Goal: Task Accomplishment & Management: Use online tool/utility

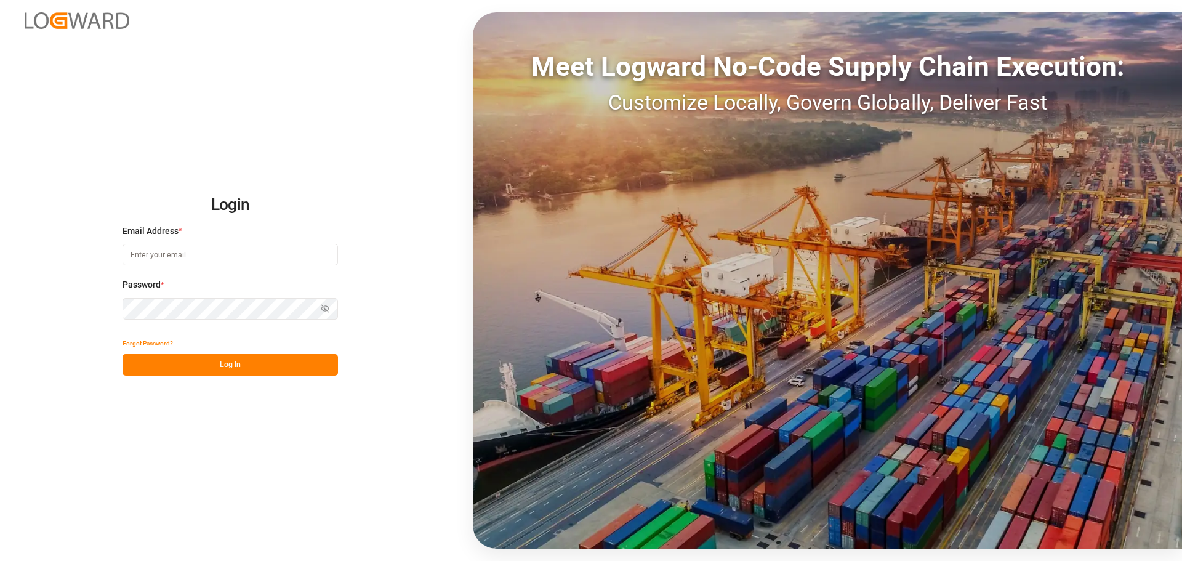
type input "frrhe.reims-affretement@kuehne-nagel.com"
click at [163, 358] on button "Log In" at bounding box center [231, 365] width 216 height 22
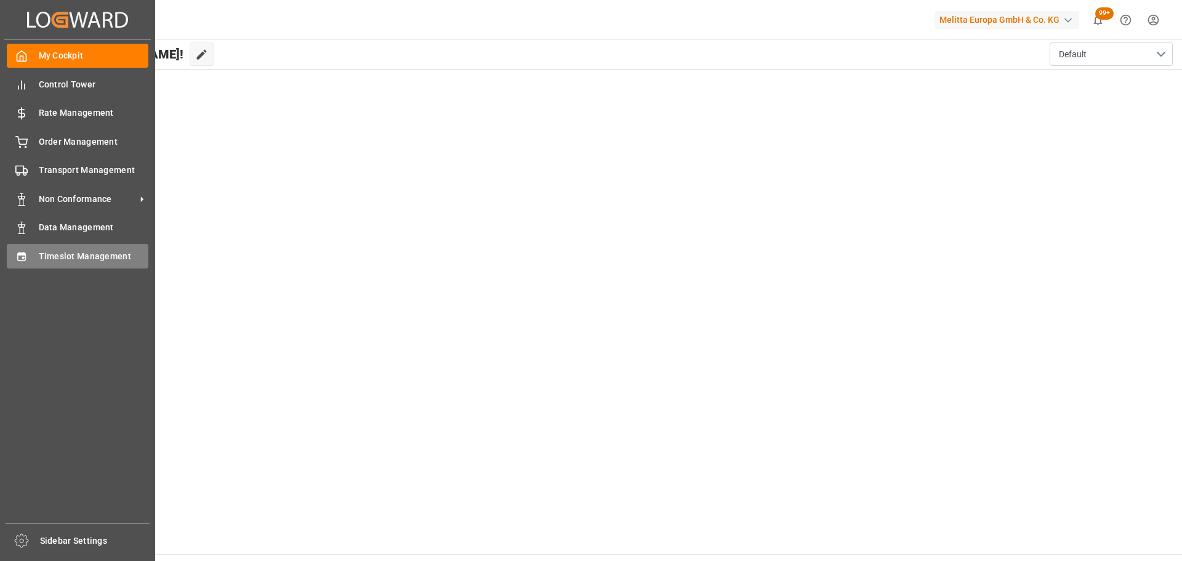
click at [55, 249] on div "Timeslot Management Timeslot Management" at bounding box center [78, 256] width 142 height 24
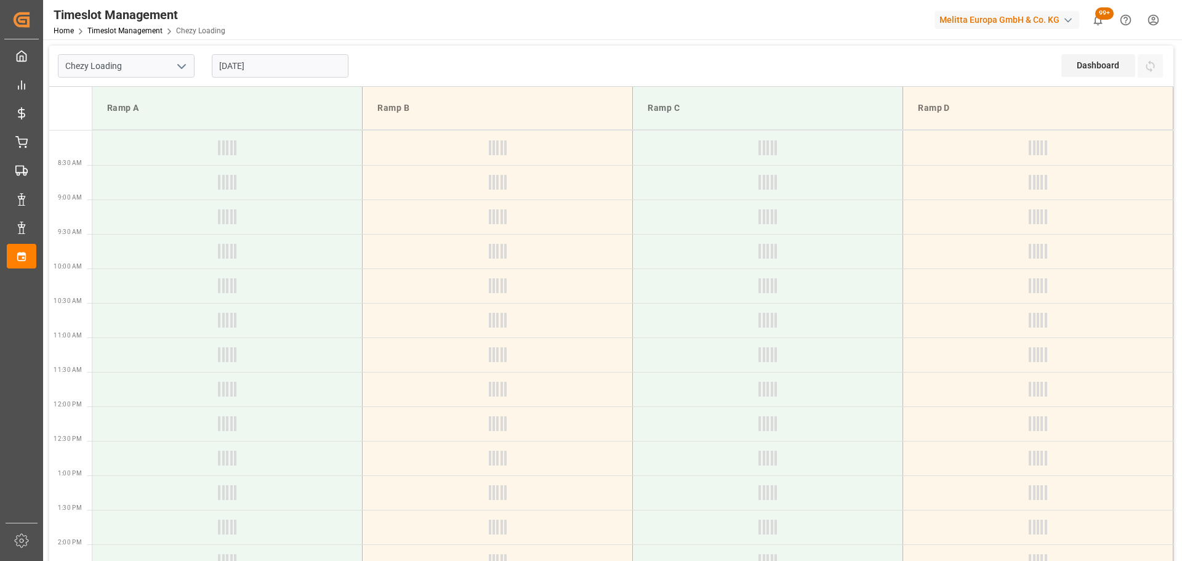
type input "Chezy Loading"
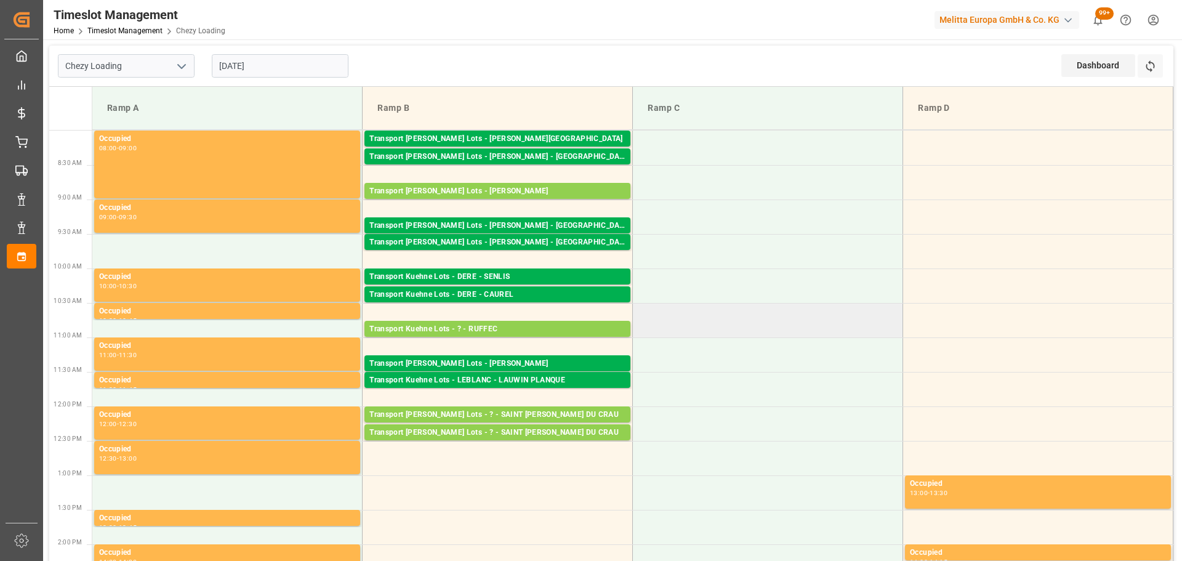
click at [789, 324] on td at bounding box center [768, 320] width 270 height 34
click at [310, 65] on input "[DATE]" at bounding box center [280, 65] width 137 height 23
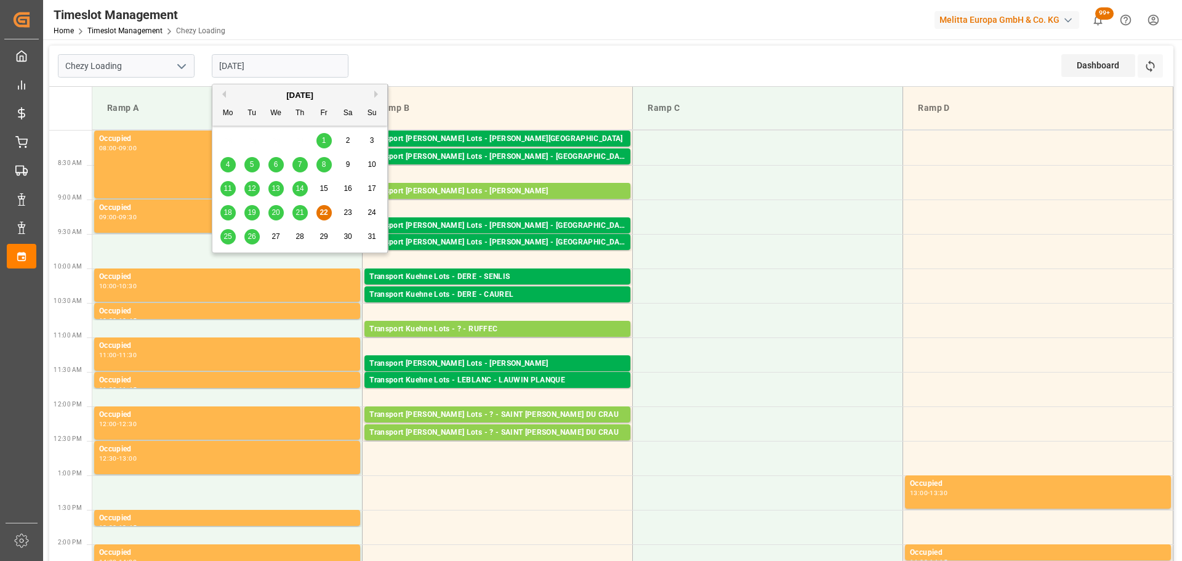
click at [224, 238] on span "25" at bounding box center [228, 236] width 8 height 9
type input "[DATE]"
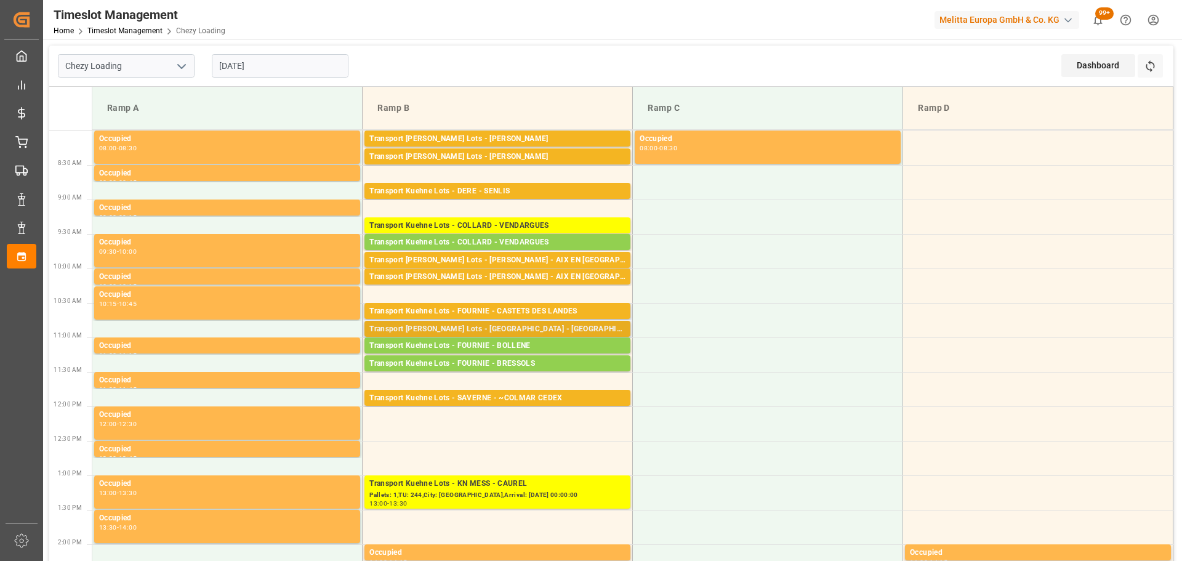
click at [533, 328] on div "Transport Kuehne Lots - FOURNIE - CASTELNAUDARY" at bounding box center [497, 329] width 256 height 12
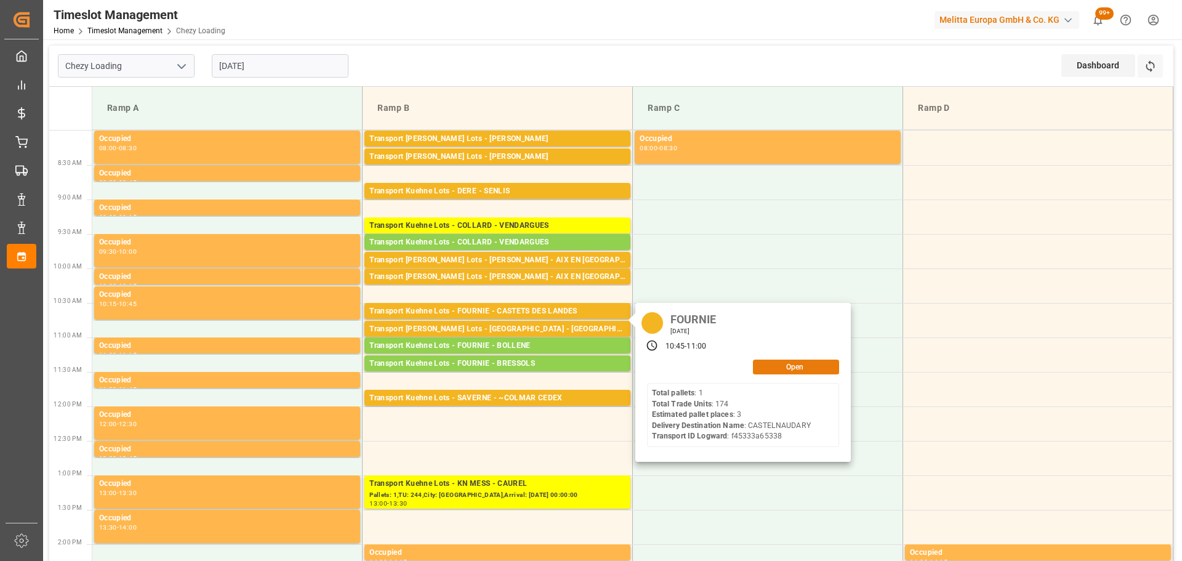
click at [772, 363] on button "Open" at bounding box center [796, 367] width 86 height 15
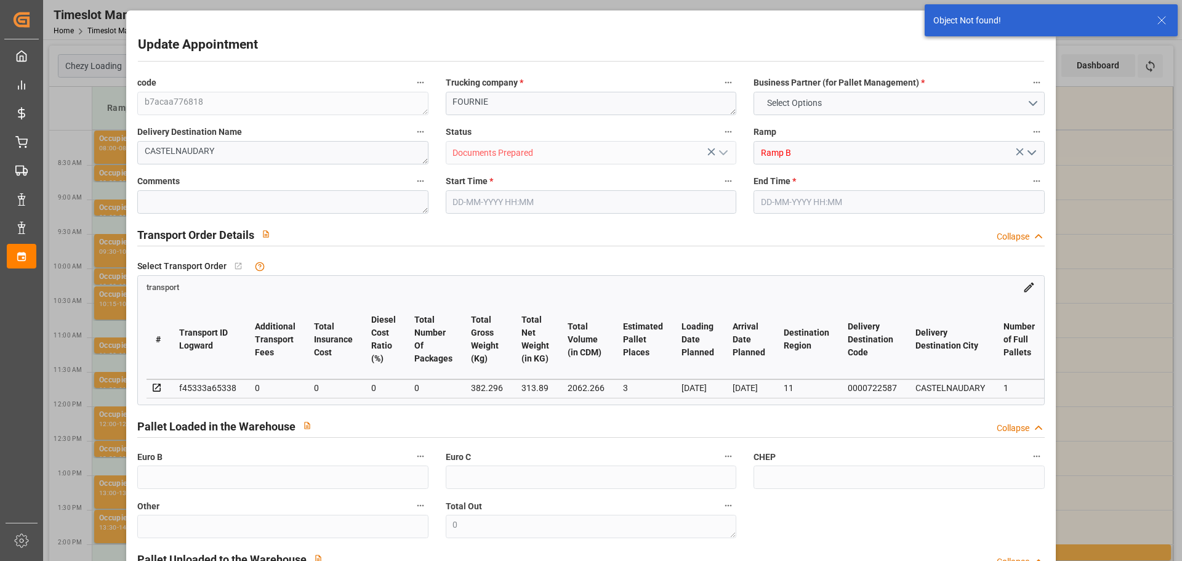
type input "25-08-2025 10:45"
type input "25-08-2025 11:00"
type input "21-08-2025 12:54"
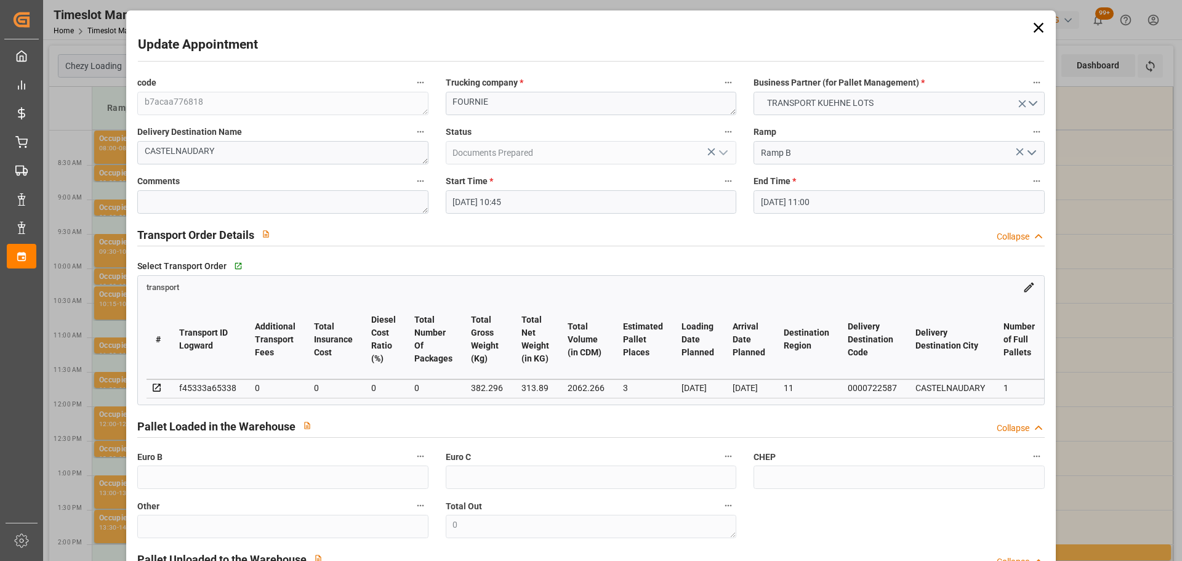
click at [1034, 22] on icon at bounding box center [1038, 27] width 17 height 17
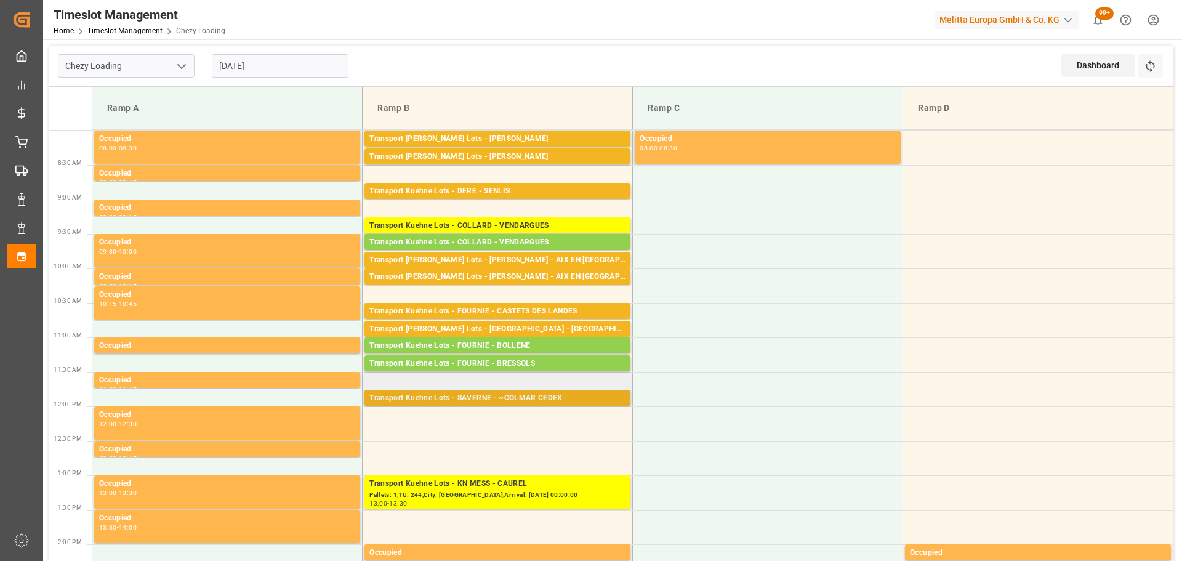
click at [465, 394] on div "Transport Kuehne Lots - SAVERNE - ~COLMAR CEDEX" at bounding box center [497, 398] width 256 height 12
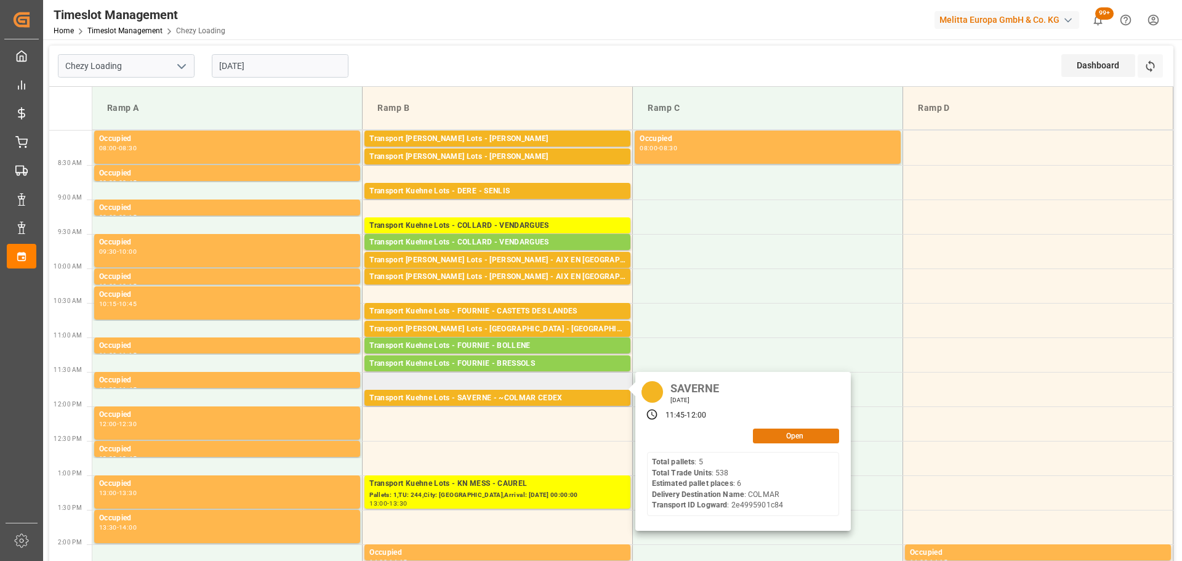
click at [775, 435] on button "Open" at bounding box center [796, 436] width 86 height 15
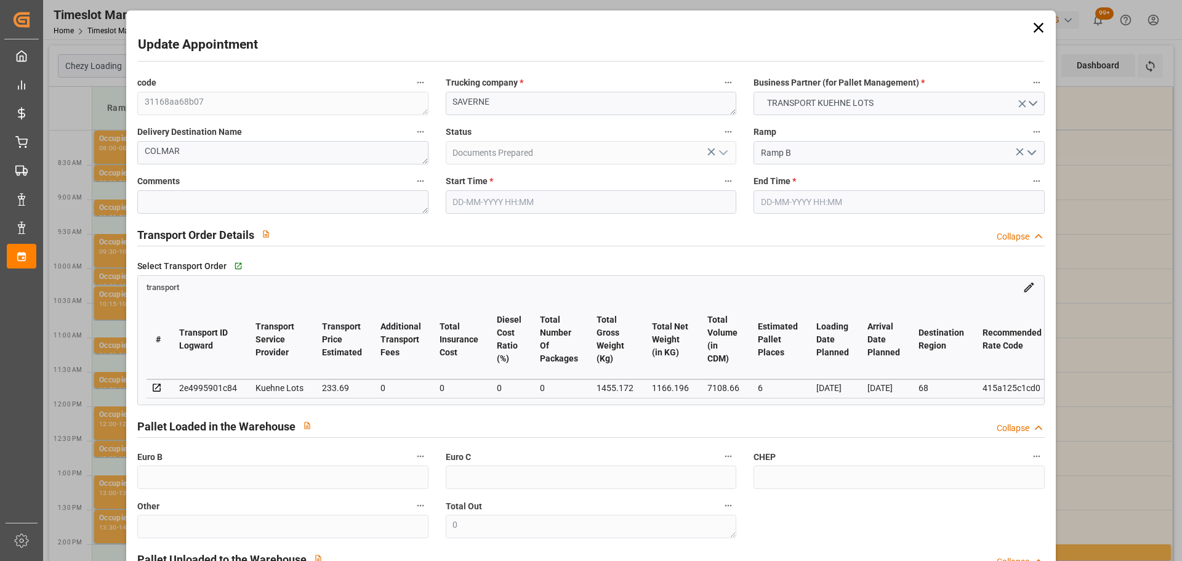
type input "25-08-2025 11:45"
type input "25-08-2025 12:00"
type input "21-08-2025 13:25"
type input "21-08-2025 12:00"
type input "27-08-2025"
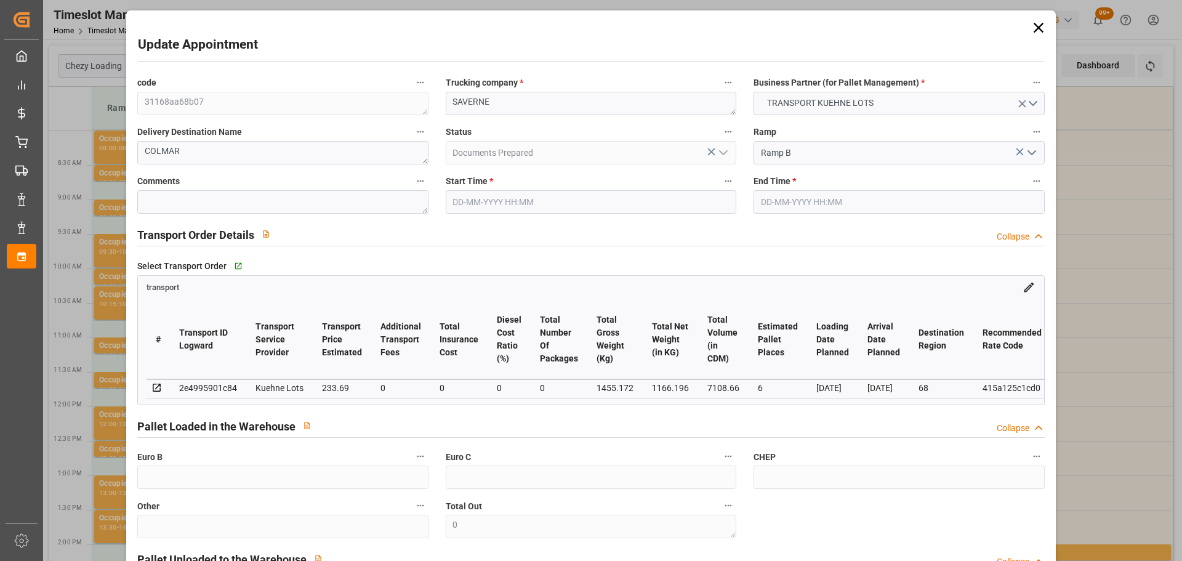
type input "[DATE]"
click at [513, 196] on input "25-08-2025 11:45" at bounding box center [591, 201] width 291 height 23
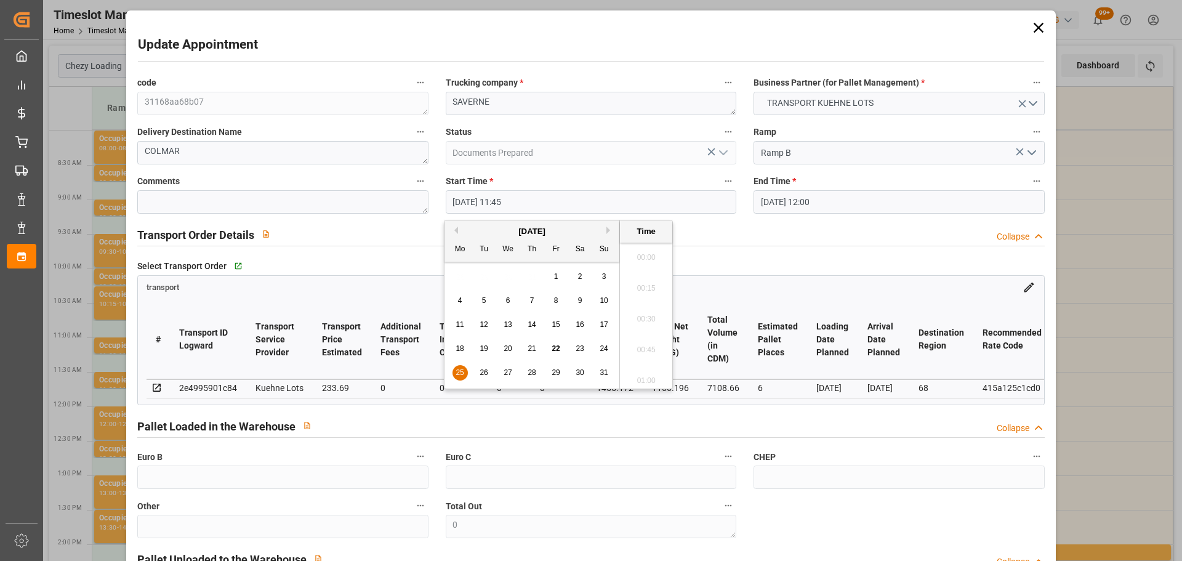
scroll to position [1390, 0]
drag, startPoint x: 456, startPoint y: 373, endPoint x: 587, endPoint y: 373, distance: 131.8
click at [459, 373] on span "25" at bounding box center [460, 372] width 8 height 9
click at [650, 371] on li "12:15" at bounding box center [646, 376] width 52 height 31
type input "25-08-2025 12:15"
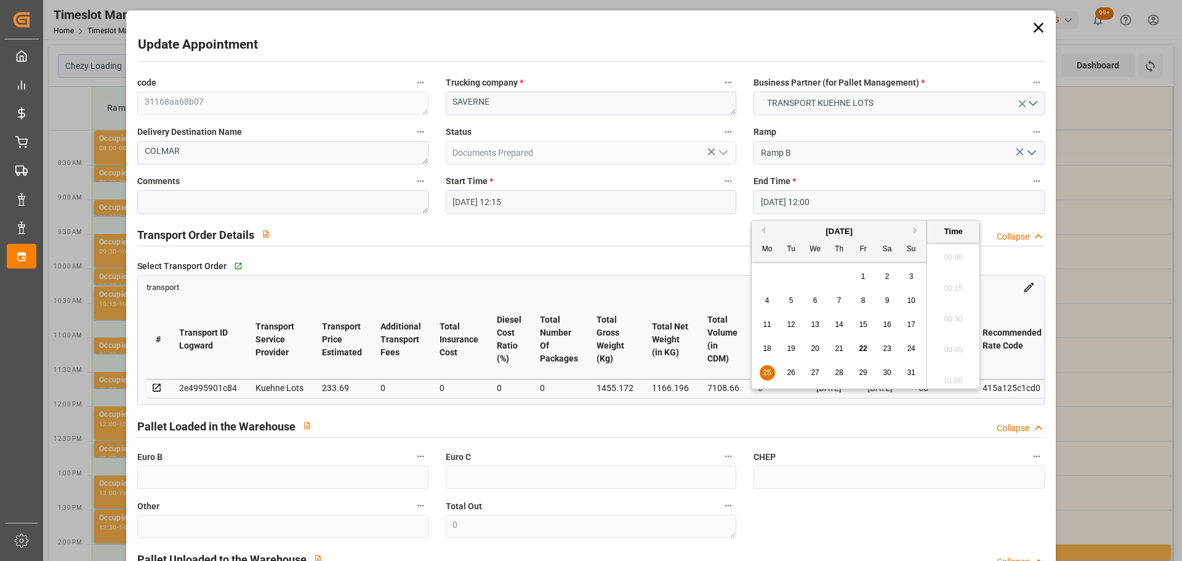
click at [815, 200] on input "25-08-2025 12:00" at bounding box center [899, 201] width 291 height 23
click at [765, 375] on span "25" at bounding box center [767, 372] width 8 height 9
click at [942, 373] on li "12:30" at bounding box center [953, 376] width 52 height 31
type input "25-08-2025 12:30"
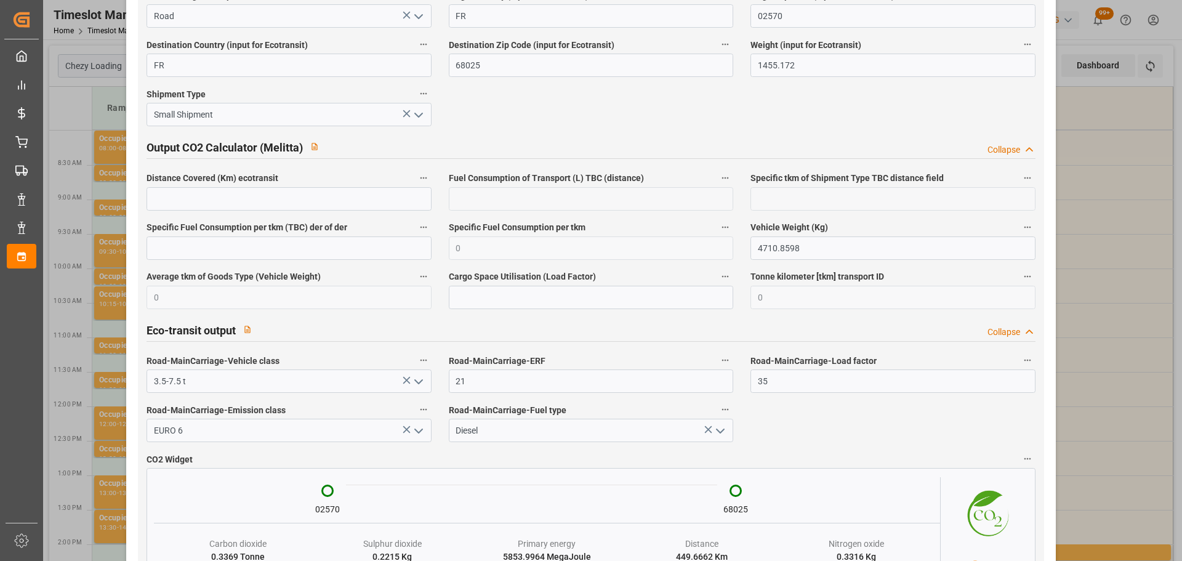
scroll to position [2036, 0]
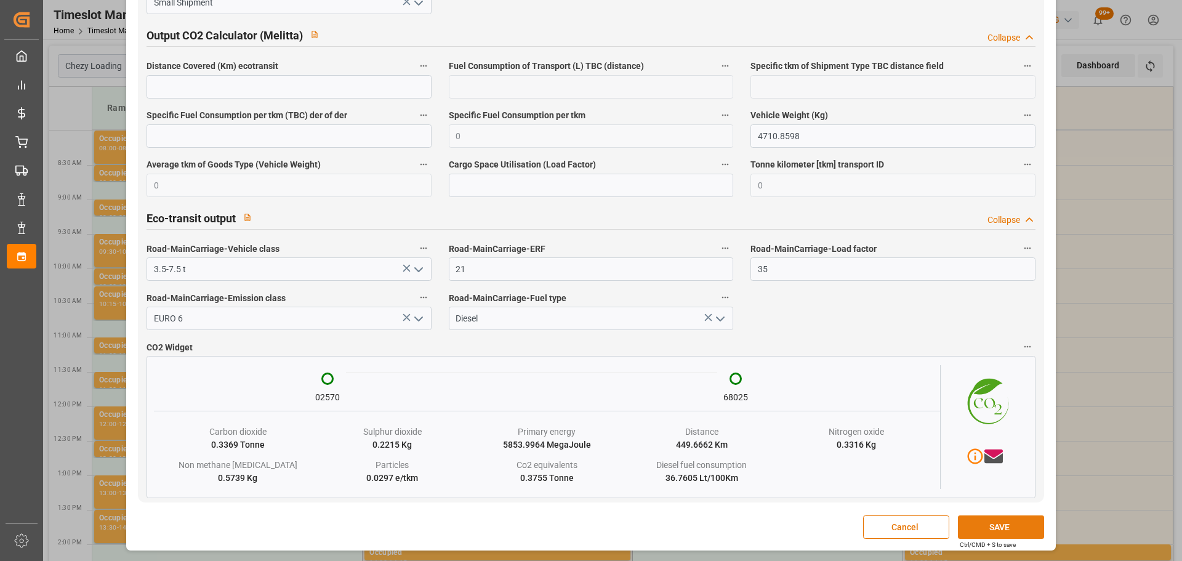
click at [958, 527] on button "SAVE" at bounding box center [1001, 526] width 86 height 23
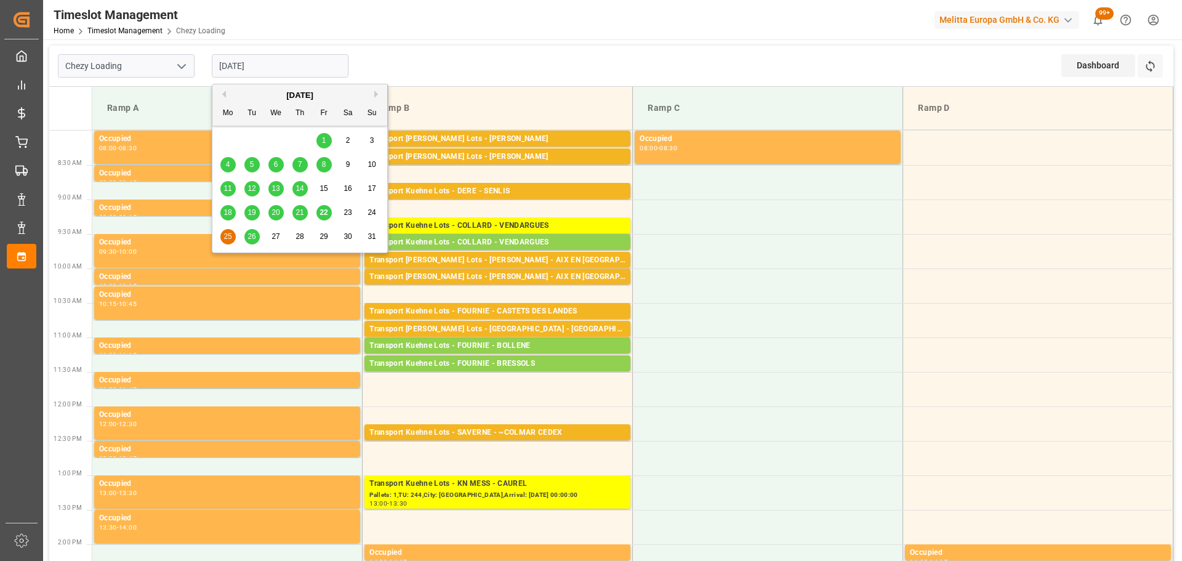
click at [235, 68] on input "25-08-2025" at bounding box center [280, 65] width 137 height 23
click at [251, 232] on div "26" at bounding box center [251, 237] width 15 height 15
type input "[DATE]"
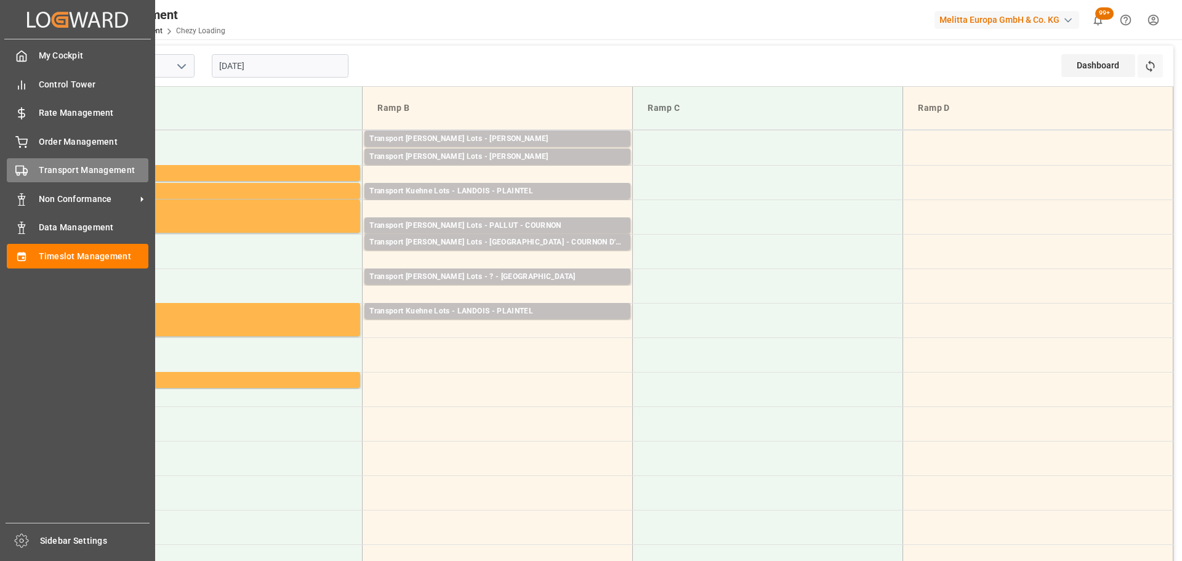
click at [50, 168] on span "Transport Management" at bounding box center [94, 170] width 110 height 13
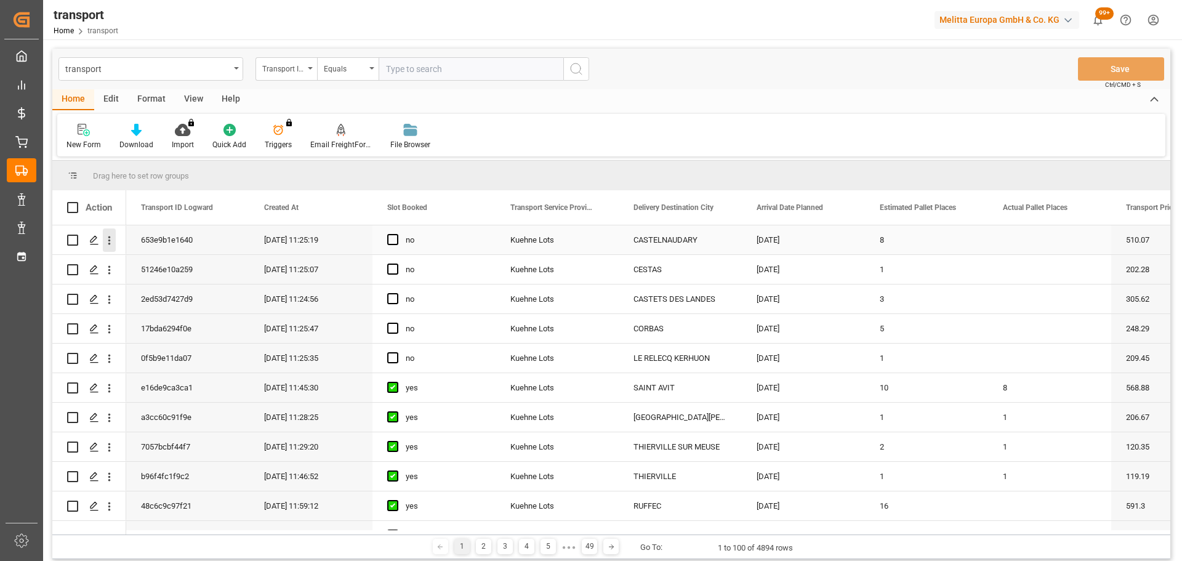
click at [108, 240] on icon "open menu" at bounding box center [109, 240] width 2 height 9
click at [169, 259] on div "Open in new tab" at bounding box center [179, 267] width 152 height 26
click at [394, 238] on span "Press SPACE to select this row." at bounding box center [392, 239] width 11 height 11
click at [397, 234] on input "Press SPACE to select this row." at bounding box center [397, 234] width 0 height 0
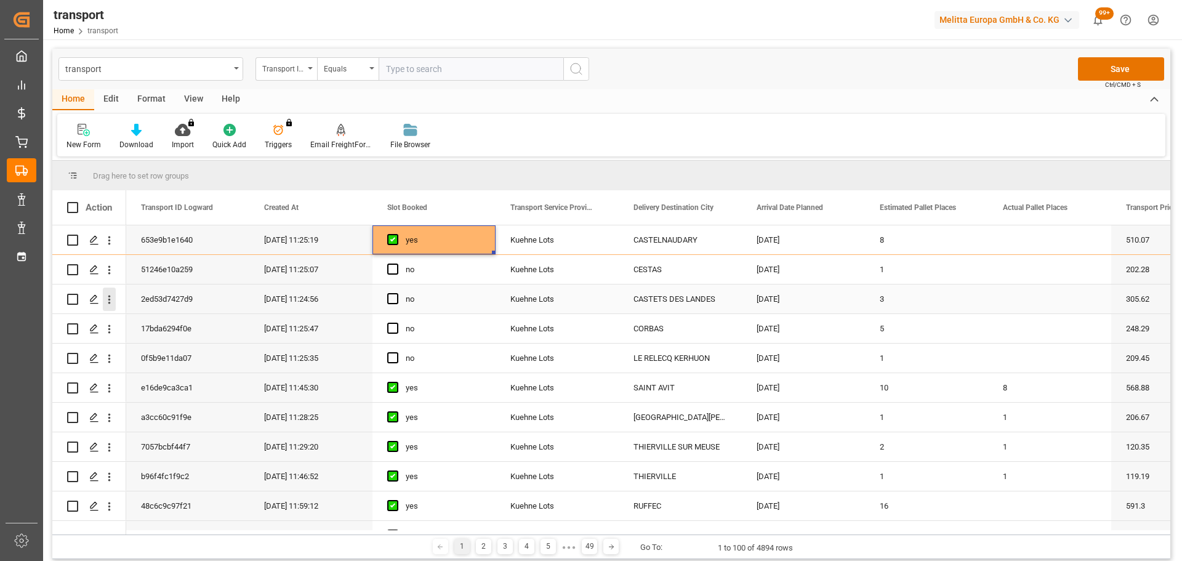
click at [106, 299] on icon "open menu" at bounding box center [109, 299] width 13 height 13
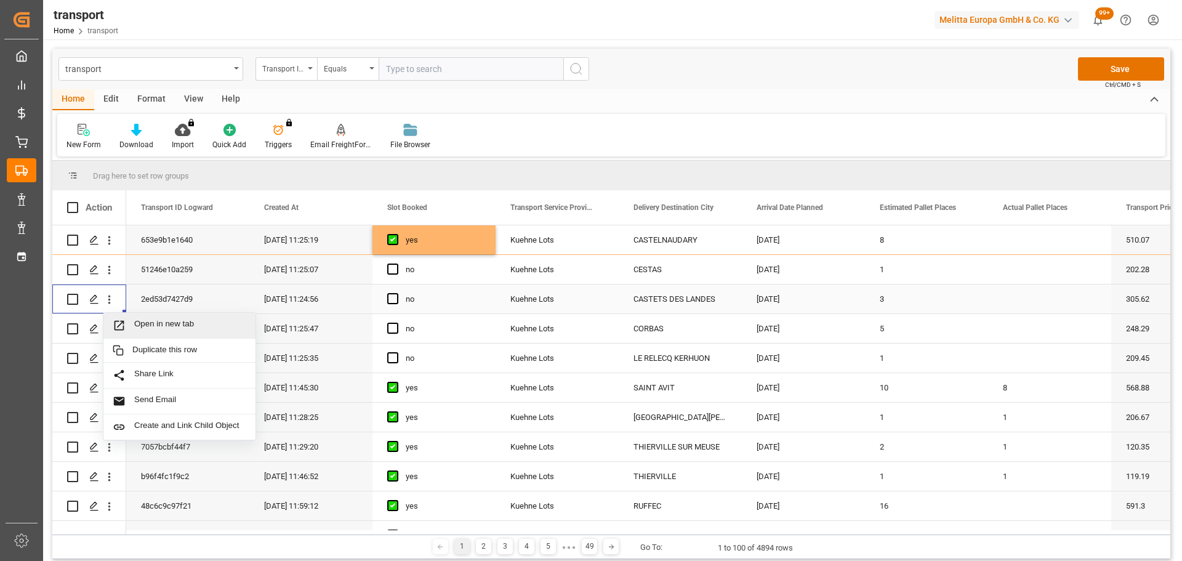
click at [168, 317] on div "Open in new tab" at bounding box center [179, 326] width 152 height 26
click at [108, 296] on icon "open menu" at bounding box center [109, 300] width 2 height 9
click at [155, 322] on span "Open in new tab" at bounding box center [190, 325] width 112 height 13
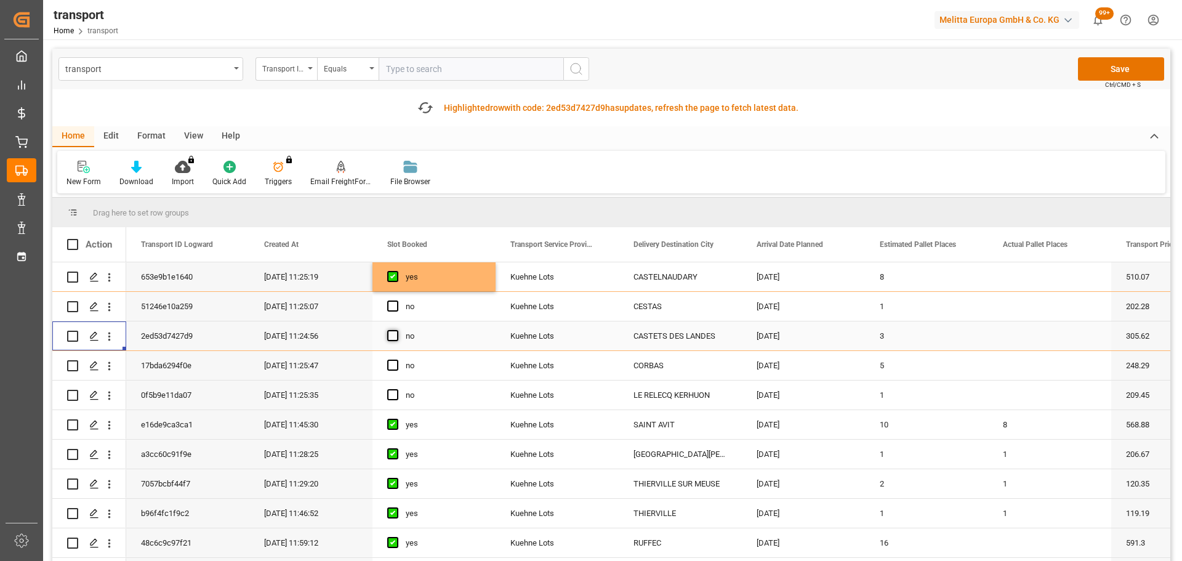
click at [395, 336] on span "Press SPACE to select this row." at bounding box center [392, 335] width 11 height 11
click at [397, 330] on input "Press SPACE to select this row." at bounding box center [397, 330] width 0 height 0
click at [113, 304] on icon "open menu" at bounding box center [109, 307] width 13 height 13
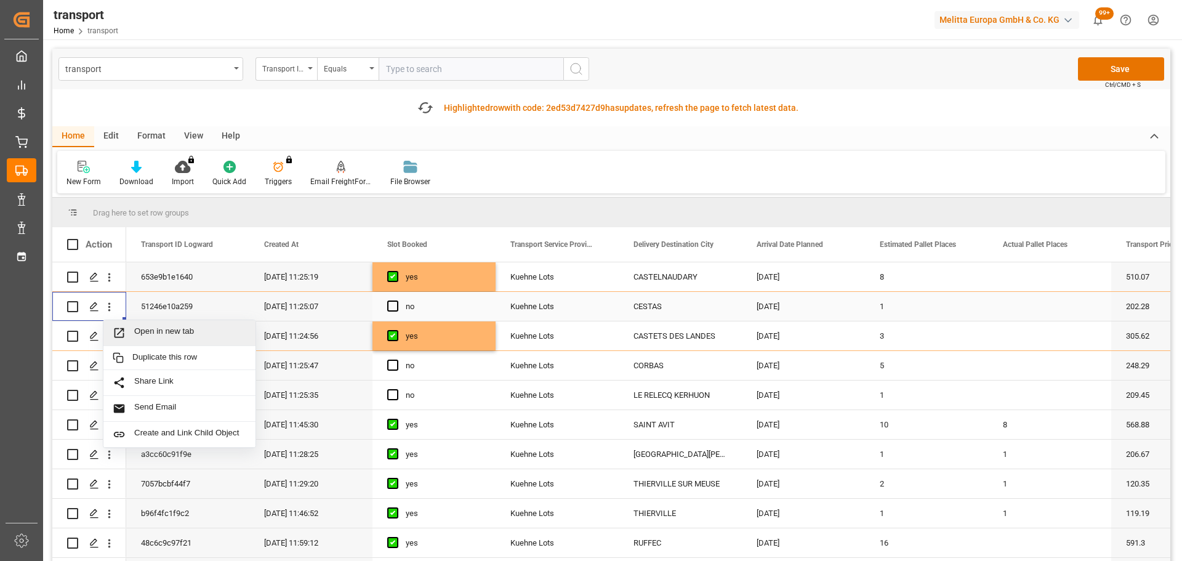
click at [191, 333] on span "Open in new tab" at bounding box center [190, 332] width 112 height 13
click at [395, 303] on span "Press SPACE to select this row." at bounding box center [392, 306] width 11 height 11
click at [397, 301] on input "Press SPACE to select this row." at bounding box center [397, 301] width 0 height 0
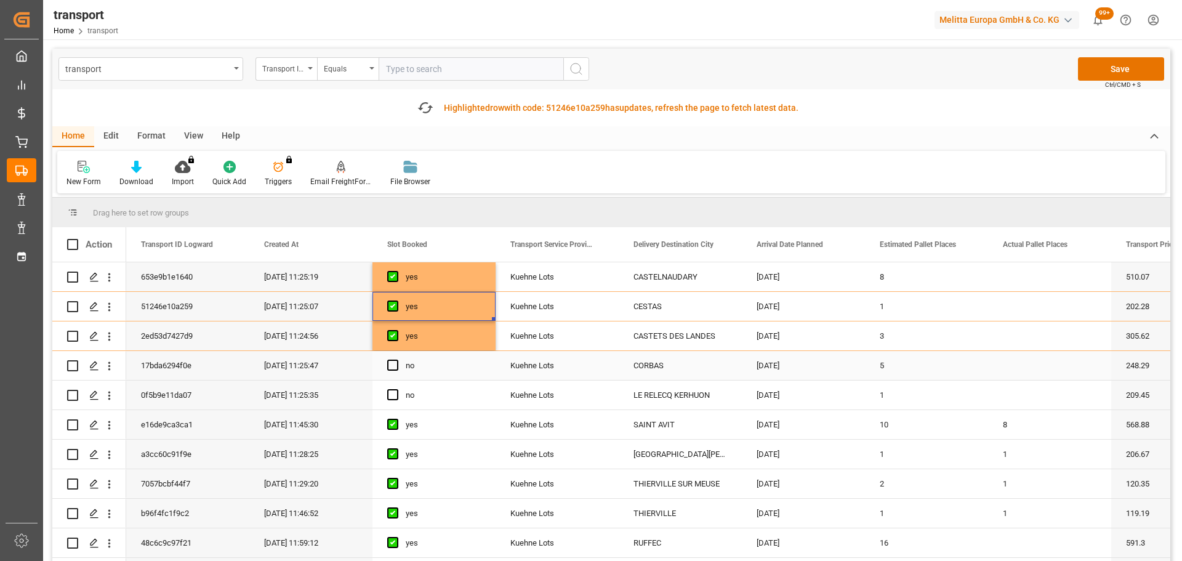
click at [107, 361] on icon "open menu" at bounding box center [109, 366] width 13 height 13
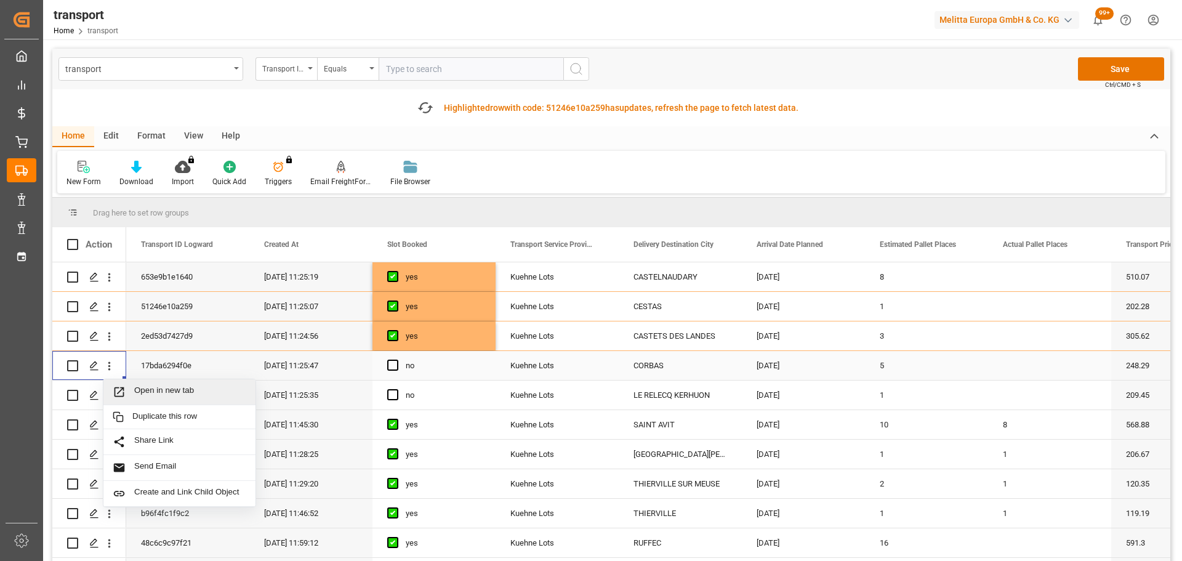
click at [178, 385] on div "Open in new tab" at bounding box center [179, 392] width 152 height 26
click at [391, 360] on span "Press SPACE to select this row." at bounding box center [392, 365] width 11 height 11
click at [397, 360] on input "Press SPACE to select this row." at bounding box center [397, 360] width 0 height 0
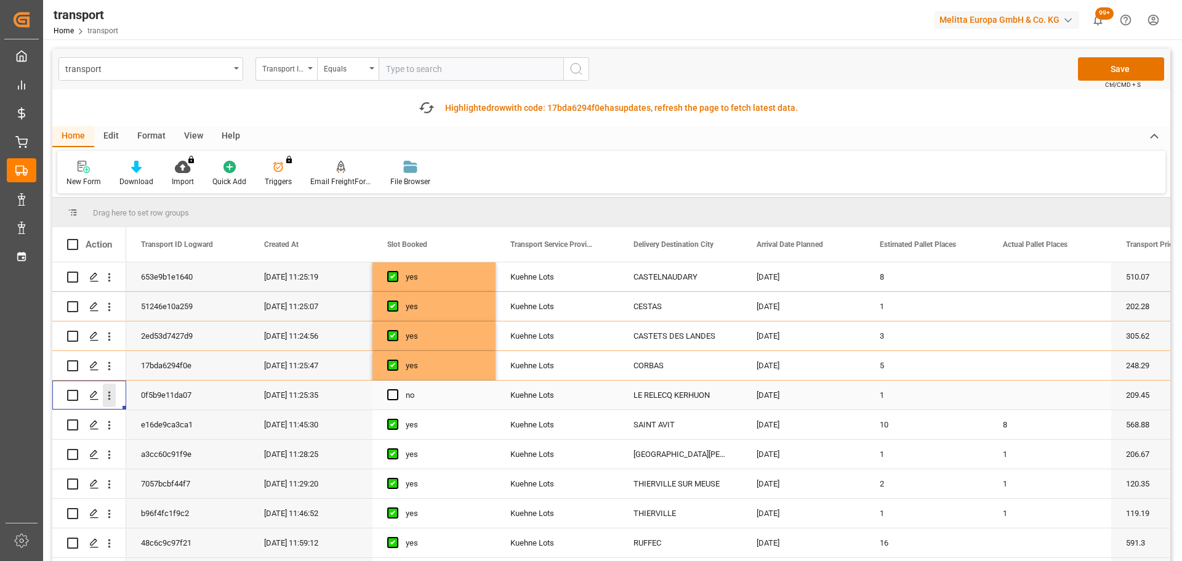
click at [107, 394] on icon "open menu" at bounding box center [109, 395] width 13 height 13
click at [160, 413] on div "Open in new tab" at bounding box center [179, 422] width 152 height 26
click at [391, 395] on span "Press SPACE to select this row." at bounding box center [392, 394] width 11 height 11
click at [397, 389] on input "Press SPACE to select this row." at bounding box center [397, 389] width 0 height 0
click at [1114, 64] on button "Save" at bounding box center [1121, 68] width 86 height 23
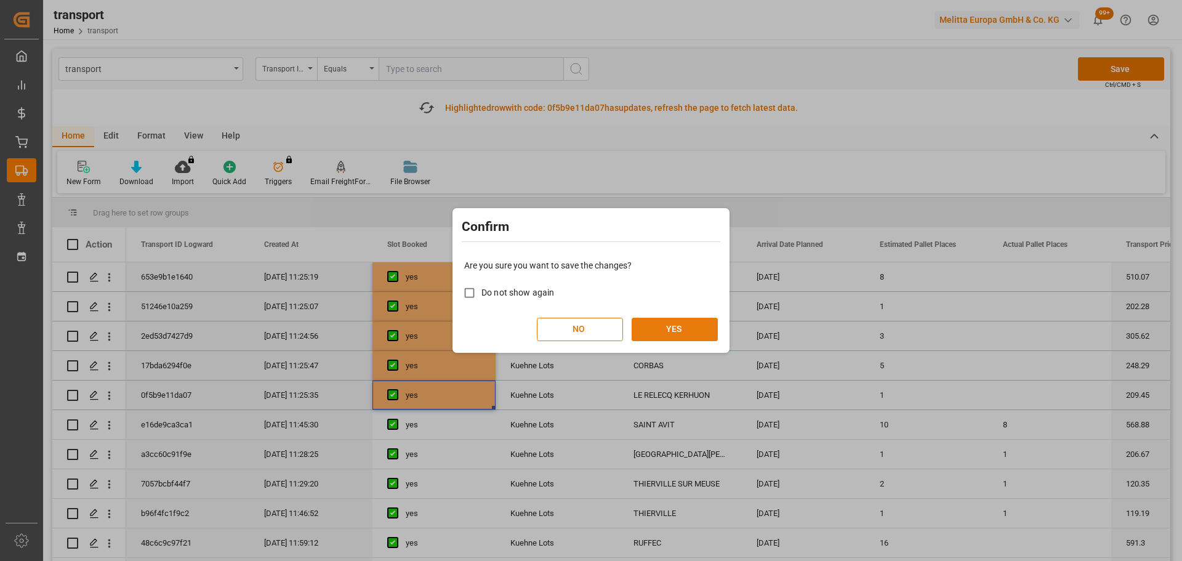
click at [693, 331] on button "YES" at bounding box center [675, 329] width 86 height 23
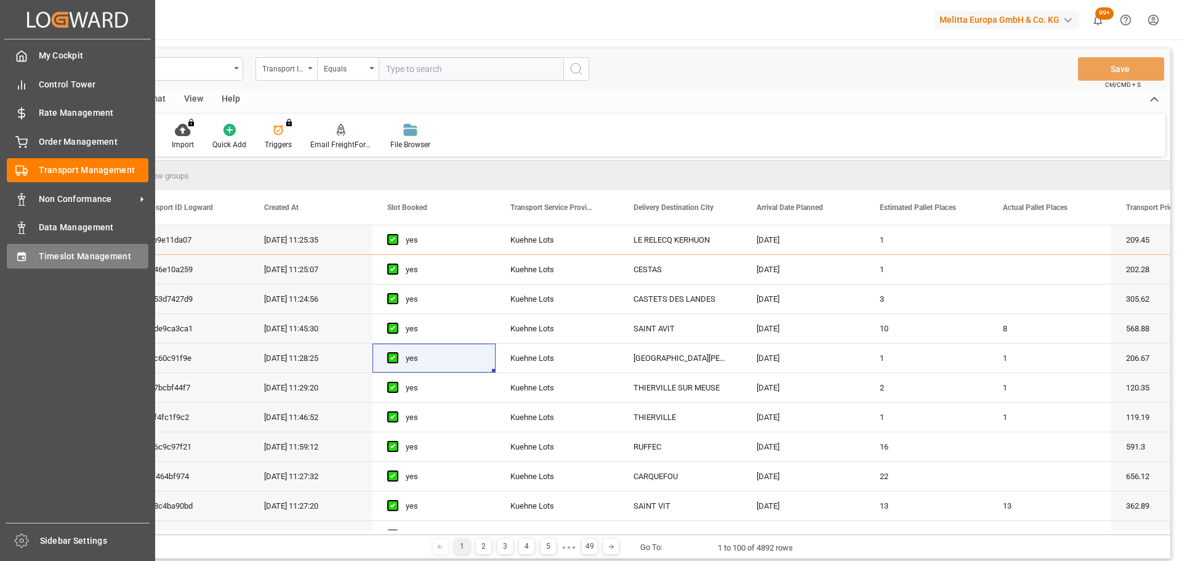
click at [63, 254] on span "Timeslot Management" at bounding box center [94, 256] width 110 height 13
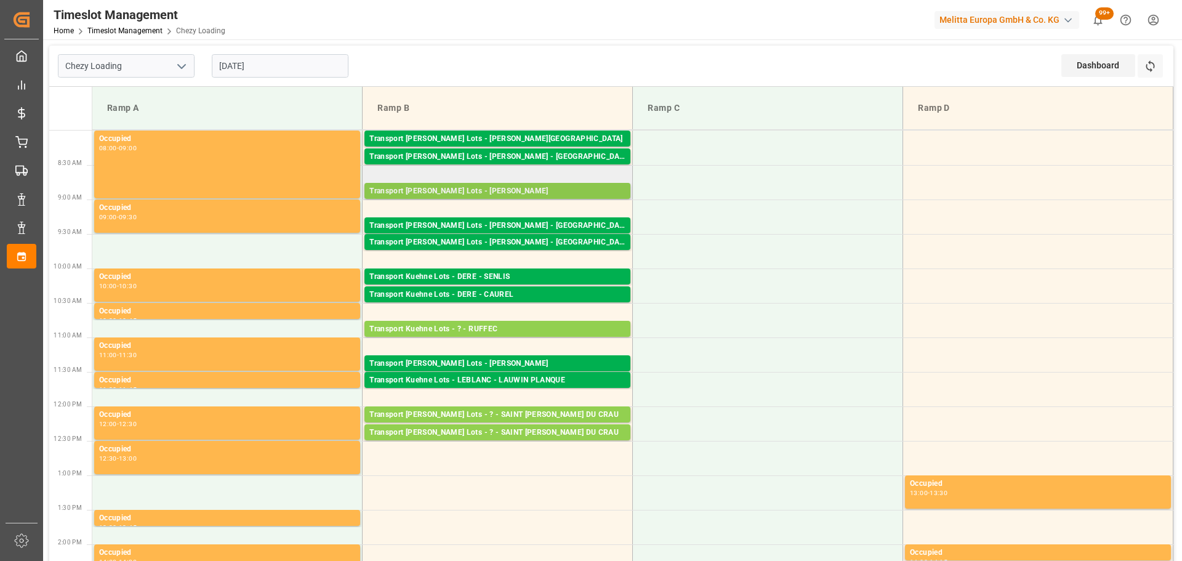
click at [513, 185] on div "Transport Kuehne Lots - ANTOINE - CARQUEFOU" at bounding box center [497, 191] width 256 height 12
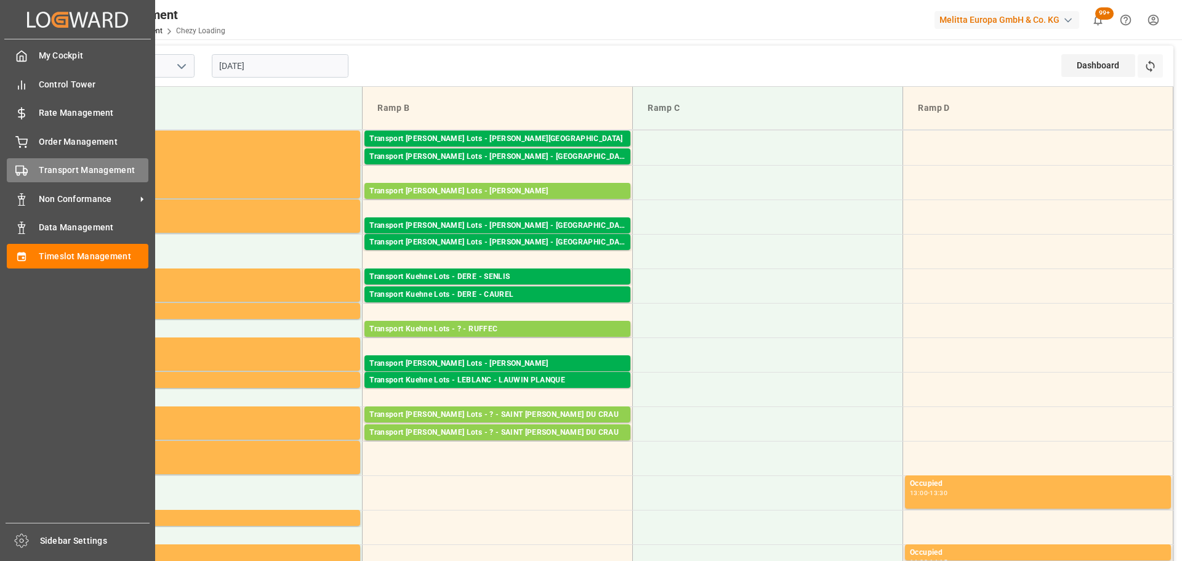
click at [50, 170] on span "Transport Management" at bounding box center [94, 170] width 110 height 13
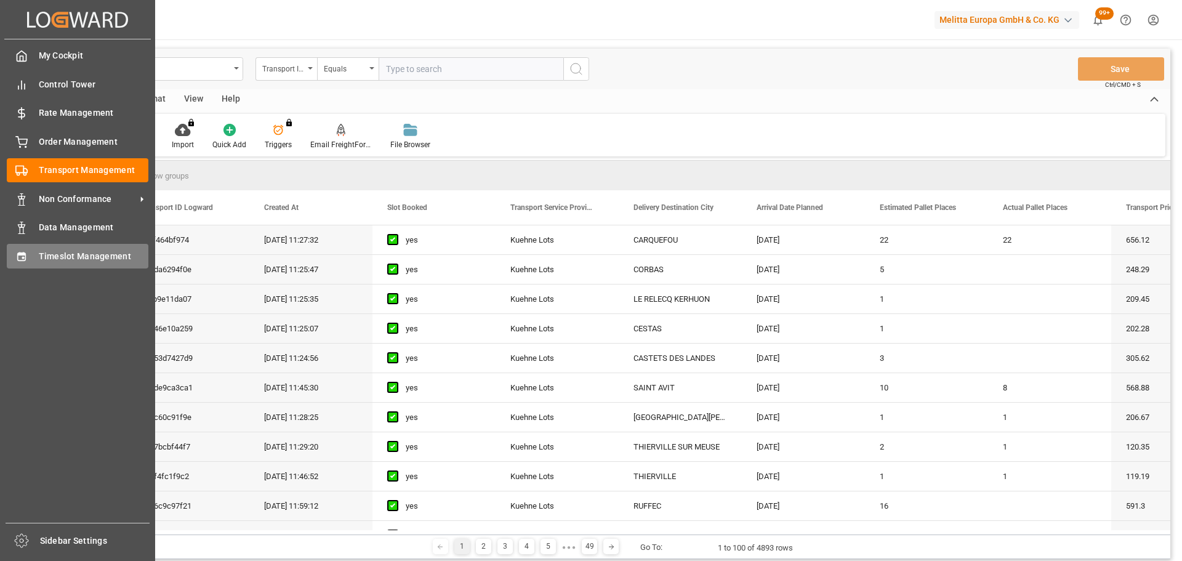
click at [50, 254] on span "Timeslot Management" at bounding box center [94, 256] width 110 height 13
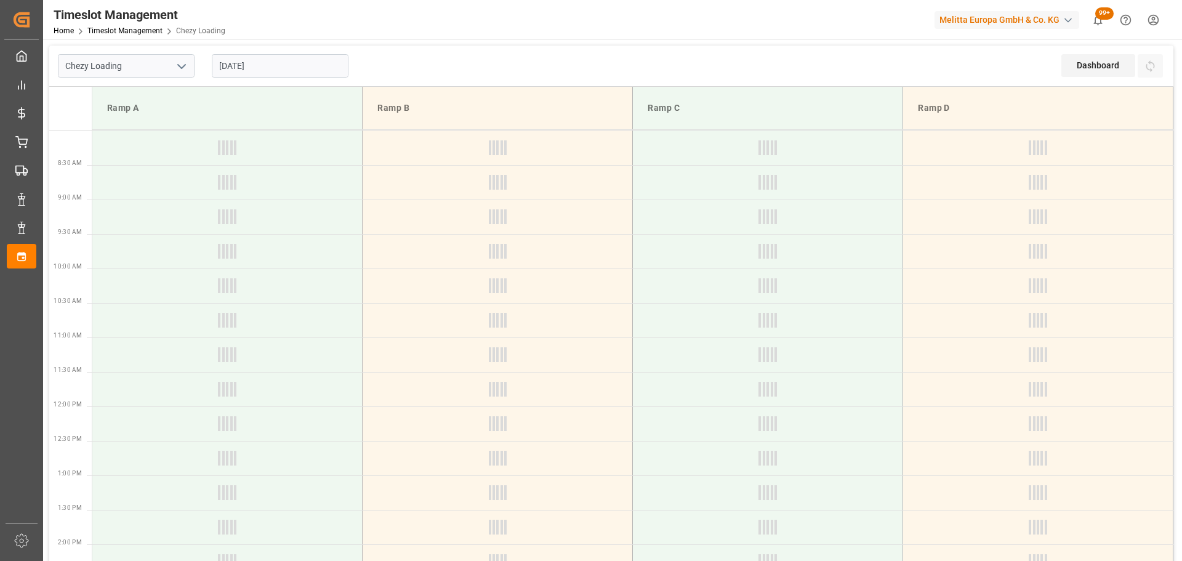
type input "Chezy Loading"
click at [276, 68] on input "22-08-2025" at bounding box center [280, 65] width 137 height 23
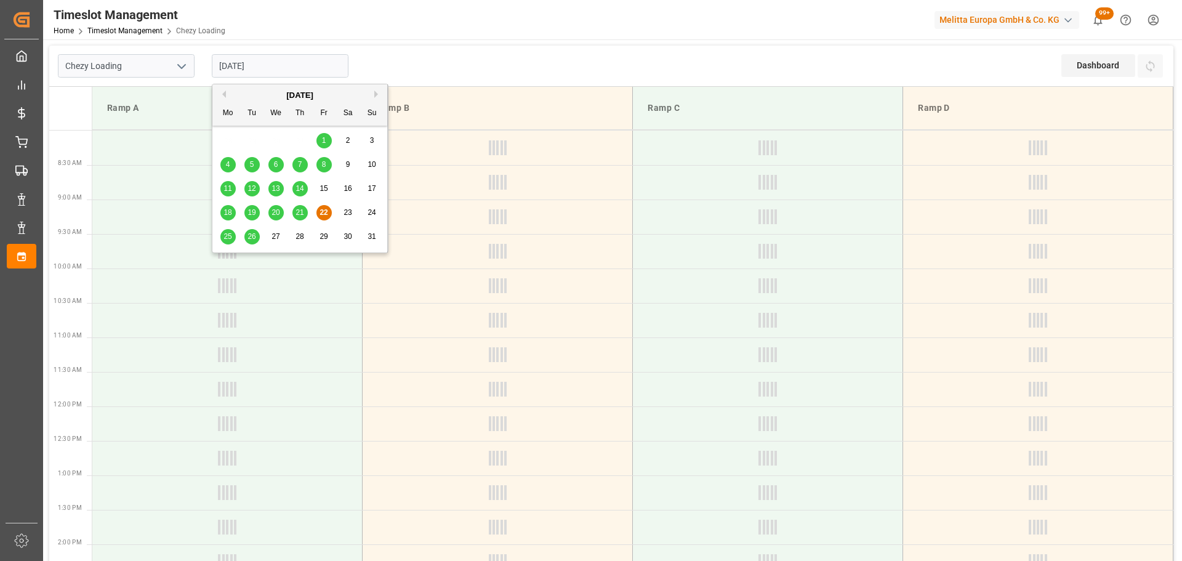
click at [276, 233] on span "27" at bounding box center [276, 236] width 8 height 9
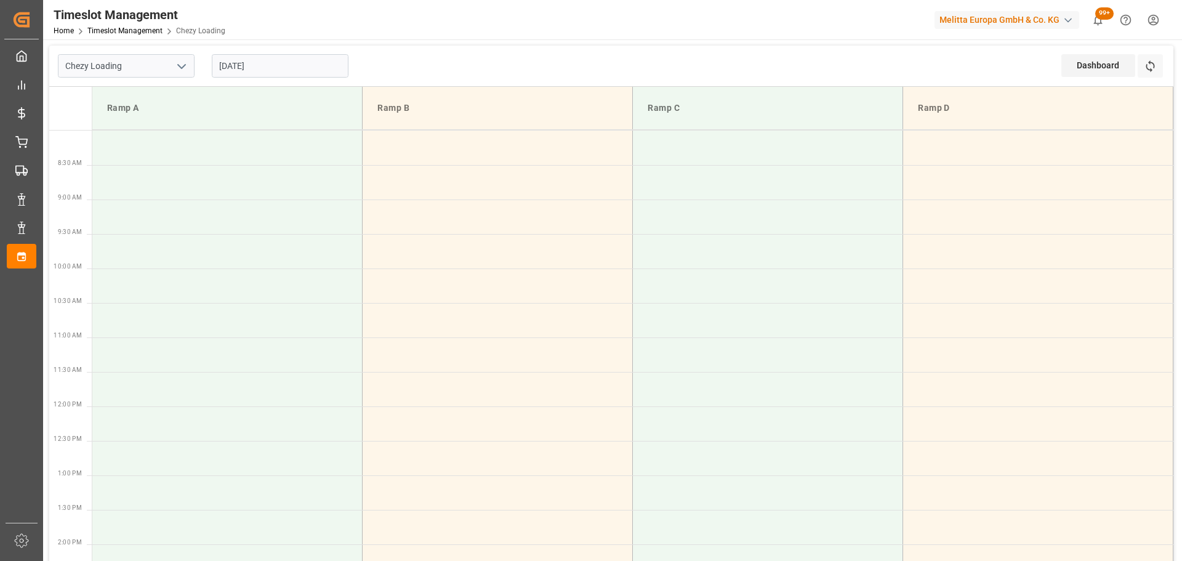
click at [260, 69] on input "[DATE]" at bounding box center [280, 65] width 137 height 23
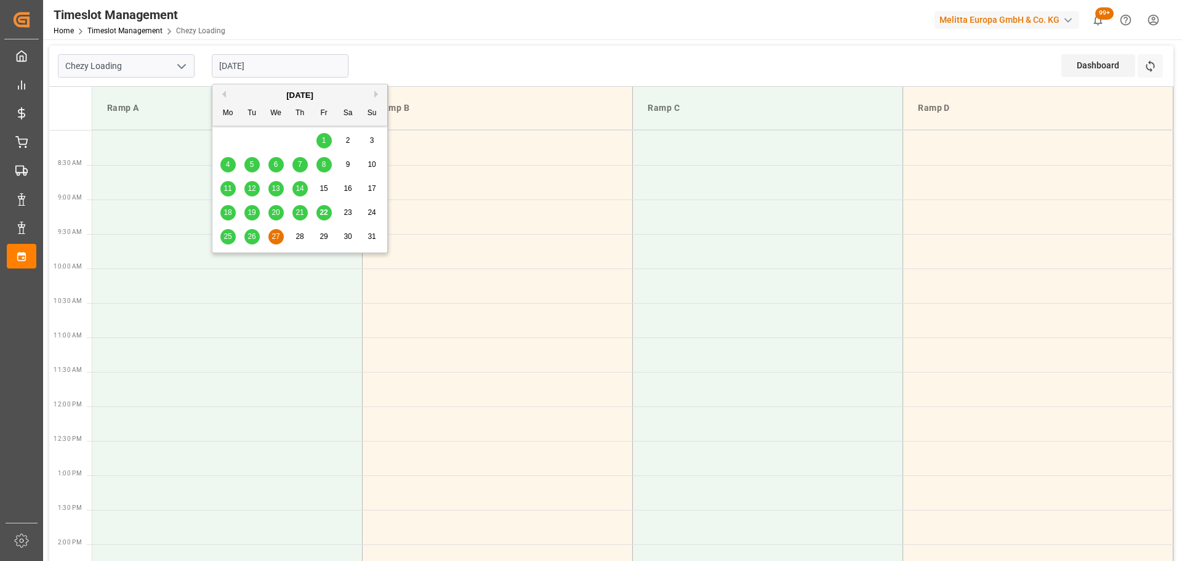
click at [254, 238] on span "26" at bounding box center [252, 236] width 8 height 9
type input "[DATE]"
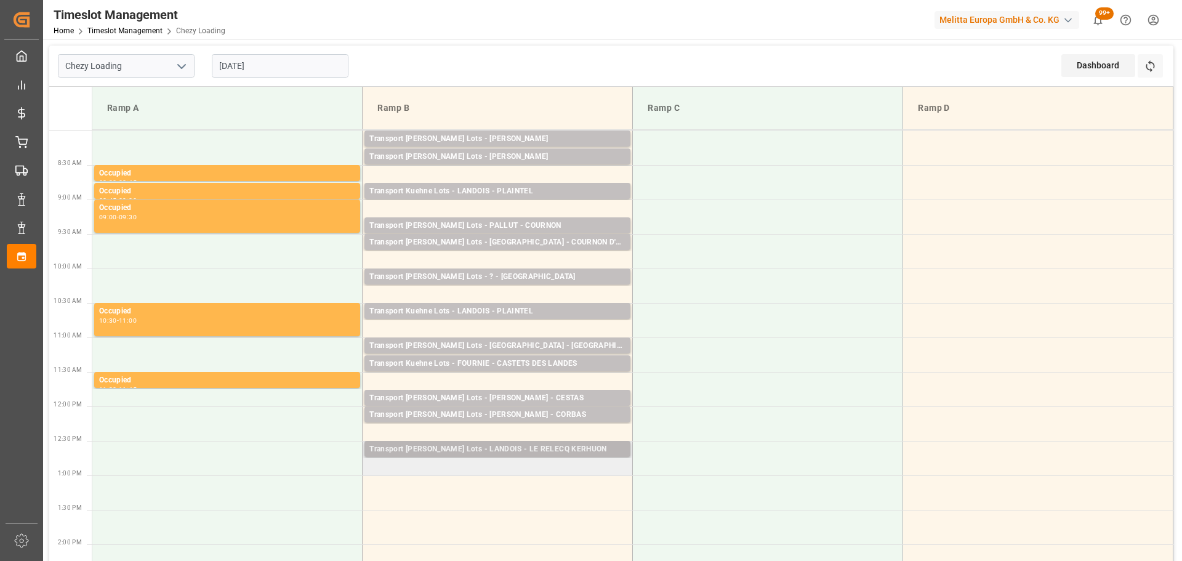
click at [427, 450] on div "Transport Kuehne Lots - LANDOIS - LE RELECQ KERHUON" at bounding box center [497, 449] width 256 height 12
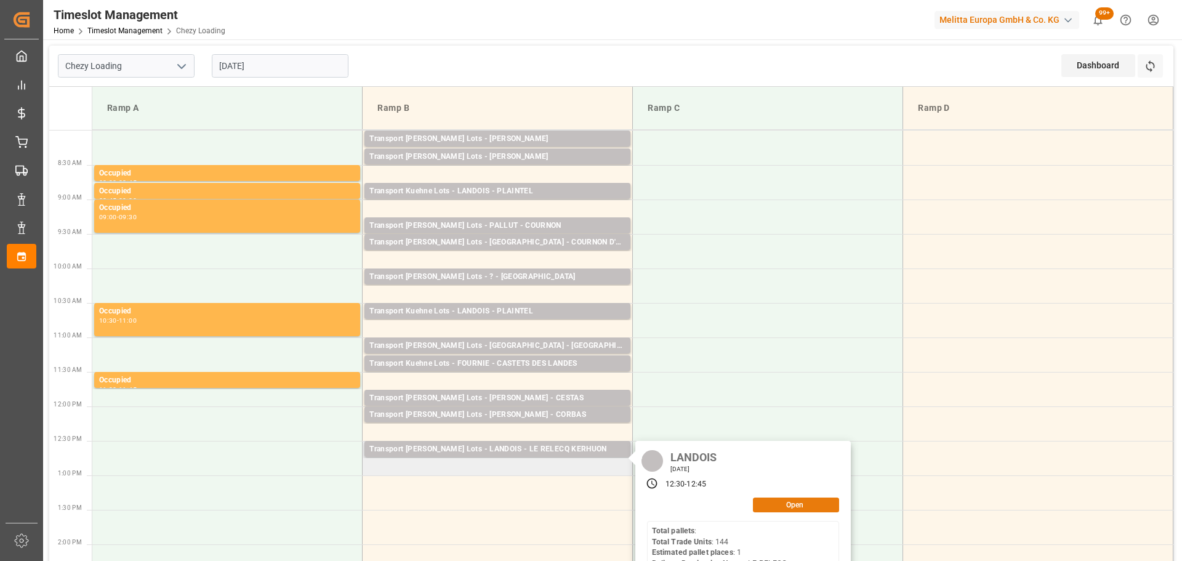
click at [794, 501] on button "Open" at bounding box center [796, 505] width 86 height 15
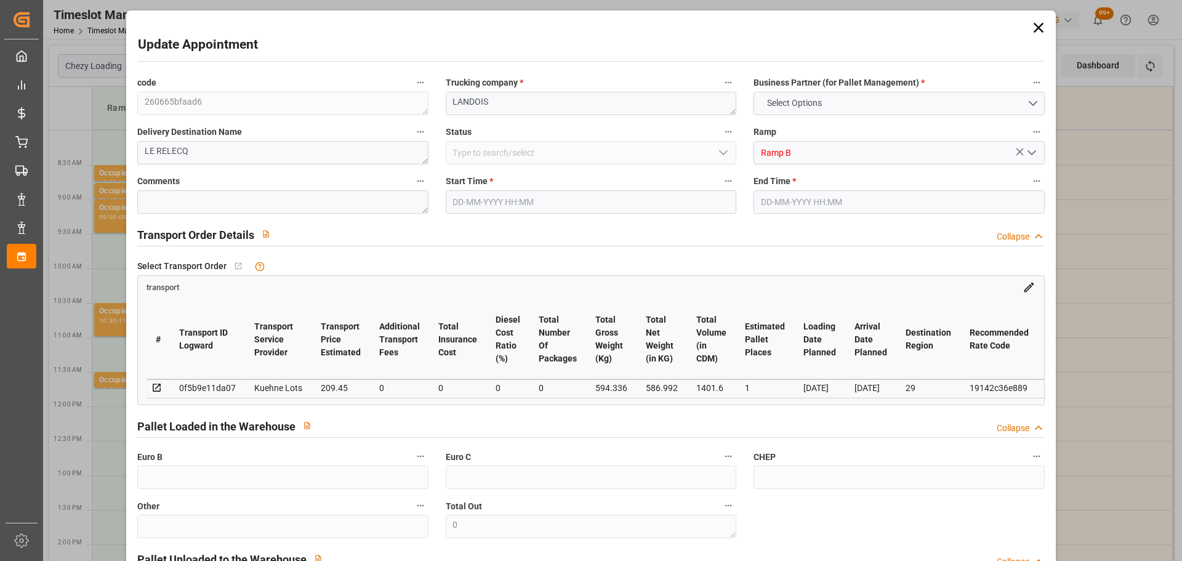
type input "1"
type input "209.45"
type input "0"
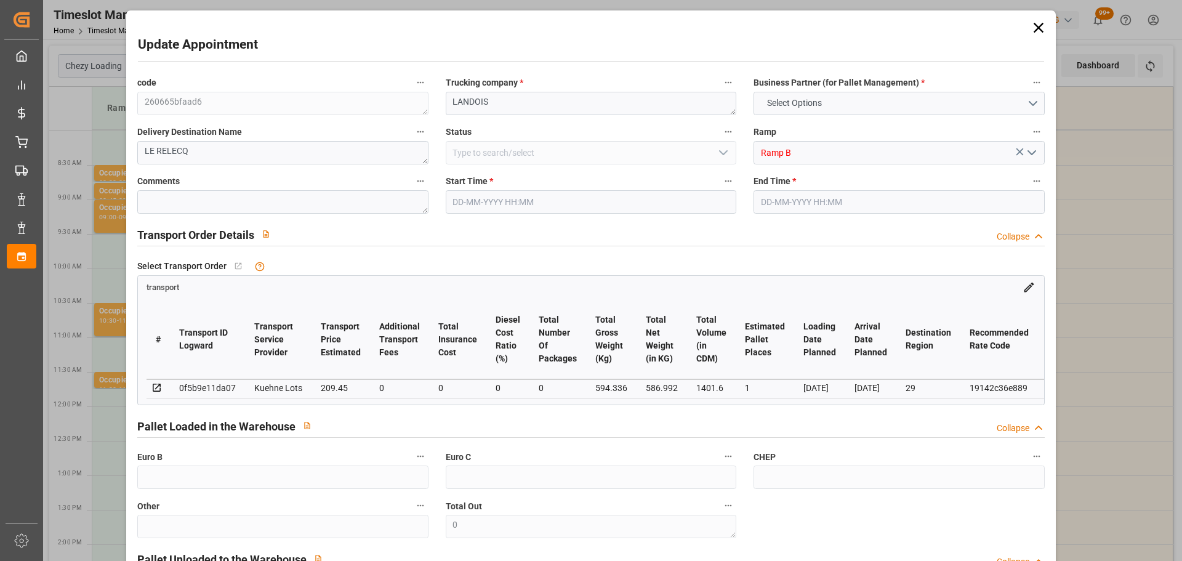
type input "209.45"
type input "0"
type input "586.992"
type input "617.336"
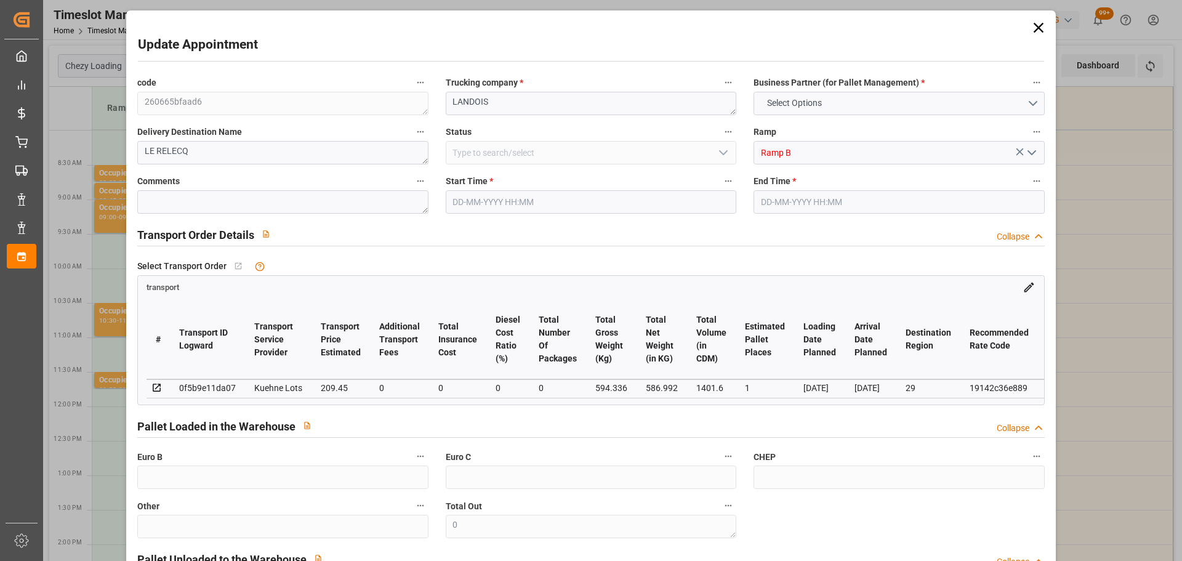
type input "1401.6"
type input "29"
type input "0"
type input "144"
type input "1"
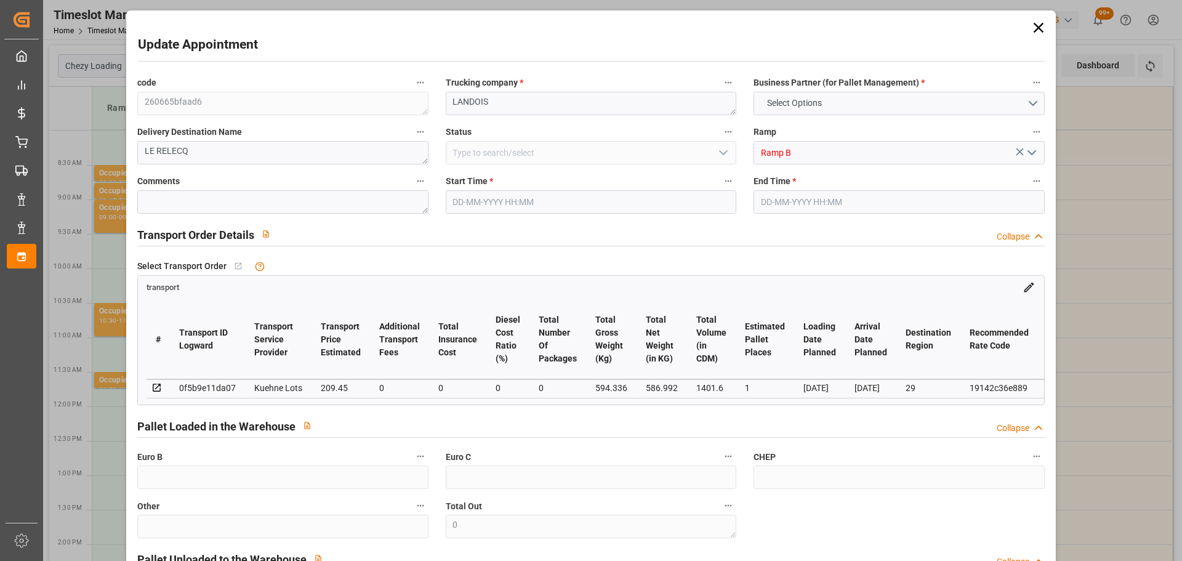
type input "101"
type input "594.336"
type input "0"
type input "4710.8598"
type input "0"
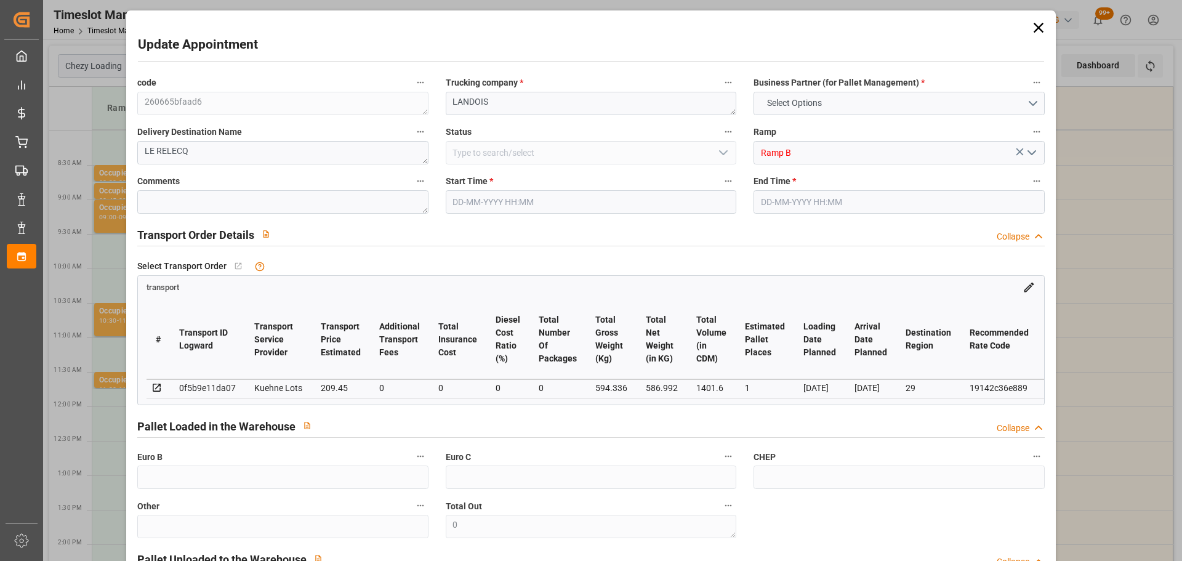
type input "0"
type input "21"
type input "35"
type input "[DATE] 12:30"
type input "[DATE] 12:45"
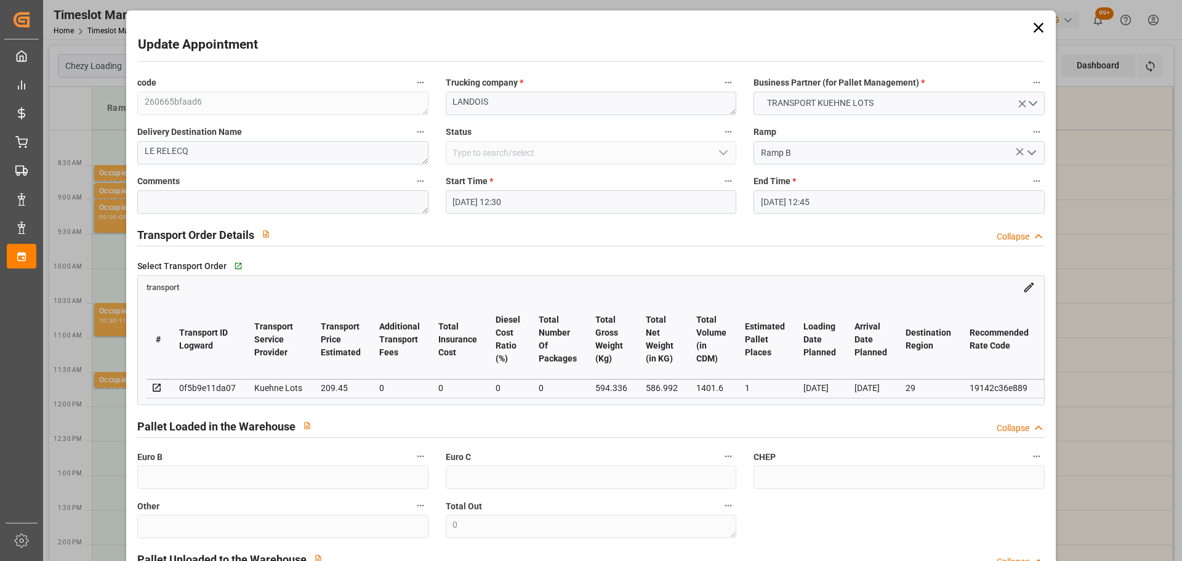
type input "22-08-2025 12:39"
type input "22-08-2025 11:25"
type input "29-08-2025"
type input "[DATE]"
click at [496, 203] on input "[DATE] 12:30" at bounding box center [591, 201] width 291 height 23
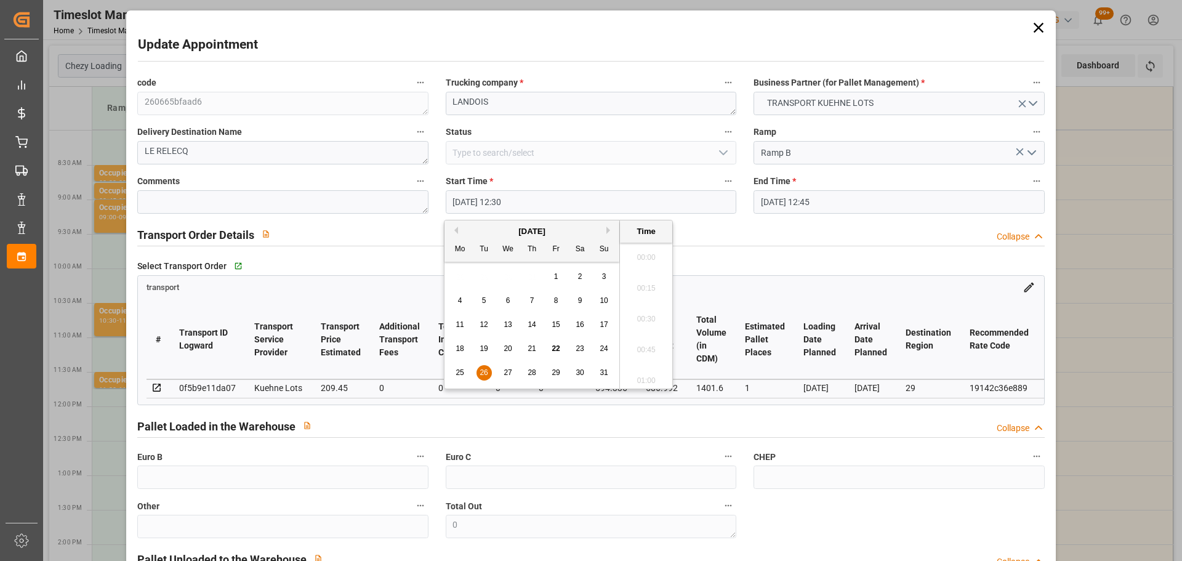
scroll to position [1482, 0]
click at [508, 362] on div "25 26 27 28 29 30 31" at bounding box center [532, 373] width 168 height 24
click at [509, 371] on span "27" at bounding box center [508, 372] width 8 height 9
click at [643, 251] on li "08:00" at bounding box center [646, 253] width 52 height 31
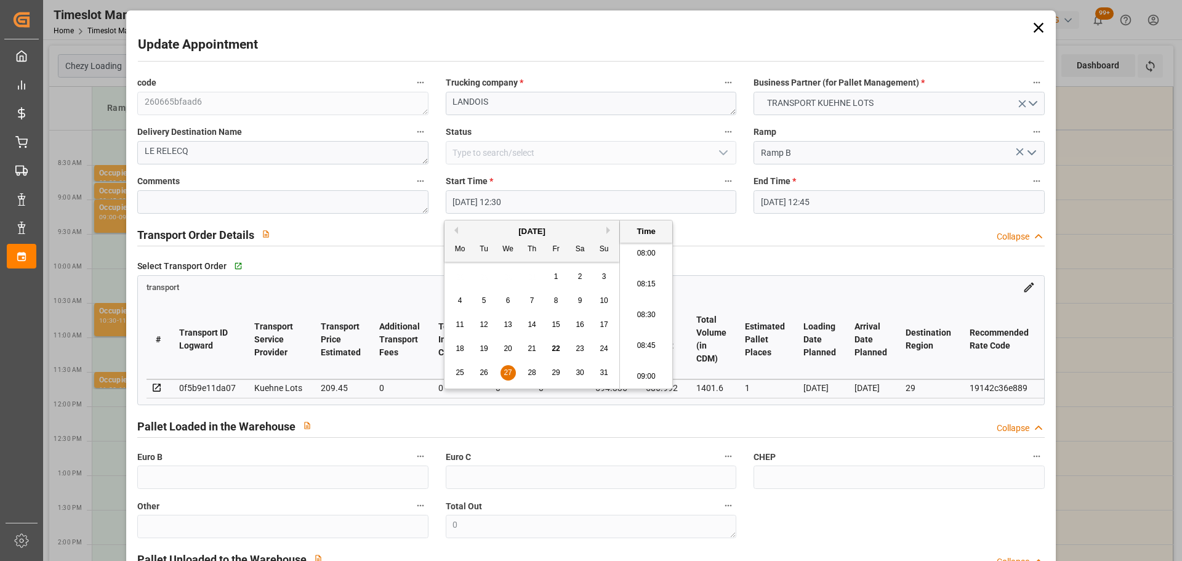
type input "27-08-2025 08:00"
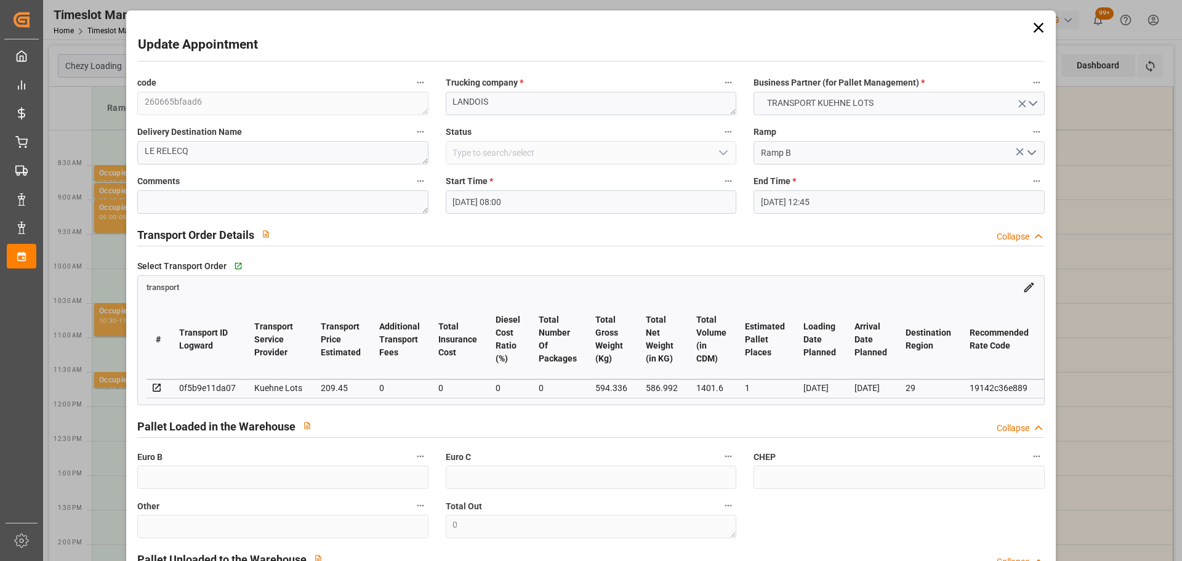
click at [787, 198] on input "[DATE] 12:45" at bounding box center [899, 201] width 291 height 23
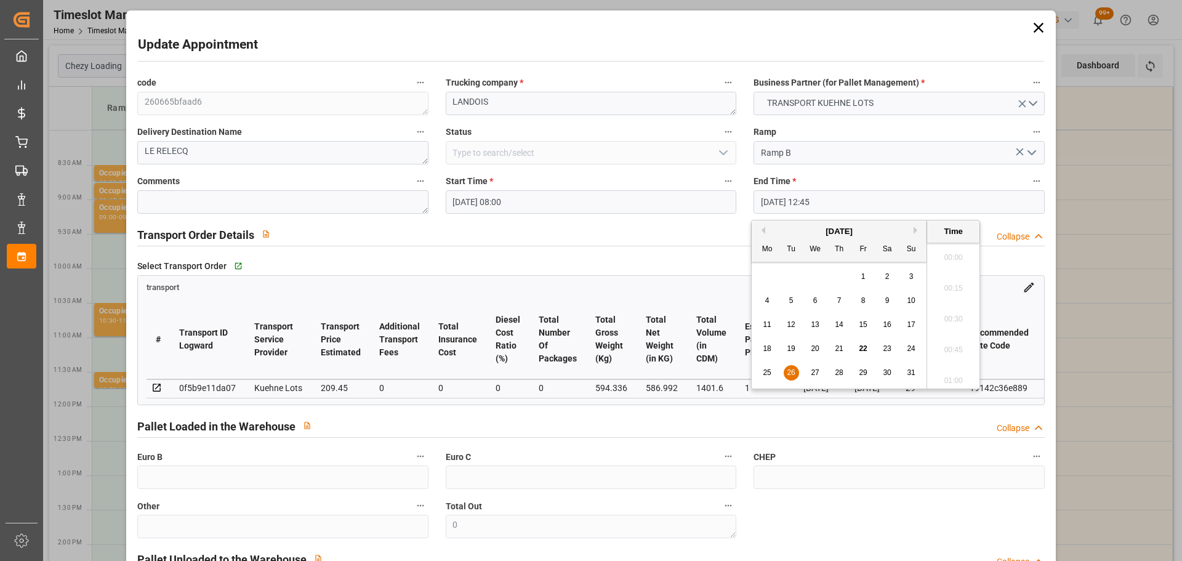
scroll to position [1513, 0]
click at [813, 371] on span "27" at bounding box center [815, 372] width 8 height 9
click at [945, 250] on li "08:15" at bounding box center [953, 253] width 52 height 31
type input "27-08-2025 08:15"
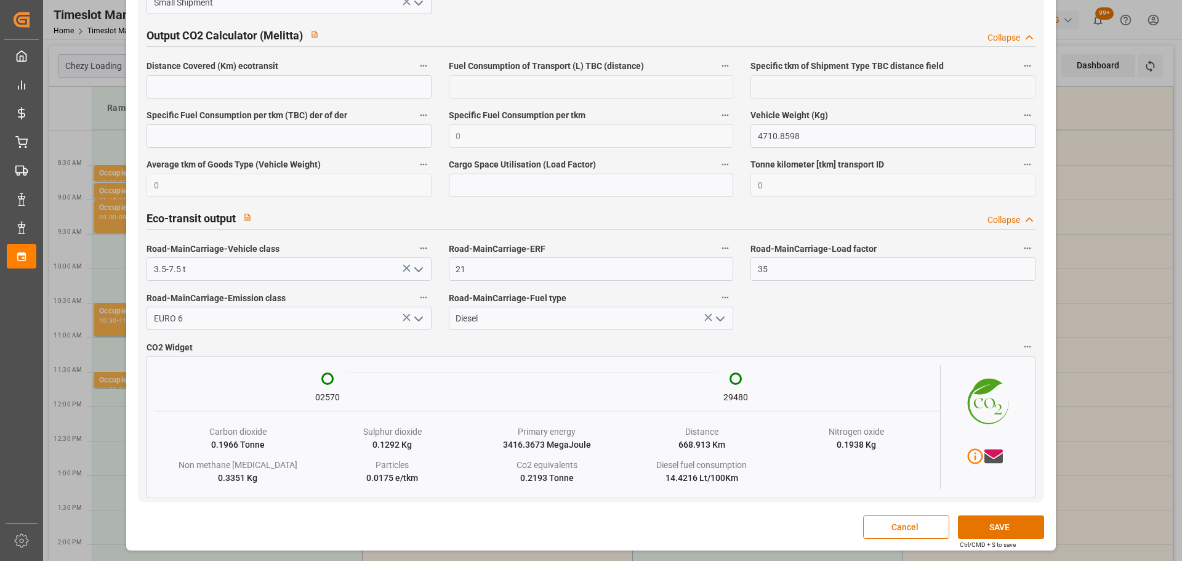
scroll to position [2036, 0]
click at [979, 529] on button "SAVE" at bounding box center [1001, 526] width 86 height 23
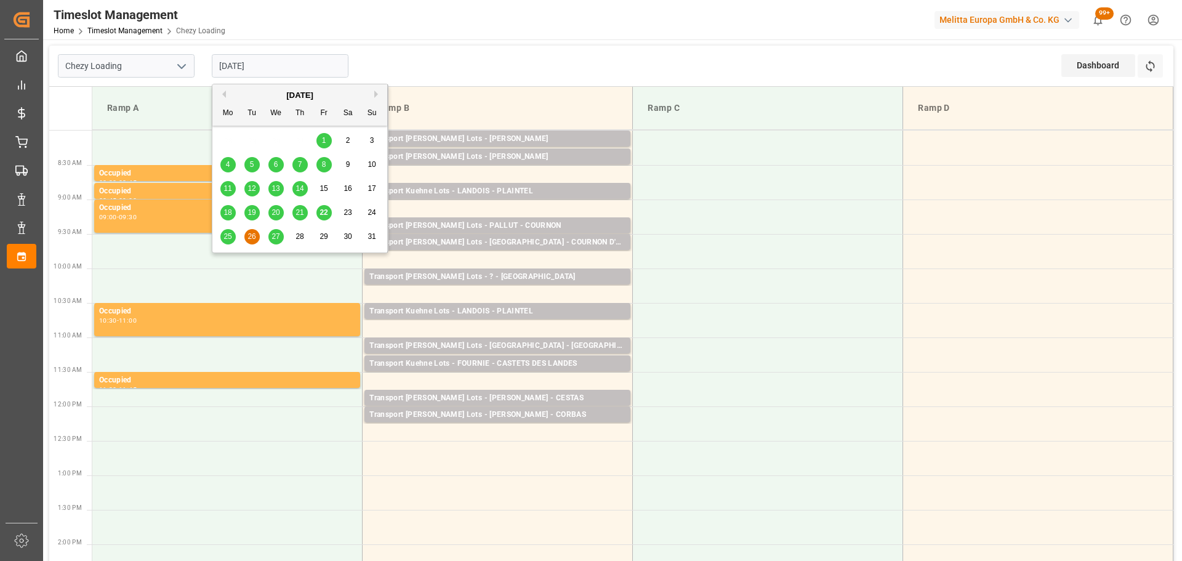
click at [263, 64] on input "[DATE]" at bounding box center [280, 65] width 137 height 23
click at [324, 206] on div "22" at bounding box center [324, 213] width 15 height 15
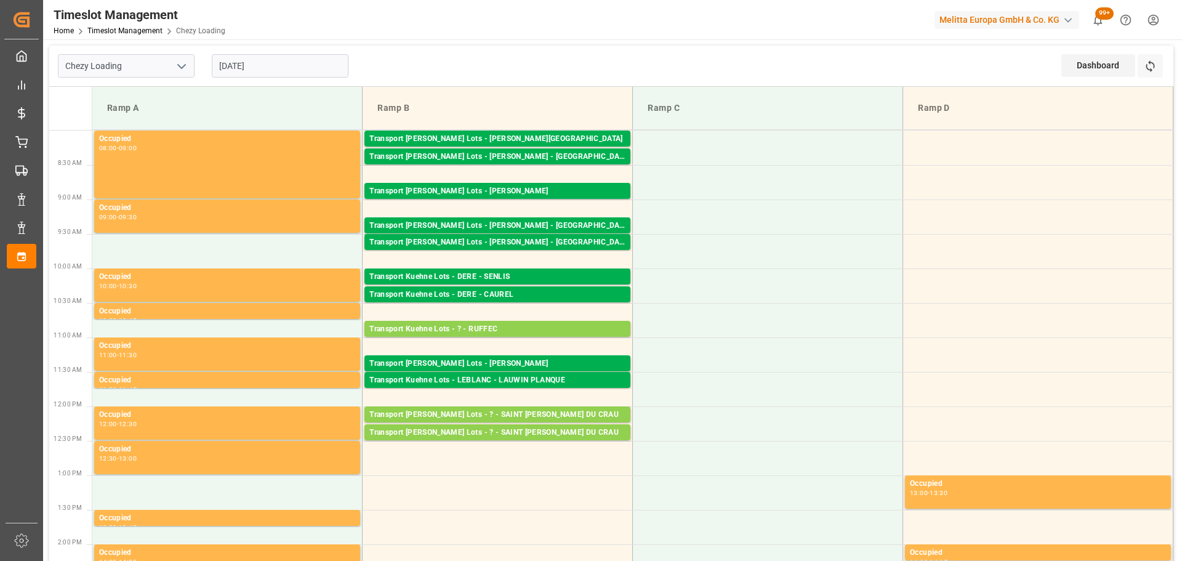
click at [238, 61] on input "22-08-2025" at bounding box center [280, 65] width 137 height 23
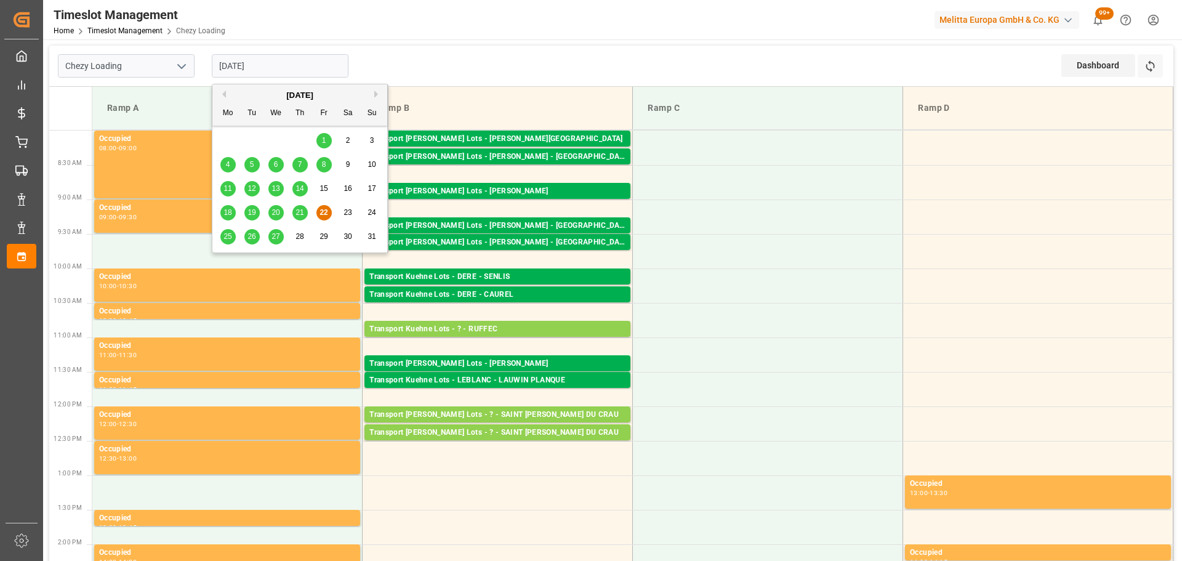
click at [273, 230] on div "27" at bounding box center [275, 237] width 15 height 15
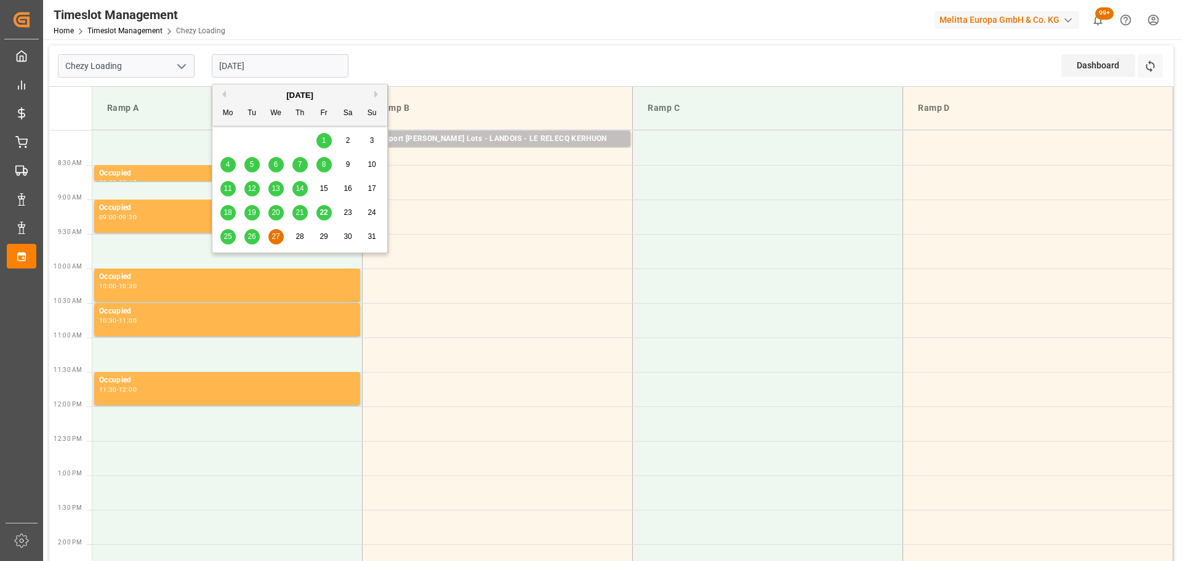
drag, startPoint x: 257, startPoint y: 65, endPoint x: 257, endPoint y: 74, distance: 9.3
click at [257, 65] on input "[DATE]" at bounding box center [280, 65] width 137 height 23
click at [228, 238] on span "25" at bounding box center [228, 236] width 8 height 9
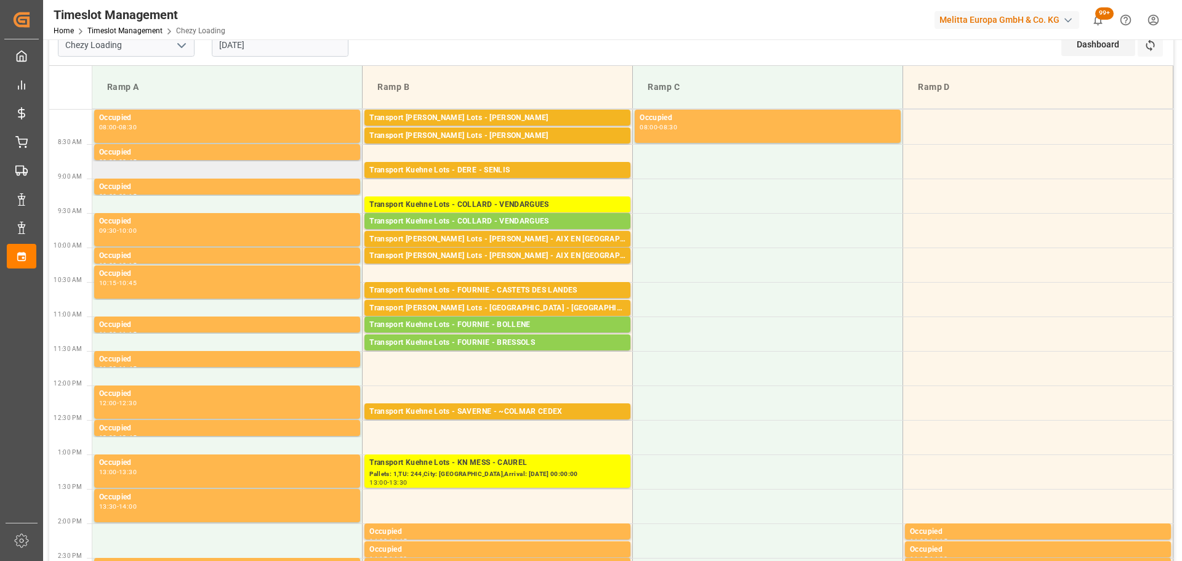
scroll to position [0, 0]
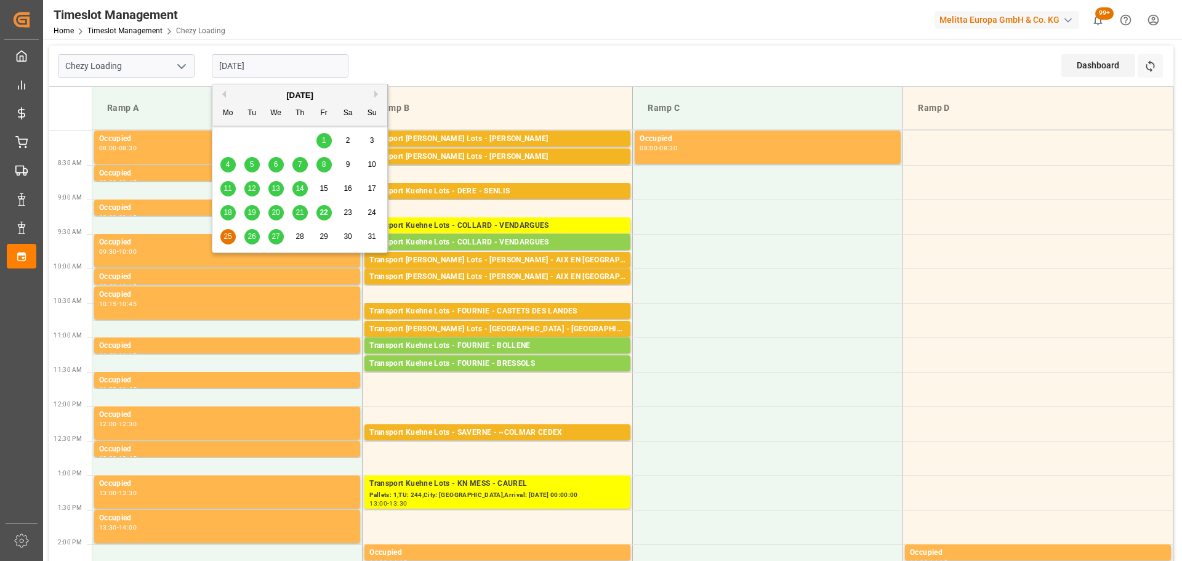
click at [265, 72] on input "25-08-2025" at bounding box center [280, 65] width 137 height 23
click at [326, 209] on span "22" at bounding box center [324, 212] width 8 height 9
type input "22-08-2025"
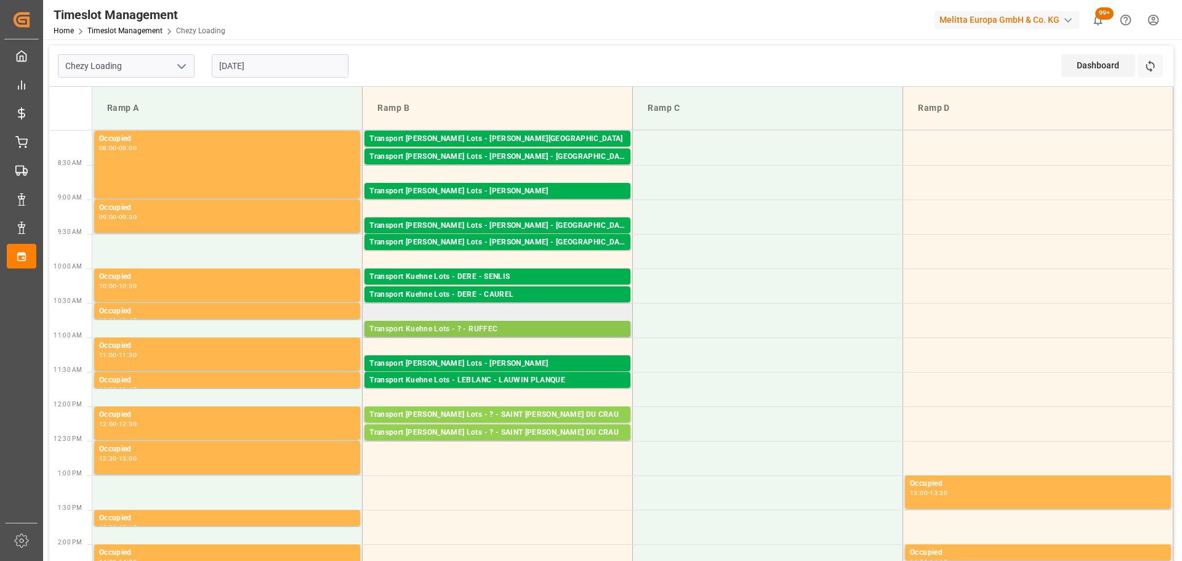
click at [441, 323] on div "Transport Kuehne Lots - ? - RUFFEC" at bounding box center [497, 329] width 256 height 12
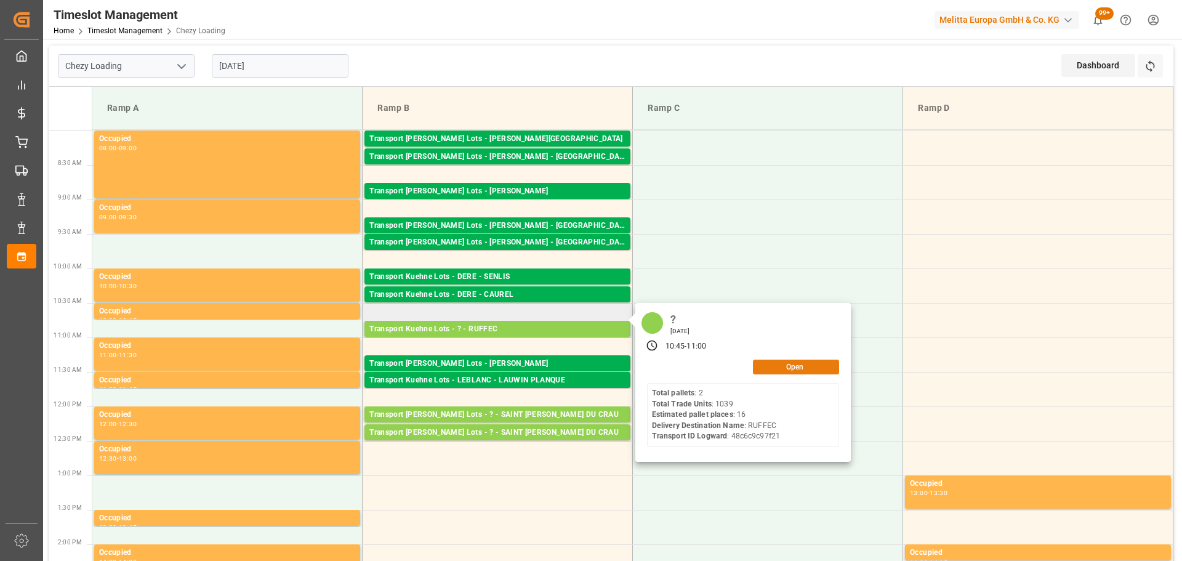
click at [783, 365] on button "Open" at bounding box center [796, 367] width 86 height 15
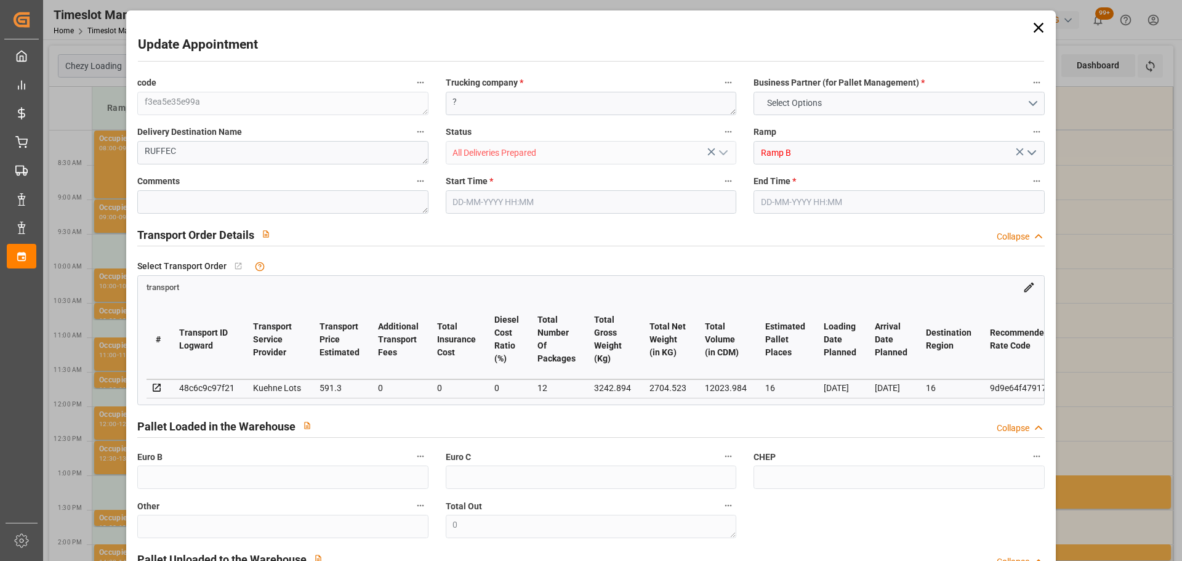
type input "16"
type input "591.3"
type input "0"
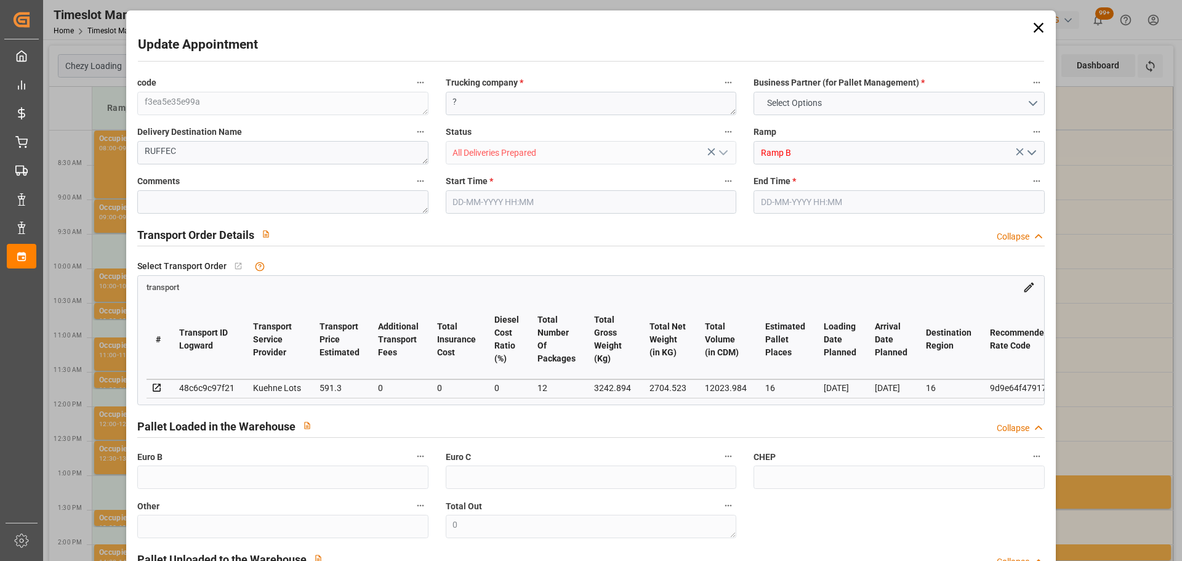
type input "591.3"
type input "0"
type input "12"
type input "2704.523"
type input "4705.726"
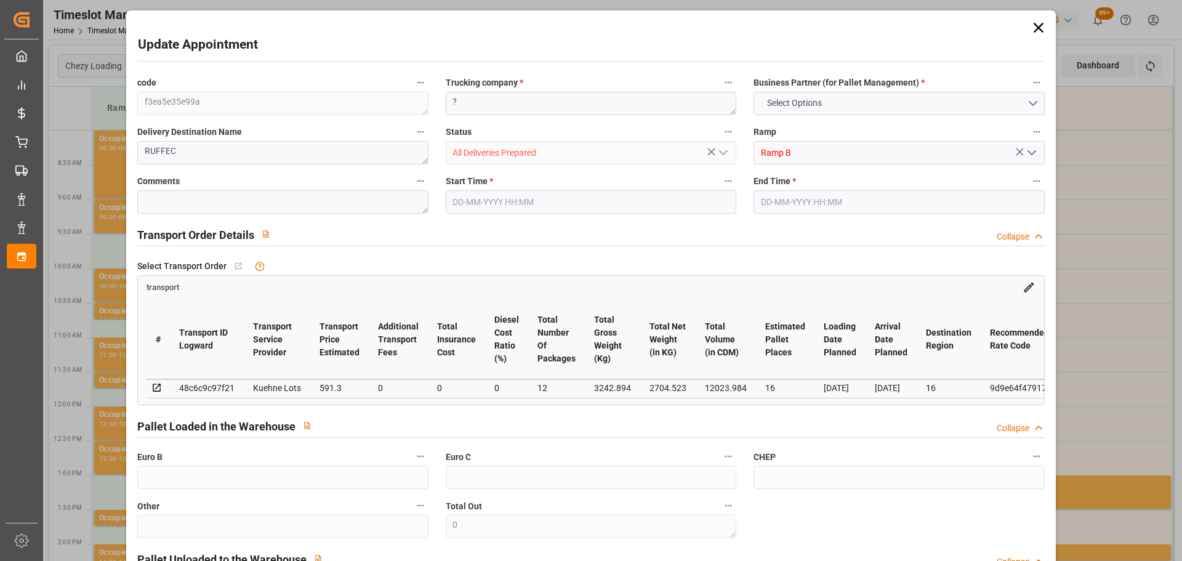
type input "12023.984"
type input "16"
type input "2"
type input "1039"
type input "63"
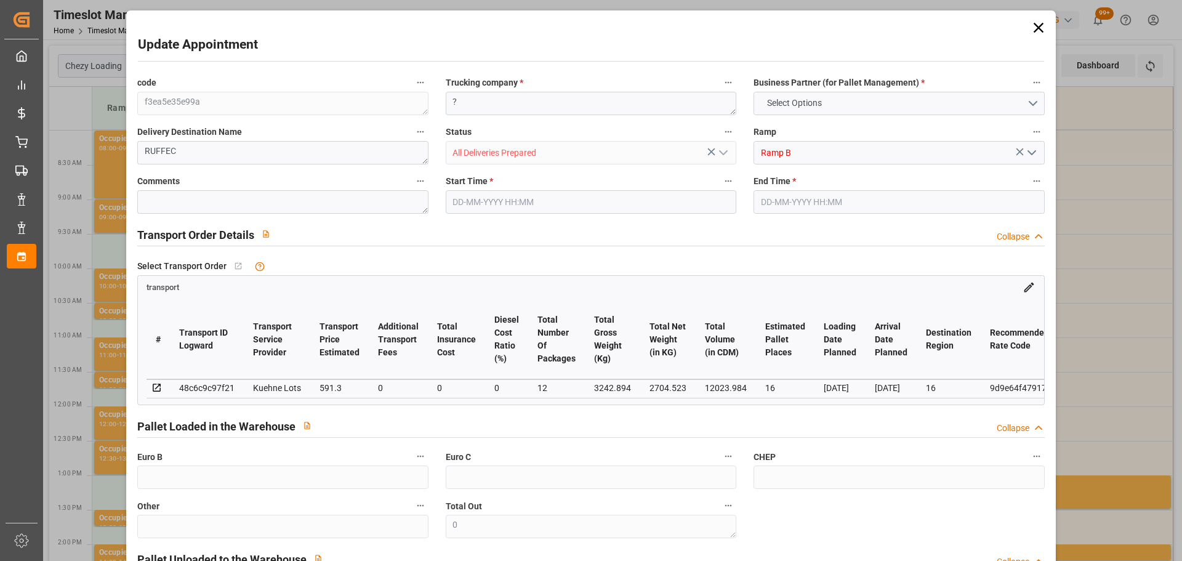
type input "101"
type input "3242.894"
type input "0"
type input "4710.8598"
type input "0"
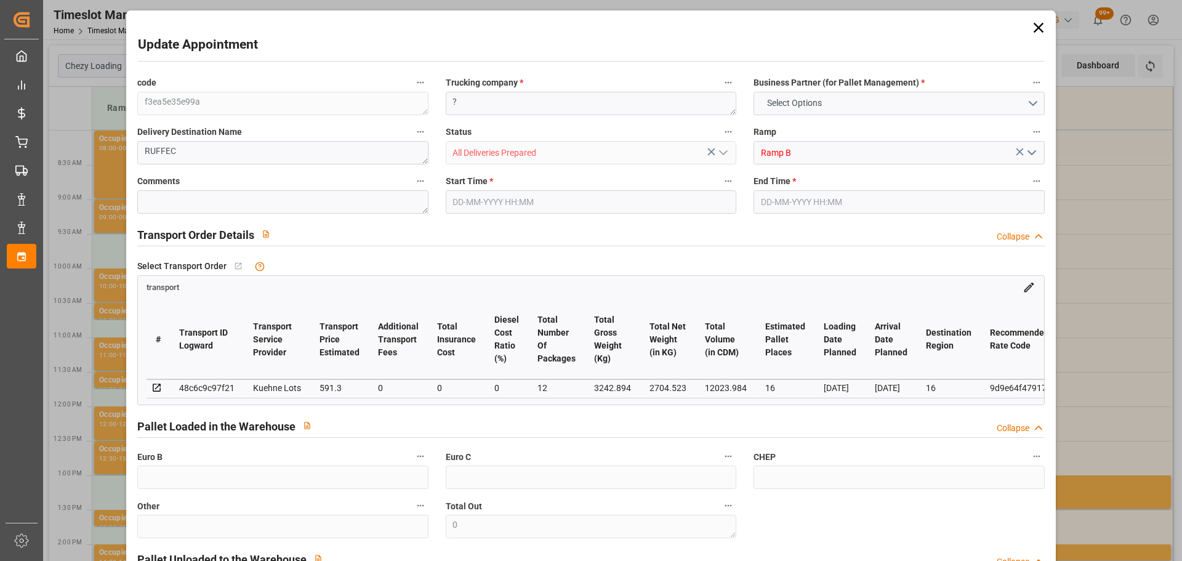
type input "0"
type input "21"
type input "35"
type input "22-08-2025 10:45"
type input "22-08-2025 11:00"
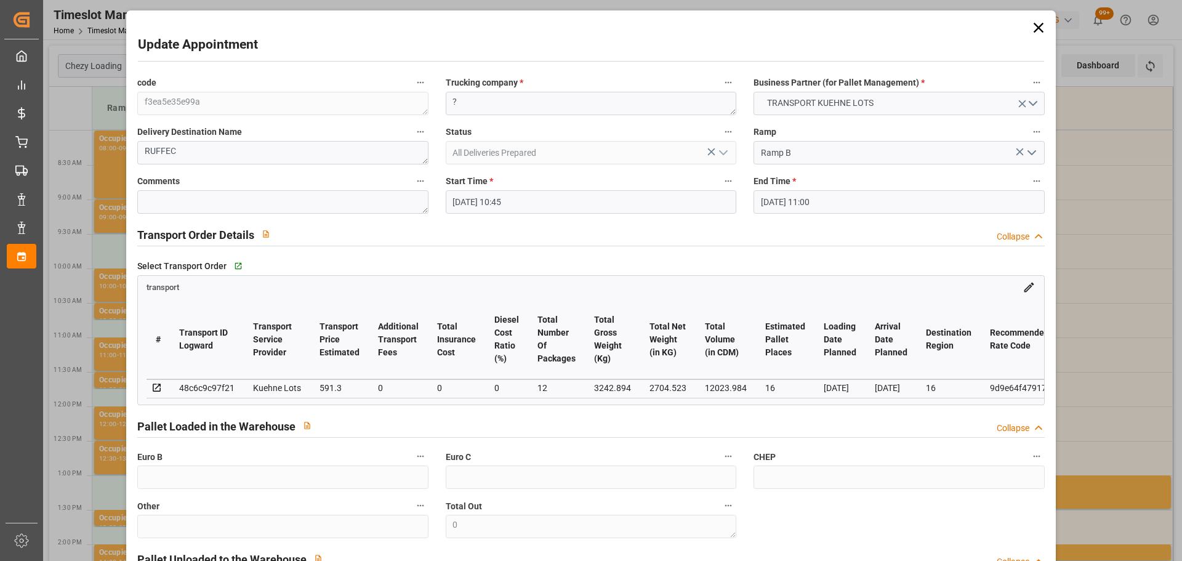
type input "21-08-2025 13:26"
type input "21-08-2025 11:59"
type input "[DATE]"
type input "22-08-2025"
click at [488, 208] on input "22-08-2025 10:45" at bounding box center [591, 201] width 291 height 23
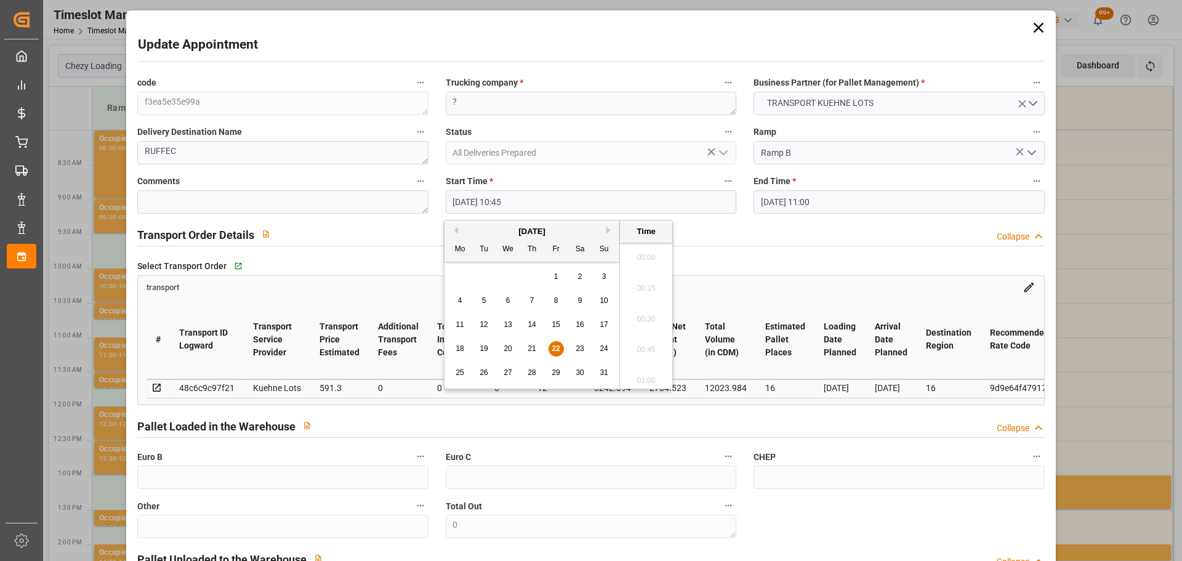
scroll to position [1267, 0]
click at [460, 369] on span "25" at bounding box center [460, 372] width 8 height 9
click at [647, 373] on li "11:45" at bounding box center [646, 376] width 52 height 31
type input "25-08-2025 11:45"
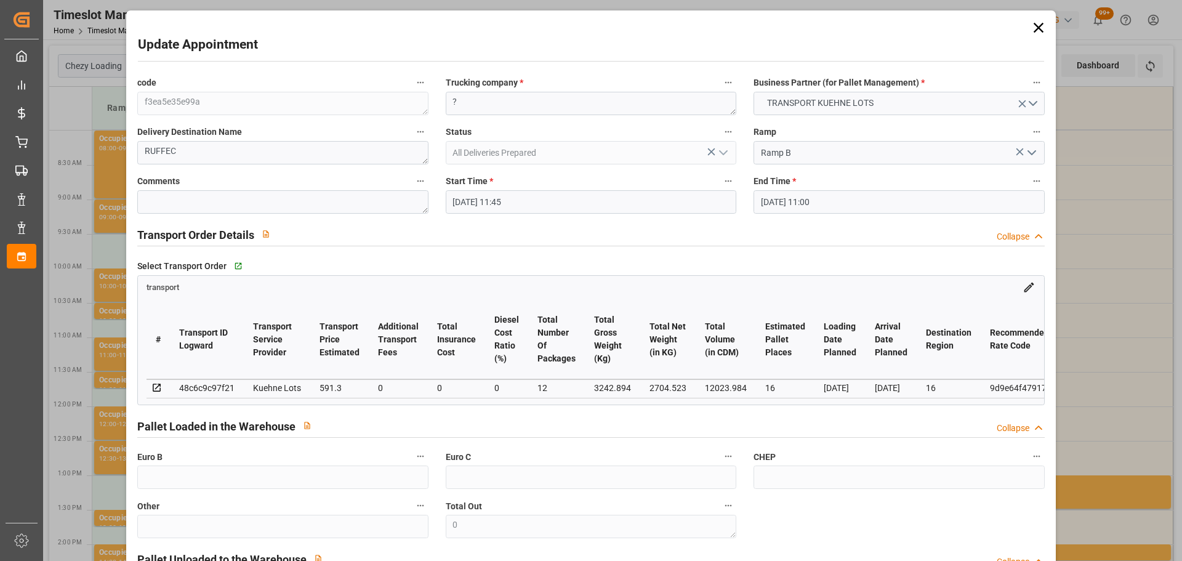
click at [784, 203] on input "22-08-2025 11:00" at bounding box center [899, 201] width 291 height 23
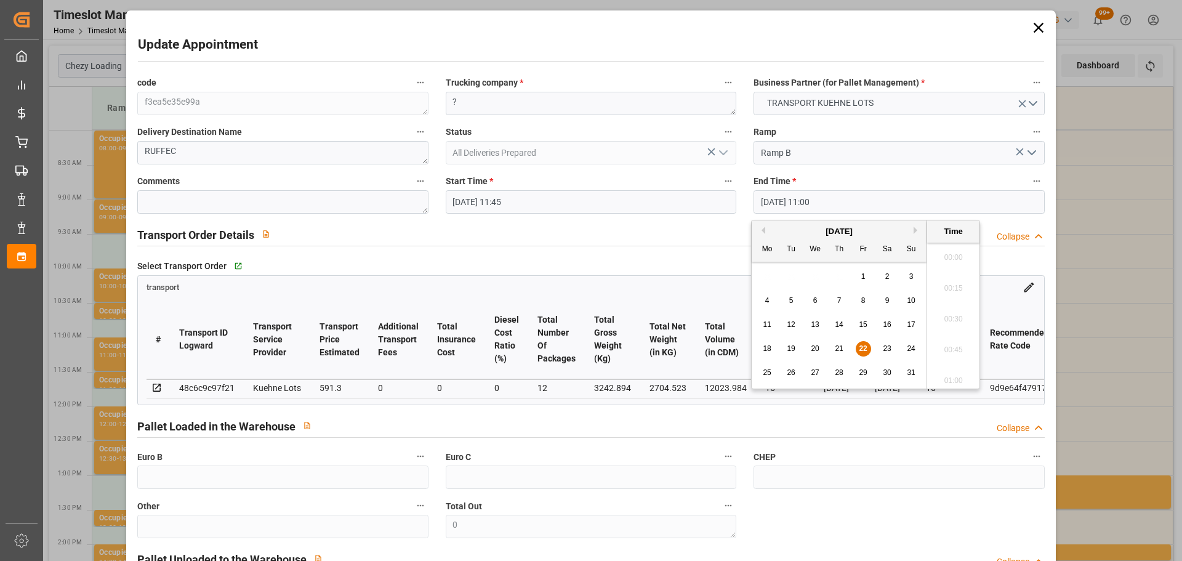
scroll to position [1298, 0]
click at [770, 371] on span "25" at bounding box center [767, 372] width 8 height 9
click at [944, 370] on li "12:00" at bounding box center [953, 376] width 52 height 31
type input "25-08-2025 12:00"
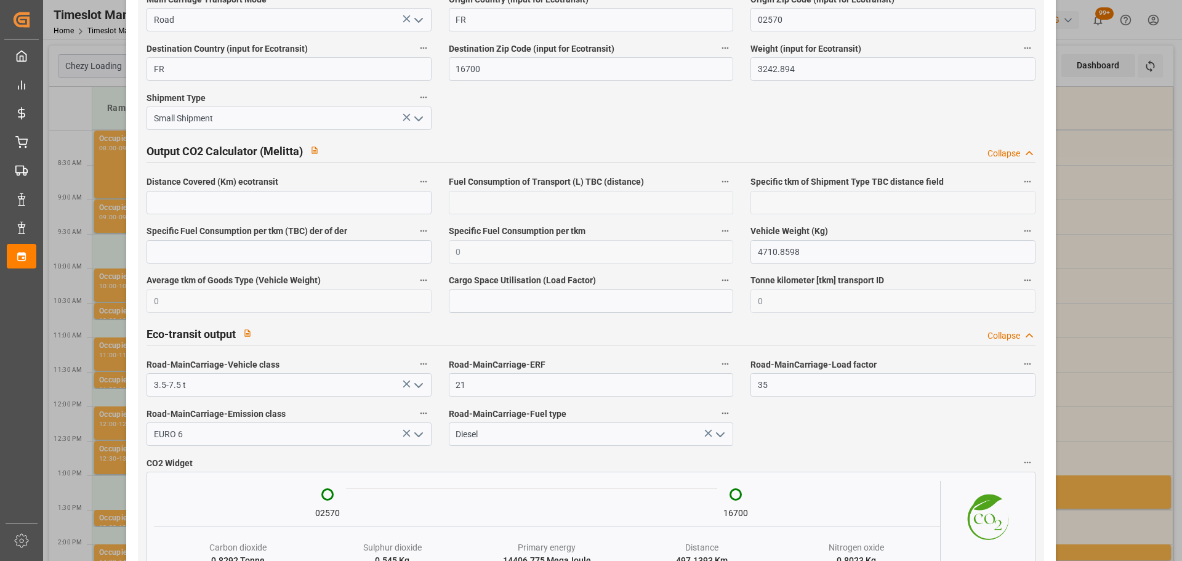
scroll to position [2054, 0]
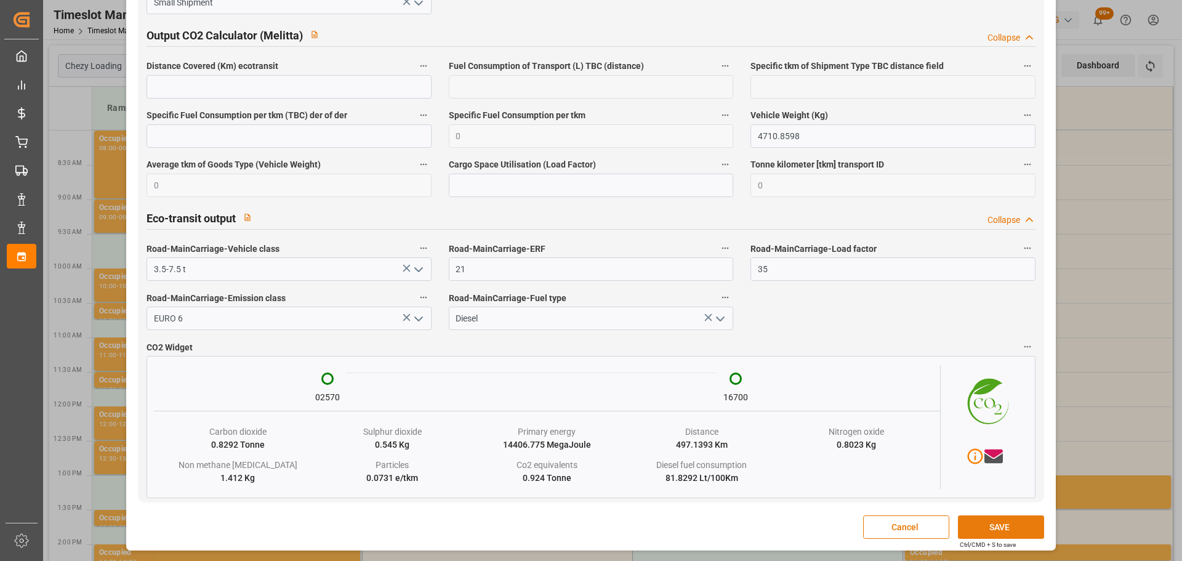
click at [966, 518] on button "SAVE" at bounding box center [1001, 526] width 86 height 23
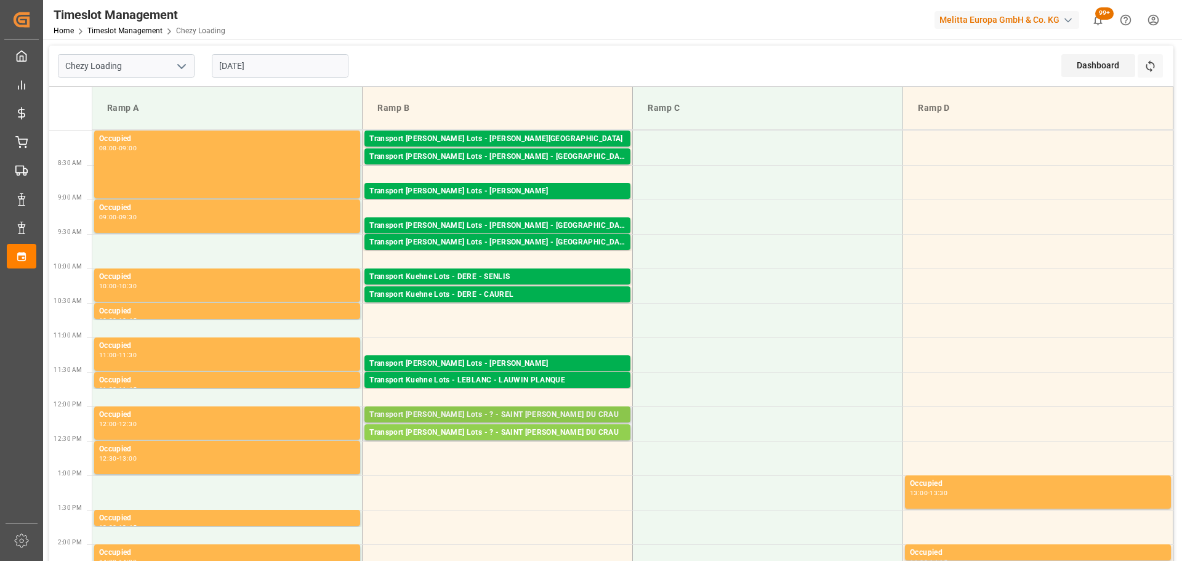
click at [426, 414] on div "Transport Kuehne Lots - ? - SAINT MARTIN DU CRAU" at bounding box center [497, 415] width 256 height 12
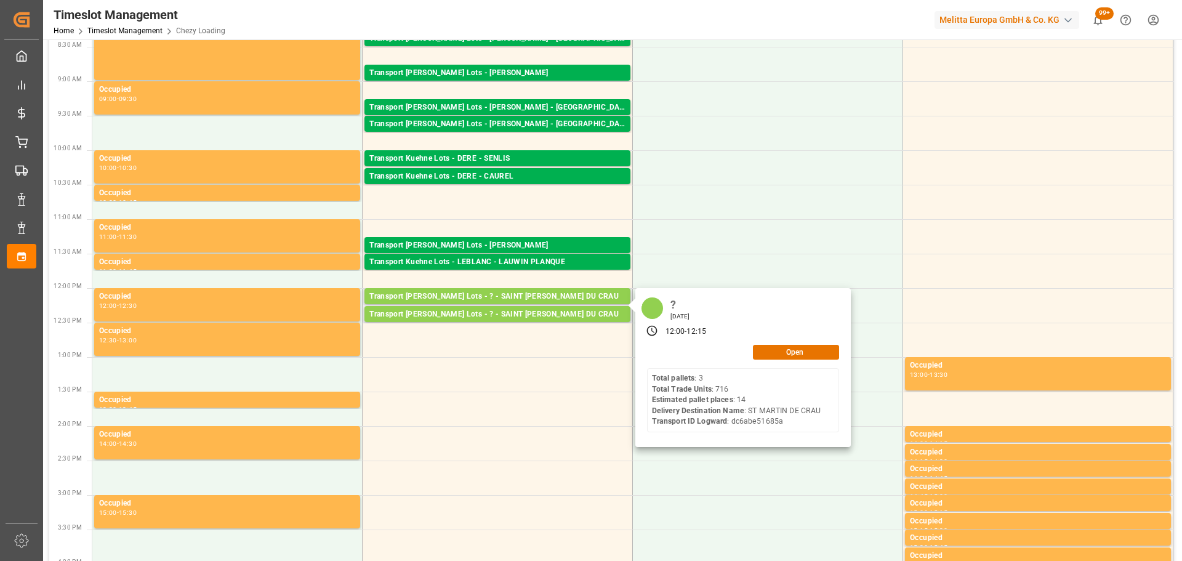
scroll to position [185, 0]
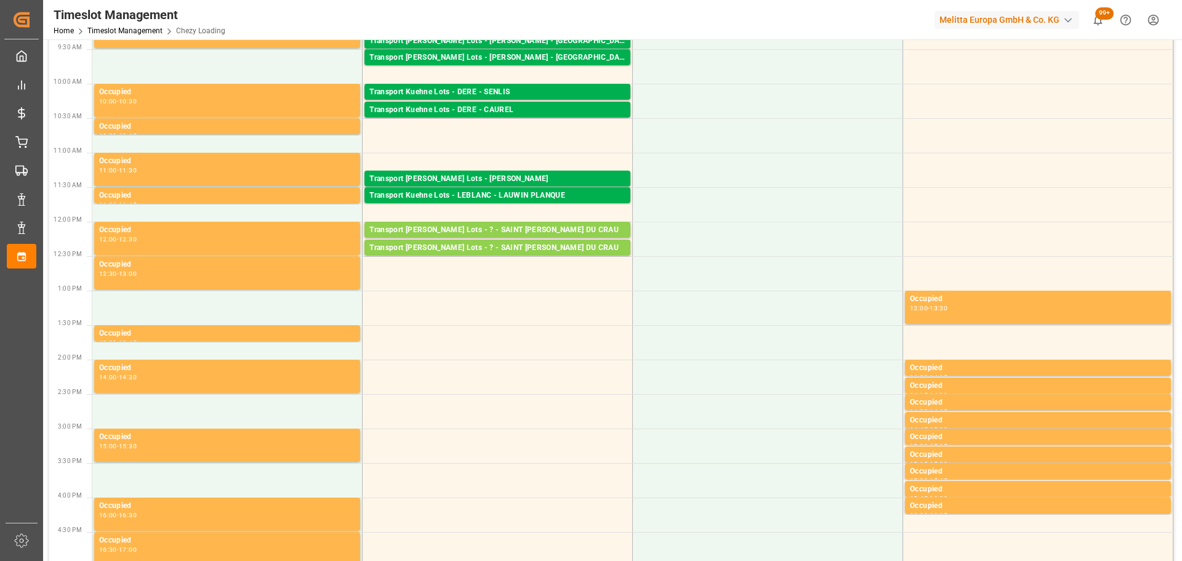
click at [573, 248] on div "Transport Kuehne Lots - ? - SAINT MARTIN DU CRAU" at bounding box center [497, 248] width 256 height 12
drag, startPoint x: 559, startPoint y: 224, endPoint x: 654, endPoint y: 239, distance: 96.7
click at [588, 228] on div "Transport Kuehne Lots - ? - SAINT MARTIN DU CRAU" at bounding box center [497, 230] width 256 height 12
click at [580, 229] on div "Transport Kuehne Lots - ? - SAINT MARTIN DU CRAU" at bounding box center [497, 230] width 256 height 12
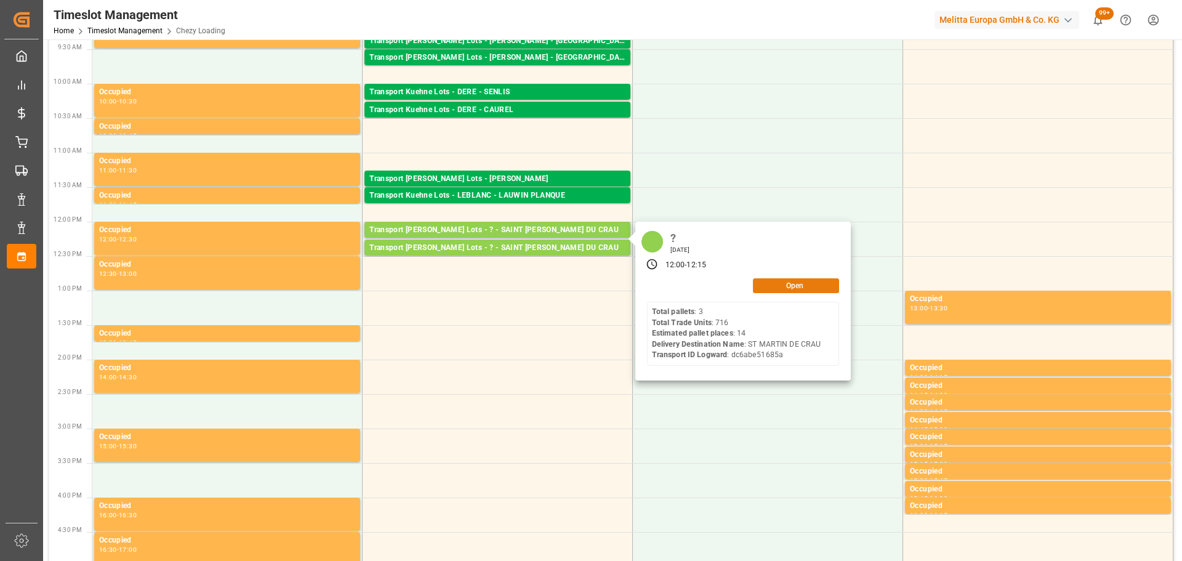
click at [780, 281] on button "Open" at bounding box center [796, 285] width 86 height 15
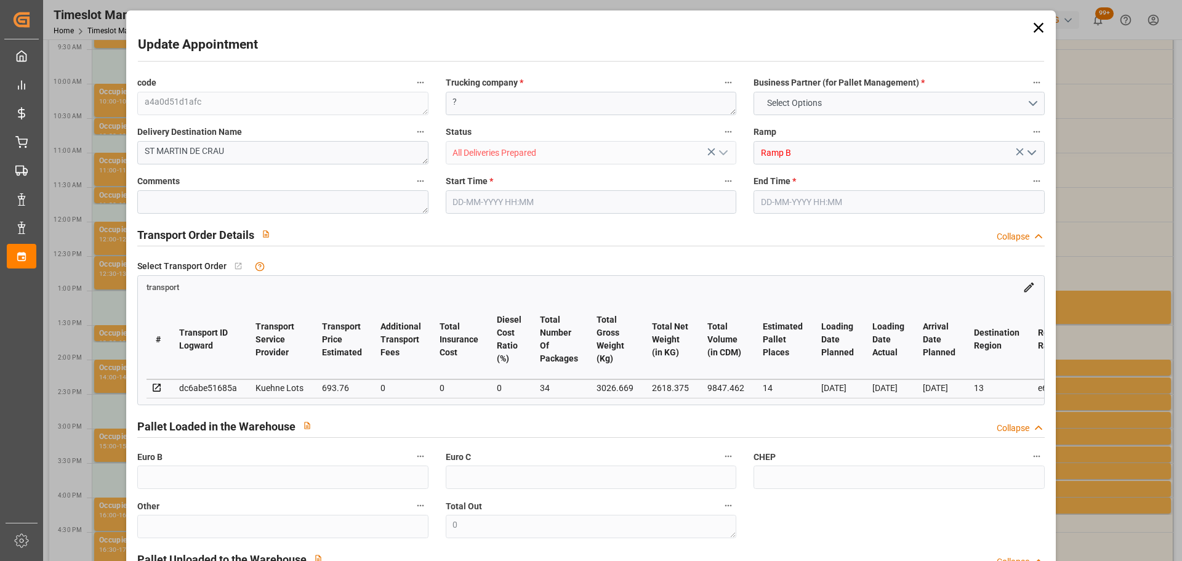
type input "14"
type input "693.76"
type input "0"
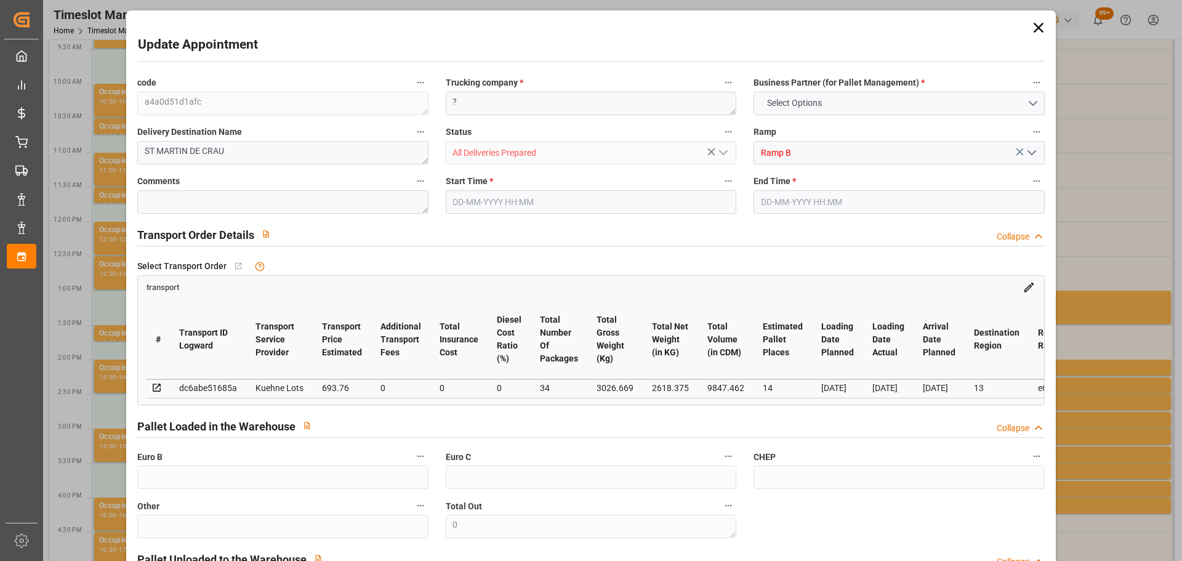
type input "693.76"
type input "0"
type input "34"
type input "2618.375"
type input "4305.709"
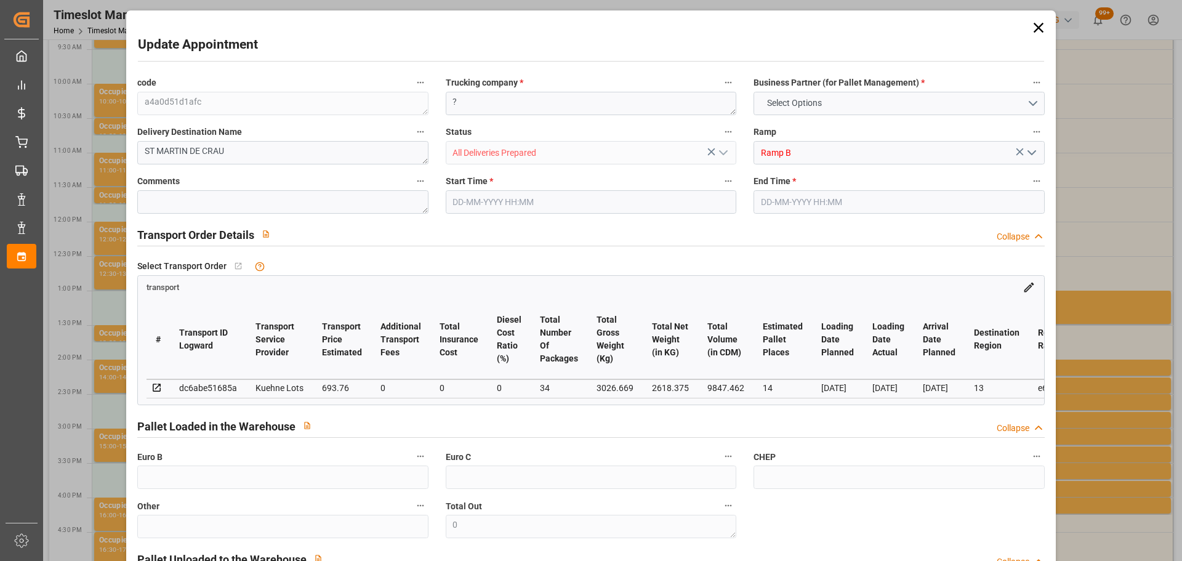
type input "9847.462"
type input "13"
type input "3"
type input "716"
type input "54"
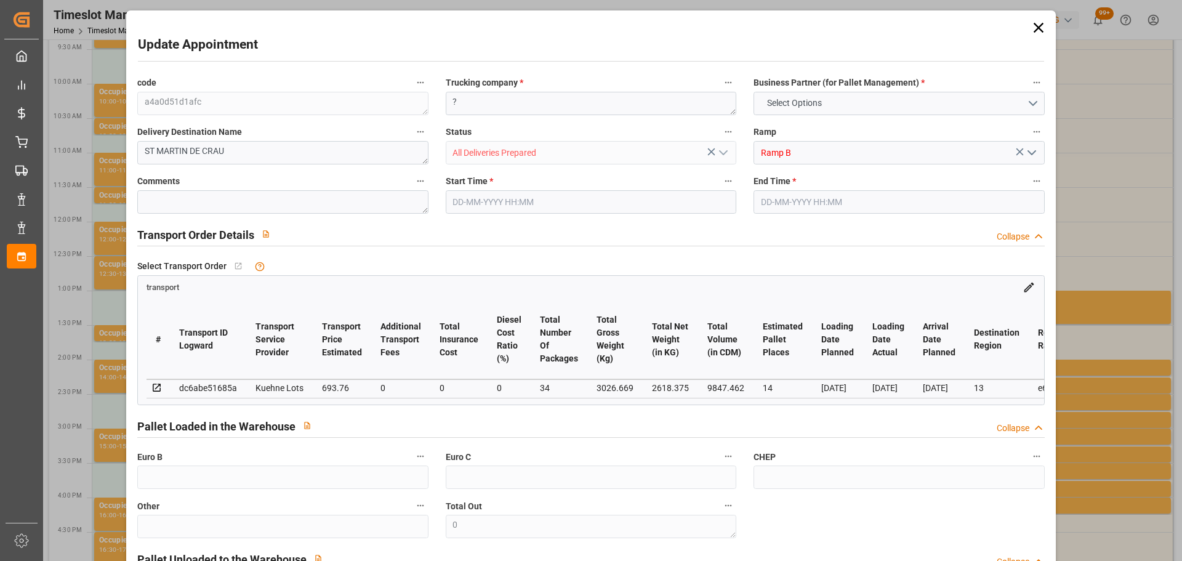
type input "101"
type input "3026.669"
type input "0"
type input "4710.8598"
type input "0"
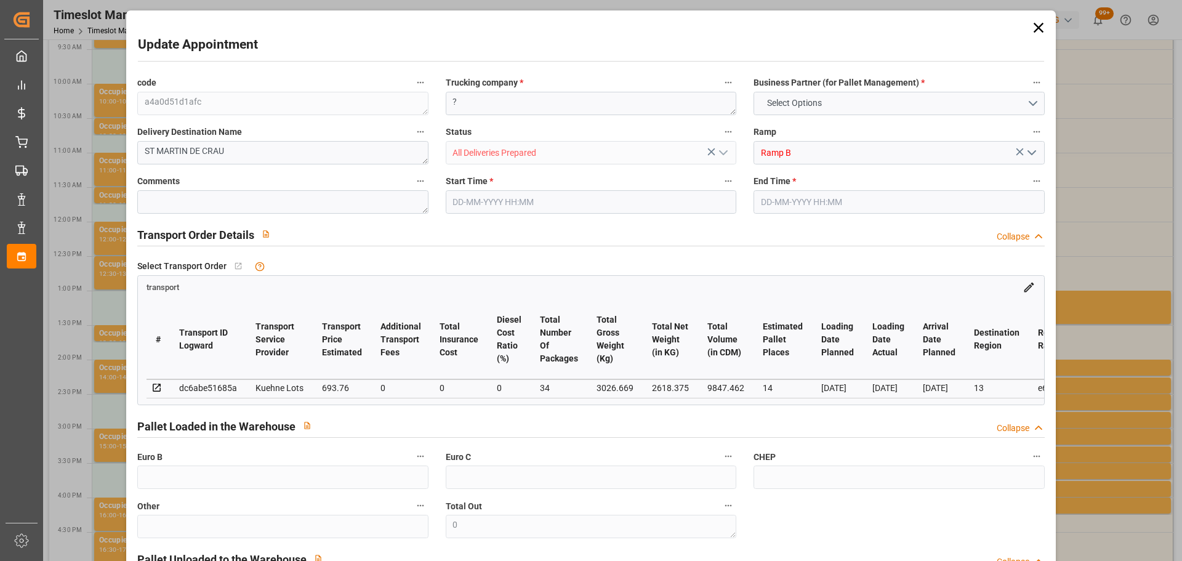
type input "0"
type input "21"
type input "35"
type input "22-08-2025 12:00"
type input "22-08-2025 12:15"
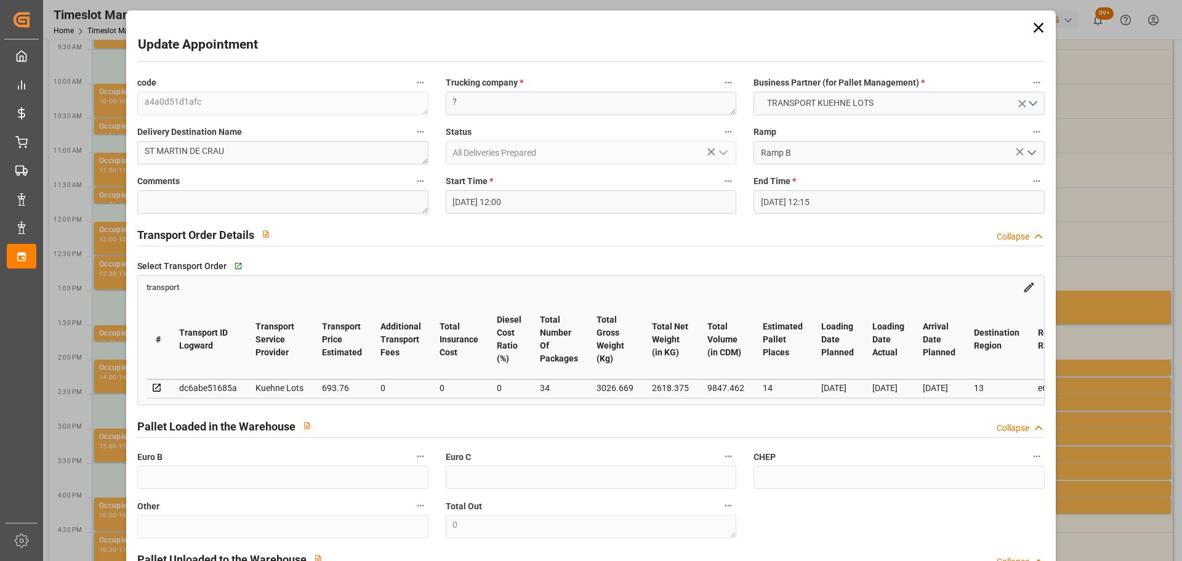
type input "19-08-2025 15:07"
type input "19-08-2025 11:26"
type input "25-08-2025"
type input "21-08-2025"
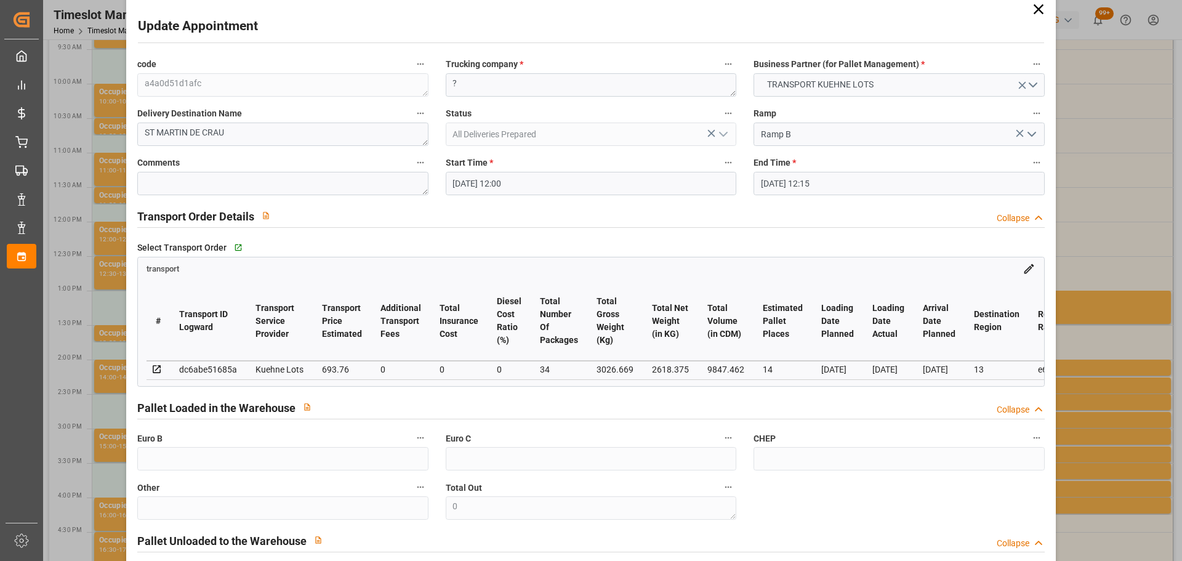
scroll to position [0, 0]
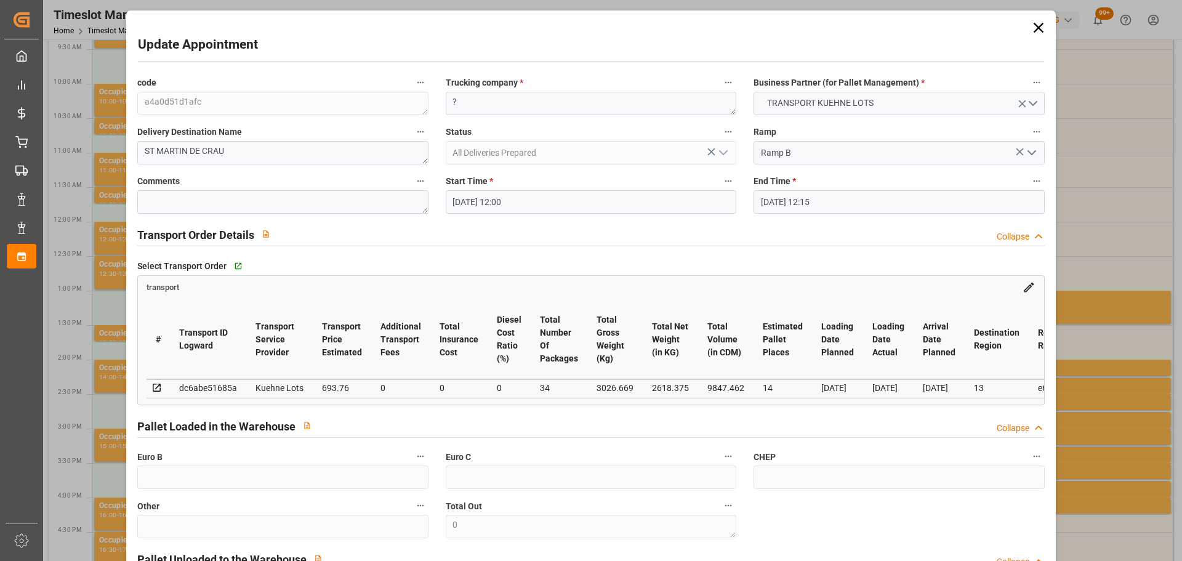
click at [1036, 25] on icon at bounding box center [1038, 28] width 10 height 10
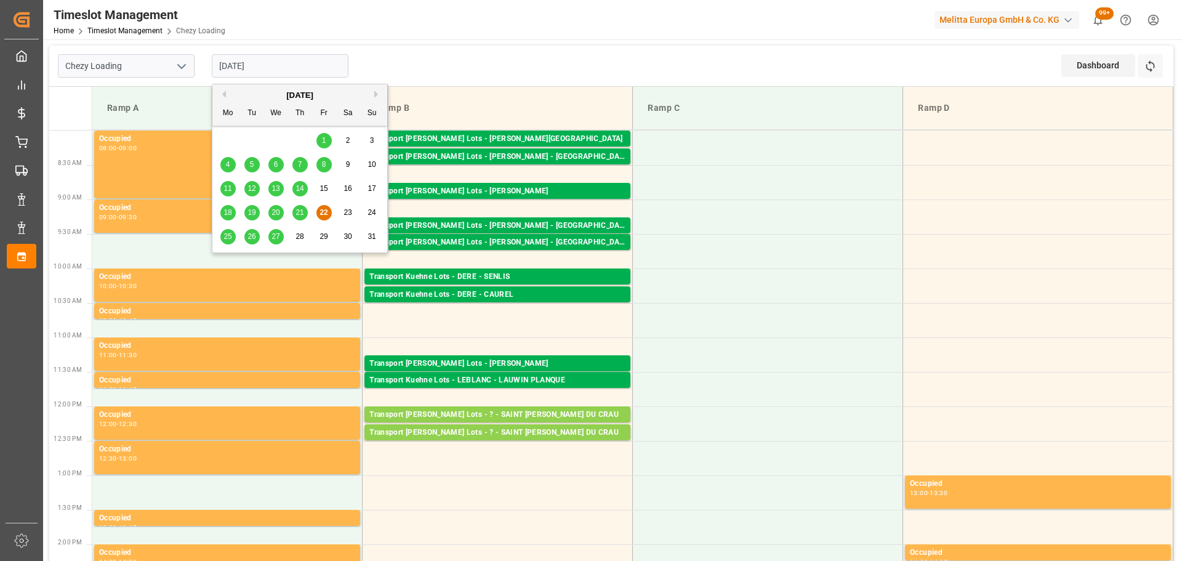
click at [291, 67] on input "22-08-2025" at bounding box center [280, 65] width 137 height 23
click at [235, 236] on div "25" at bounding box center [227, 237] width 15 height 15
type input "25-08-2025"
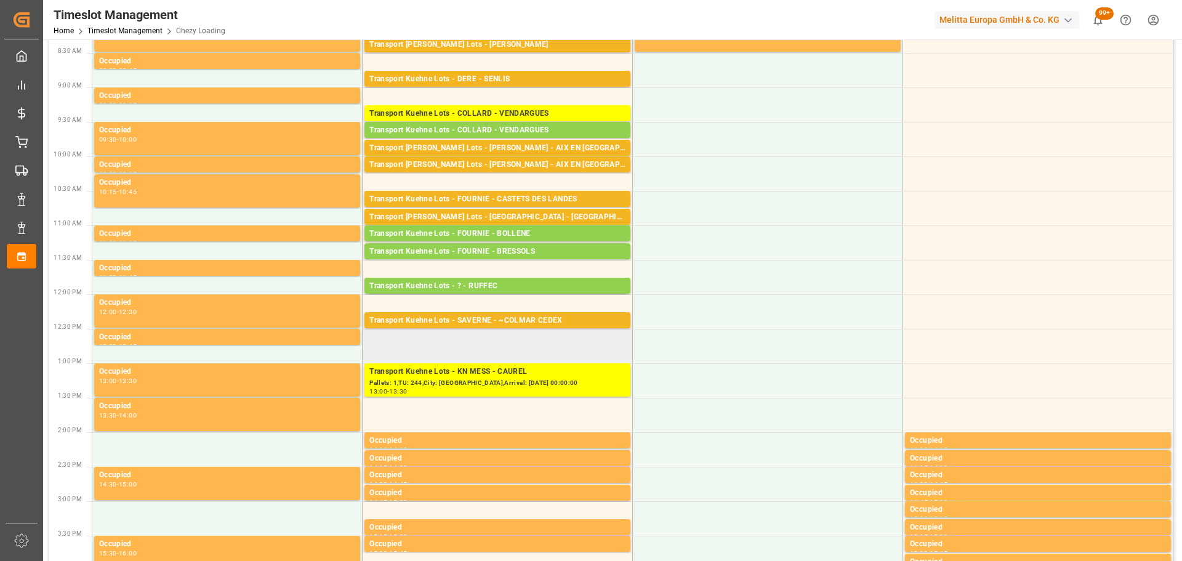
scroll to position [123, 0]
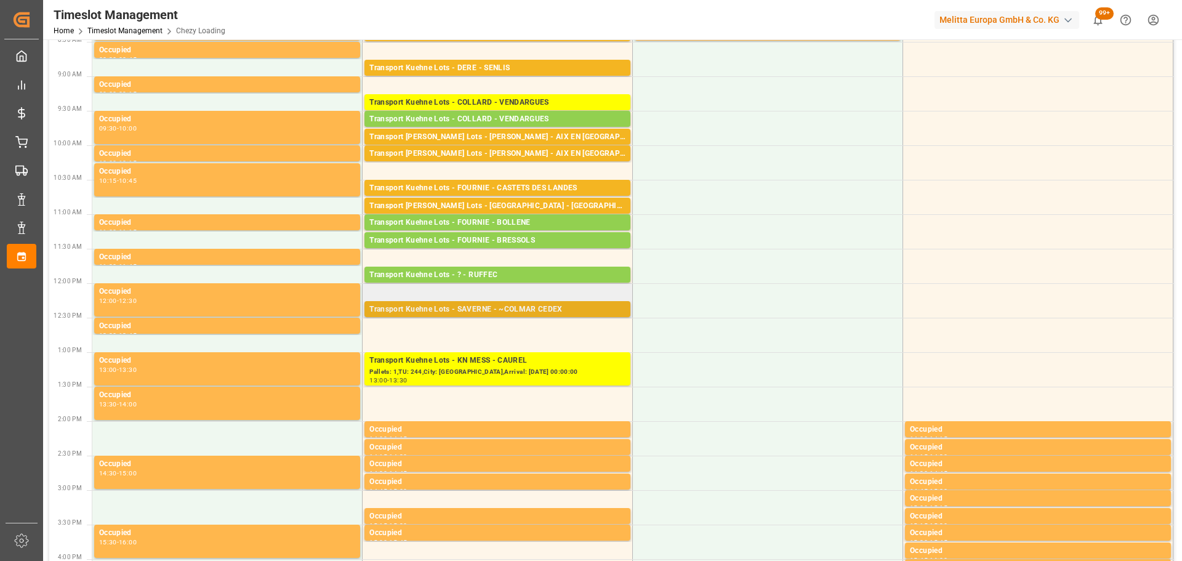
click at [461, 306] on div "Transport Kuehne Lots - SAVERNE - ~COLMAR CEDEX" at bounding box center [497, 310] width 256 height 12
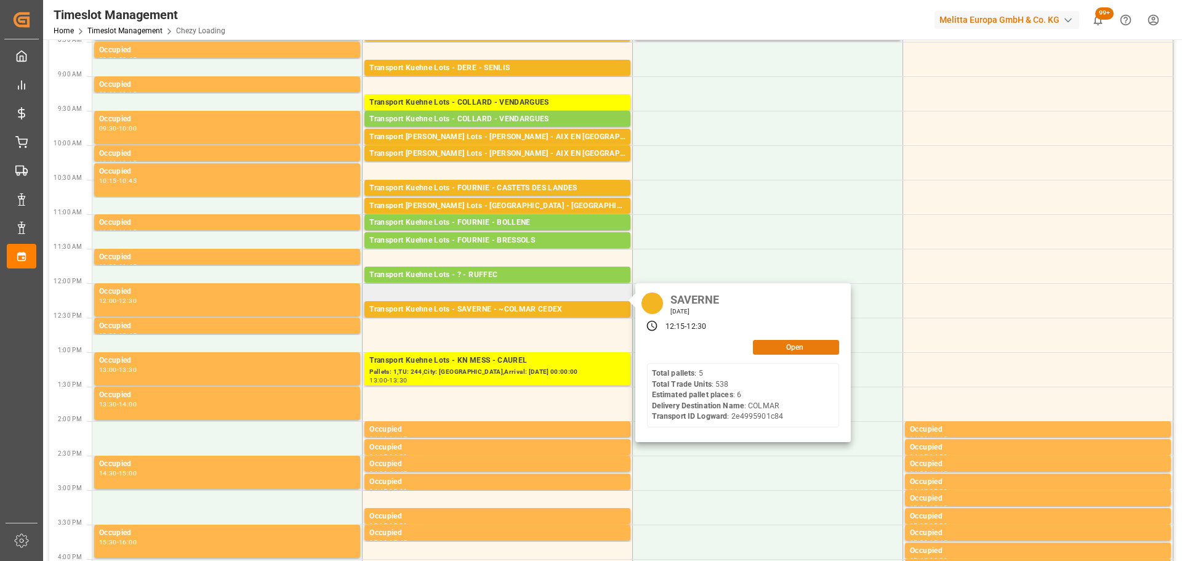
click at [802, 342] on button "Open" at bounding box center [796, 347] width 86 height 15
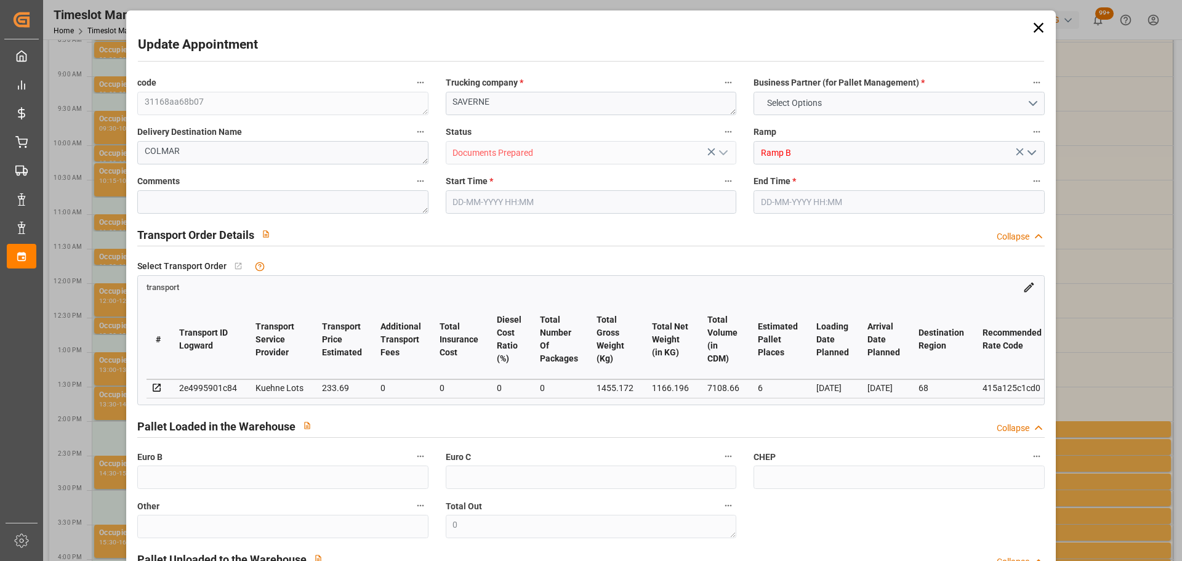
type input "6"
type input "233.69"
type input "0"
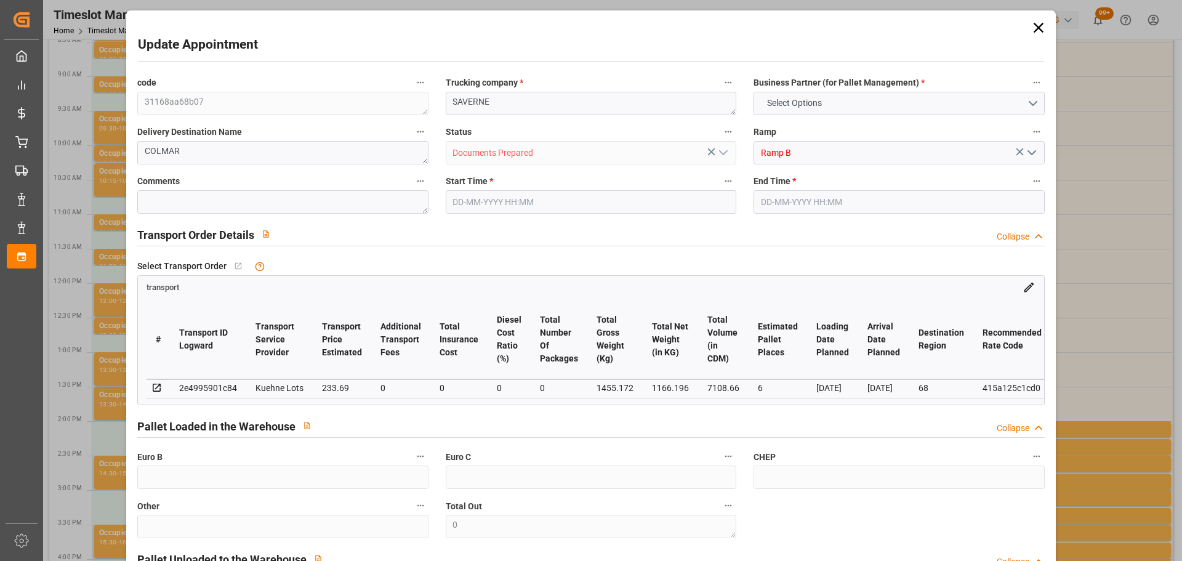
type input "233.69"
type input "0"
type input "1166.196"
type input "1849.988"
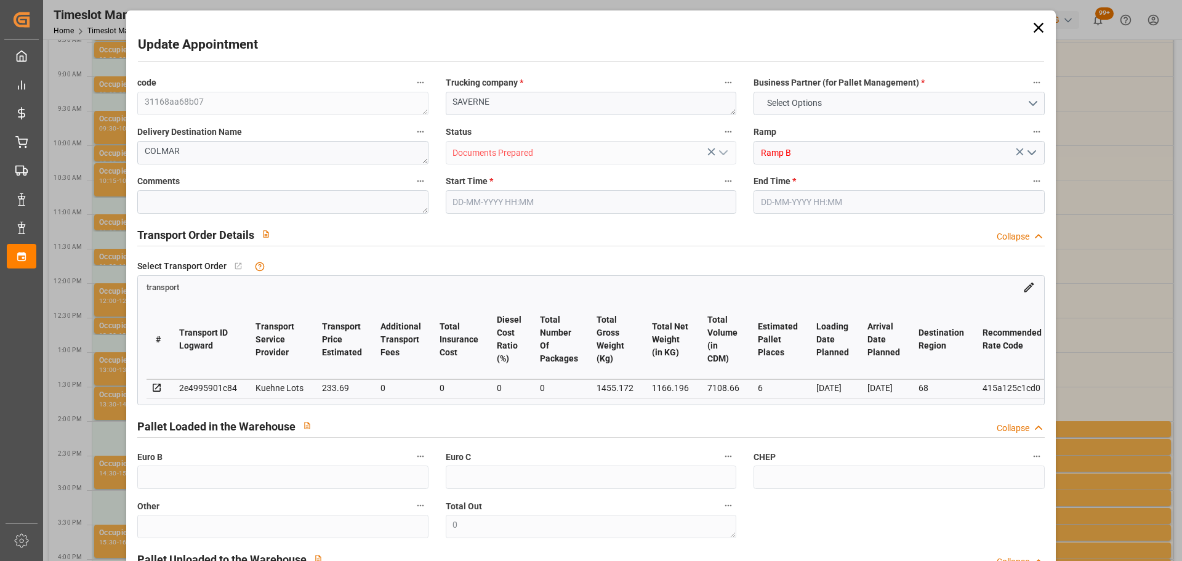
type input "7108.66"
type input "68"
type input "5"
type input "538"
type input "15"
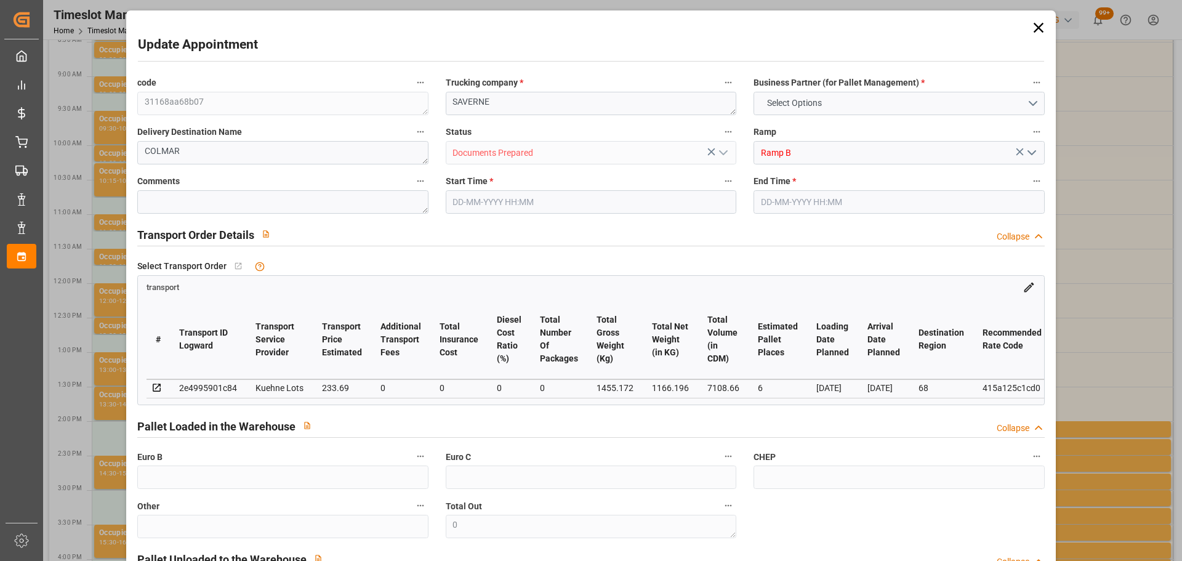
type input "101"
type input "1455.172"
type input "0"
type input "4710.8598"
type input "0"
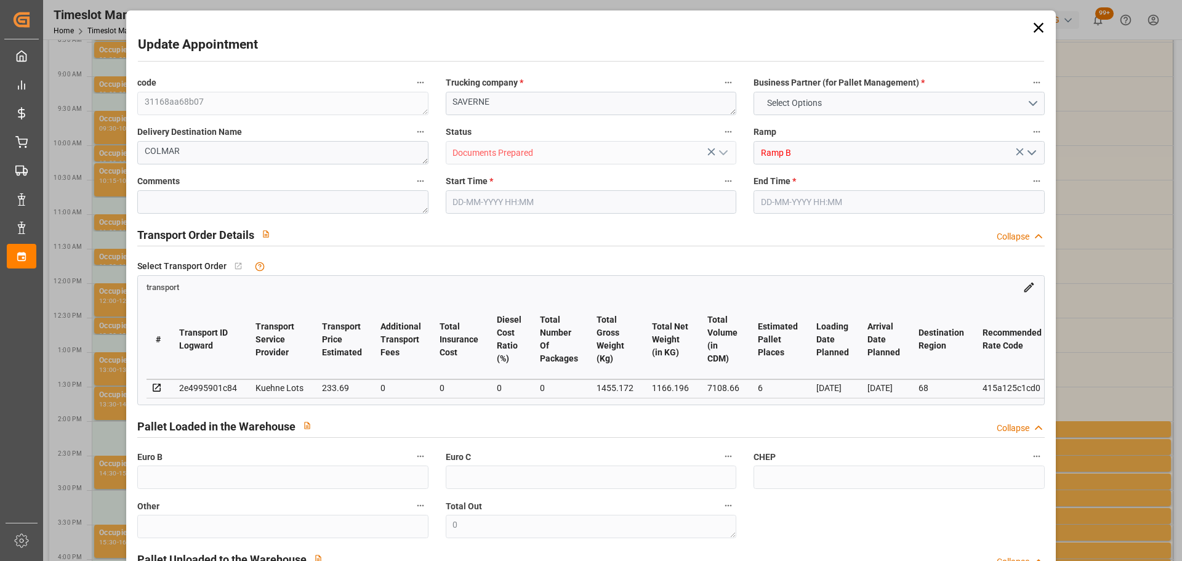
type input "0"
type input "21"
type input "35"
type input "25-08-2025 12:15"
type input "25-08-2025 12:30"
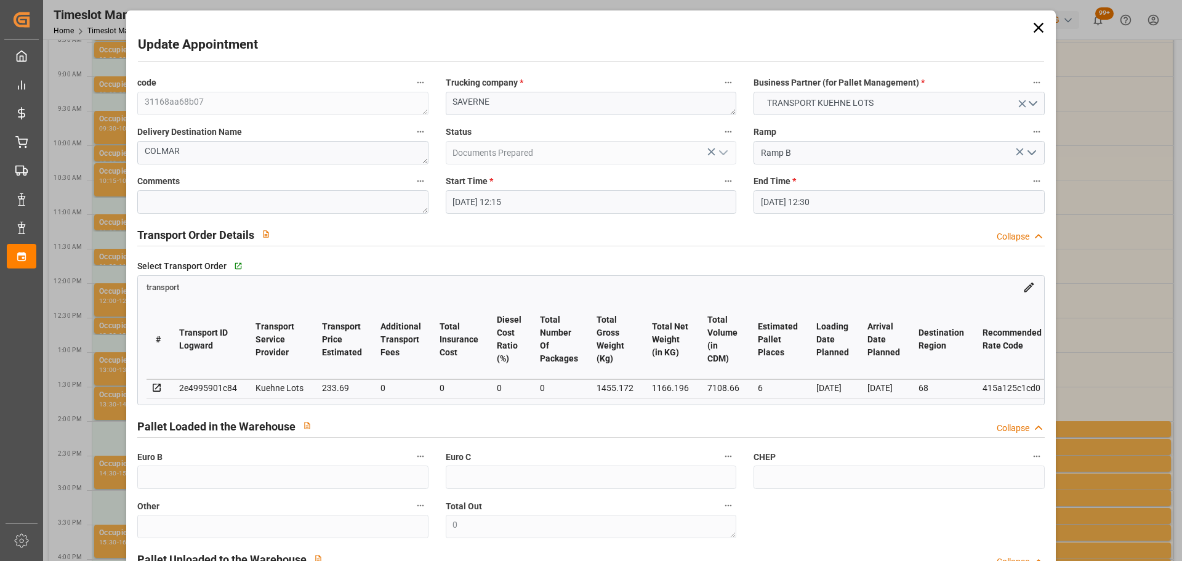
type input "21-08-2025 13:25"
type input "21-08-2025 12:00"
type input "[DATE]"
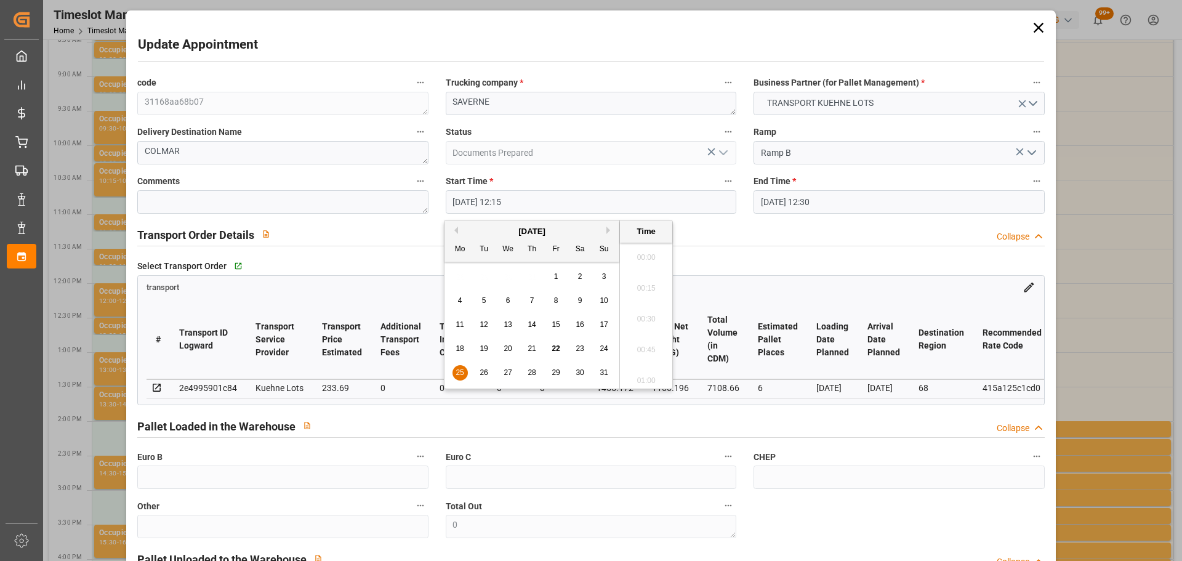
drag, startPoint x: 506, startPoint y: 200, endPoint x: 519, endPoint y: 280, distance: 80.6
click at [507, 202] on input "25-08-2025 12:15" at bounding box center [591, 201] width 291 height 23
click at [456, 371] on span "25" at bounding box center [460, 372] width 8 height 9
click at [652, 339] on li "12:30" at bounding box center [646, 346] width 52 height 31
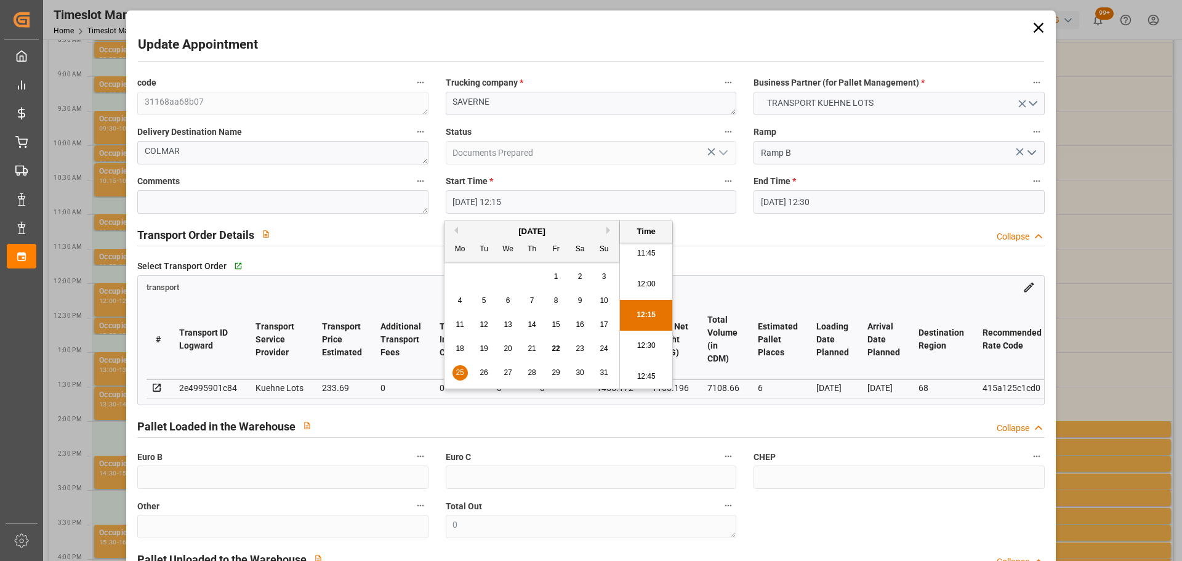
type input "25-08-2025 12:30"
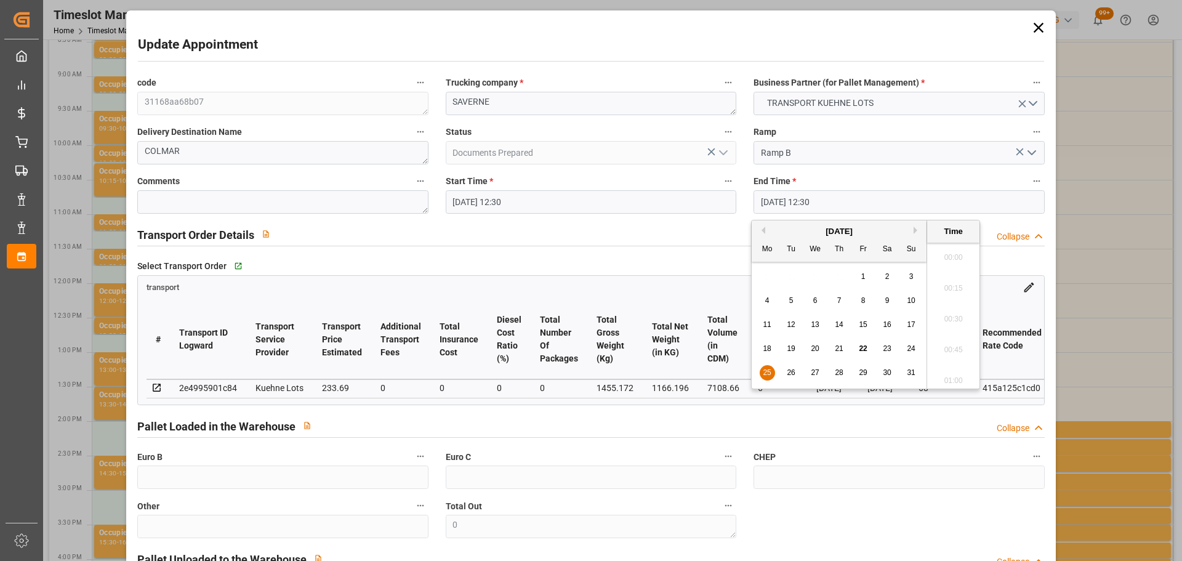
click at [796, 195] on input "25-08-2025 12:30" at bounding box center [899, 201] width 291 height 23
click at [760, 371] on div "25" at bounding box center [767, 373] width 15 height 15
click at [964, 342] on li "12:45" at bounding box center [953, 346] width 52 height 31
type input "25-08-2025 12:45"
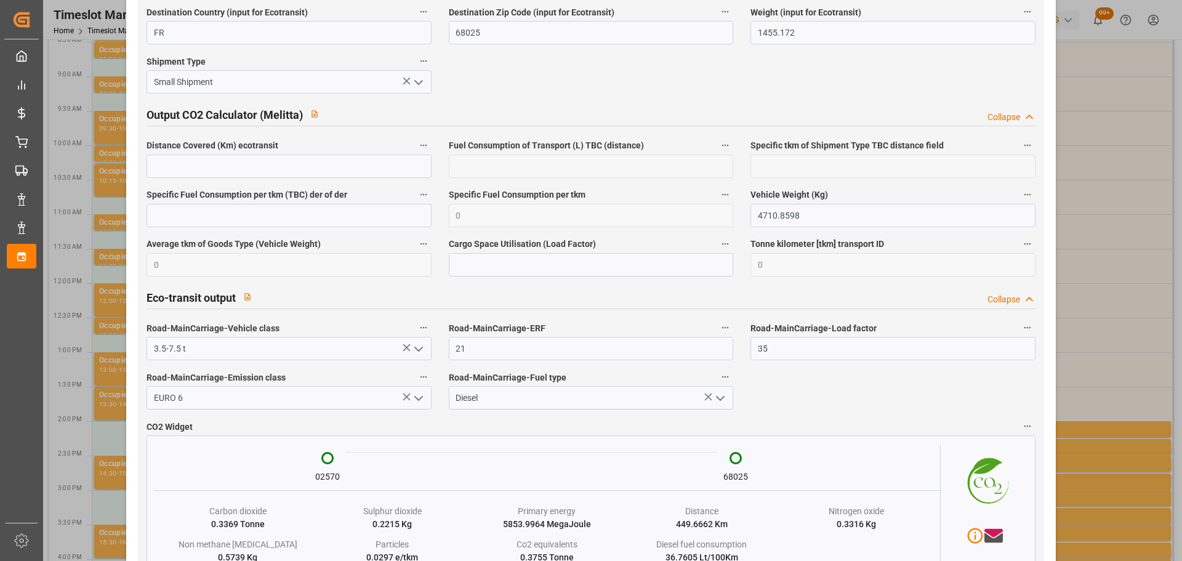
scroll to position [2036, 0]
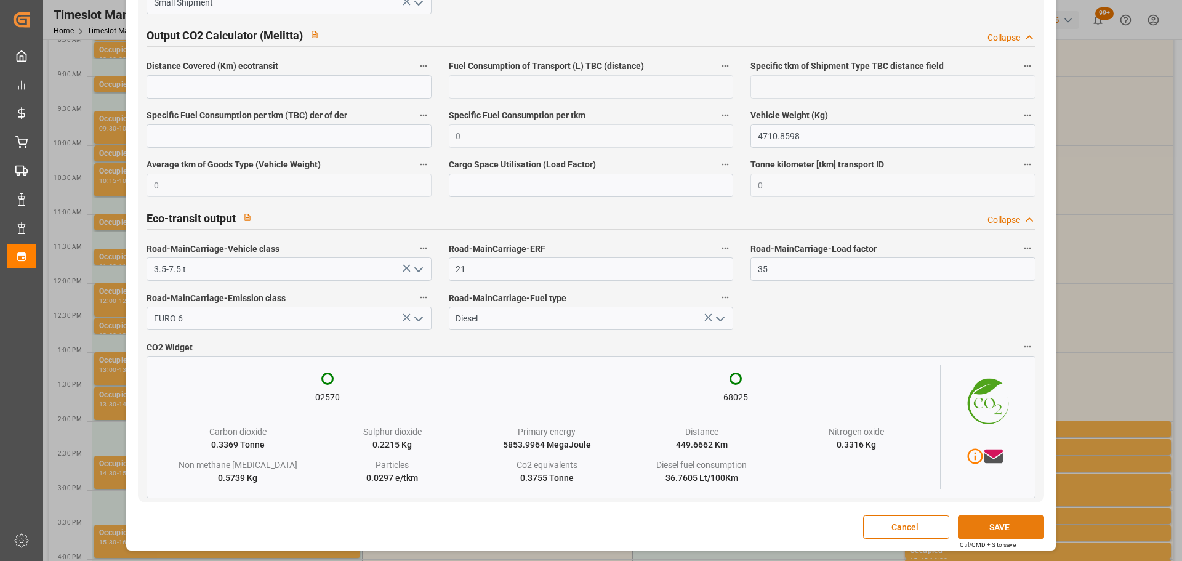
click at [1000, 517] on button "SAVE" at bounding box center [1001, 526] width 86 height 23
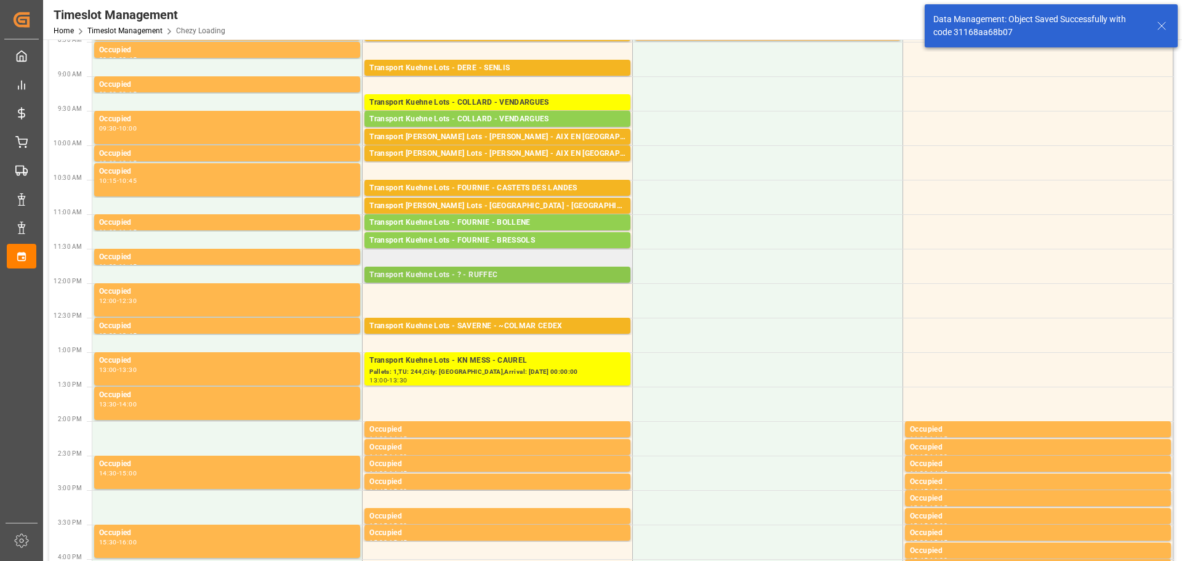
click at [485, 273] on div "Transport Kuehne Lots - ? - RUFFEC" at bounding box center [497, 275] width 256 height 12
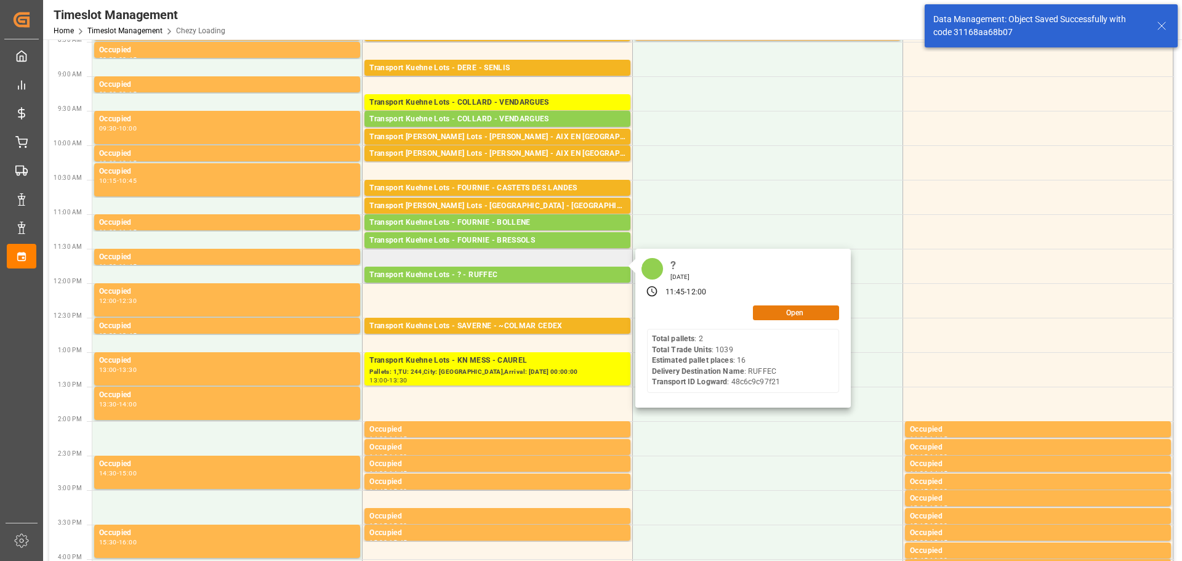
click at [785, 312] on button "Open" at bounding box center [796, 312] width 86 height 15
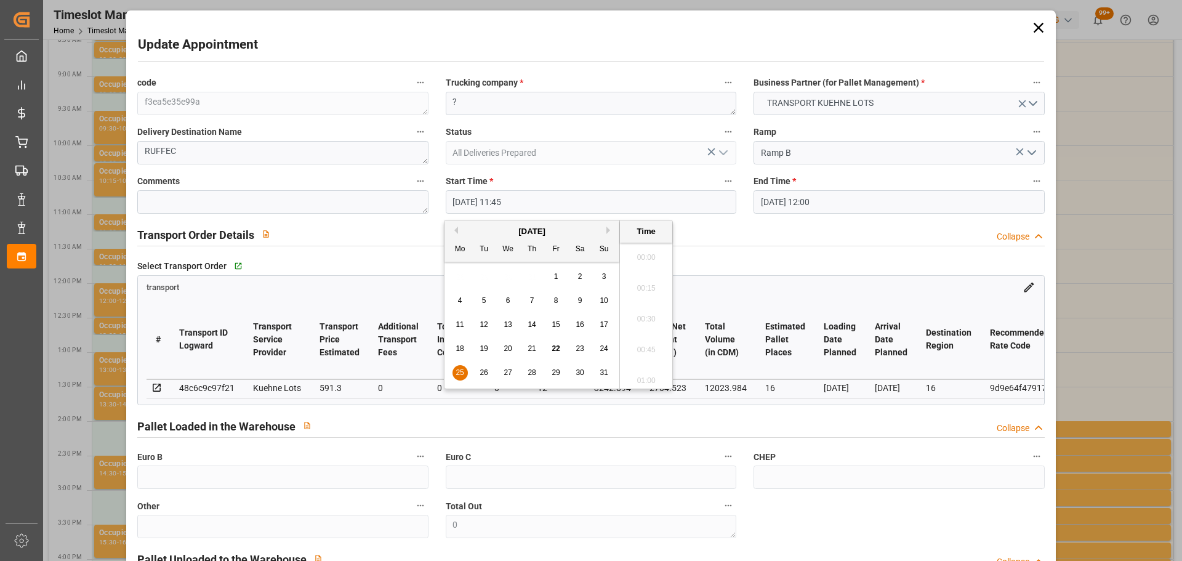
drag, startPoint x: 493, startPoint y: 196, endPoint x: 534, endPoint y: 256, distance: 72.6
click at [493, 198] on input "25-08-2025 11:45" at bounding box center [591, 201] width 291 height 23
drag, startPoint x: 464, startPoint y: 370, endPoint x: 473, endPoint y: 371, distance: 9.3
click at [464, 371] on span "25" at bounding box center [460, 372] width 8 height 9
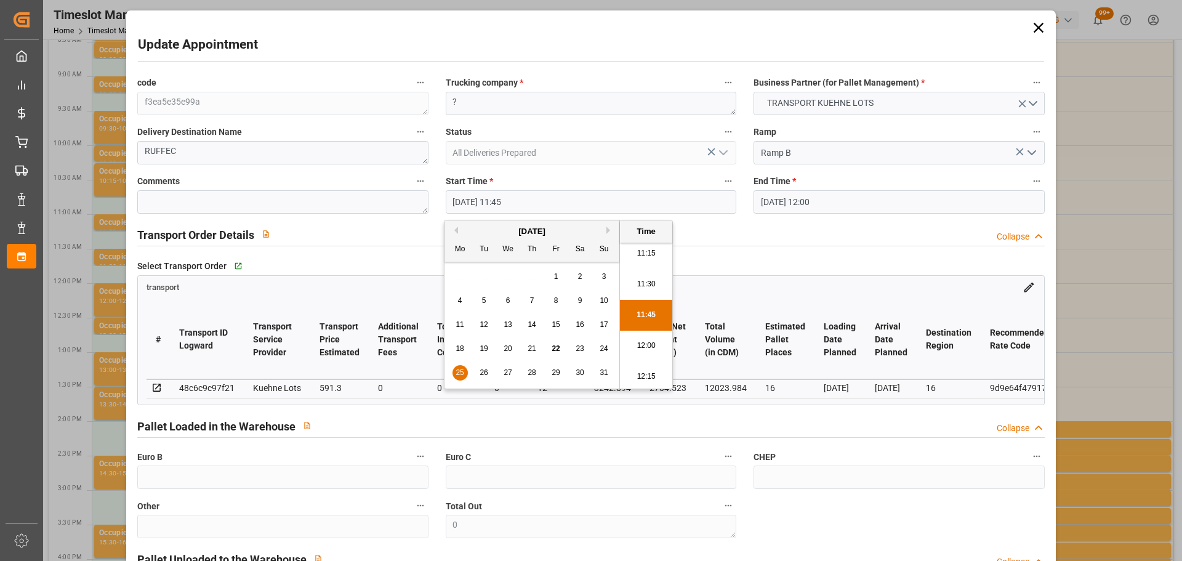
click at [656, 344] on li "12:00" at bounding box center [646, 346] width 52 height 31
type input "25-08-2025 12:00"
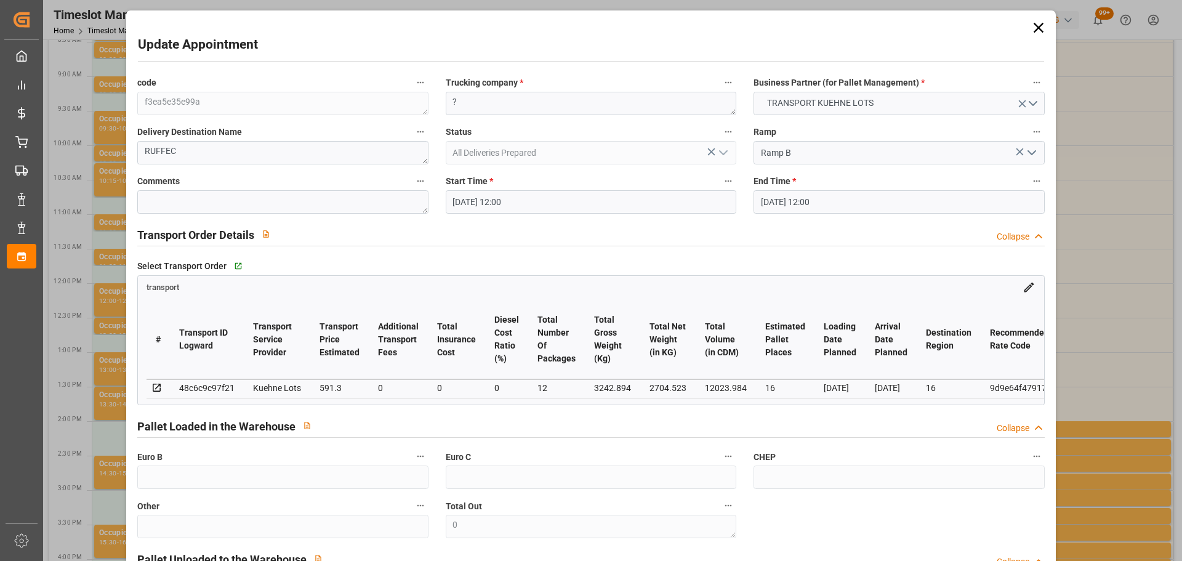
click at [807, 203] on input "25-08-2025 12:00" at bounding box center [899, 201] width 291 height 23
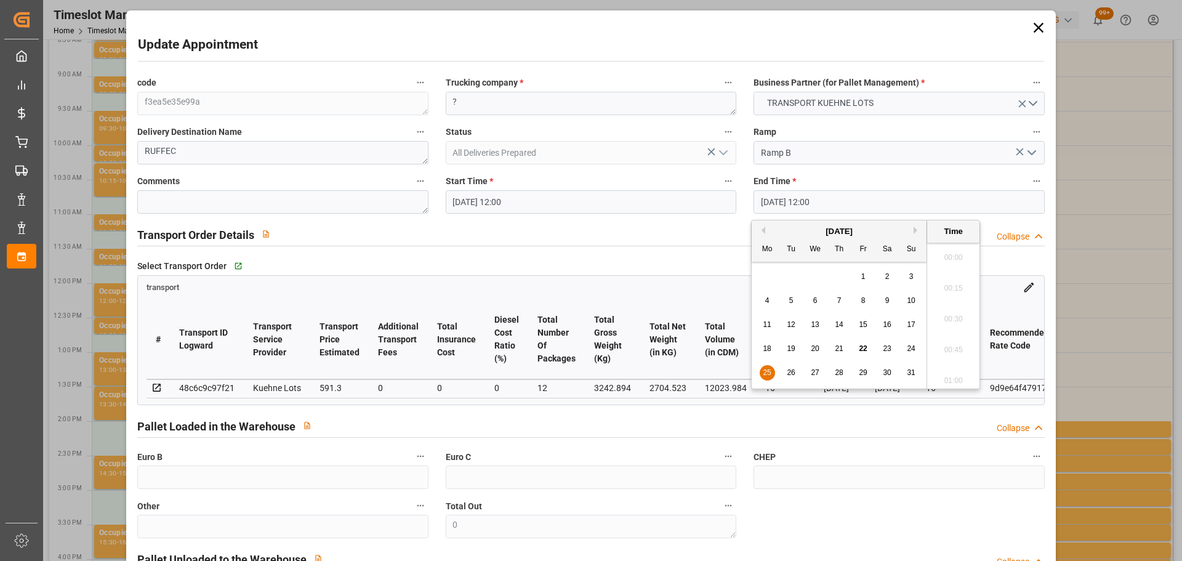
scroll to position [1421, 0]
click at [791, 366] on div "26" at bounding box center [791, 373] width 15 height 15
click at [766, 369] on span "25" at bounding box center [767, 372] width 8 height 9
click at [950, 342] on li "12:15" at bounding box center [953, 346] width 52 height 31
type input "25-08-2025 12:15"
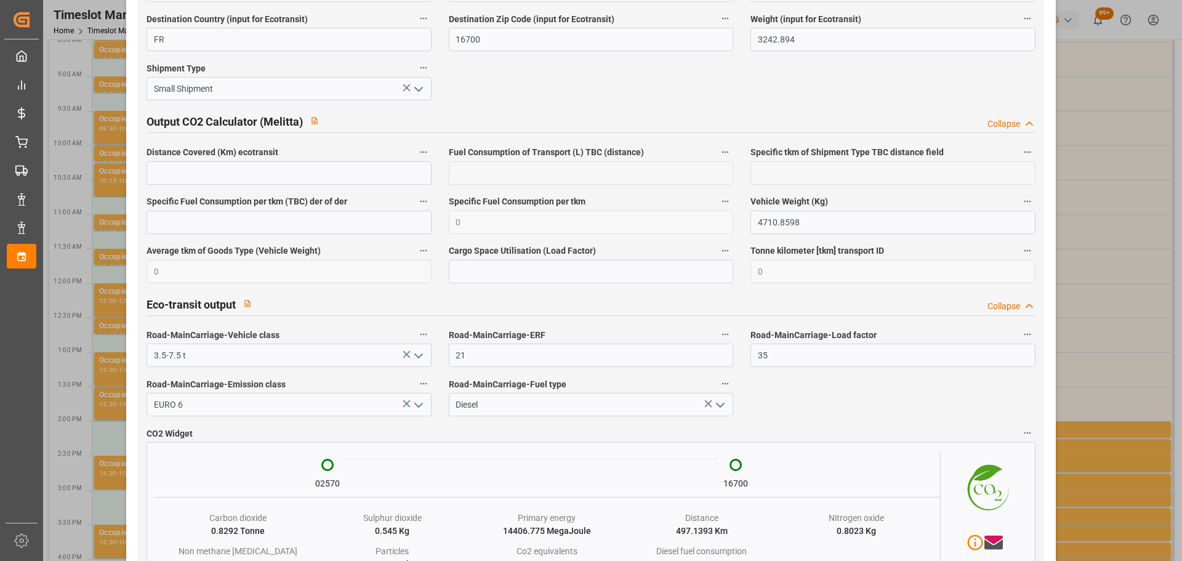
scroll to position [2054, 0]
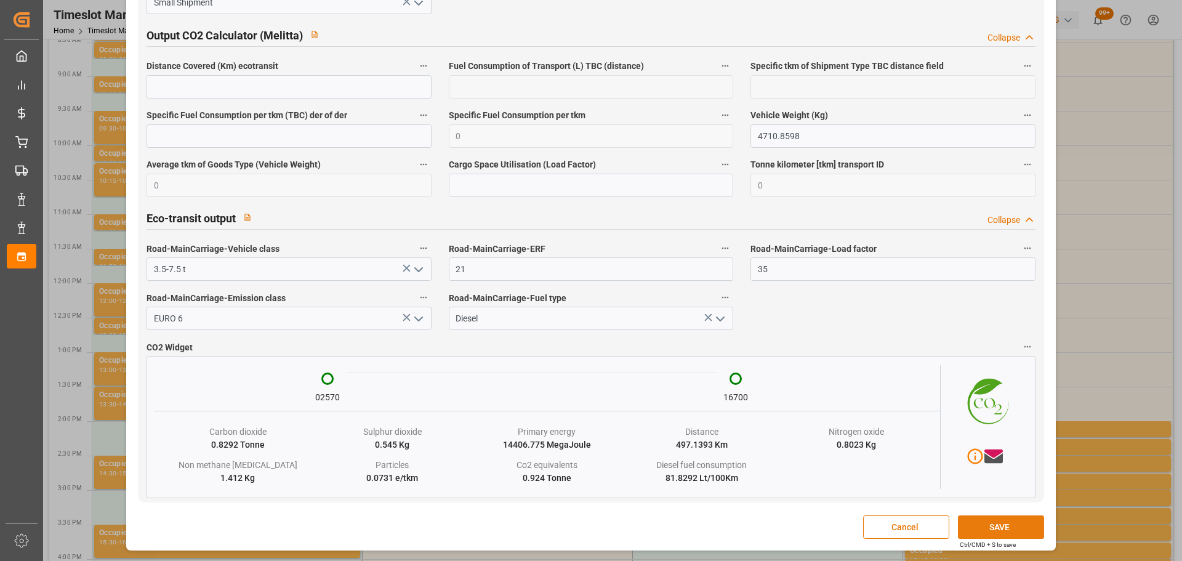
click at [977, 525] on button "SAVE" at bounding box center [1001, 526] width 86 height 23
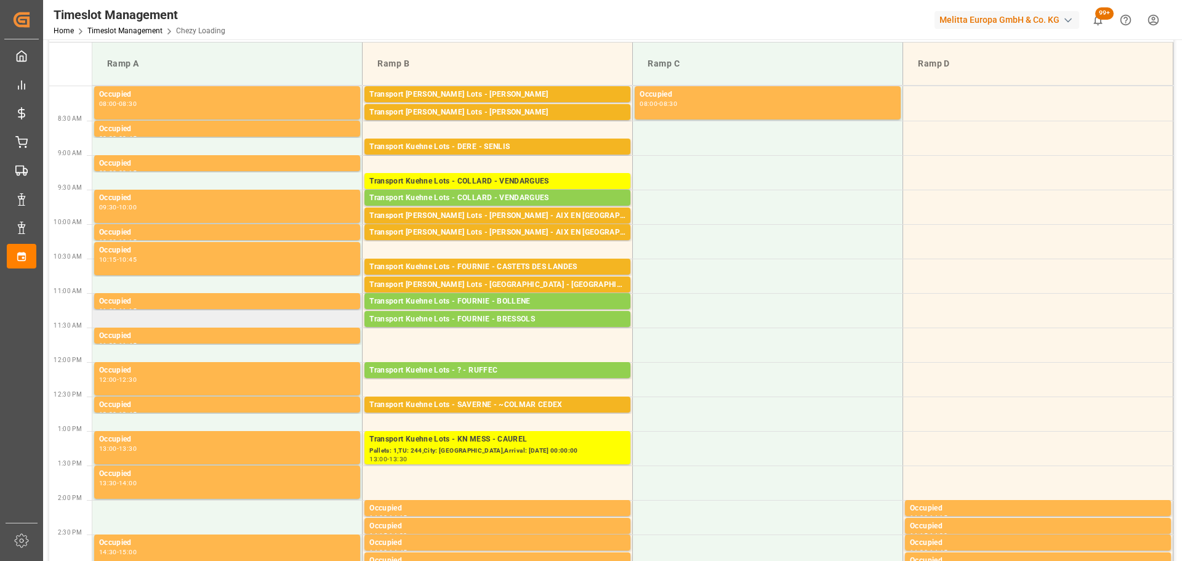
scroll to position [0, 0]
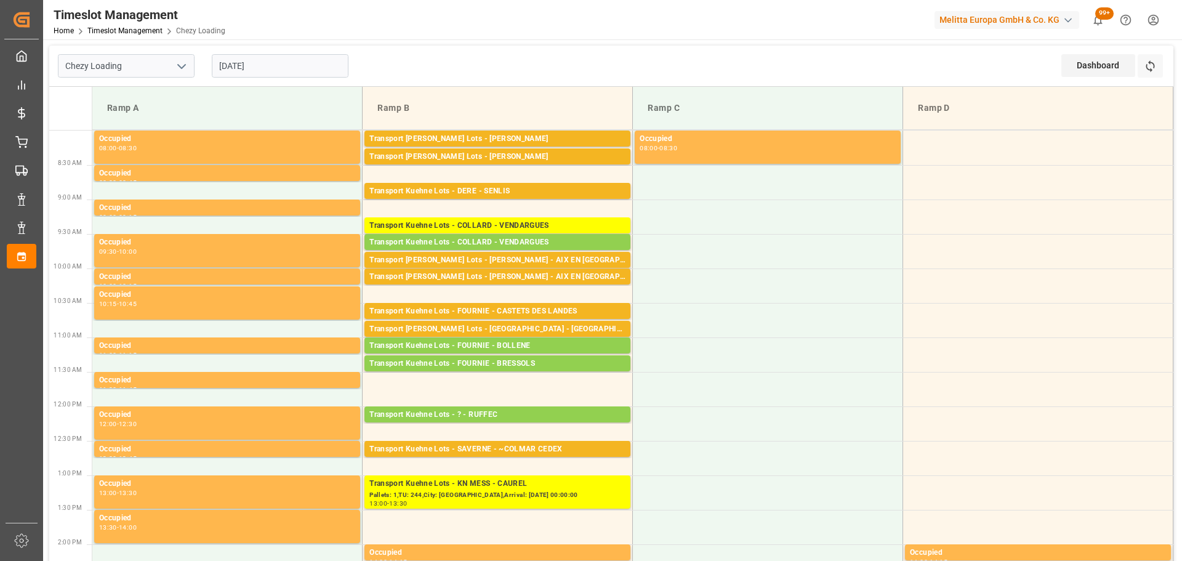
click at [243, 65] on input "25-08-2025" at bounding box center [280, 65] width 137 height 23
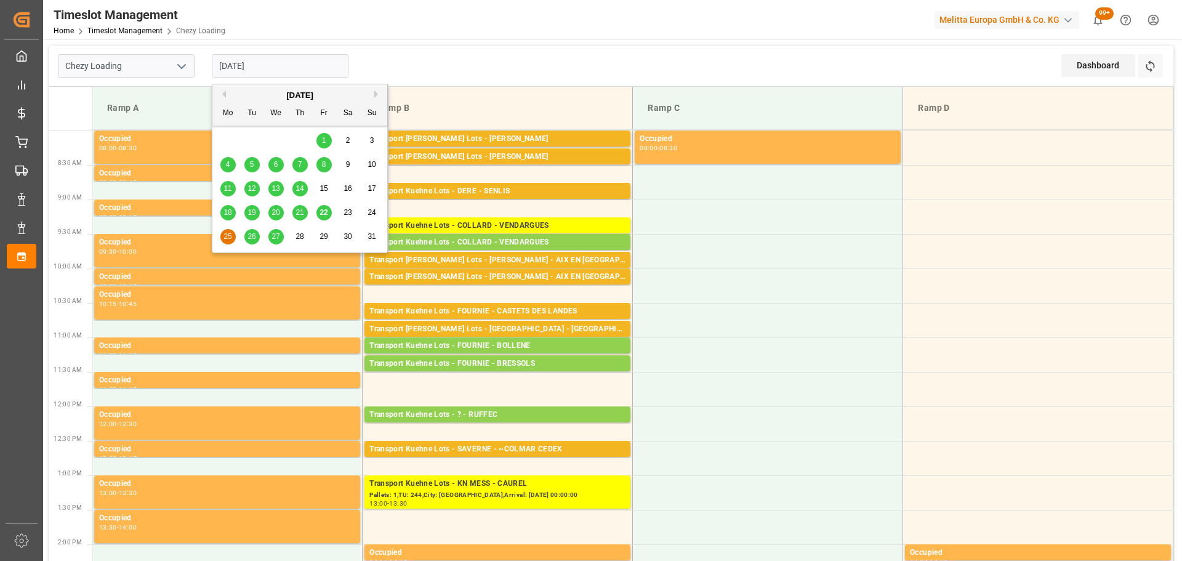
click at [252, 238] on span "26" at bounding box center [252, 236] width 8 height 9
type input "[DATE]"
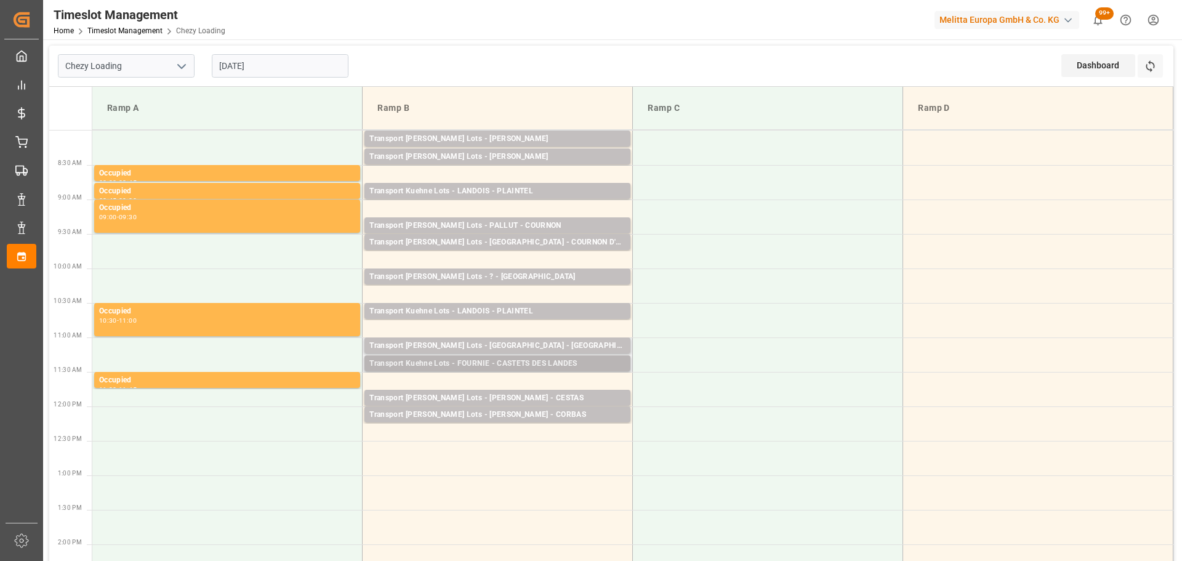
click at [525, 360] on div "Transport Kuehne Lots - FOURNIE - CASTETS DES LANDES" at bounding box center [497, 364] width 256 height 12
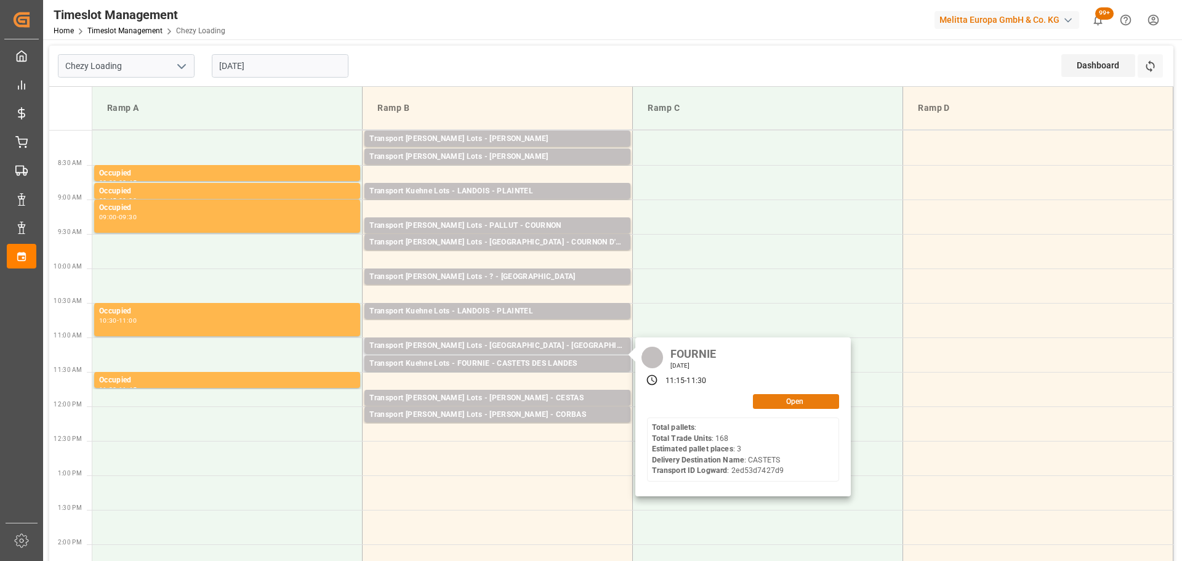
click at [797, 400] on button "Open" at bounding box center [796, 401] width 86 height 15
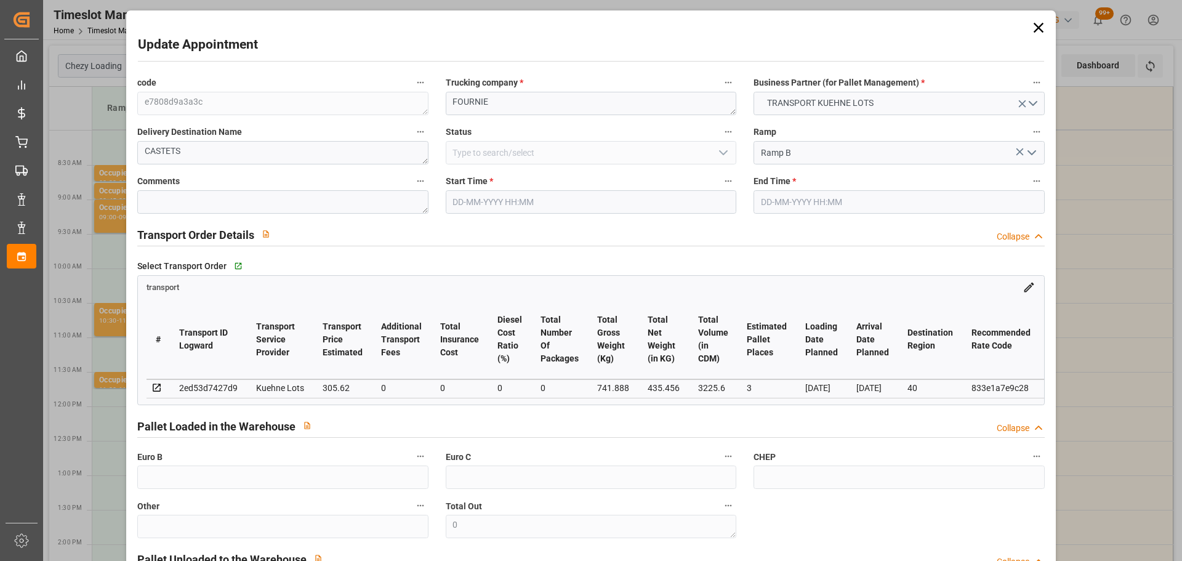
type input "26-08-2025 11:15"
type input "26-08-2025 11:30"
type input "22-08-2025 12:34"
type input "22-08-2025 11:24"
type input "[DATE]"
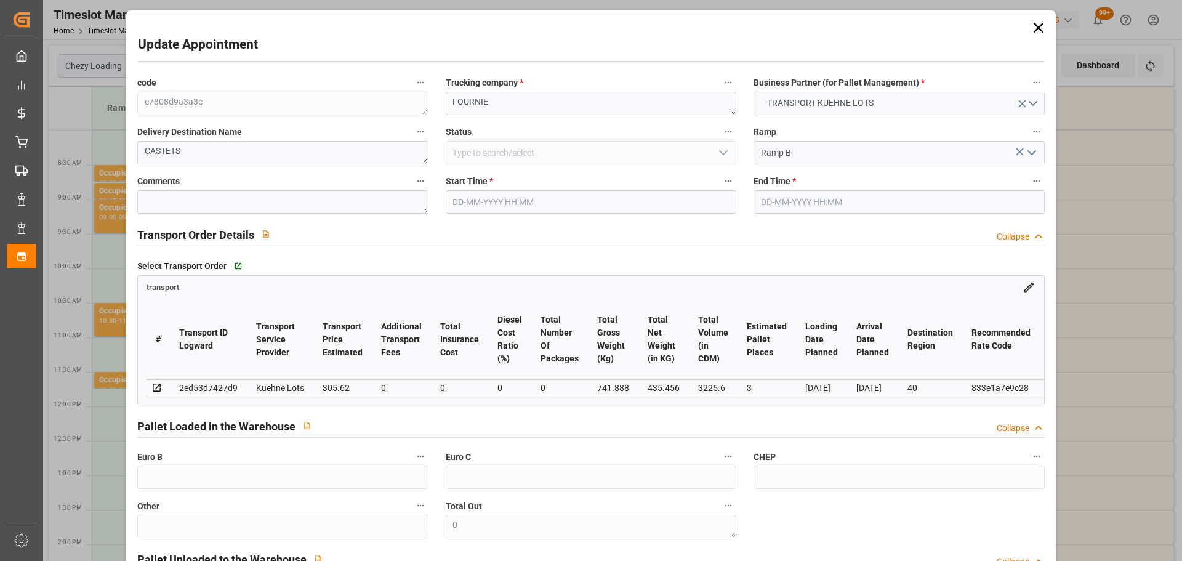
type input "25-08-2025"
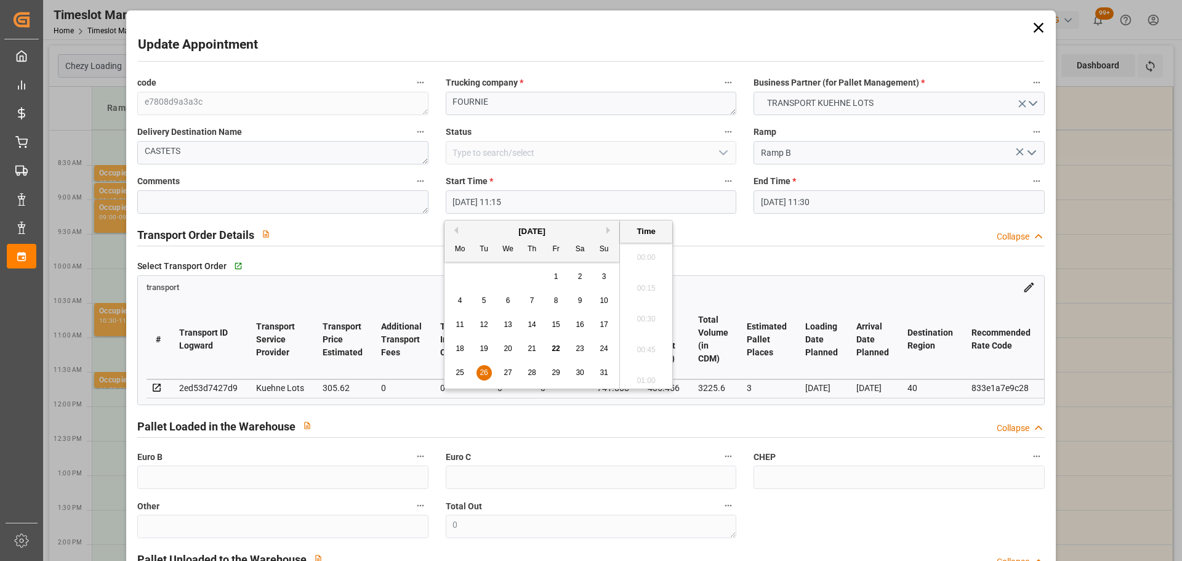
click at [479, 198] on input "26-08-2025 11:15" at bounding box center [591, 201] width 291 height 23
drag, startPoint x: 456, startPoint y: 375, endPoint x: 472, endPoint y: 375, distance: 16.0
click at [458, 375] on span "25" at bounding box center [460, 372] width 8 height 9
click at [650, 339] on li "11:30" at bounding box center [646, 346] width 52 height 31
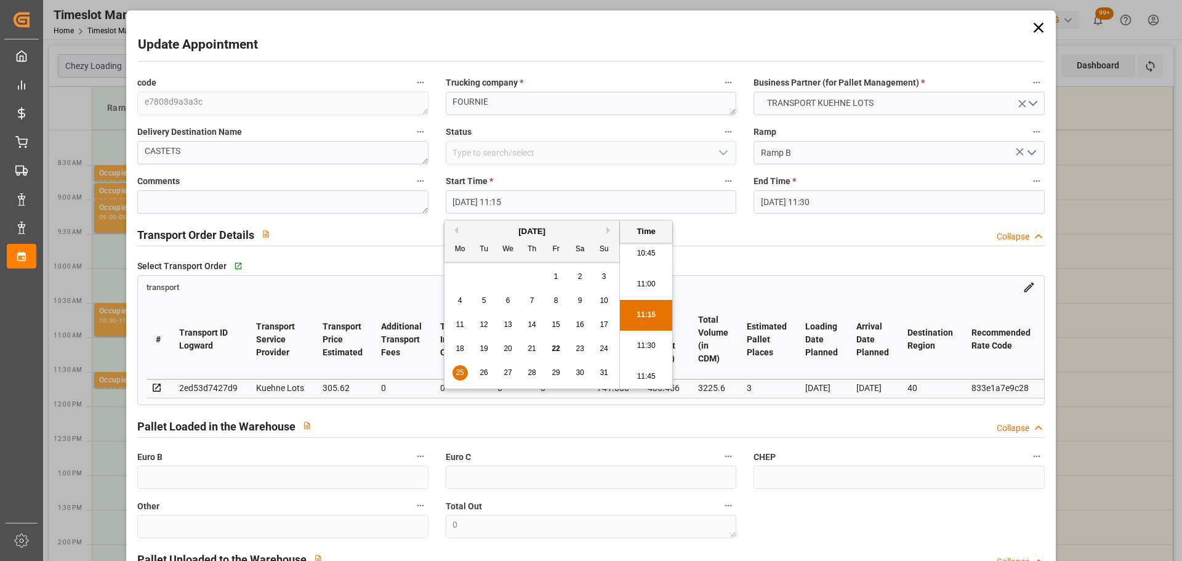
type input "25-08-2025 11:30"
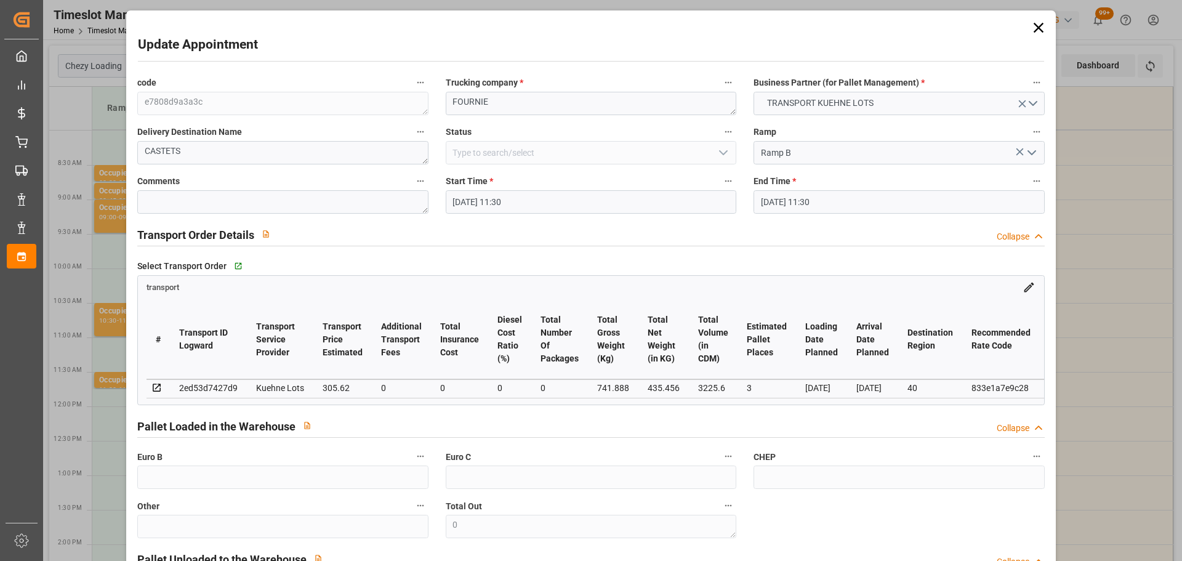
drag, startPoint x: 778, startPoint y: 204, endPoint x: 789, endPoint y: 215, distance: 15.2
click at [781, 204] on input "26-08-2025 11:30" at bounding box center [899, 201] width 291 height 23
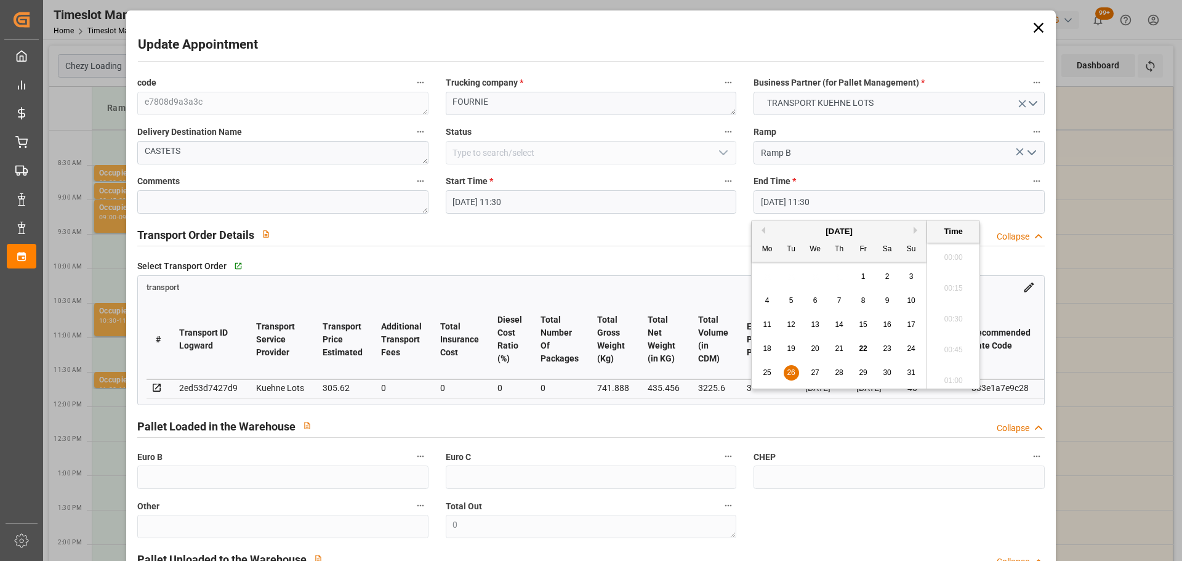
scroll to position [1359, 0]
click at [769, 371] on span "25" at bounding box center [767, 372] width 8 height 9
click at [947, 341] on li "11:45" at bounding box center [953, 346] width 52 height 31
type input "25-08-2025 11:45"
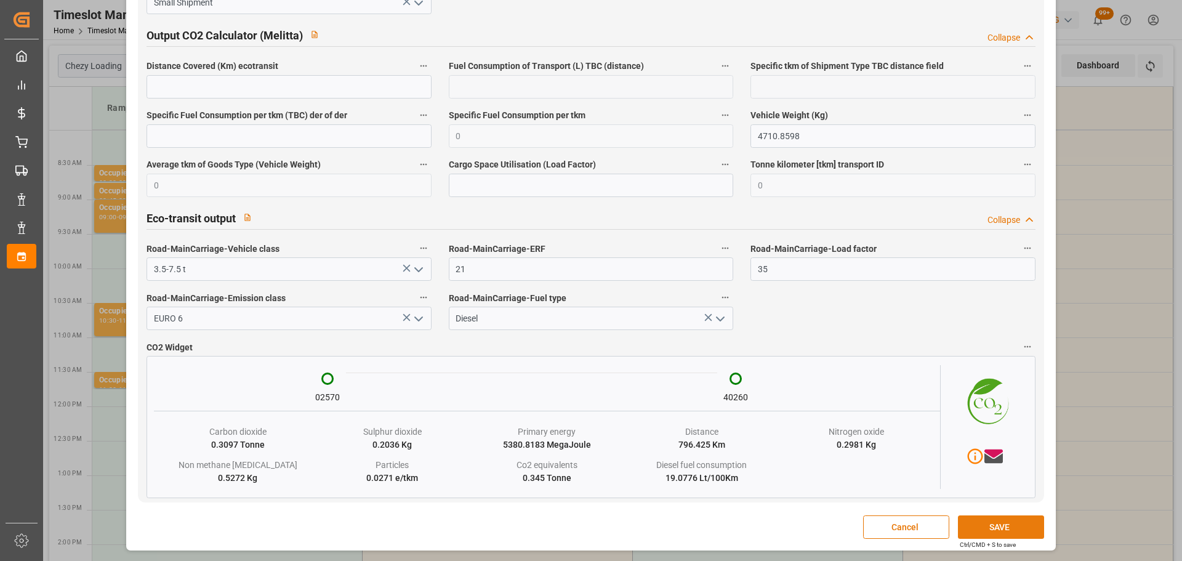
scroll to position [2036, 0]
click at [983, 521] on button "SAVE" at bounding box center [1001, 526] width 86 height 23
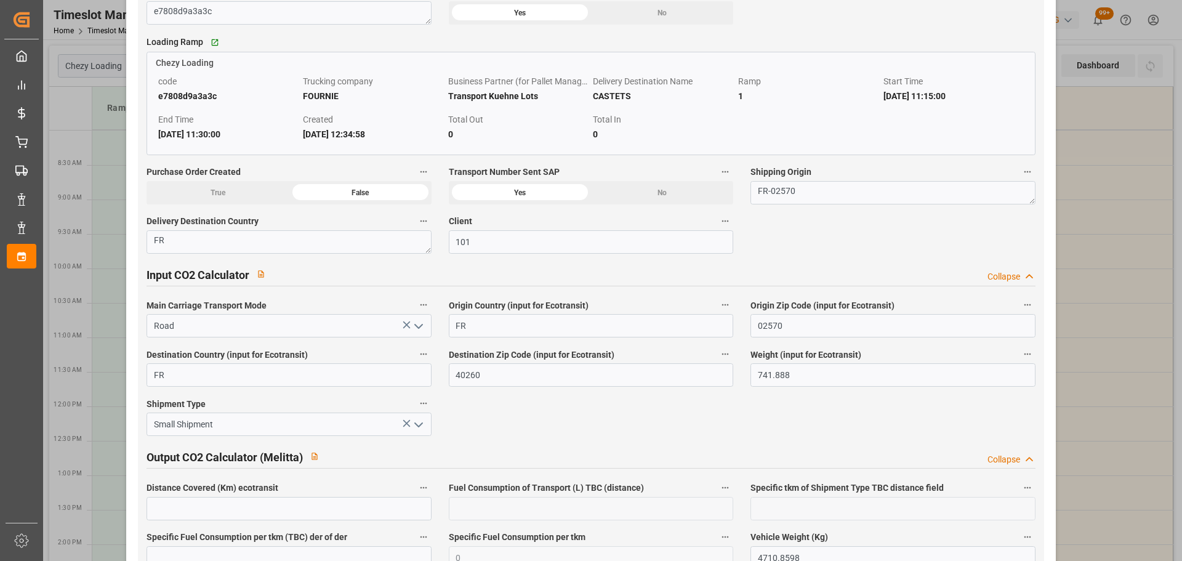
scroll to position [1605, 0]
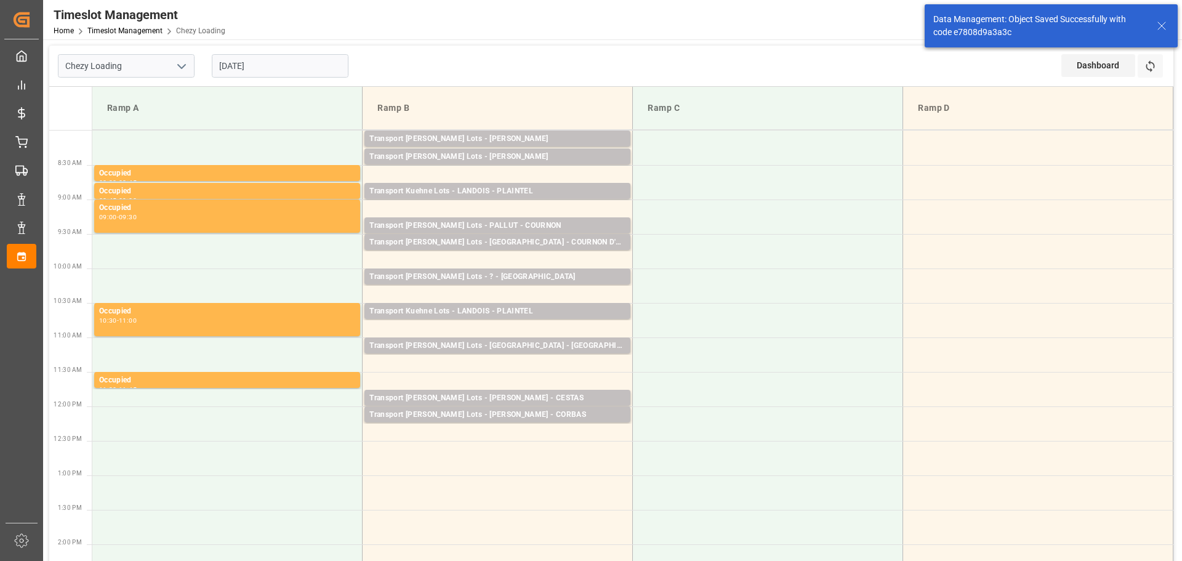
click at [235, 52] on div "[DATE]" at bounding box center [280, 66] width 154 height 41
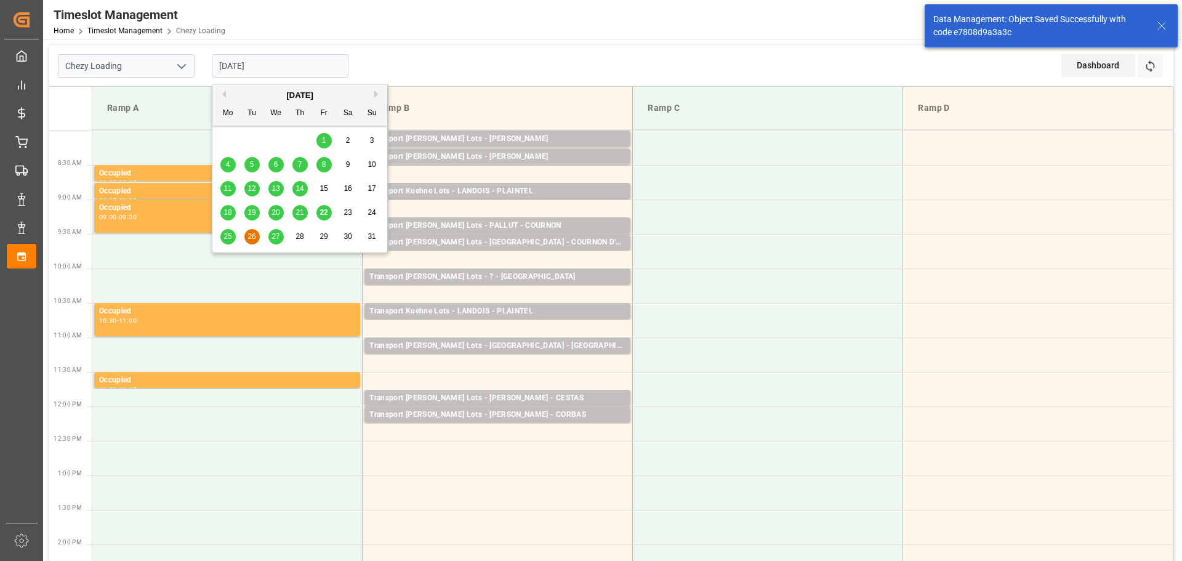
click at [257, 70] on input "[DATE]" at bounding box center [280, 65] width 137 height 23
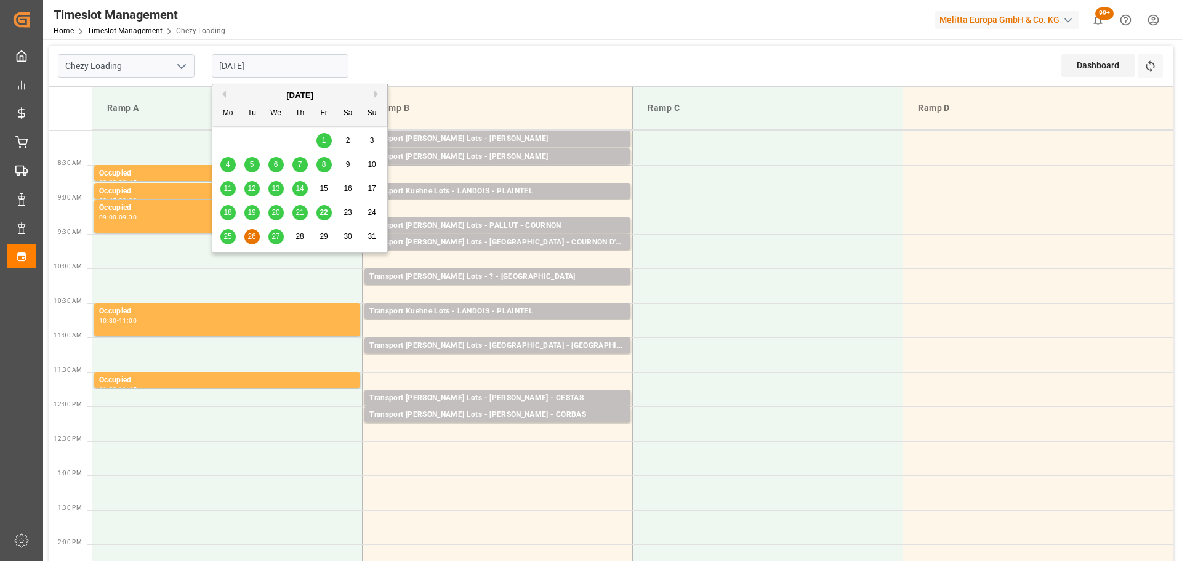
click at [223, 229] on div "25 26 27 28 29 30 31" at bounding box center [300, 237] width 168 height 24
click at [227, 231] on div "25" at bounding box center [227, 237] width 15 height 15
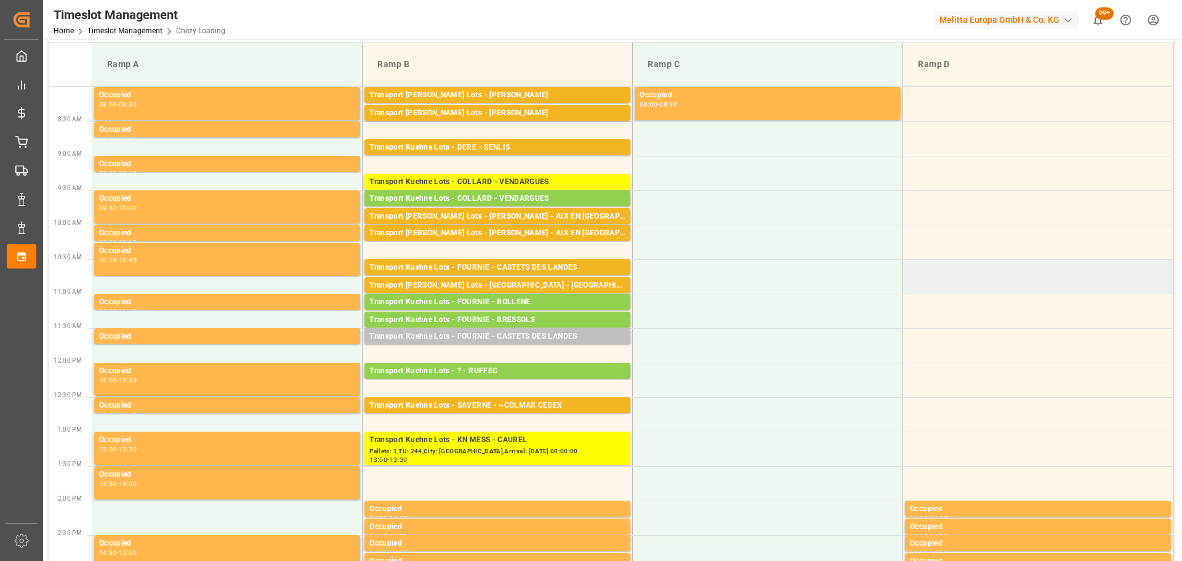
scroll to position [62, 0]
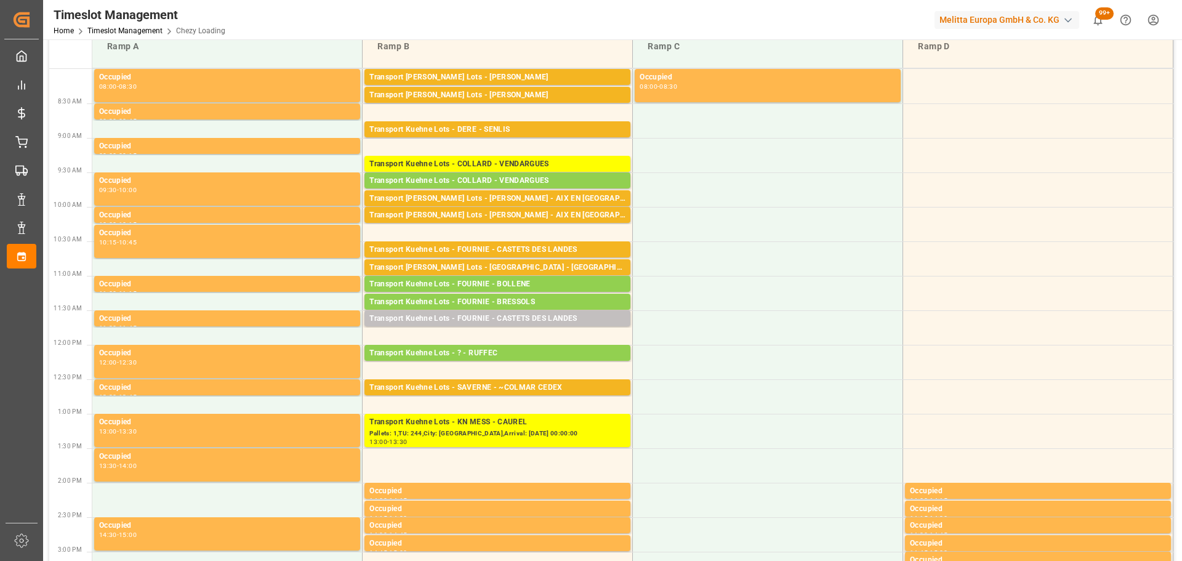
drag, startPoint x: 256, startPoint y: 25, endPoint x: 302, endPoint y: 5, distance: 49.9
click at [256, 25] on div "Timeslot Management Home Timeslot Management Chezy Loading Melitta Europa GmbH …" at bounding box center [608, 19] width 1148 height 39
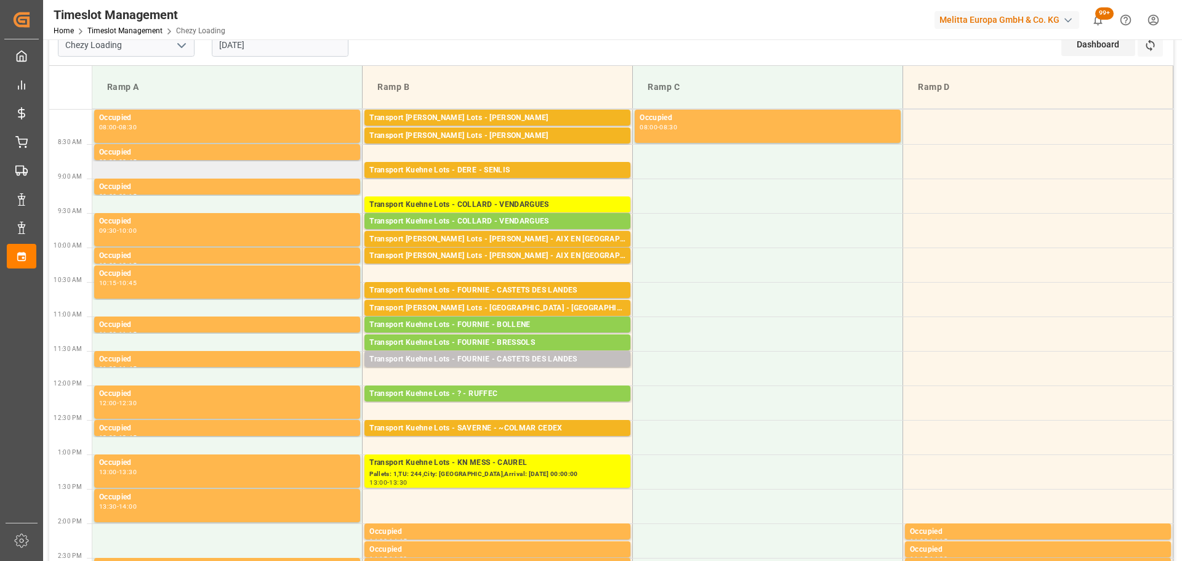
scroll to position [0, 0]
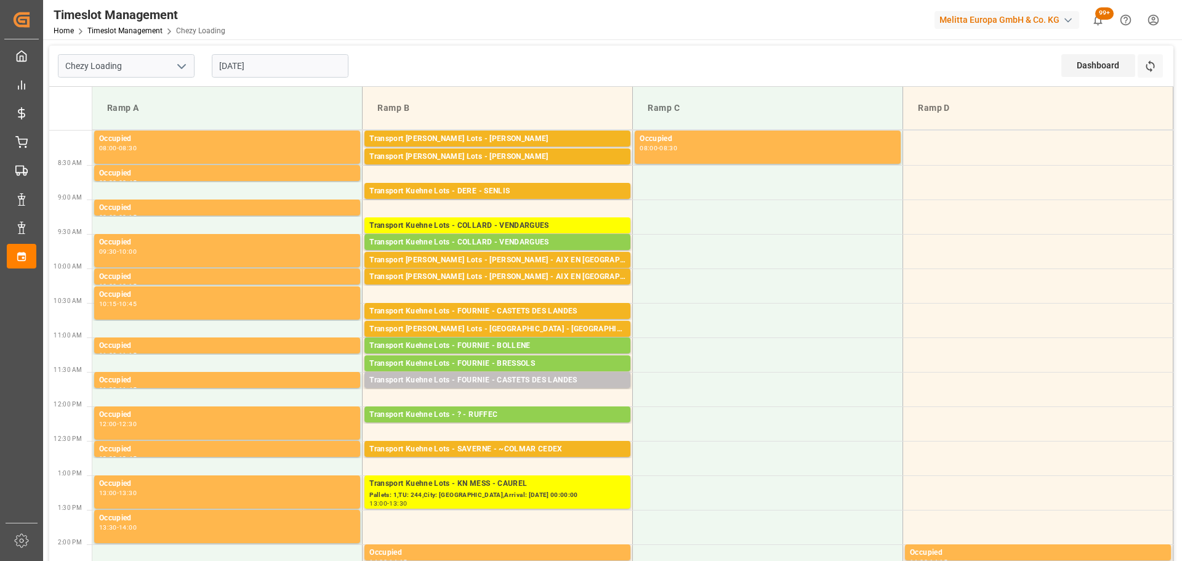
click at [261, 63] on input "25-08-2025" at bounding box center [280, 65] width 137 height 23
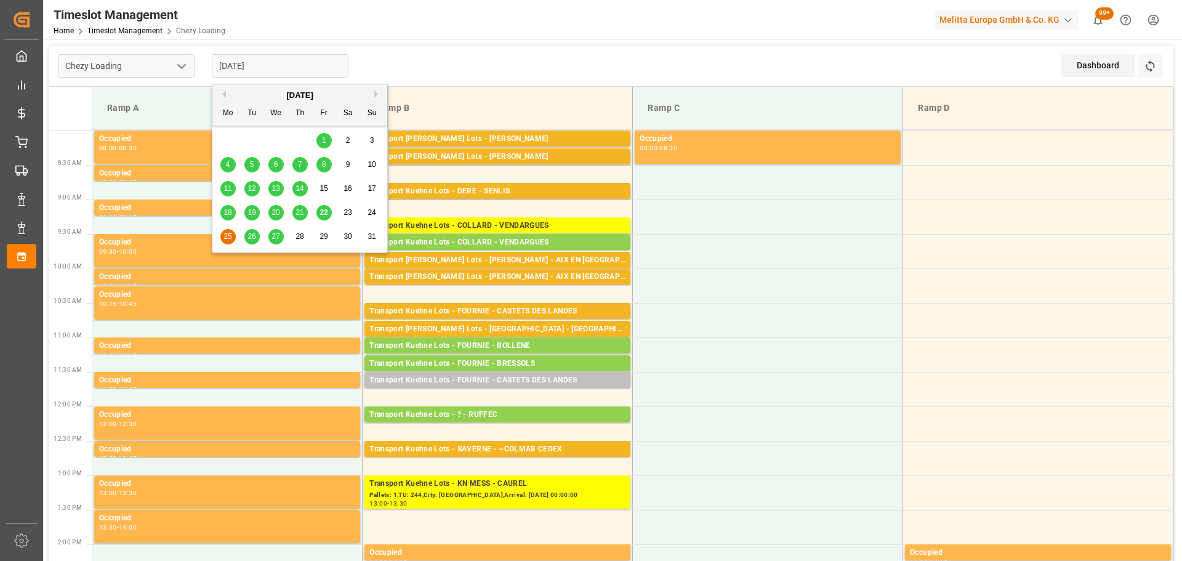
click at [321, 214] on span "22" at bounding box center [324, 212] width 8 height 9
type input "22-08-2025"
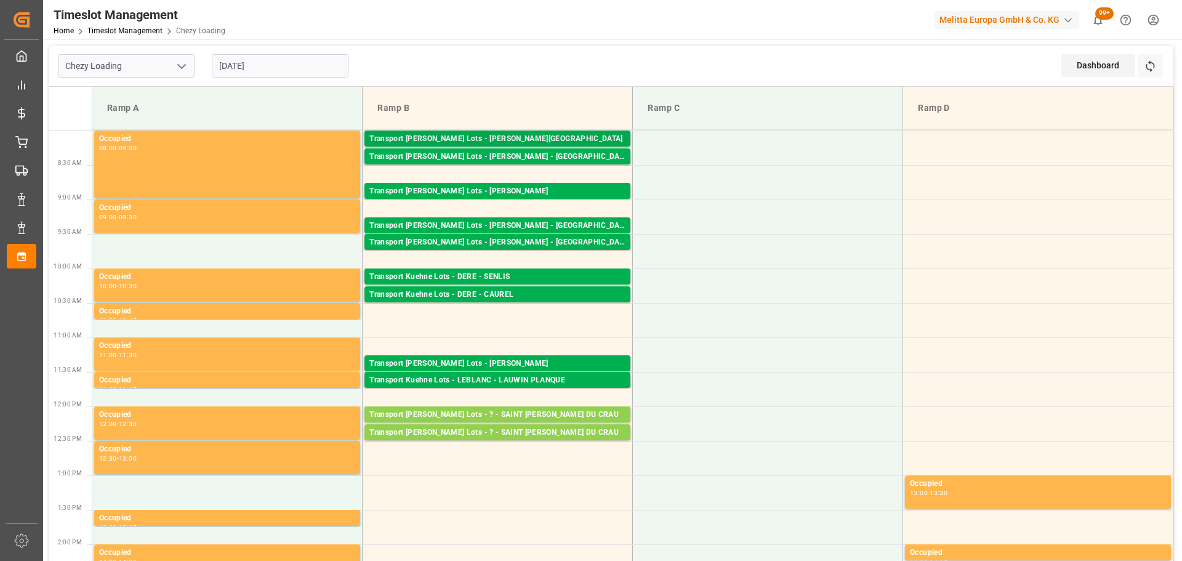
click at [530, 135] on div "Transport Kuehne Lots - BERNARDI - THIERVILLE" at bounding box center [497, 139] width 256 height 12
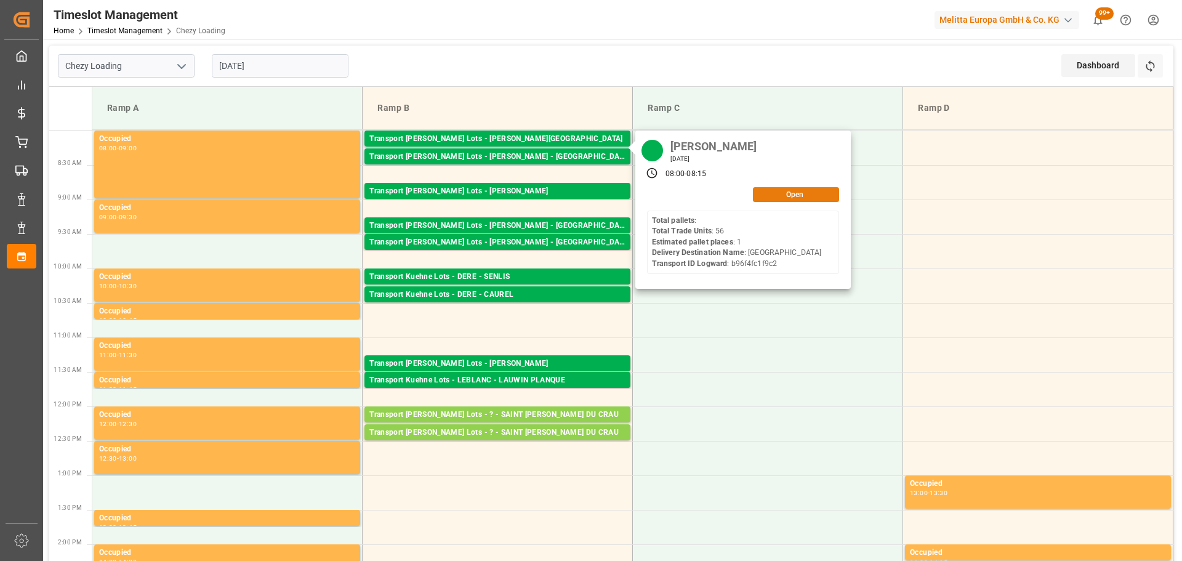
click at [775, 195] on button "Open" at bounding box center [796, 194] width 86 height 15
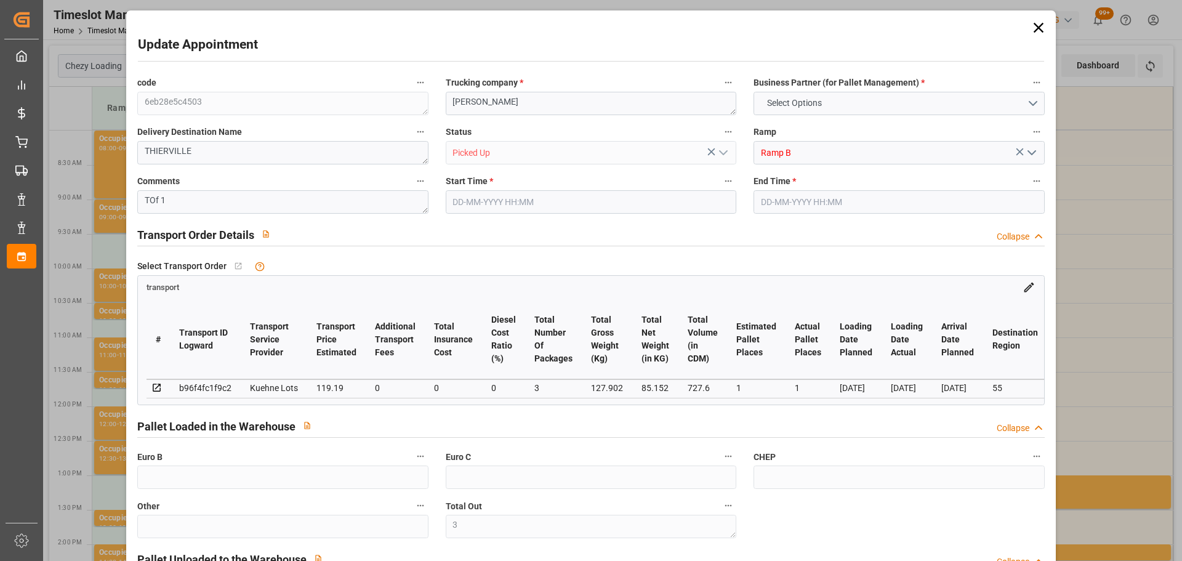
type input "3"
type input "1"
type input "119.19"
type input "0"
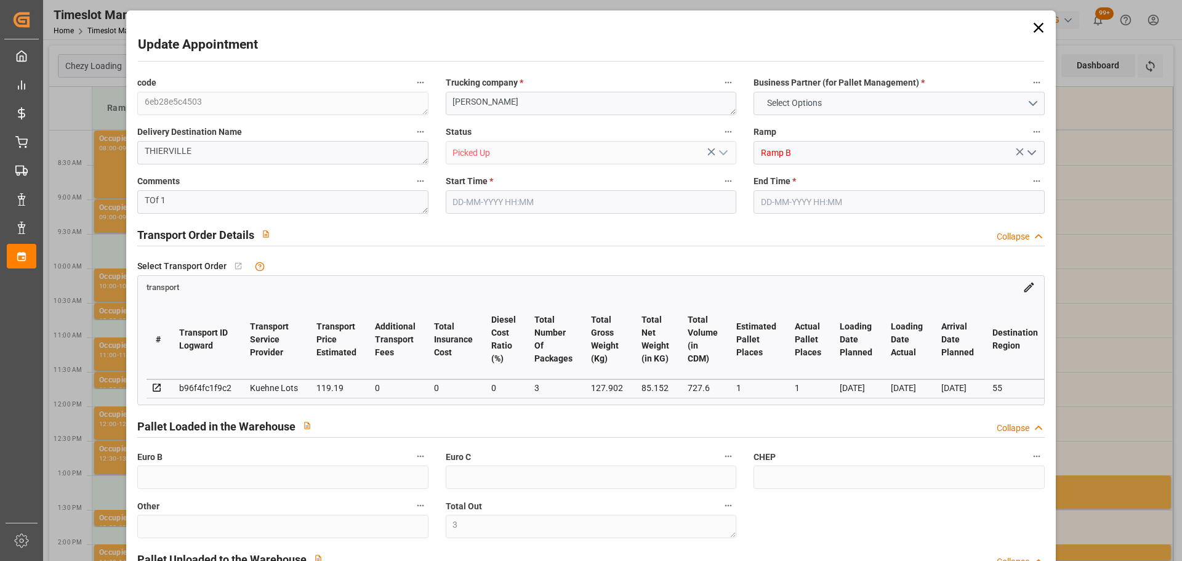
type input "0"
type input "119.19"
type input "0"
type input "3"
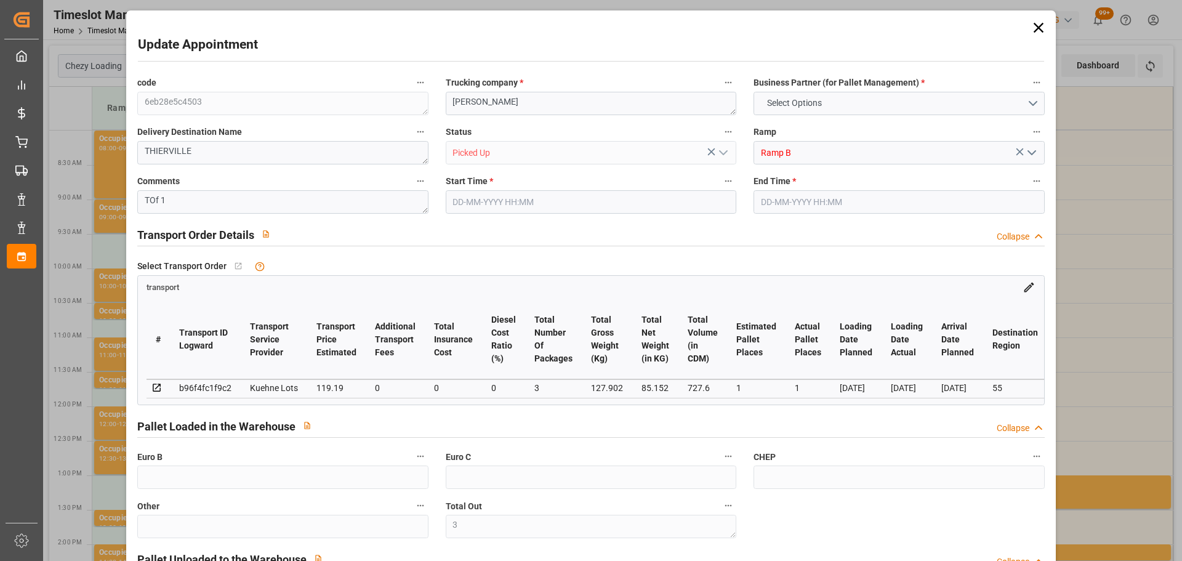
type input "85.152"
type input "242.902"
type input "727.6"
type input "55"
type input "0"
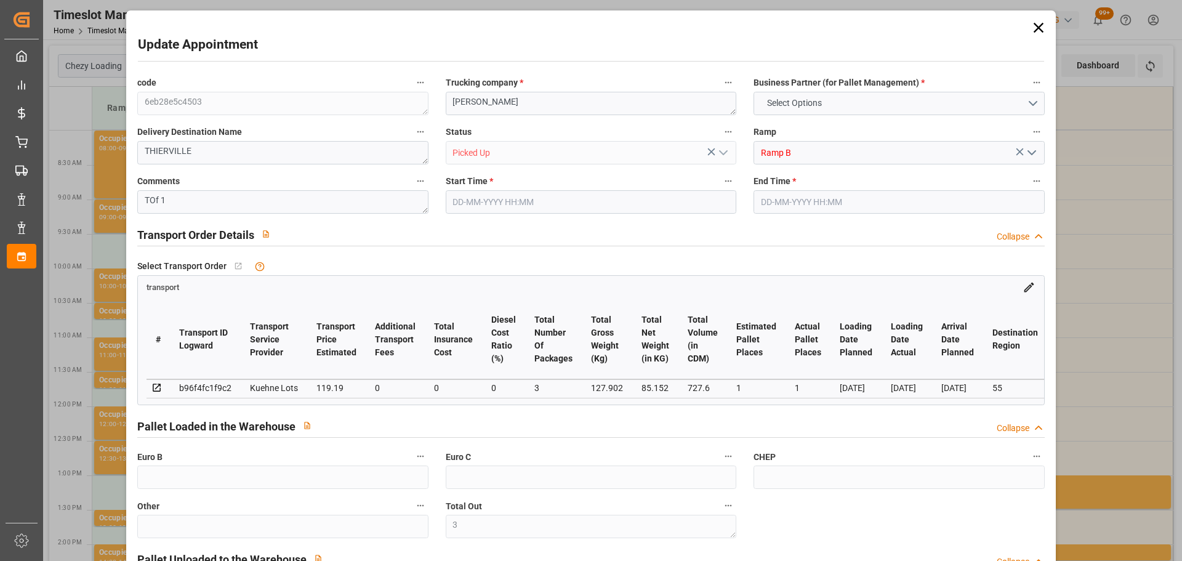
type input "56"
type input "3"
type input "101"
type input "127.902"
type input "0"
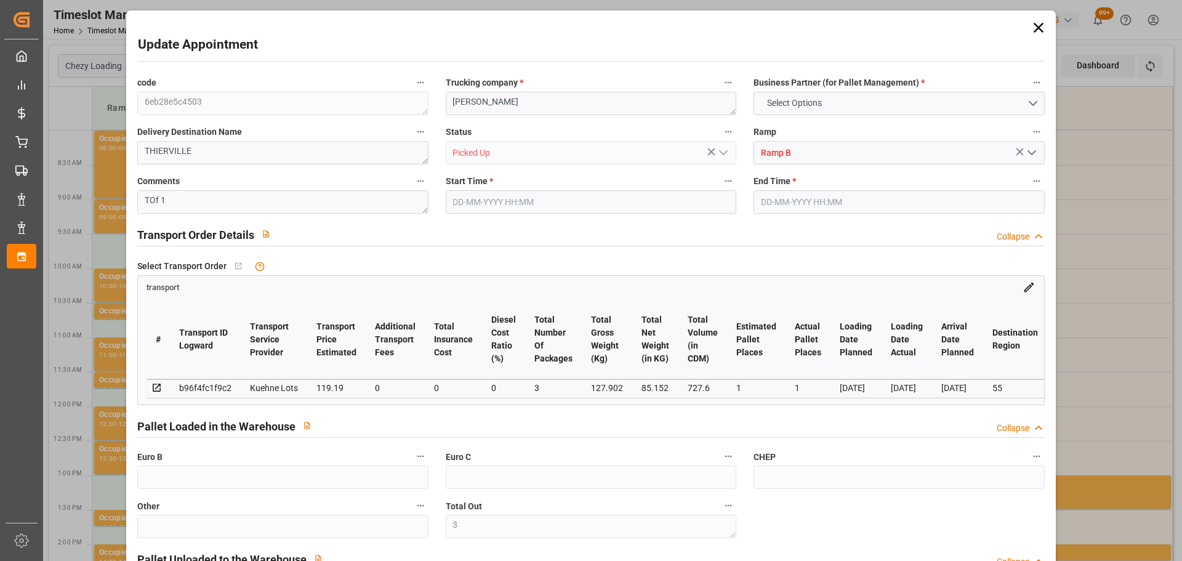
type input "4710.8598"
type input "0"
type input "21"
type input "35"
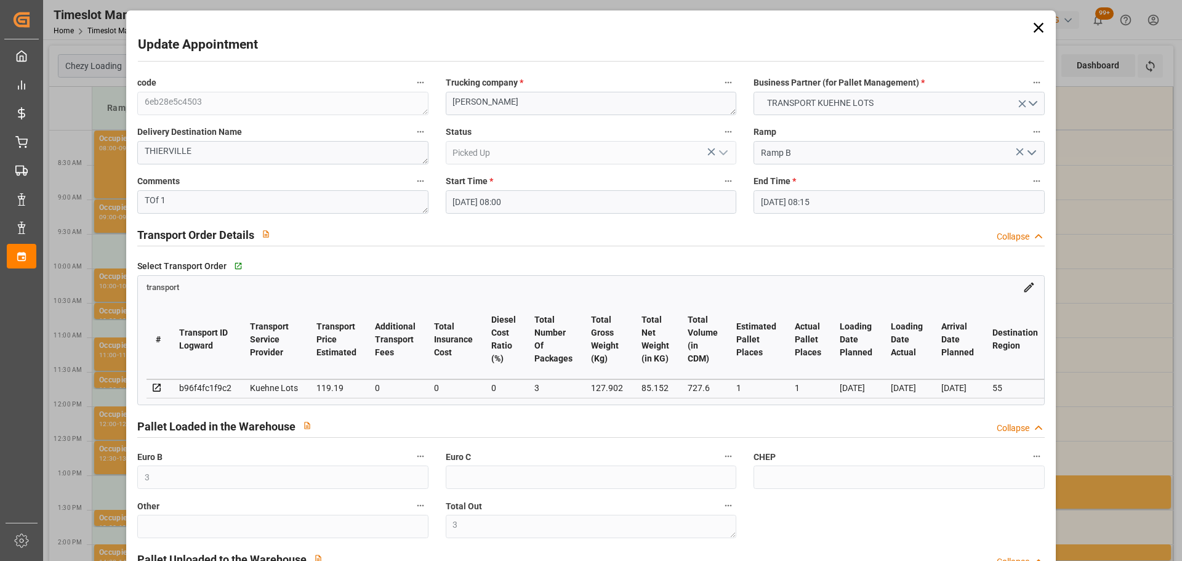
type input "22-08-2025 08:00"
type input "22-08-2025 08:15"
type input "20-08-2025 12:30"
type input "20-08-2025 11:46"
type input "[DATE]"
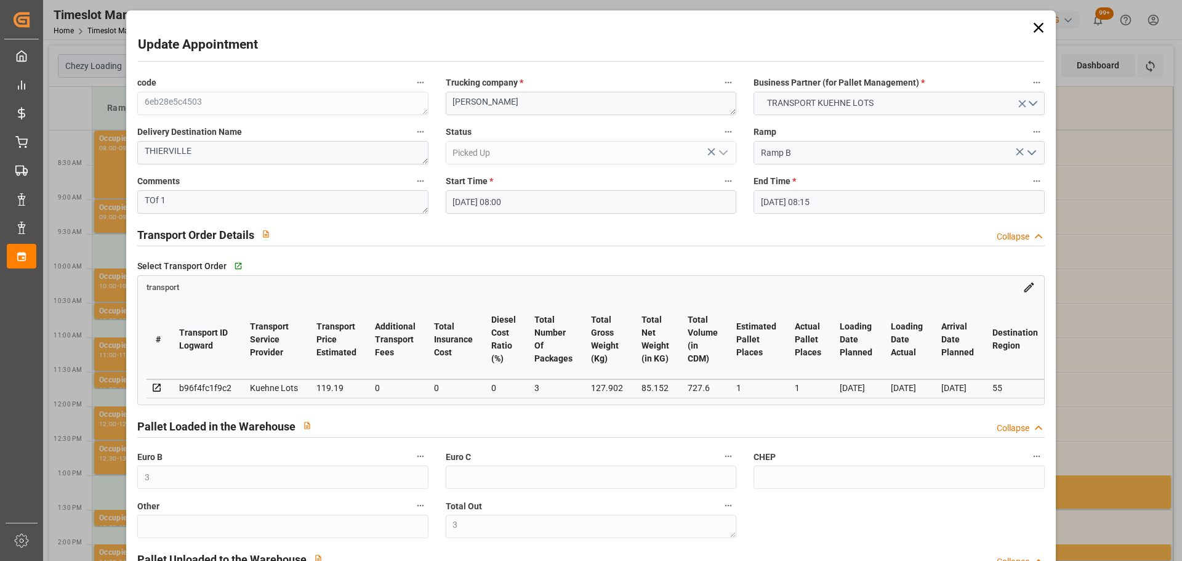
type input "25-08-2025"
type input "22-08-2025"
drag, startPoint x: 1030, startPoint y: 25, endPoint x: 1023, endPoint y: 34, distance: 11.4
click at [1030, 25] on icon at bounding box center [1038, 27] width 17 height 17
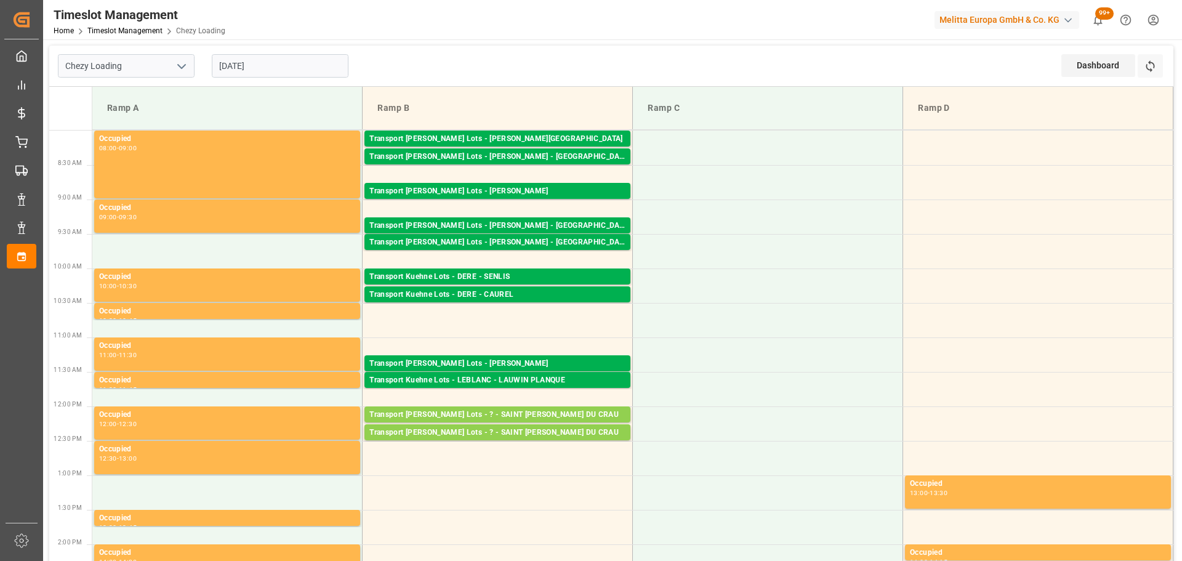
click at [228, 67] on input "22-08-2025" at bounding box center [280, 65] width 137 height 23
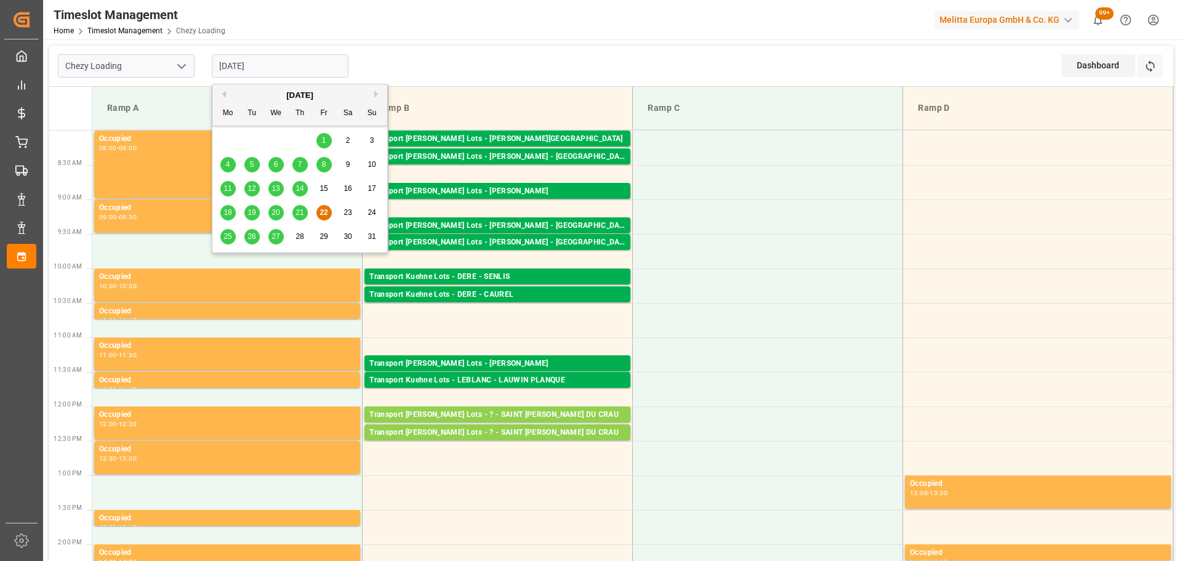
click at [228, 237] on span "25" at bounding box center [228, 236] width 8 height 9
type input "25-08-2025"
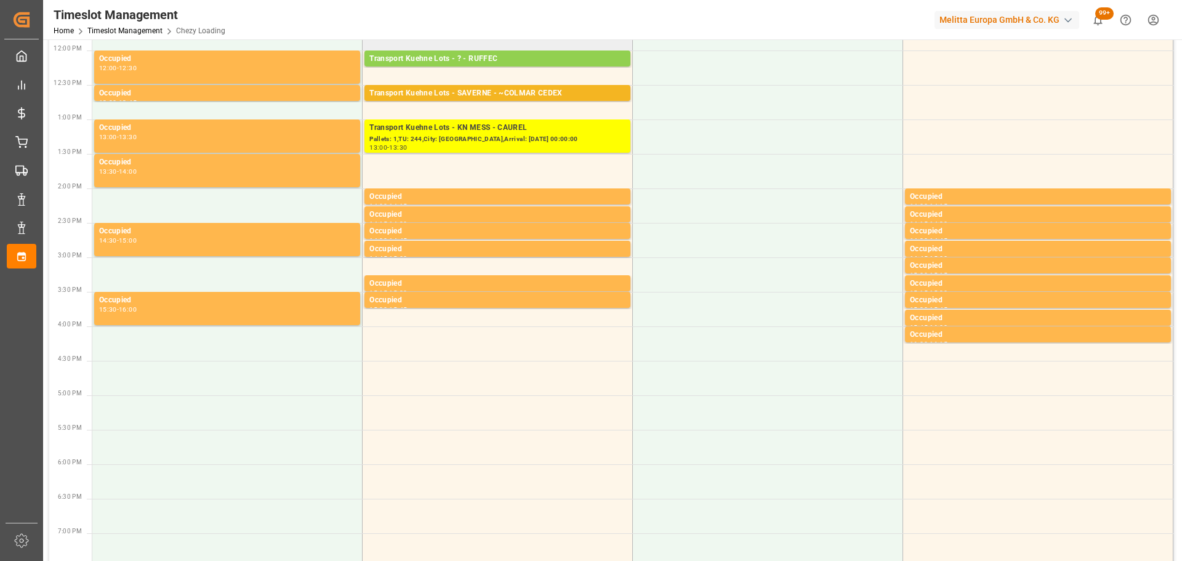
scroll to position [185, 0]
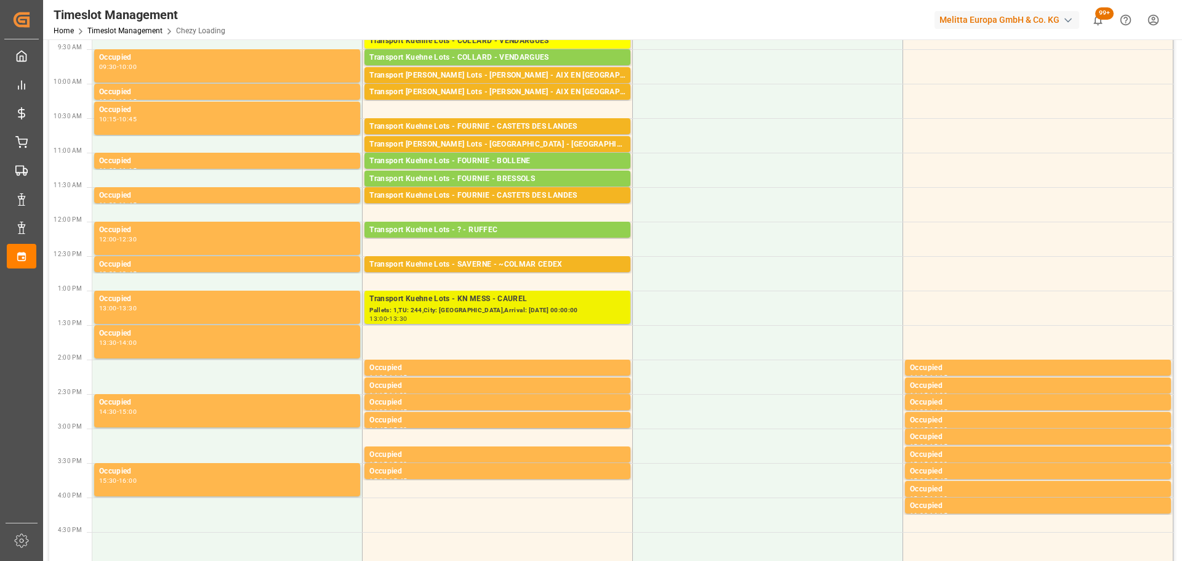
click at [398, 307] on div "Pallets: 1,TU: 244,City: CAUREL,Arrival: 2025-08-25 00:00:00" at bounding box center [497, 310] width 256 height 10
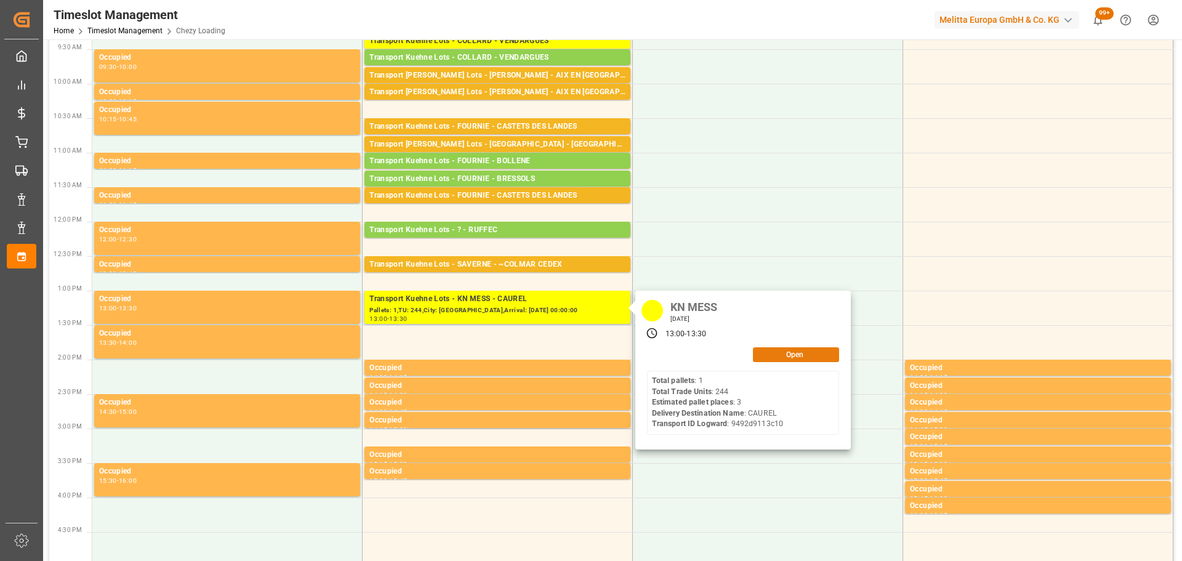
click at [794, 355] on button "Open" at bounding box center [796, 354] width 86 height 15
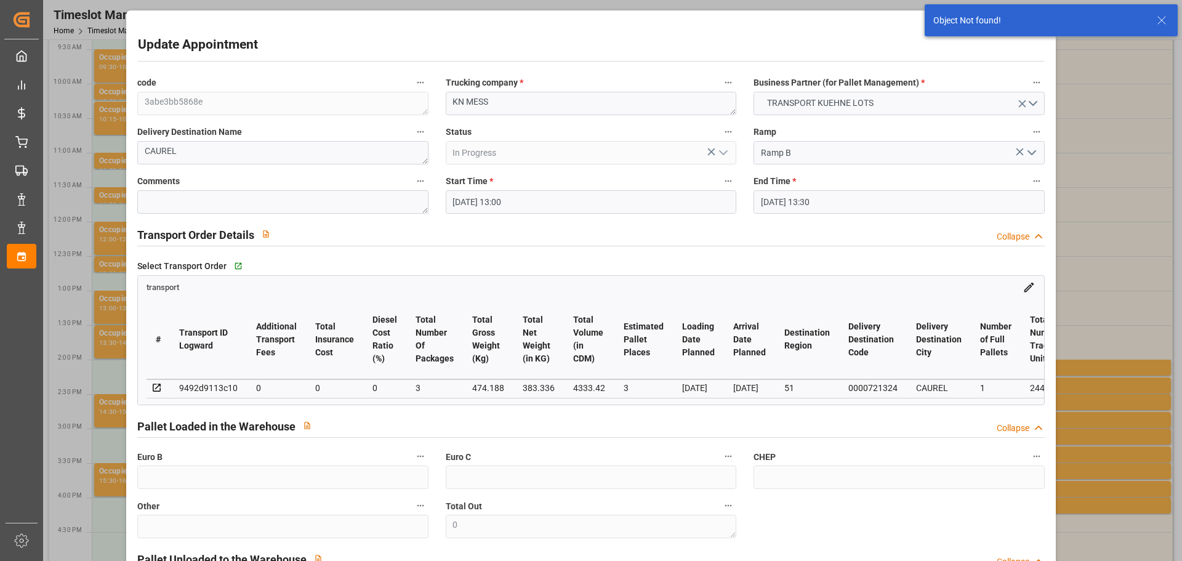
click at [493, 203] on input "25-08-2025 13:00" at bounding box center [591, 201] width 291 height 23
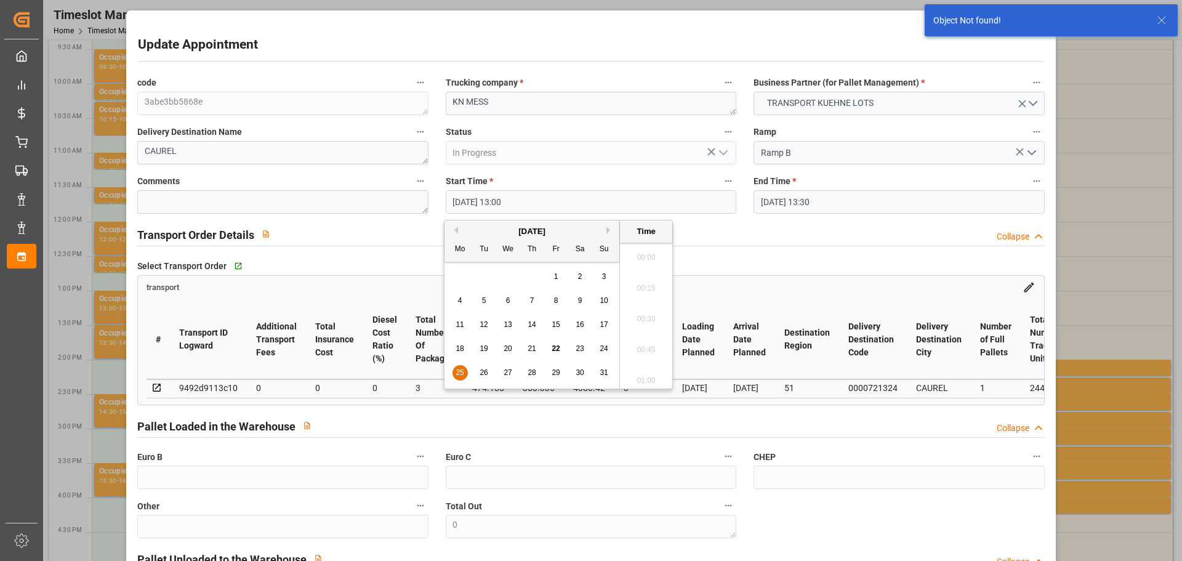
scroll to position [1544, 0]
click at [793, 198] on input "25-08-2025 13:30" at bounding box center [899, 201] width 291 height 23
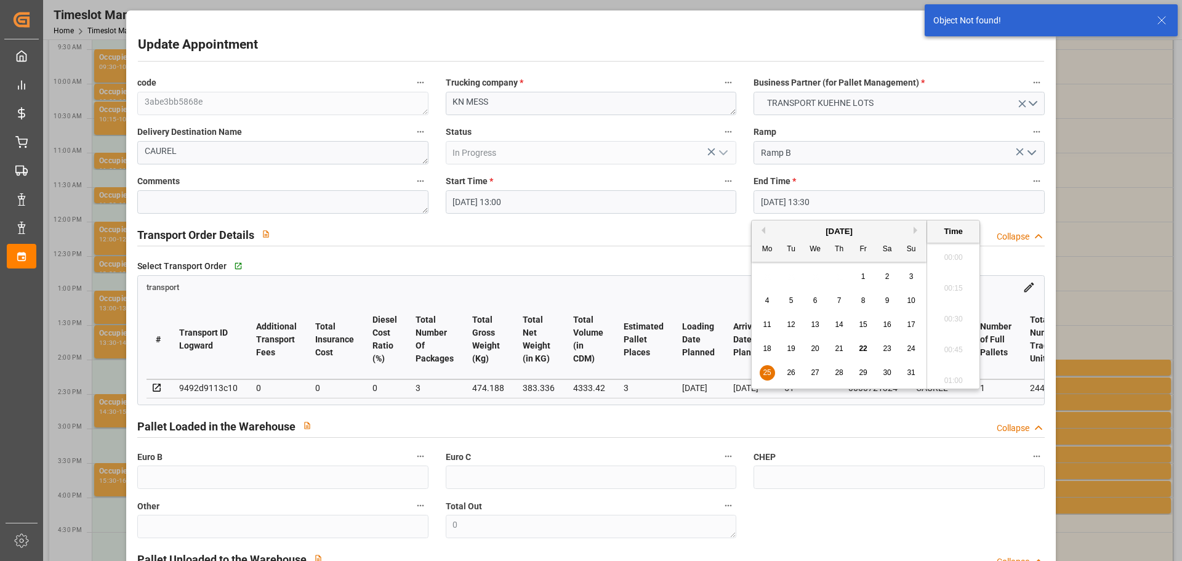
scroll to position [1605, 0]
click at [765, 372] on span "25" at bounding box center [767, 372] width 8 height 9
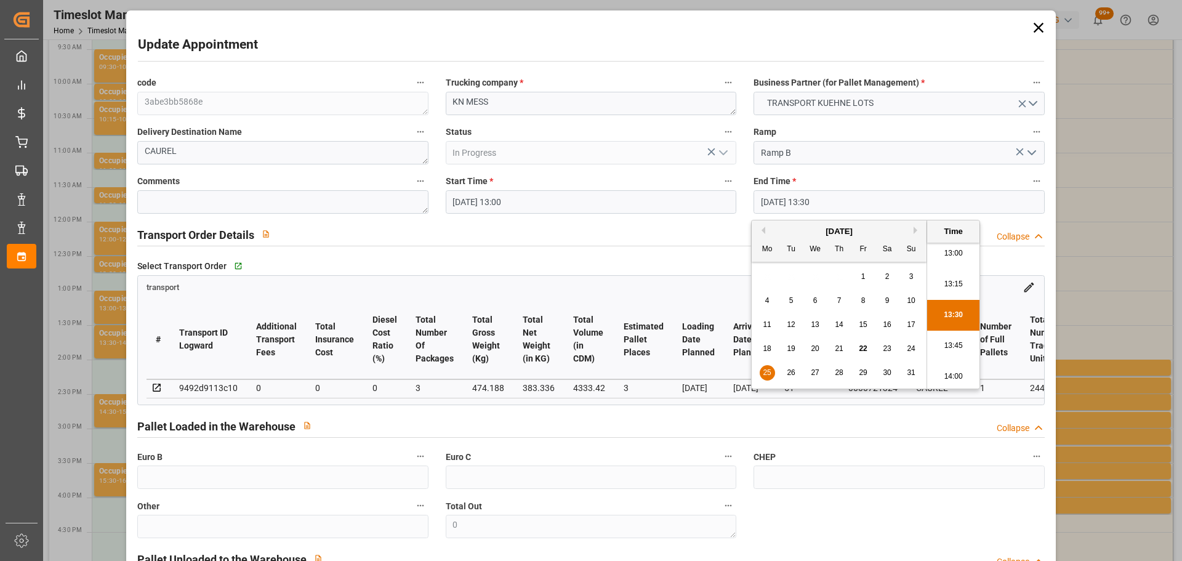
click at [957, 278] on li "13:15" at bounding box center [953, 284] width 52 height 31
type input "25-08-2025 13:15"
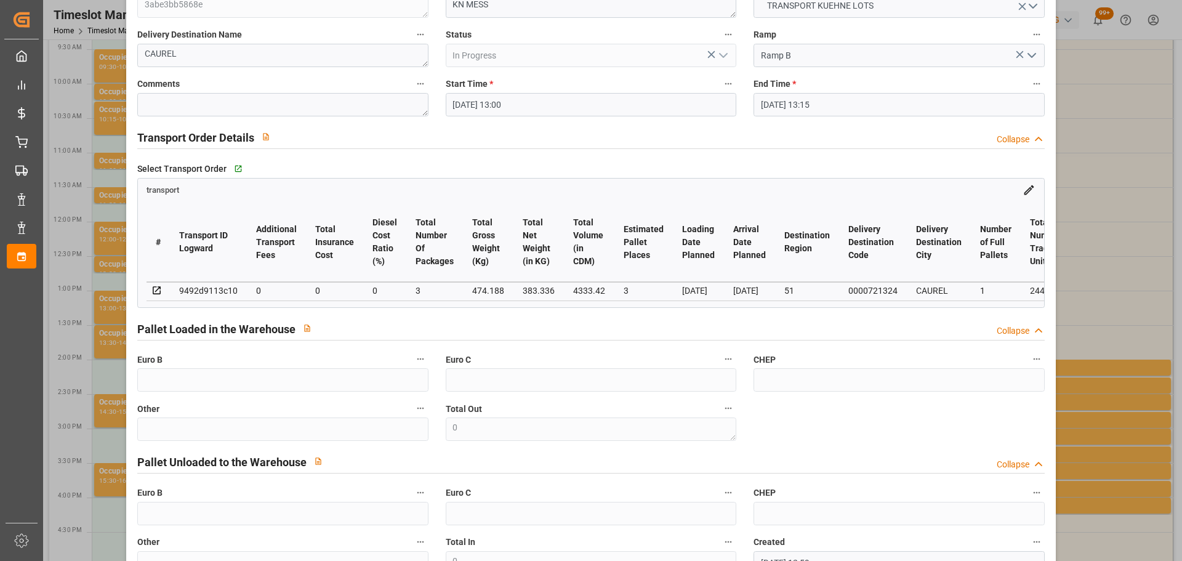
scroll to position [186, 0]
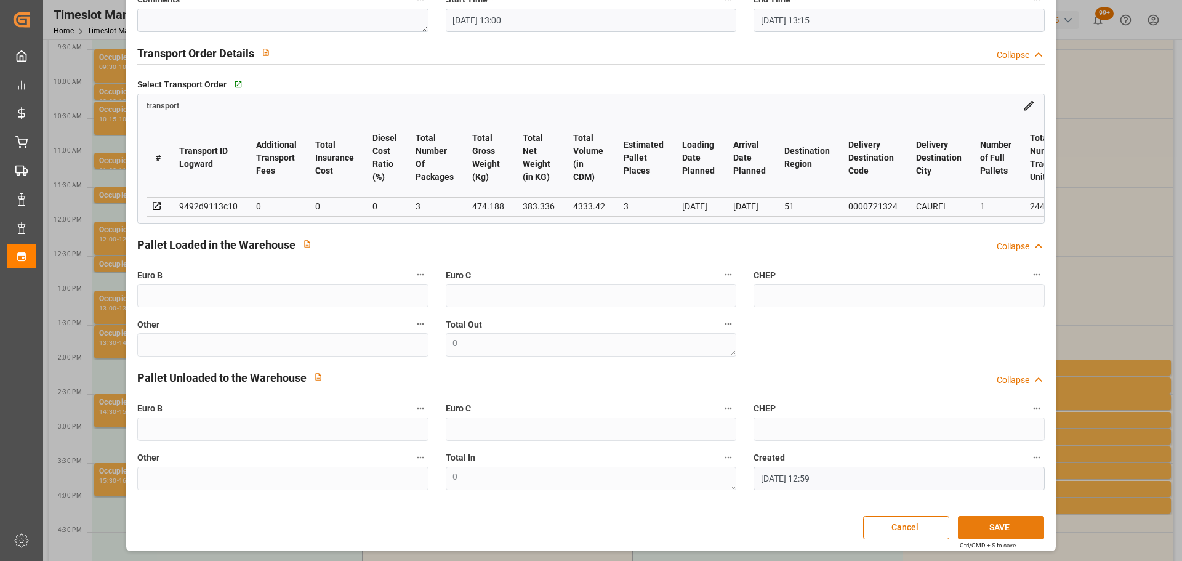
click at [1017, 528] on button "SAVE" at bounding box center [1001, 527] width 86 height 23
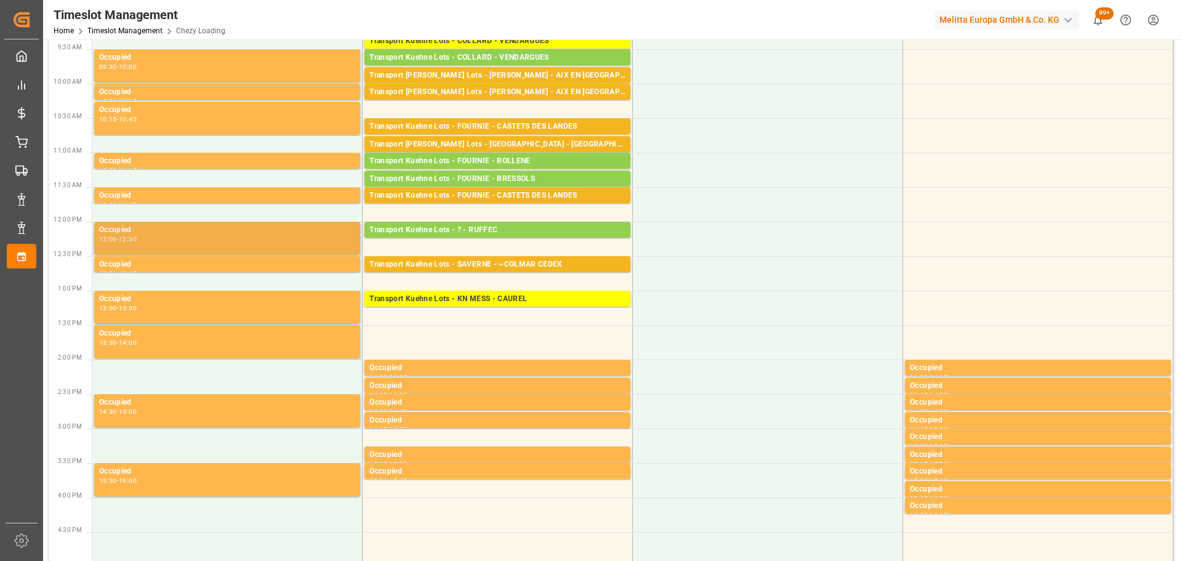
scroll to position [0, 0]
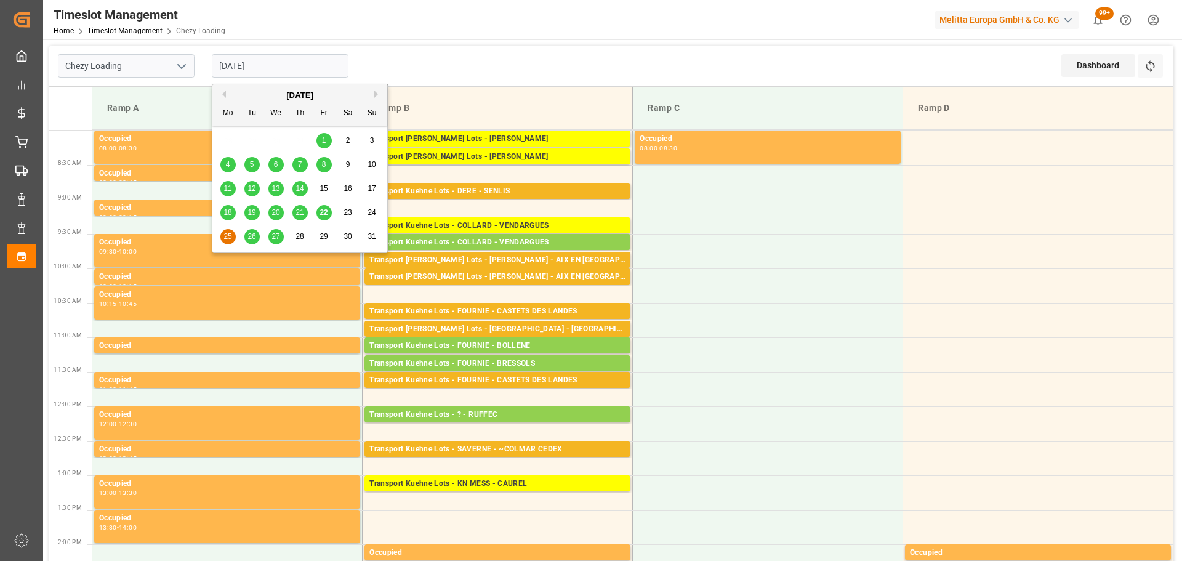
click at [237, 66] on input "25-08-2025" at bounding box center [280, 65] width 137 height 23
click at [323, 206] on div "22" at bounding box center [324, 213] width 15 height 15
type input "22-08-2025"
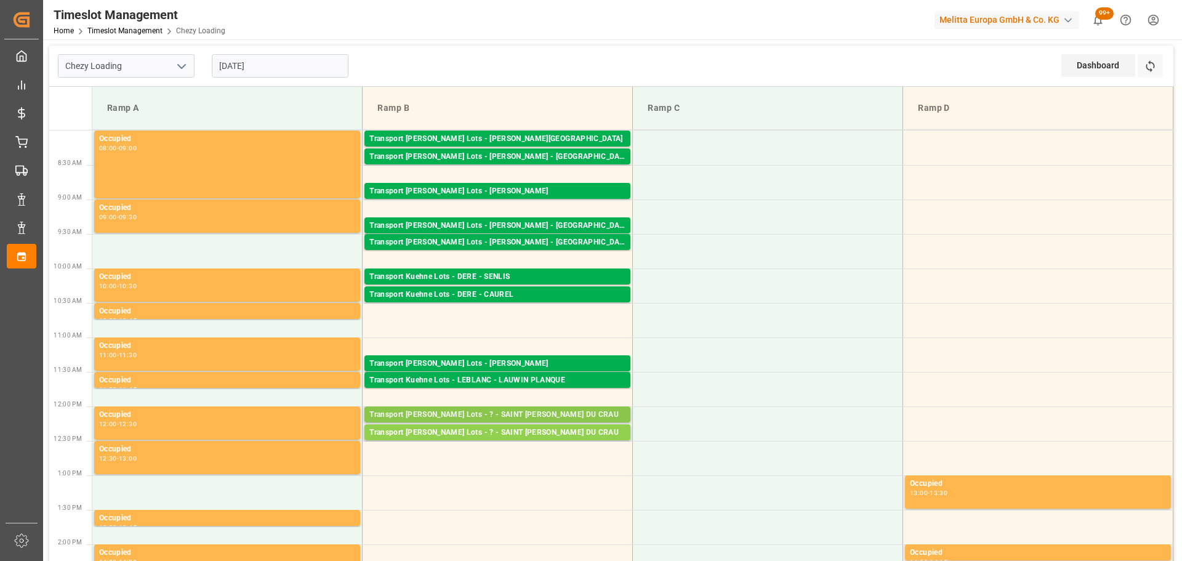
click at [443, 410] on div "Transport Kuehne Lots - ? - SAINT MARTIN DU CRAU" at bounding box center [497, 415] width 256 height 12
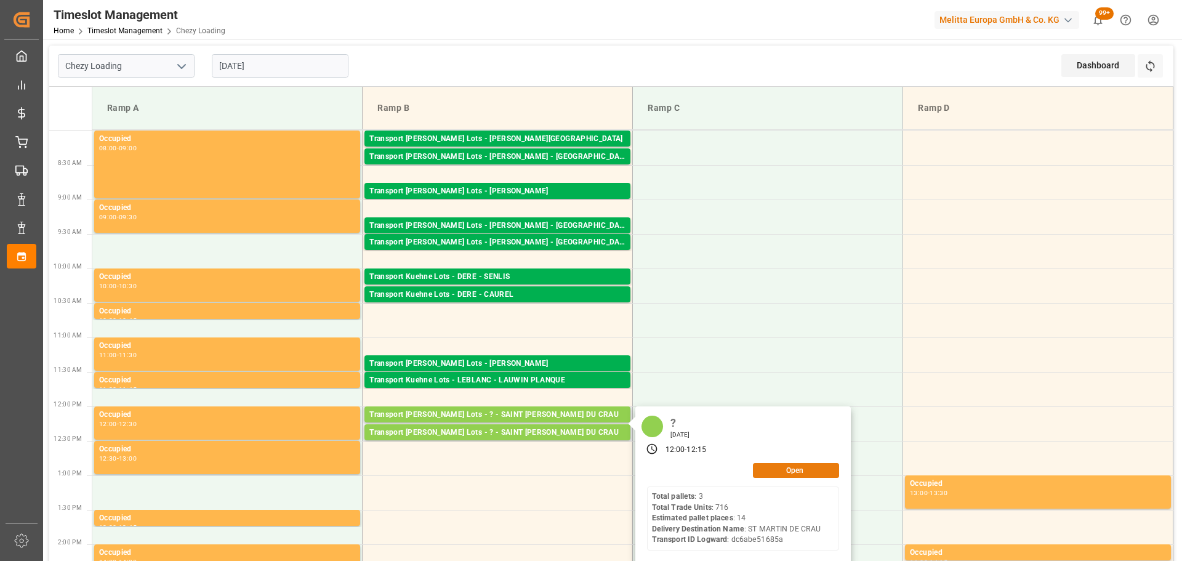
click at [788, 470] on button "Open" at bounding box center [796, 470] width 86 height 15
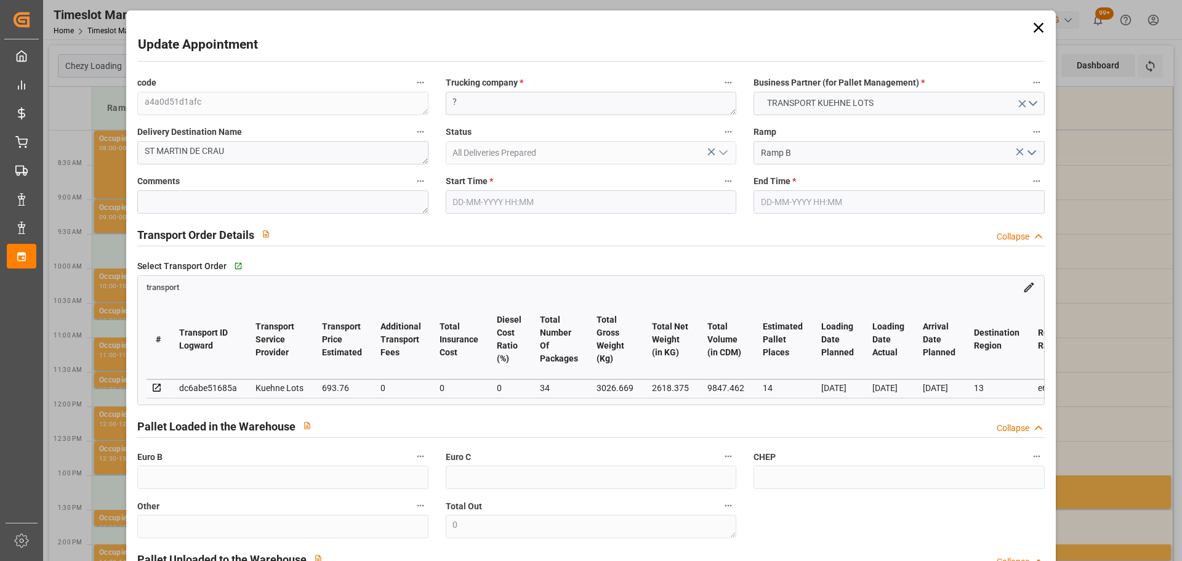
type input "22-08-2025 12:00"
type input "22-08-2025 12:15"
type input "19-08-2025 15:07"
type input "19-08-2025 11:26"
type input "25-08-2025"
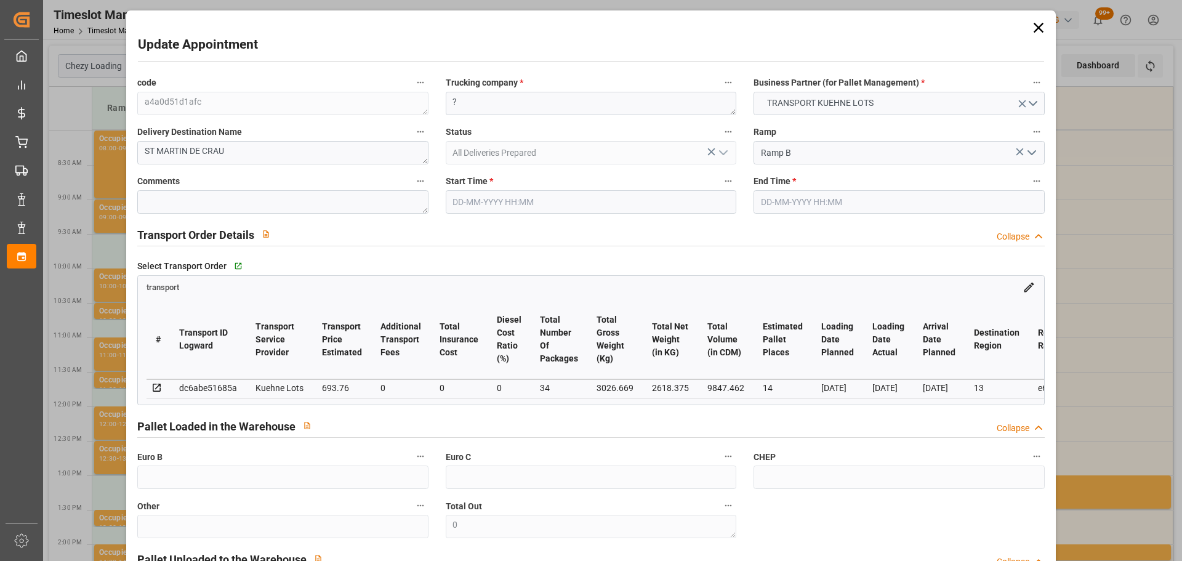
type input "21-08-2025"
click at [469, 200] on input "22-08-2025 12:00" at bounding box center [591, 201] width 291 height 23
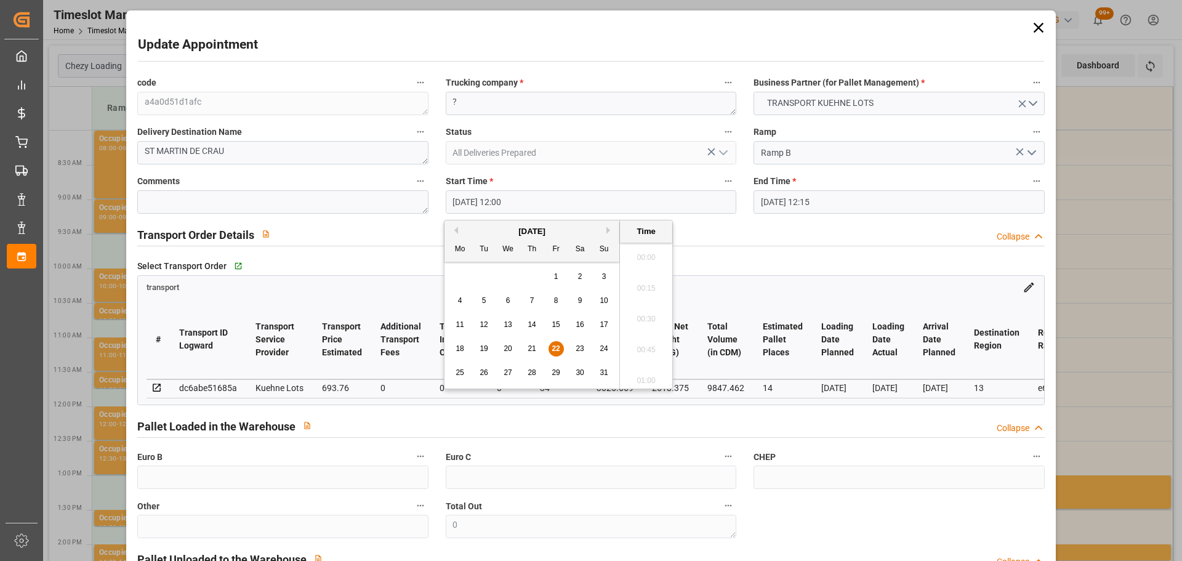
scroll to position [1421, 0]
click at [455, 370] on div "25" at bounding box center [460, 373] width 15 height 15
click at [655, 371] on li "13:30" at bounding box center [646, 376] width 52 height 31
type input "25-08-2025 13:30"
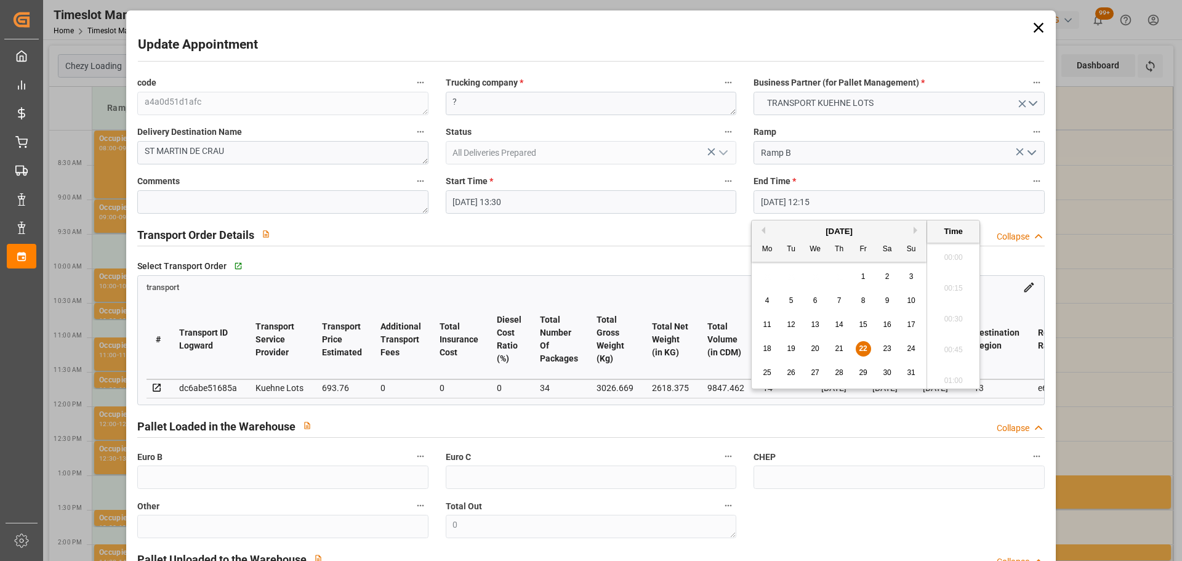
click at [769, 204] on input "22-08-2025 12:15" at bounding box center [899, 201] width 291 height 23
drag, startPoint x: 763, startPoint y: 368, endPoint x: 801, endPoint y: 367, distance: 38.2
click at [763, 368] on div "25" at bounding box center [767, 373] width 15 height 15
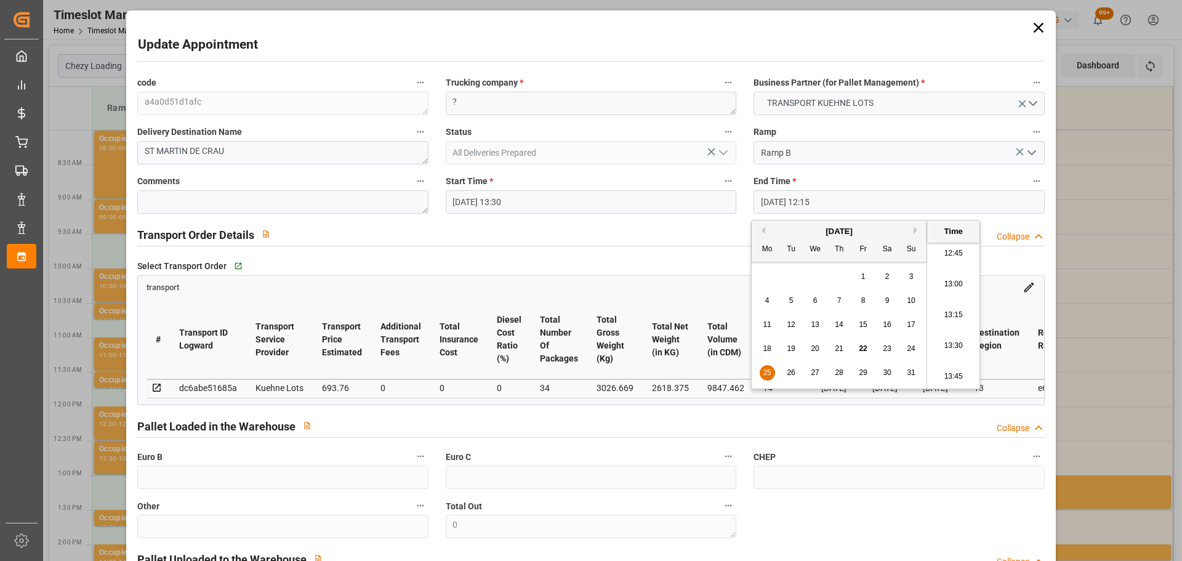
click at [959, 370] on li "13:45" at bounding box center [953, 376] width 52 height 31
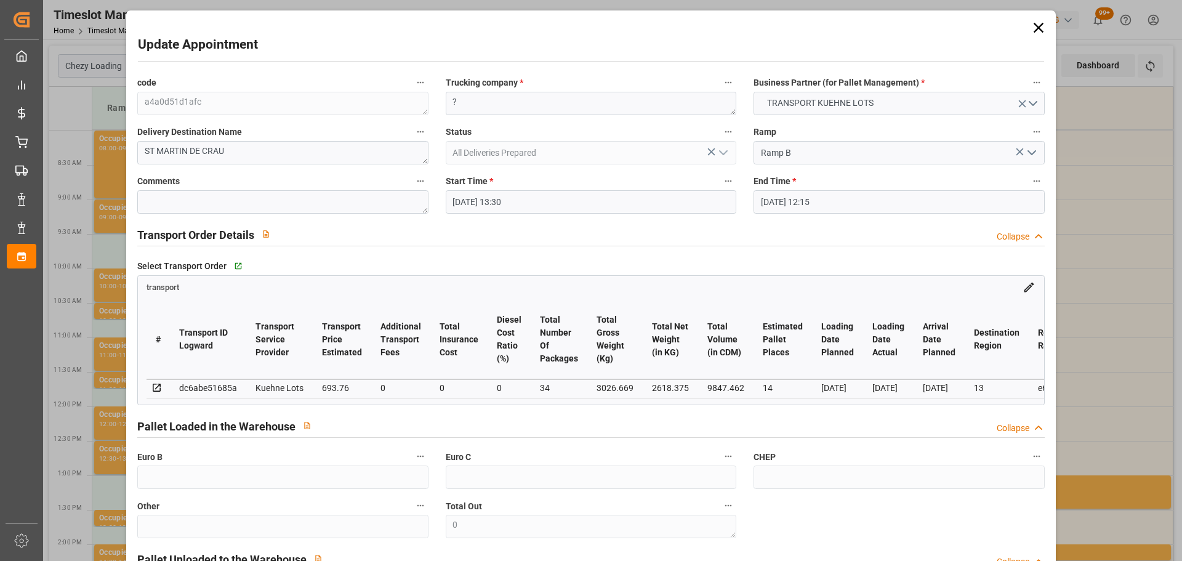
type input "25-08-2025 13:45"
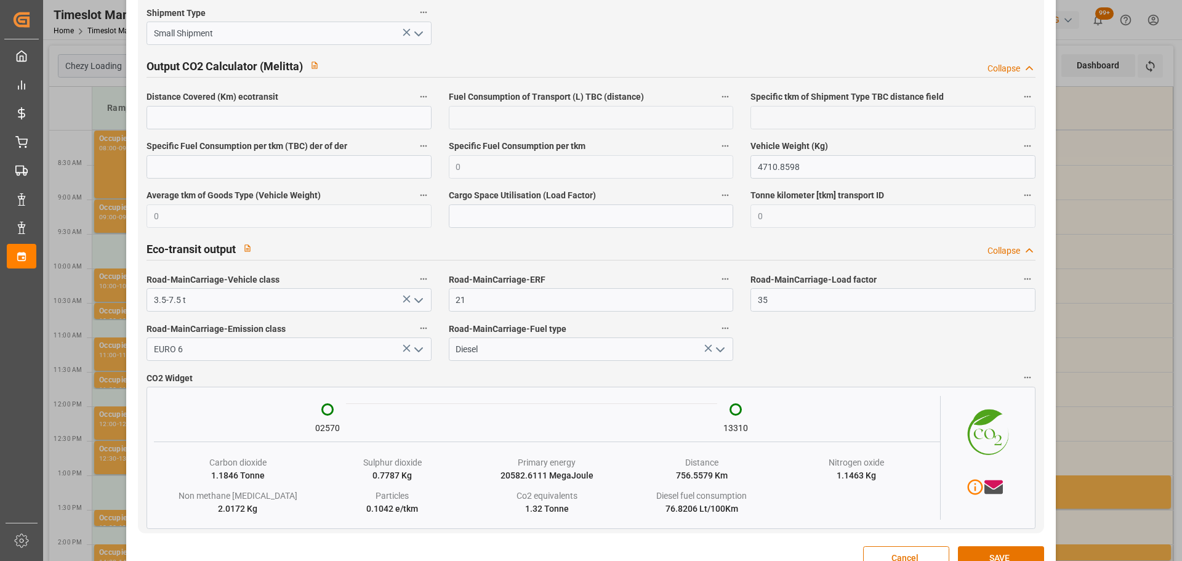
scroll to position [2054, 0]
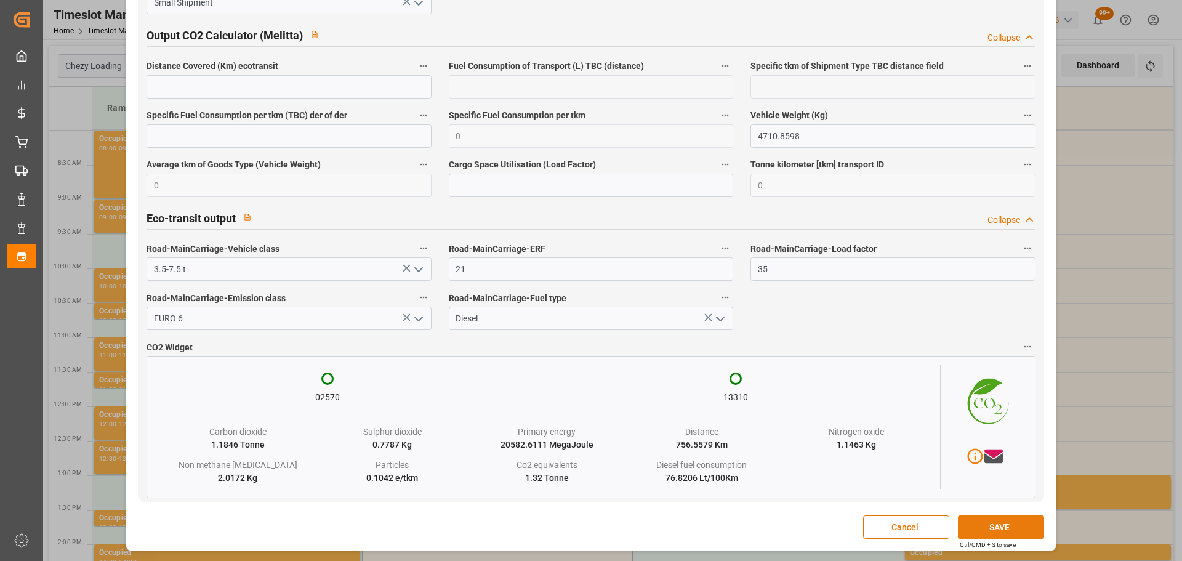
click at [1000, 525] on button "SAVE" at bounding box center [1001, 526] width 86 height 23
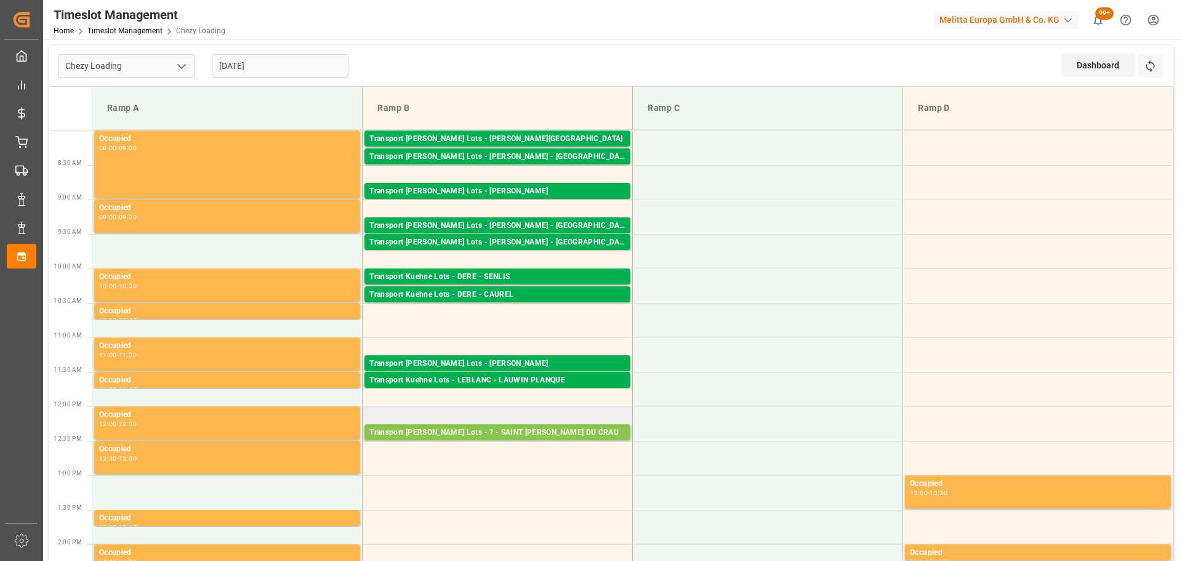
click at [495, 429] on div "Transport Kuehne Lots - ? - SAINT MARTIN DU CRAU" at bounding box center [497, 433] width 256 height 12
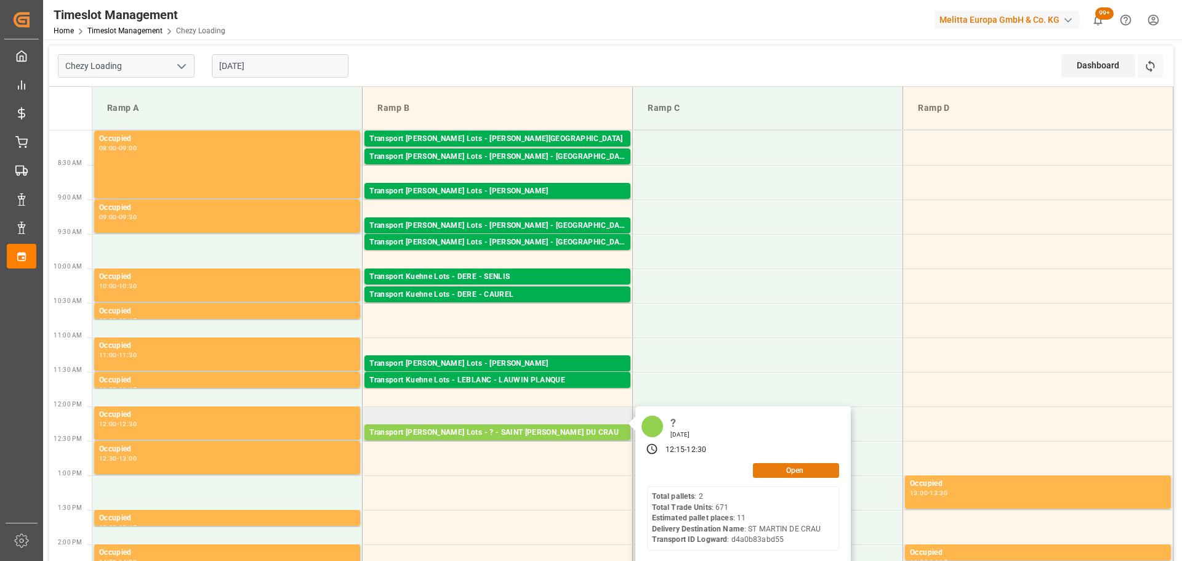
click at [770, 469] on button "Open" at bounding box center [796, 470] width 86 height 15
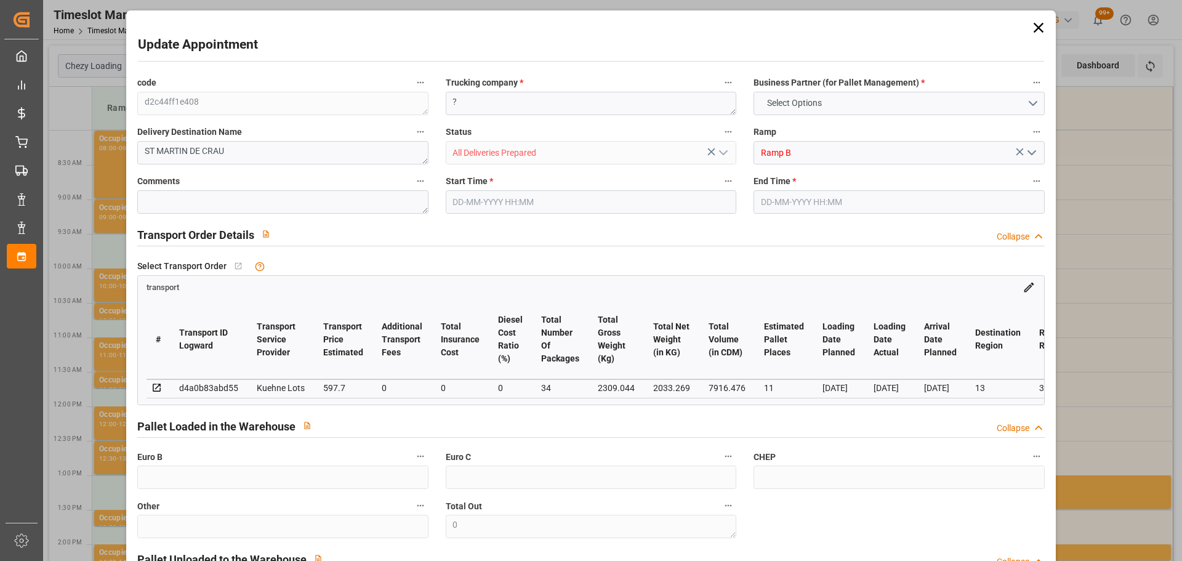
type input "11"
type input "597.7"
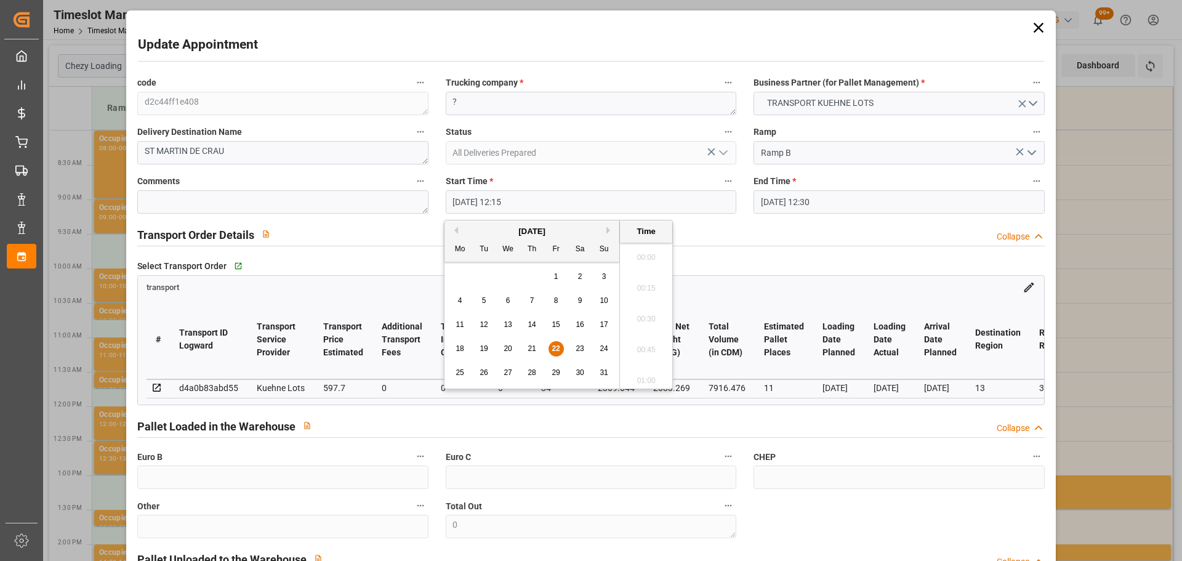
click at [470, 201] on input "22-08-2025 12:15" at bounding box center [591, 201] width 291 height 23
click at [457, 368] on div "25" at bounding box center [460, 373] width 15 height 15
click at [652, 371] on li "13:45" at bounding box center [646, 376] width 52 height 31
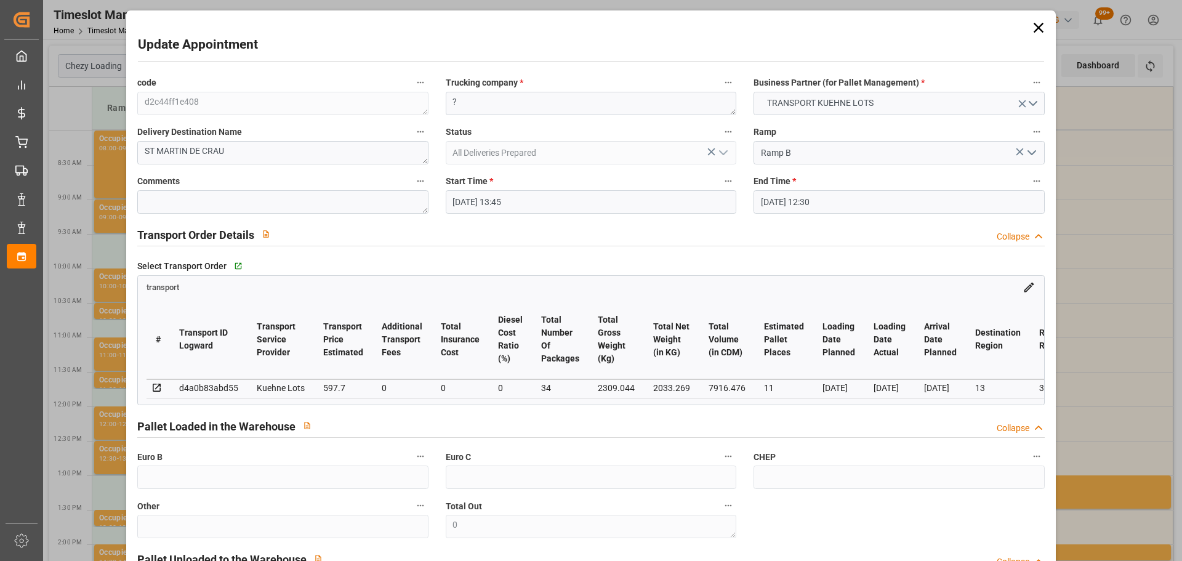
click at [799, 200] on input "22-08-2025 12:30" at bounding box center [899, 201] width 291 height 23
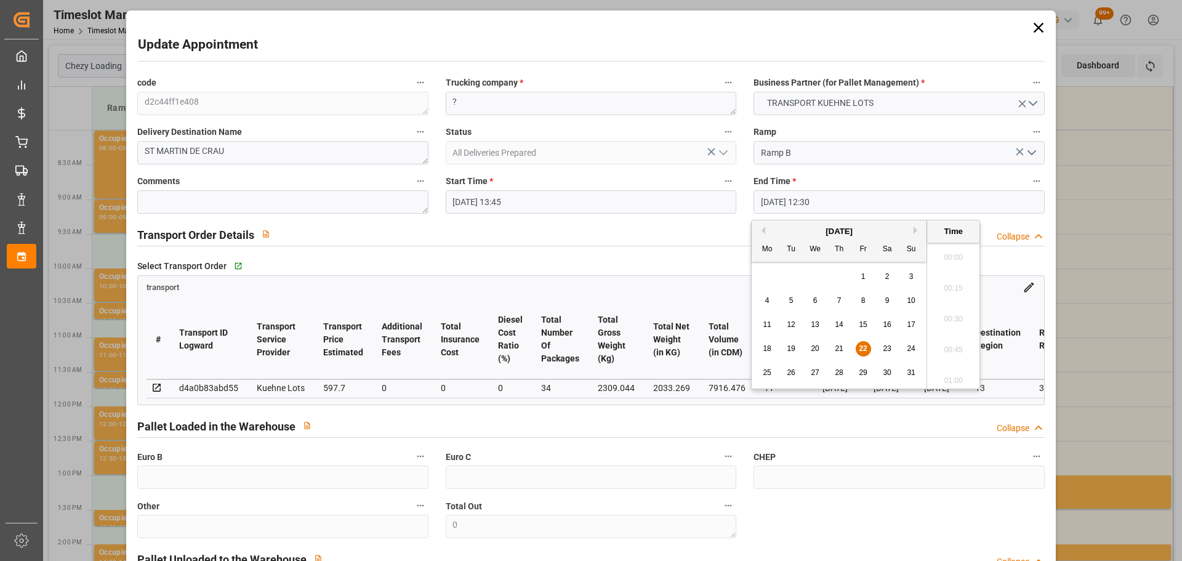
scroll to position [1482, 0]
click at [767, 370] on span "25" at bounding box center [767, 372] width 8 height 9
click at [950, 374] on li "14:00" at bounding box center [953, 376] width 52 height 31
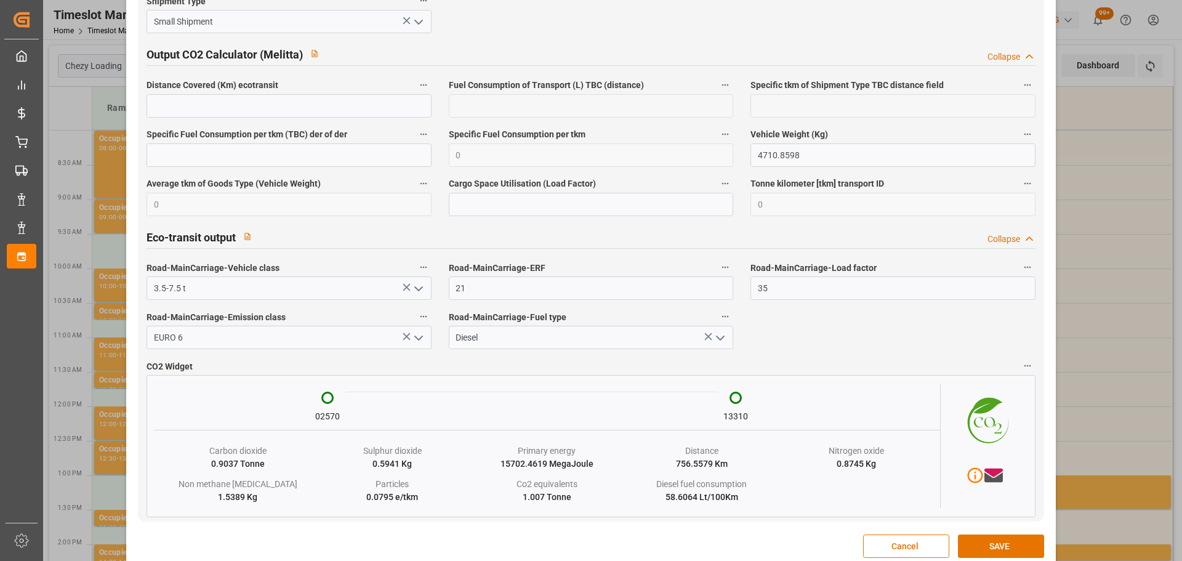
scroll to position [2054, 0]
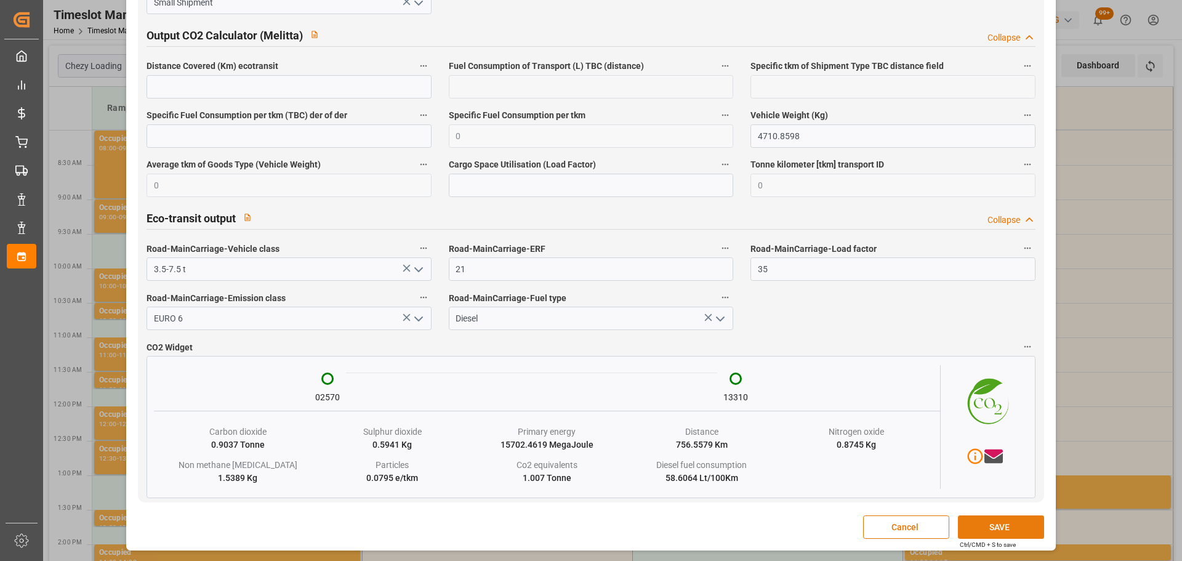
click at [972, 523] on button "SAVE" at bounding box center [1001, 526] width 86 height 23
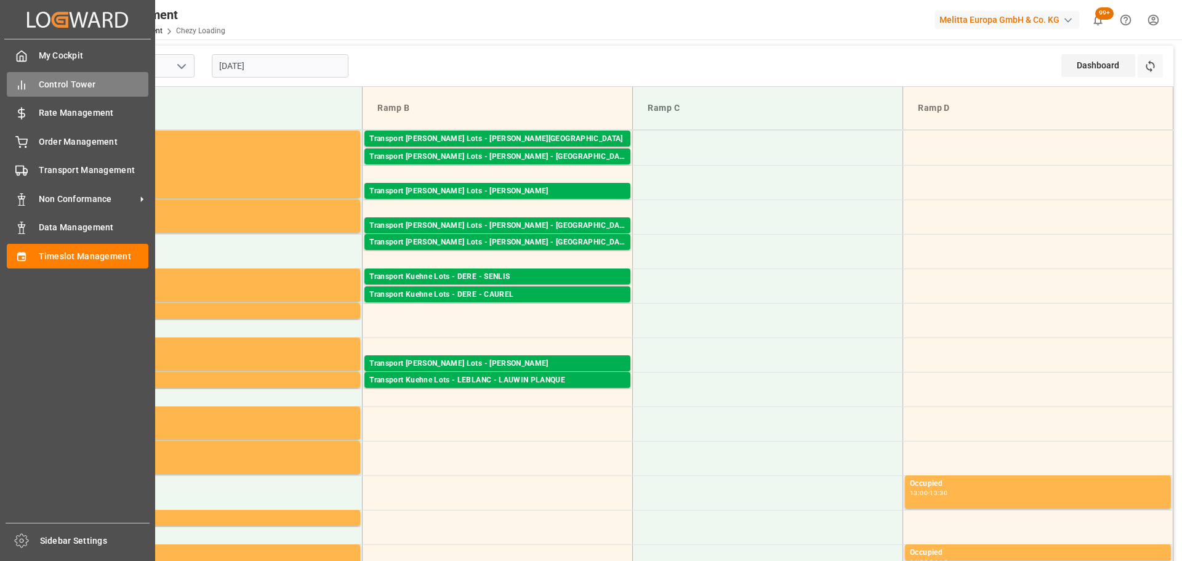
click at [78, 85] on span "Control Tower" at bounding box center [94, 84] width 110 height 13
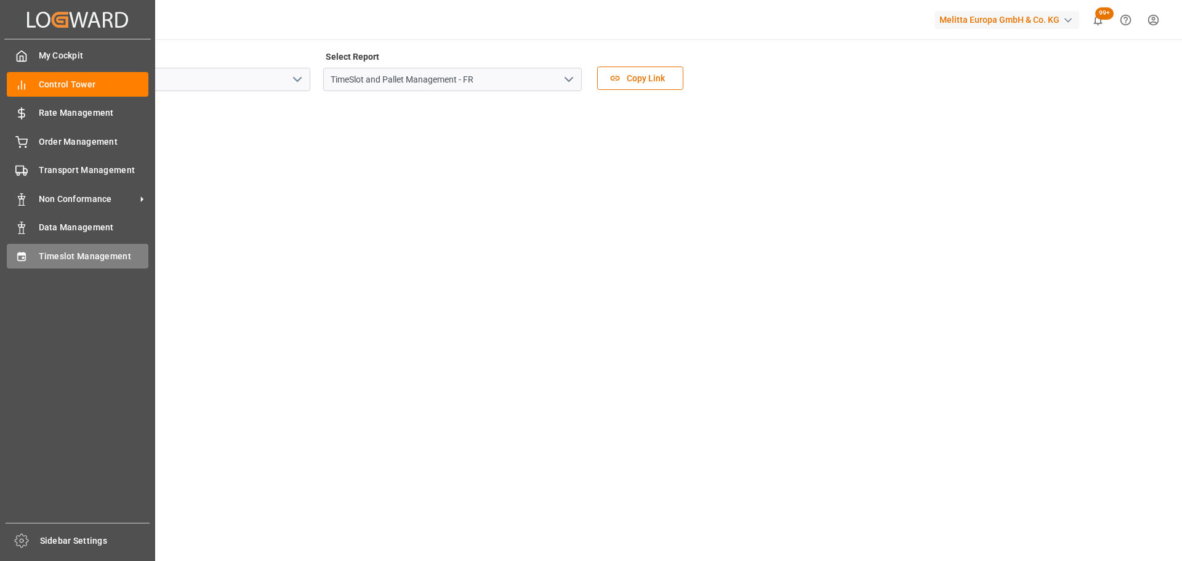
click at [76, 256] on span "Timeslot Management" at bounding box center [94, 256] width 110 height 13
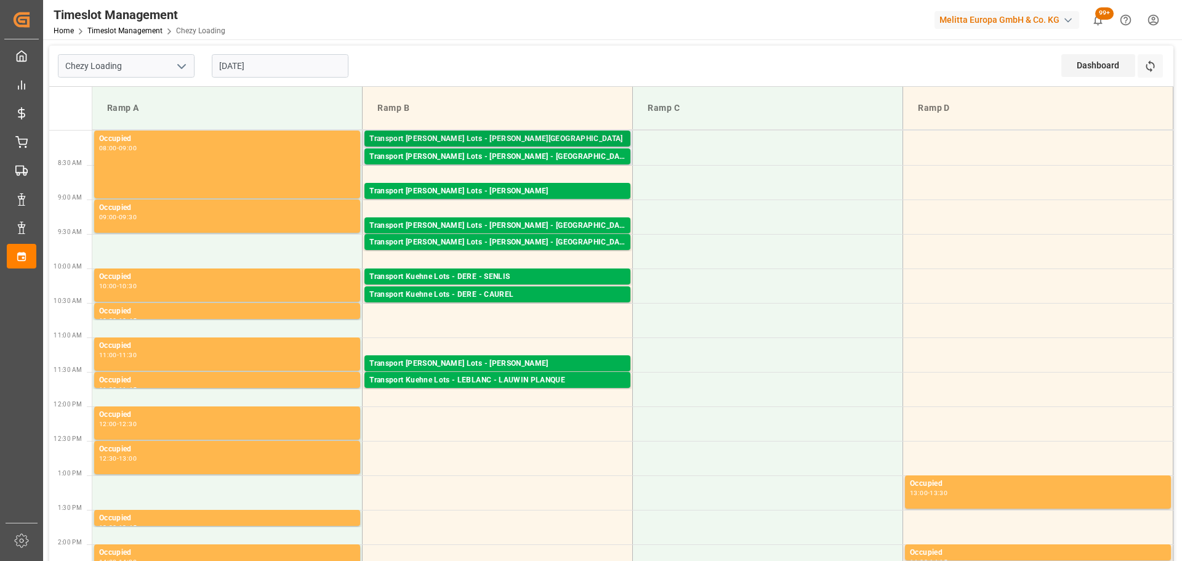
click at [539, 133] on div "Transport Kuehne Lots - BERNARDI - THIERVILLE" at bounding box center [497, 139] width 256 height 12
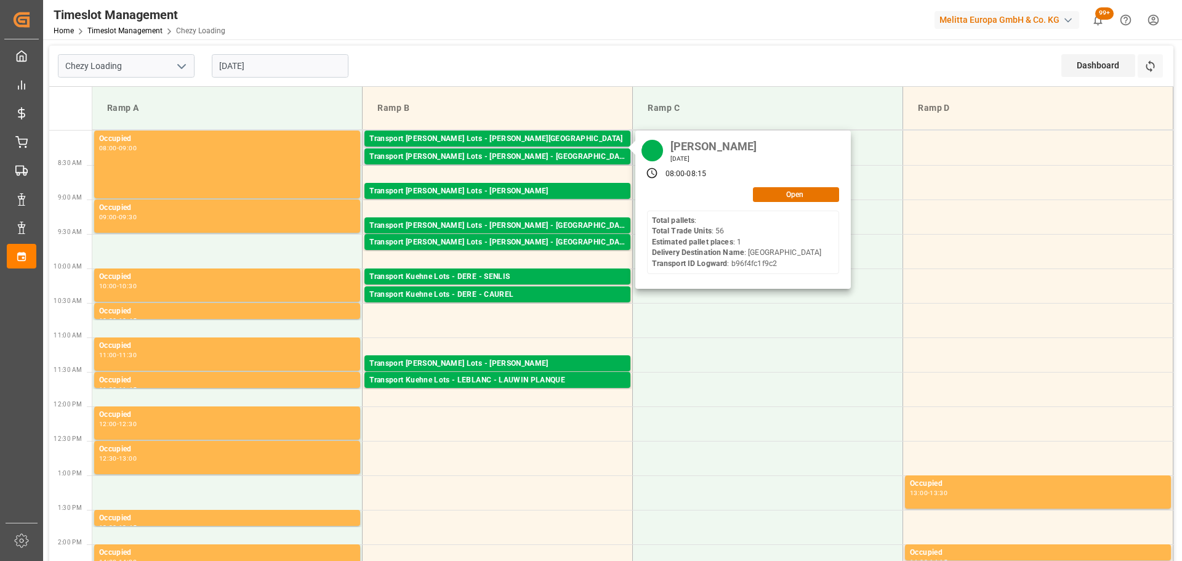
click at [816, 203] on div "BERNARDI Friday, August 22, 2025 08:00 - 08:15 Open Total pallets : Total Trade…" at bounding box center [744, 210] width 216 height 159
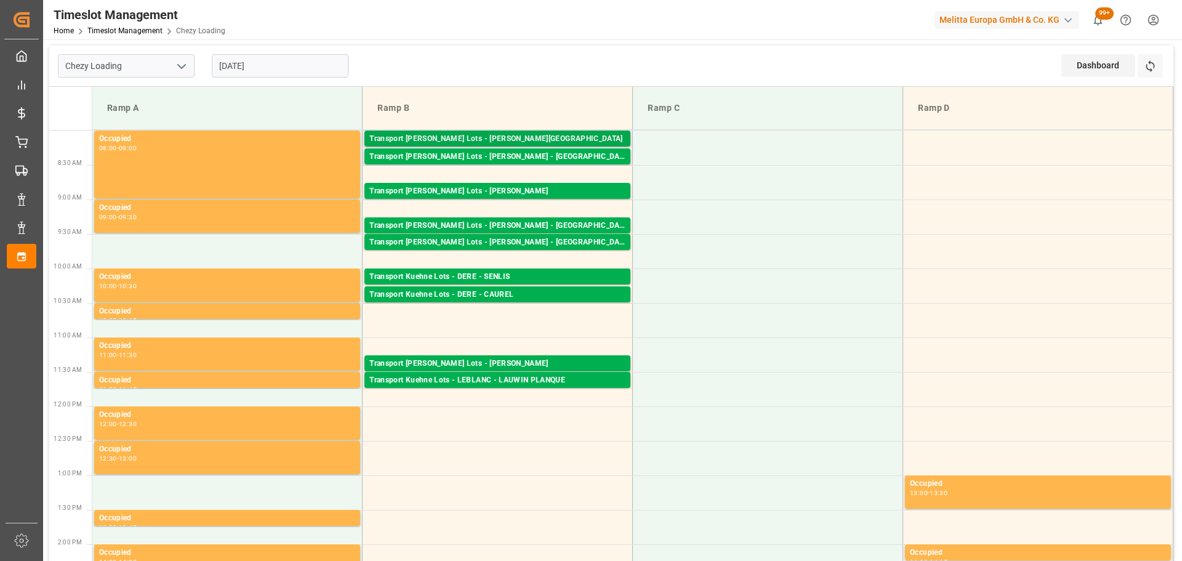
click at [555, 138] on div "Transport Kuehne Lots - BERNARDI - THIERVILLE" at bounding box center [497, 139] width 256 height 12
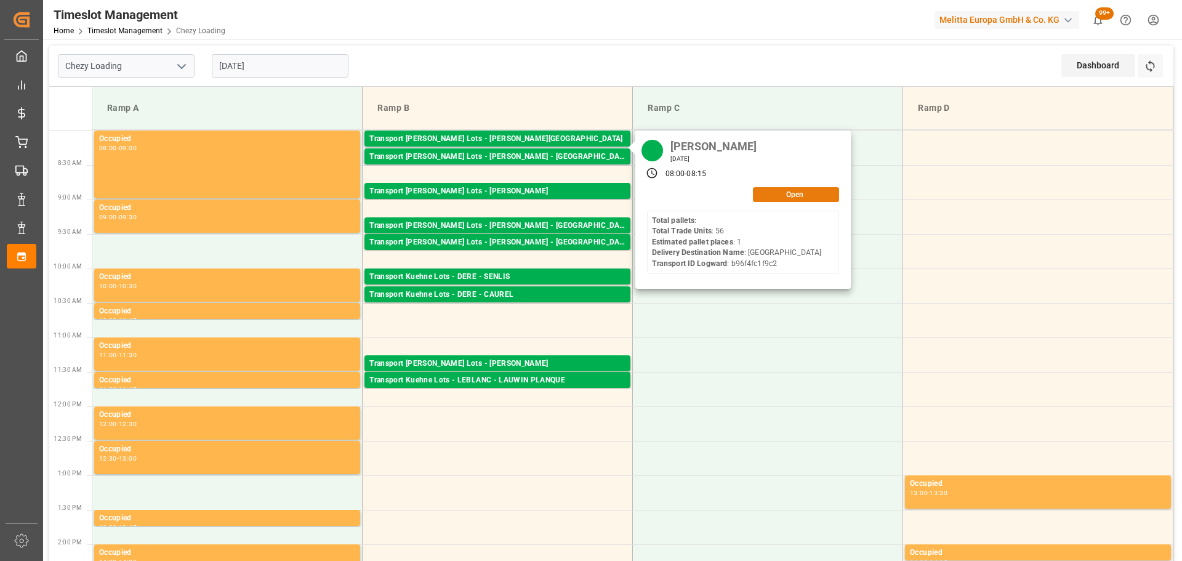
click at [767, 193] on button "Open" at bounding box center [796, 194] width 86 height 15
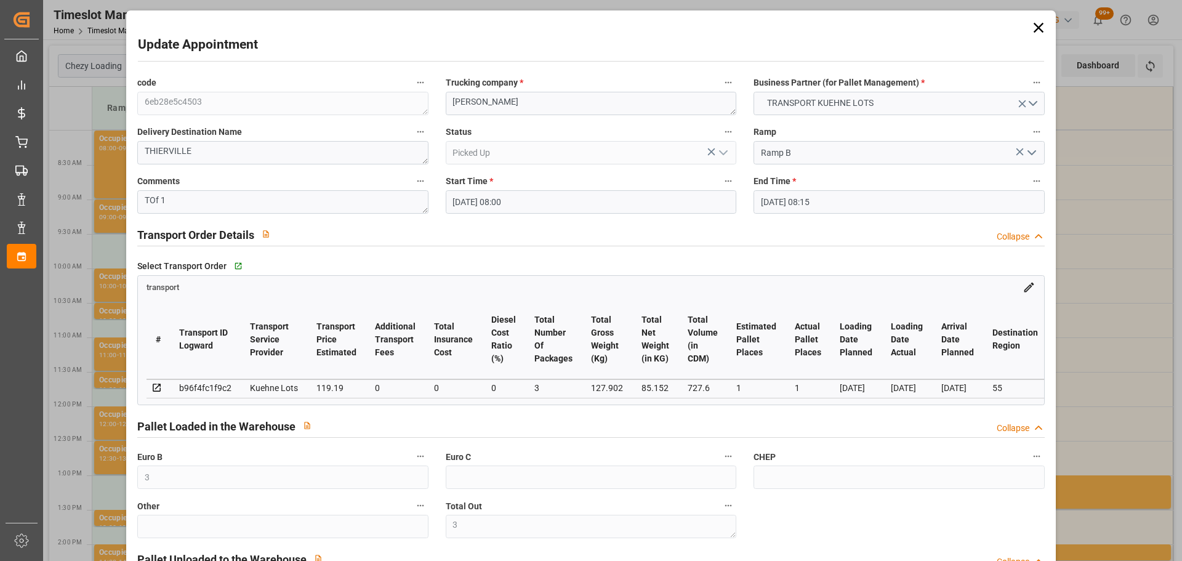
click at [1035, 26] on icon at bounding box center [1038, 27] width 17 height 17
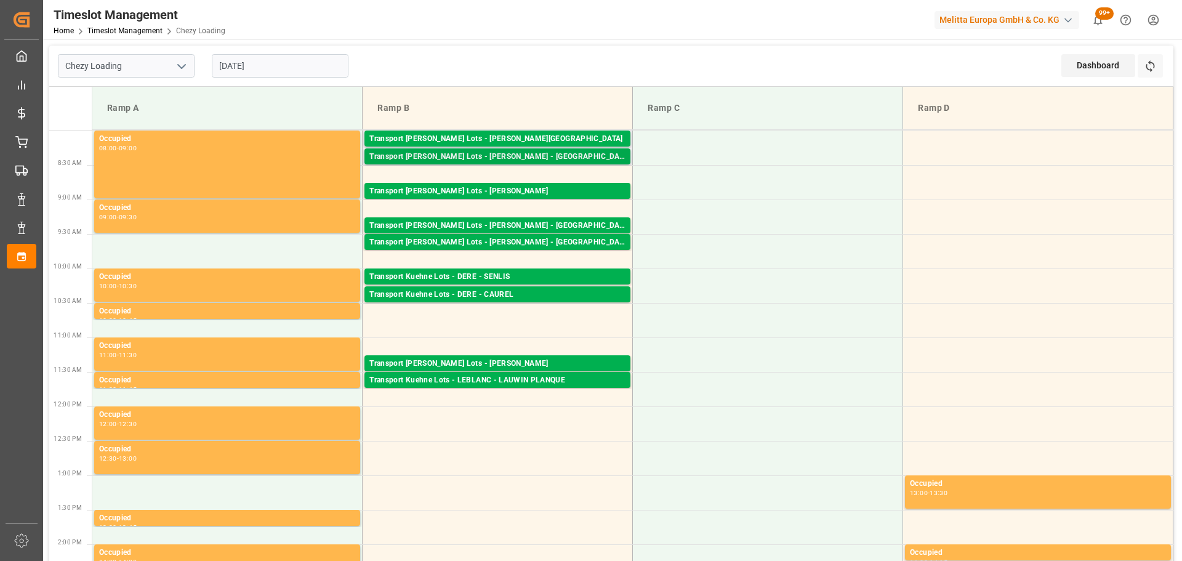
click at [462, 153] on div "Transport Kuehne Lots - BERNARDI - THIERVILLE SUR MEUSE" at bounding box center [497, 157] width 256 height 12
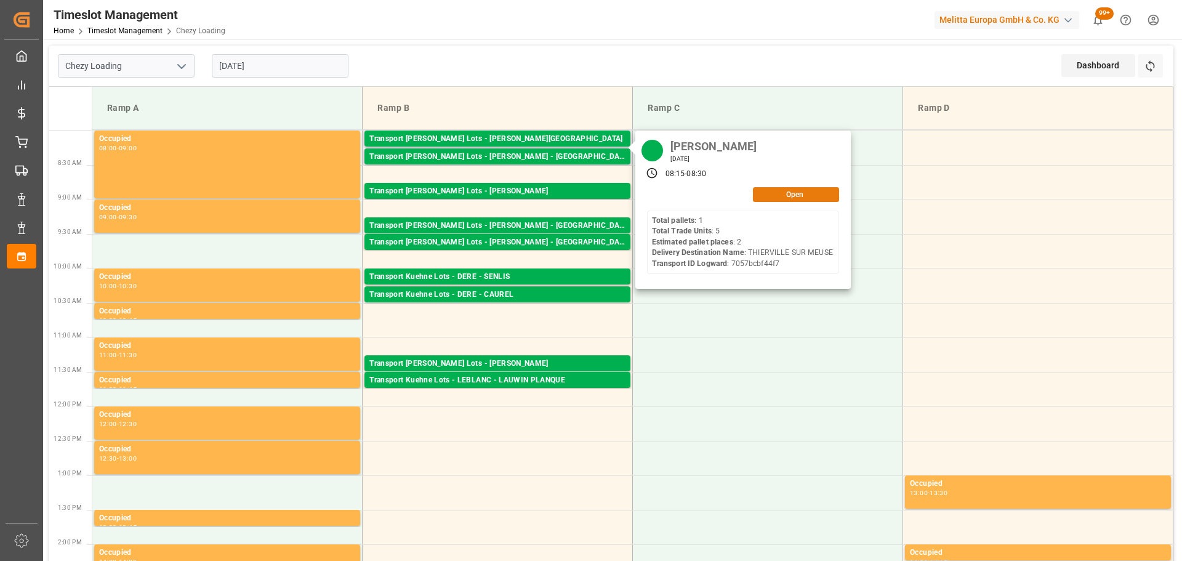
click at [775, 190] on button "Open" at bounding box center [796, 194] width 86 height 15
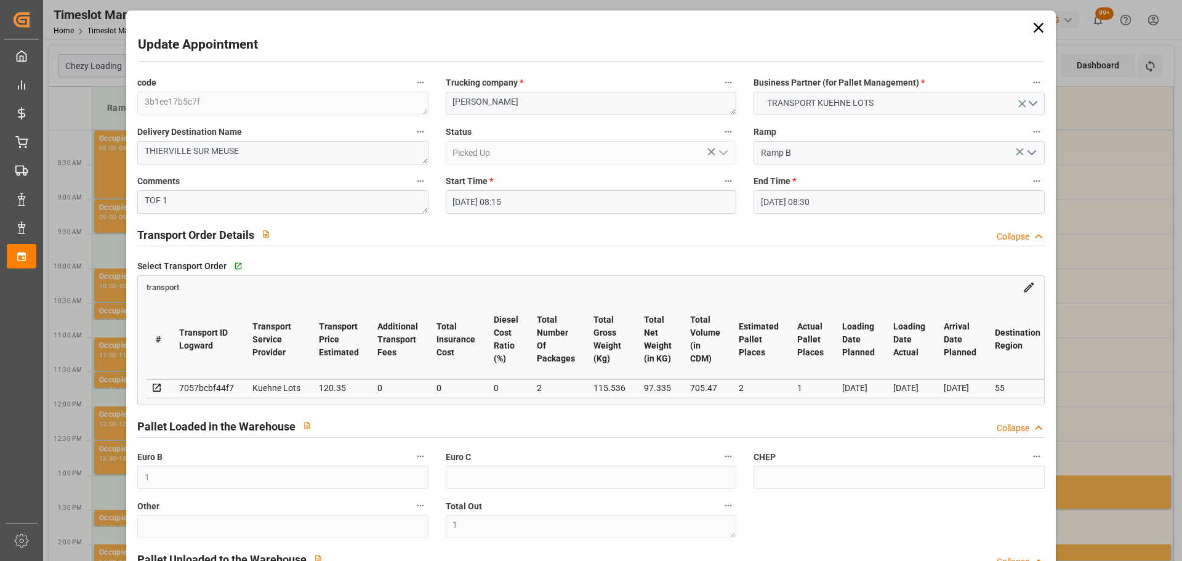
click at [1030, 26] on icon at bounding box center [1038, 27] width 17 height 17
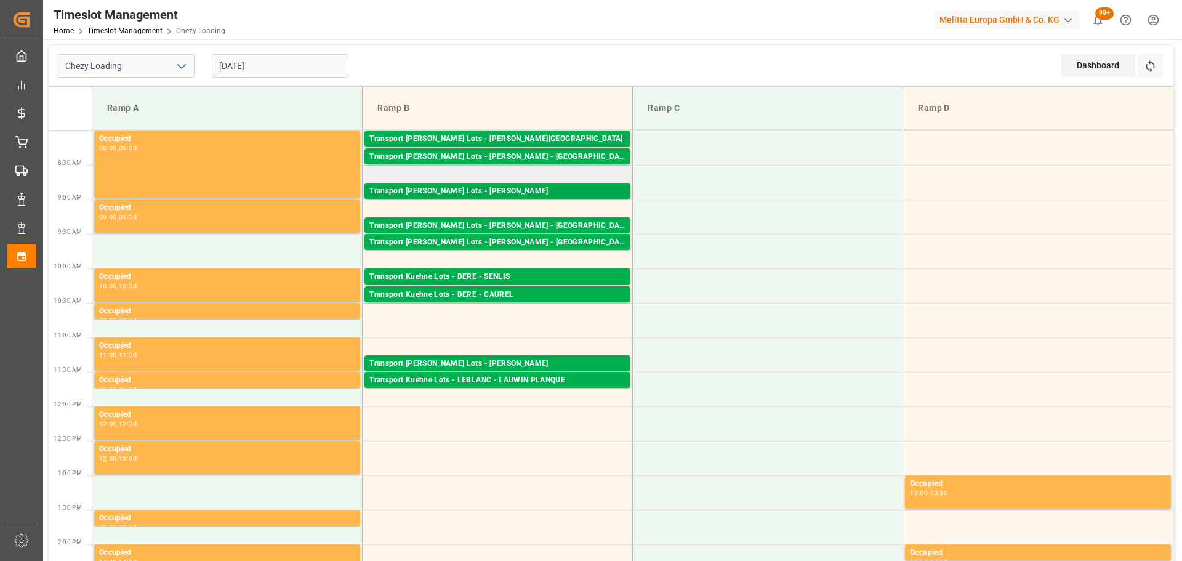
click at [519, 192] on div "Transport Kuehne Lots - ANTOINE - CARQUEFOU" at bounding box center [497, 191] width 256 height 12
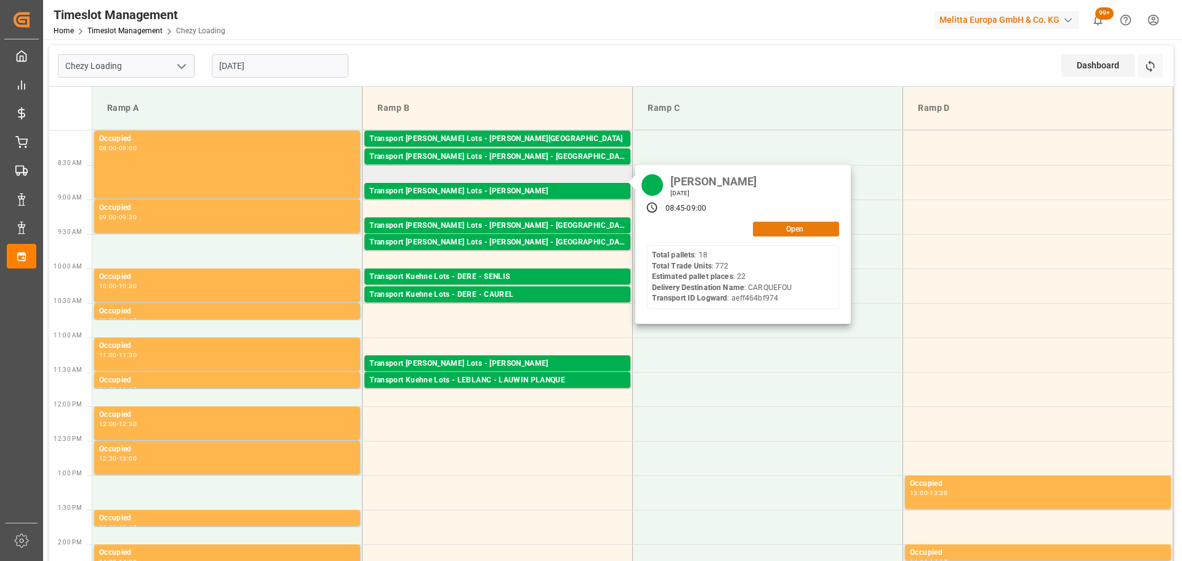
click at [779, 228] on button "Open" at bounding box center [796, 229] width 86 height 15
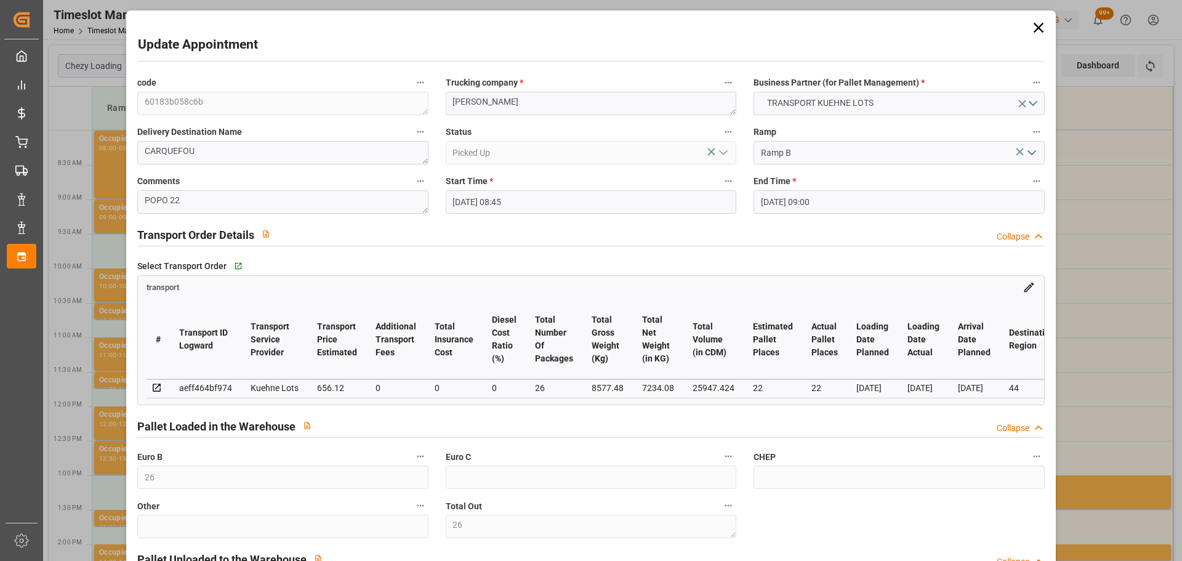
click at [1033, 29] on icon at bounding box center [1038, 28] width 10 height 10
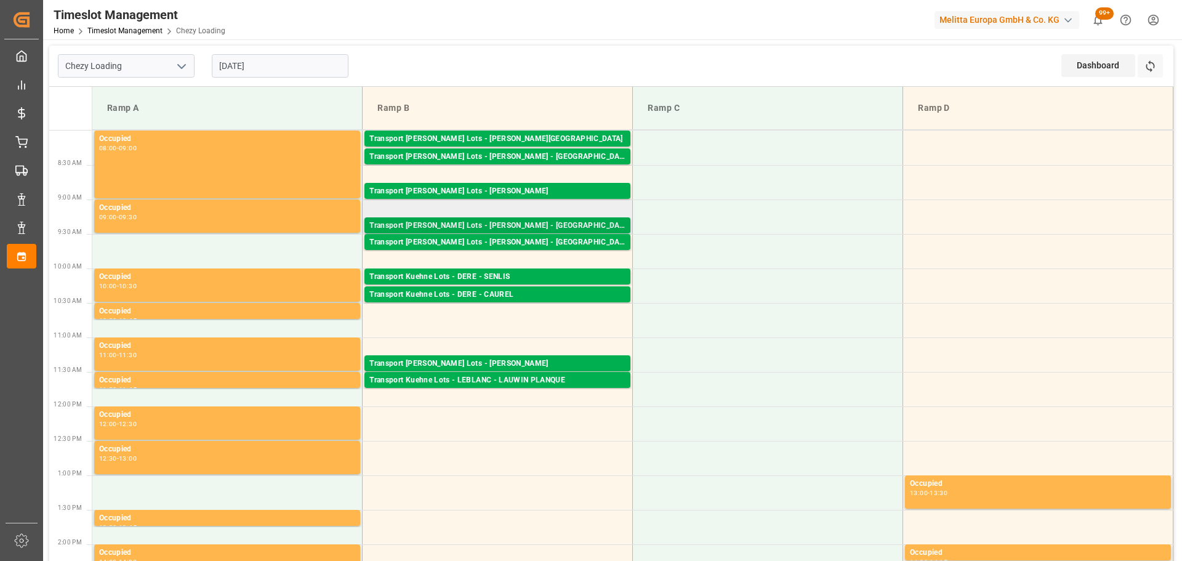
click at [496, 220] on div "Transport Kuehne Lots - LEBLANC - MONT DE MARSAN" at bounding box center [497, 226] width 256 height 12
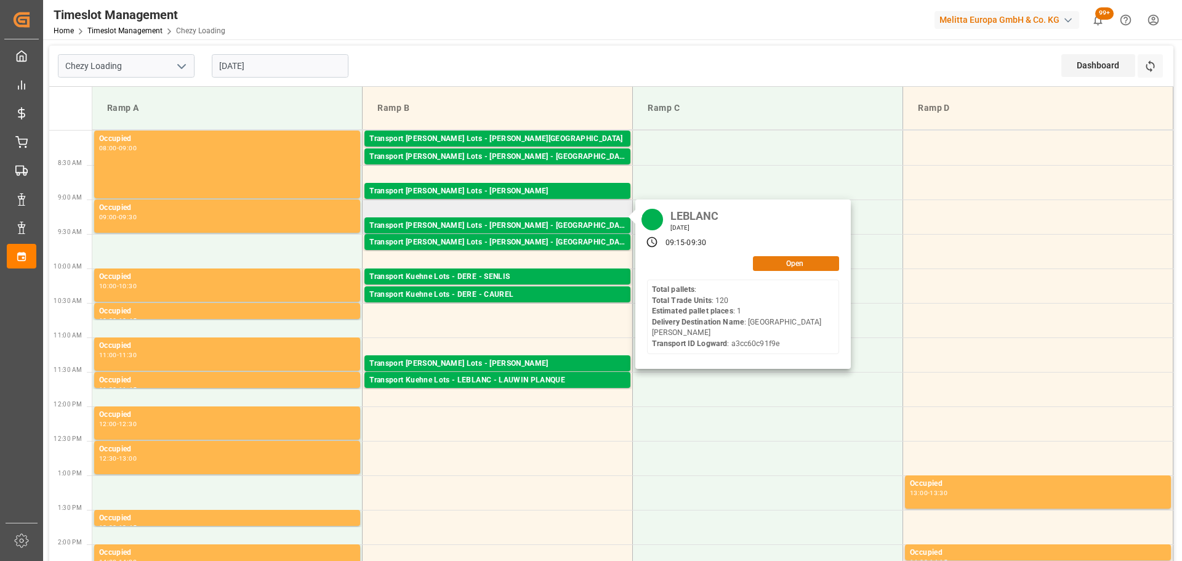
click at [804, 261] on button "Open" at bounding box center [796, 263] width 86 height 15
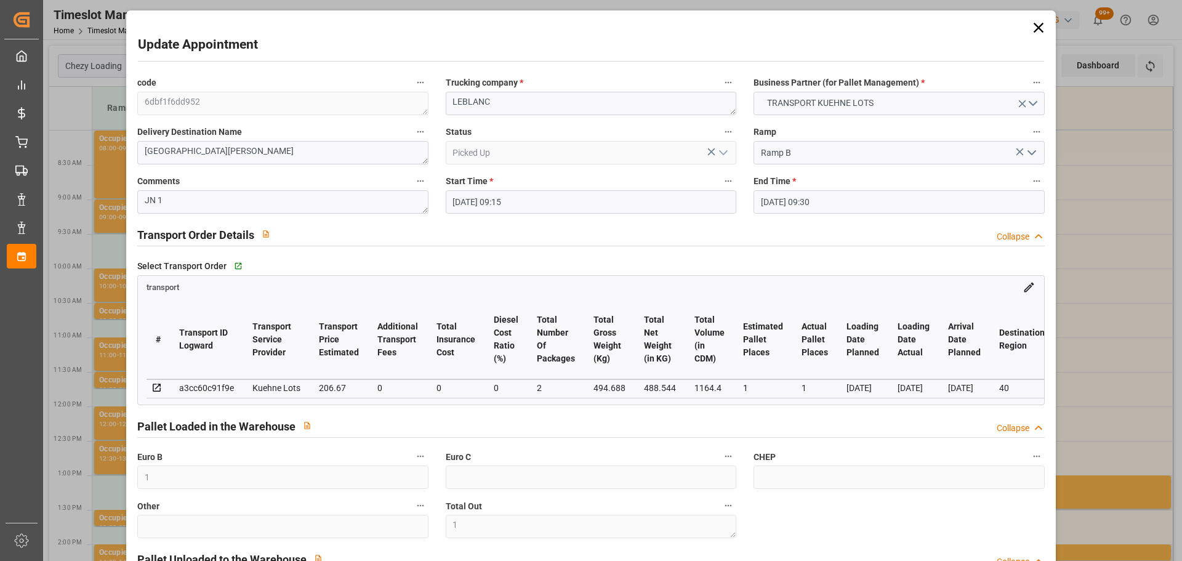
click at [1033, 26] on icon at bounding box center [1038, 28] width 10 height 10
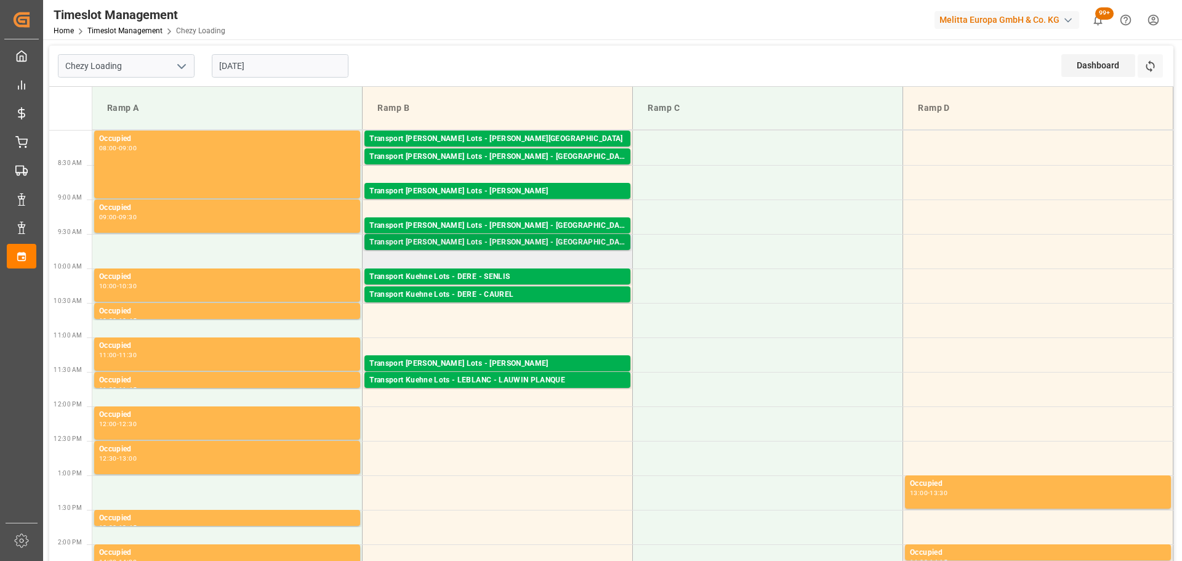
click at [521, 242] on div "Transport Kuehne Lots - LEBLANC - SAINT AVIT" at bounding box center [497, 242] width 256 height 12
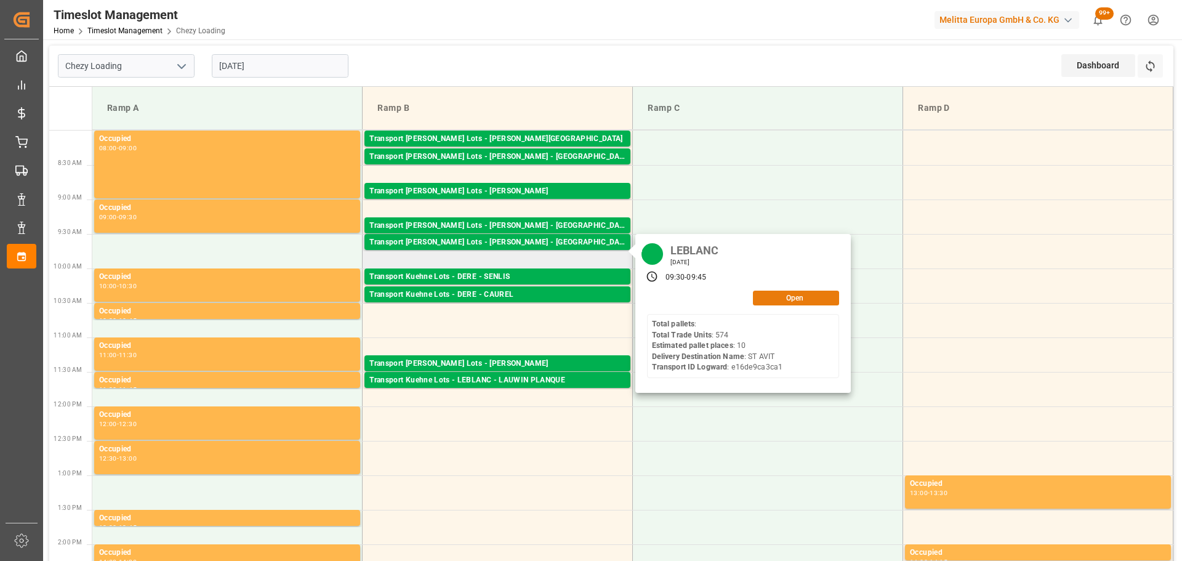
click at [786, 297] on button "Open" at bounding box center [796, 298] width 86 height 15
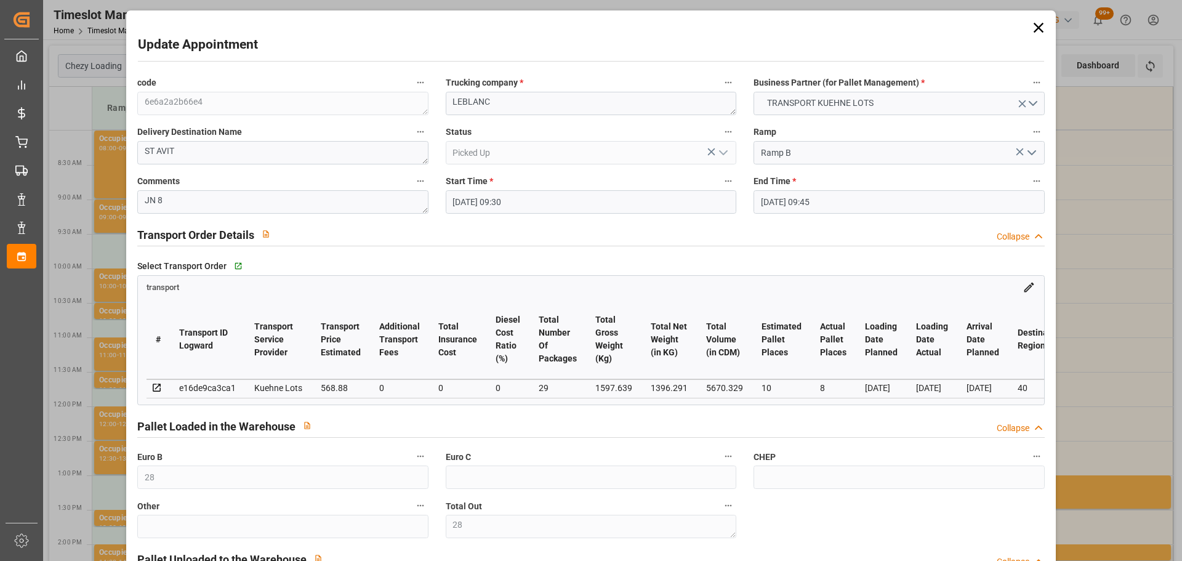
click at [1033, 28] on icon at bounding box center [1038, 27] width 17 height 17
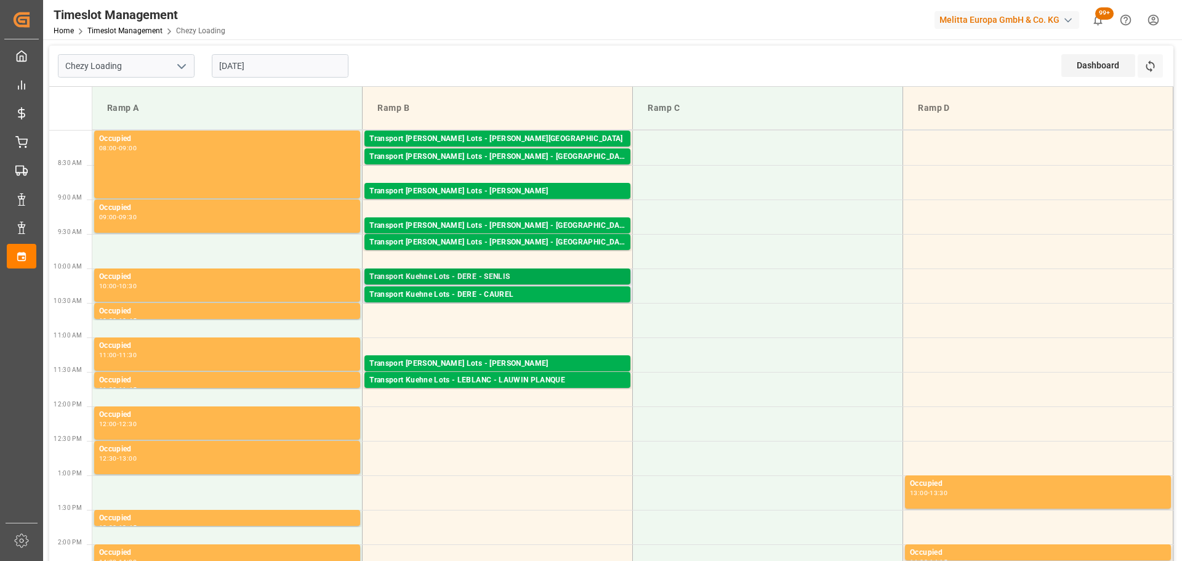
click at [524, 273] on div "Transport Kuehne Lots - DERE - SENLIS" at bounding box center [497, 277] width 256 height 12
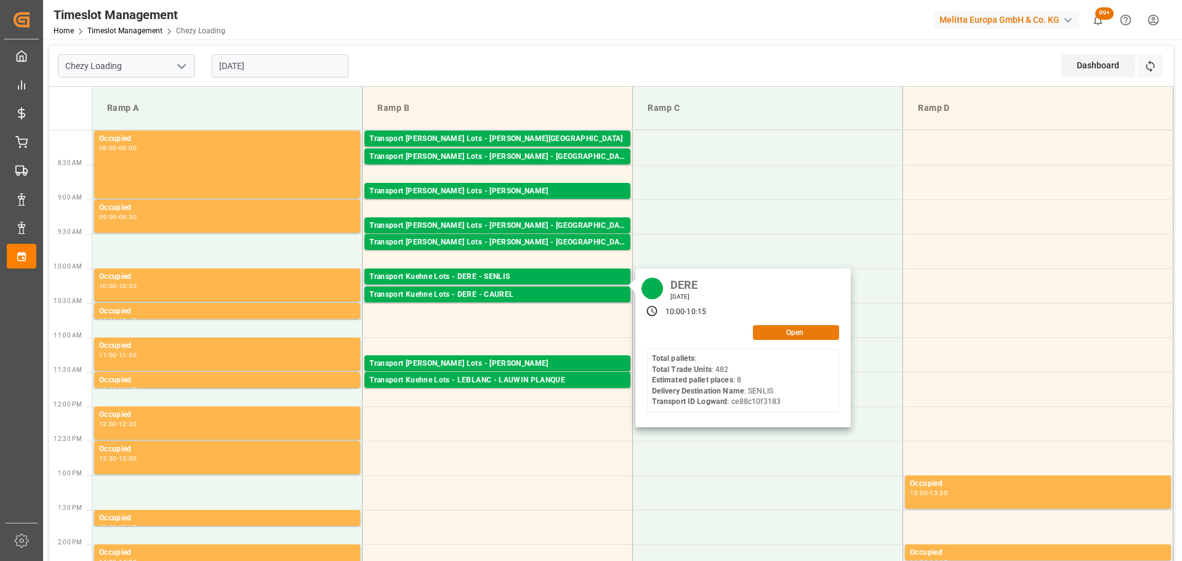
click at [785, 334] on button "Open" at bounding box center [796, 332] width 86 height 15
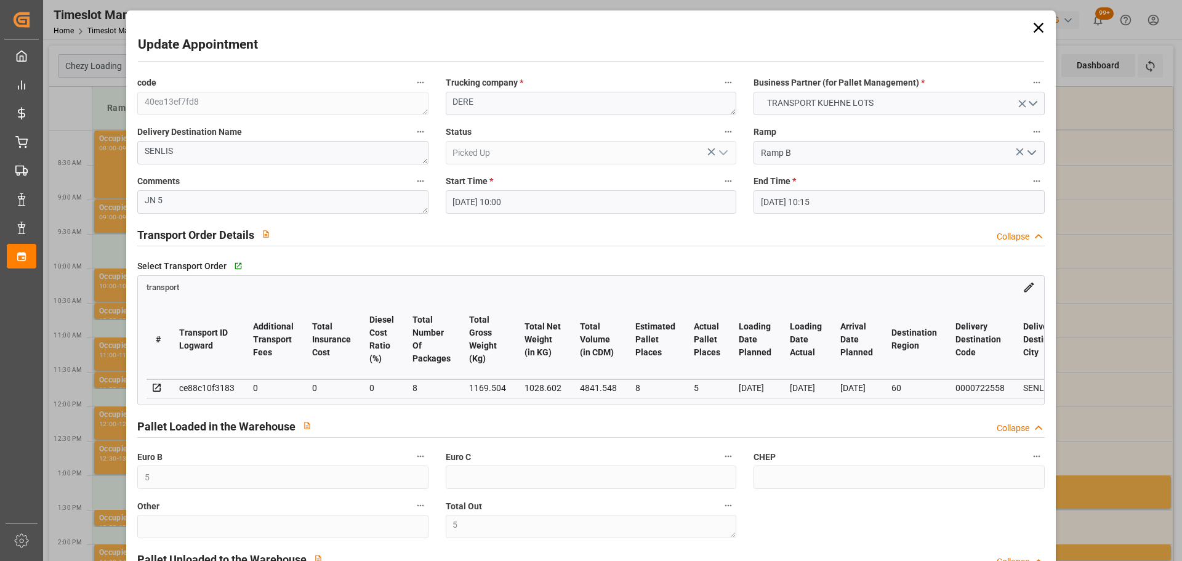
click at [1033, 23] on icon at bounding box center [1038, 27] width 17 height 17
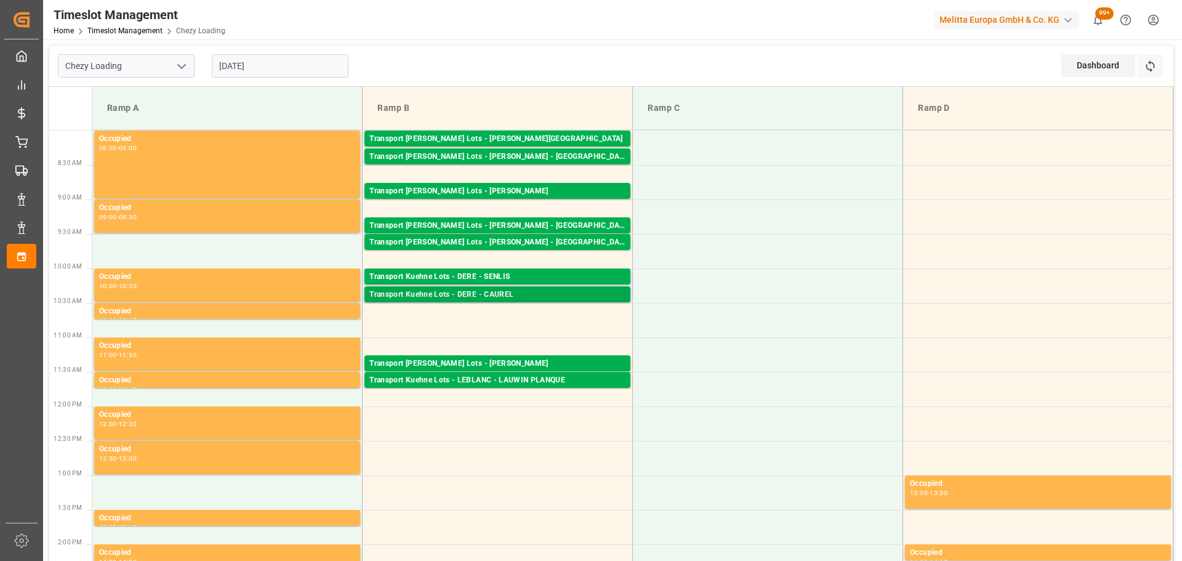
click at [477, 290] on div "Transport Kuehne Lots - DERE - CAUREL" at bounding box center [497, 295] width 256 height 12
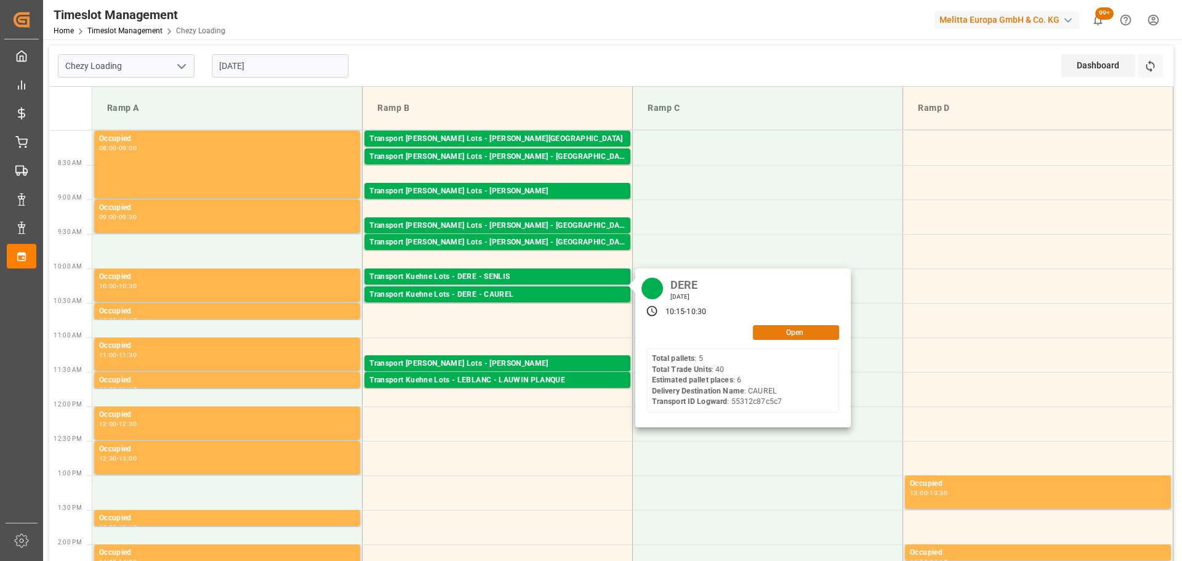
click at [771, 327] on button "Open" at bounding box center [796, 332] width 86 height 15
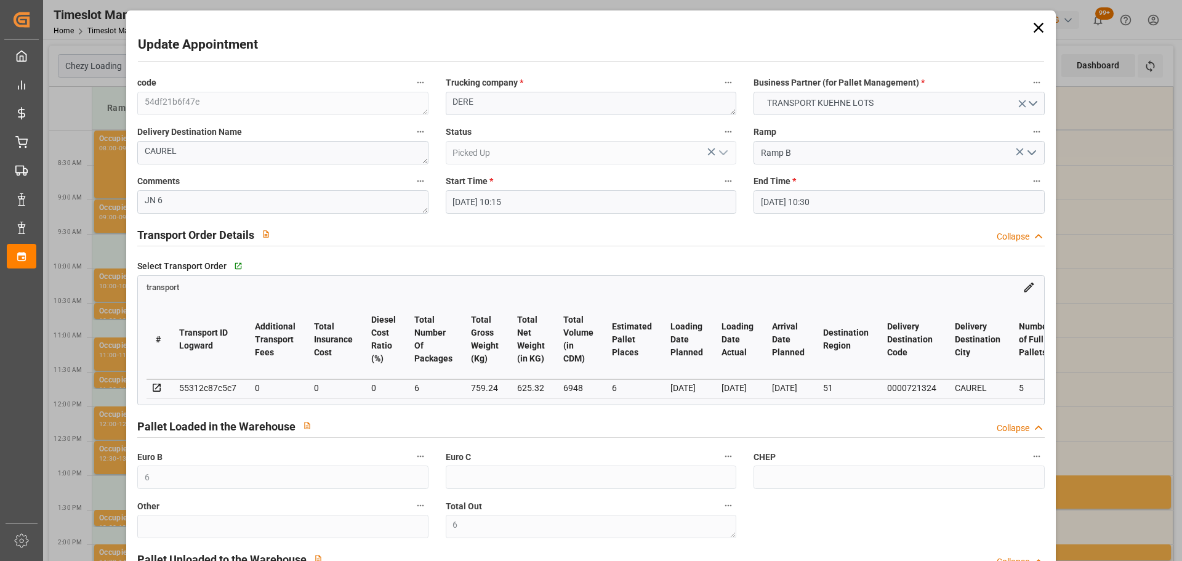
click at [1036, 28] on icon at bounding box center [1038, 28] width 10 height 10
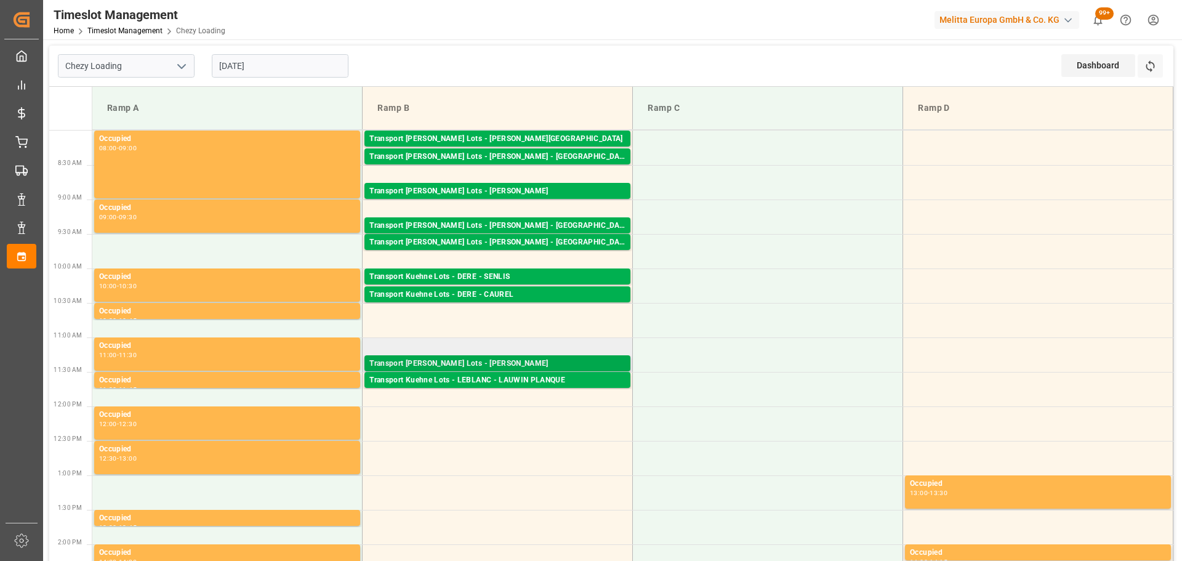
click at [470, 361] on div "Transport Kuehne Lots - LEBLANC - HENIN BEAUMONT" at bounding box center [497, 364] width 256 height 12
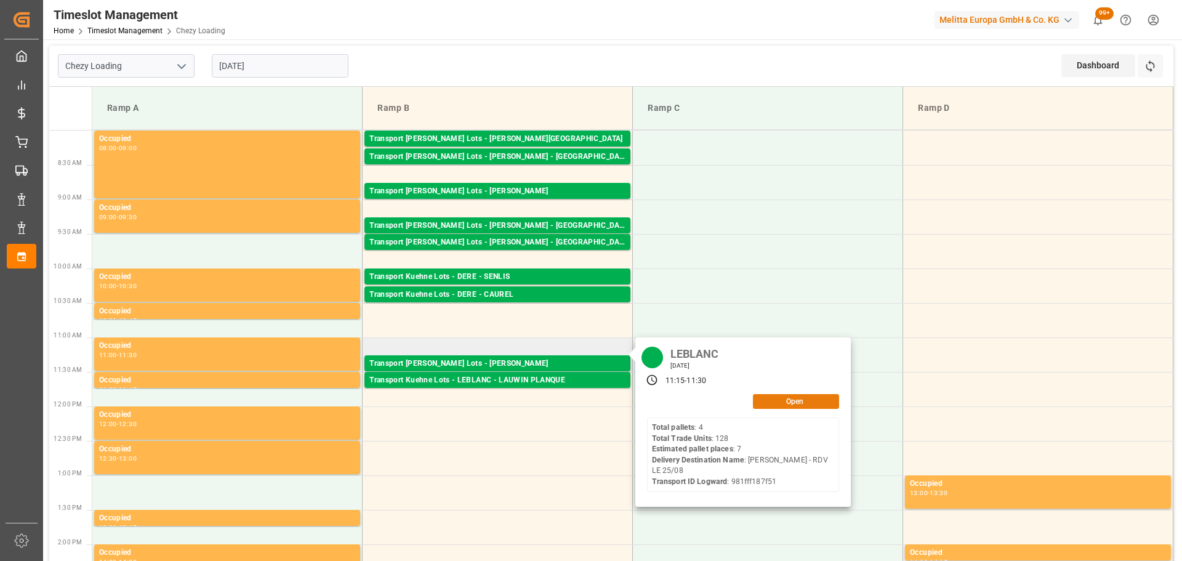
click at [772, 405] on button "Open" at bounding box center [796, 401] width 86 height 15
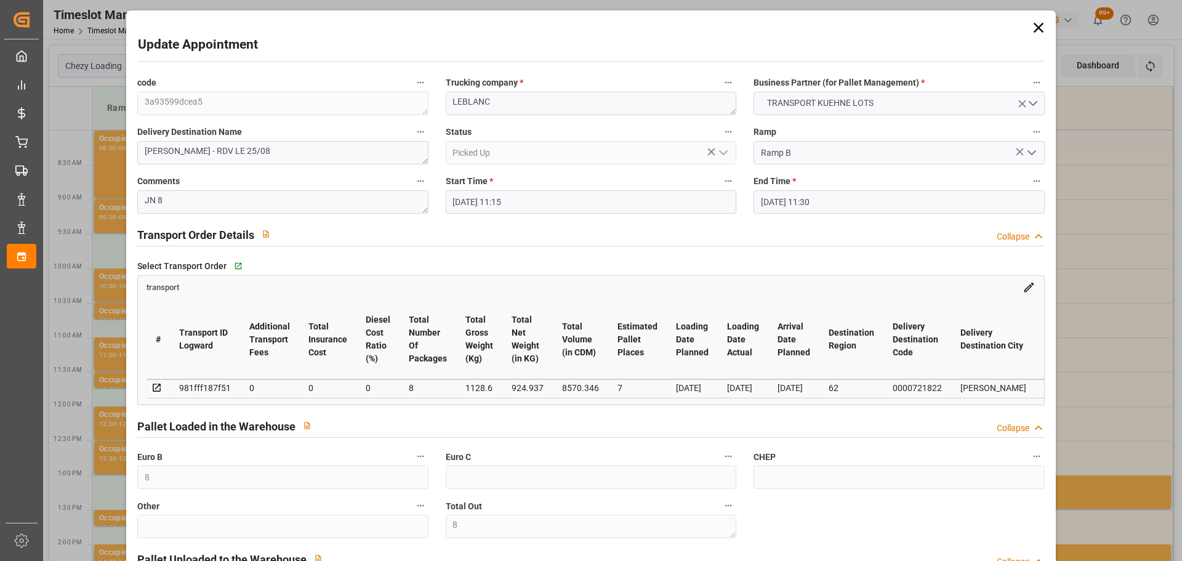
click at [1036, 24] on icon at bounding box center [1038, 27] width 17 height 17
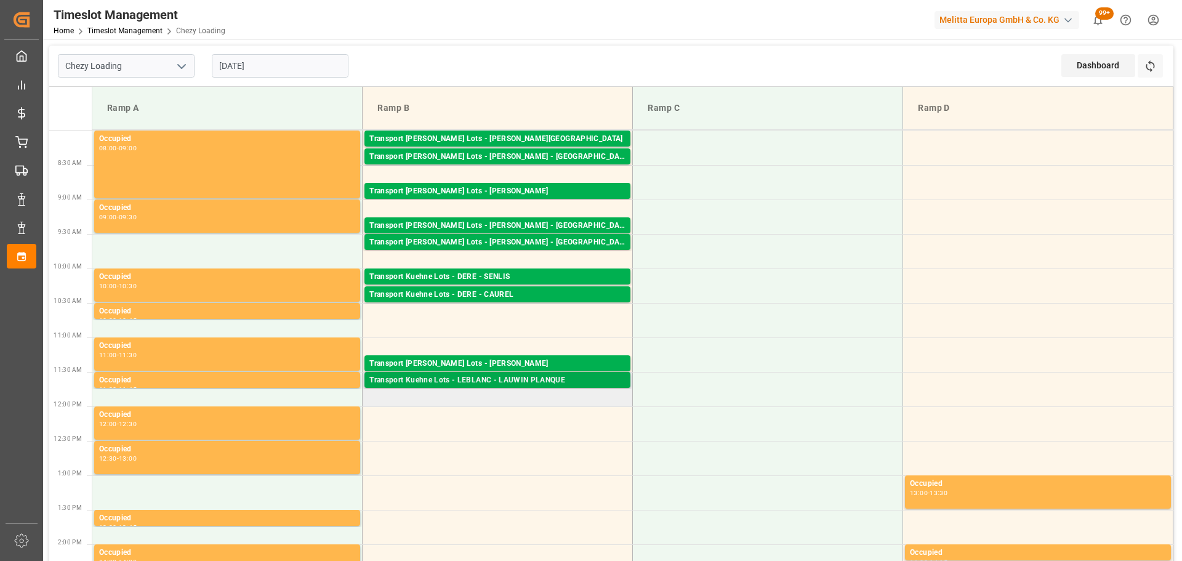
click at [494, 379] on div "Transport Kuehne Lots - LEBLANC - LAUWIN PLANQUE" at bounding box center [497, 380] width 256 height 12
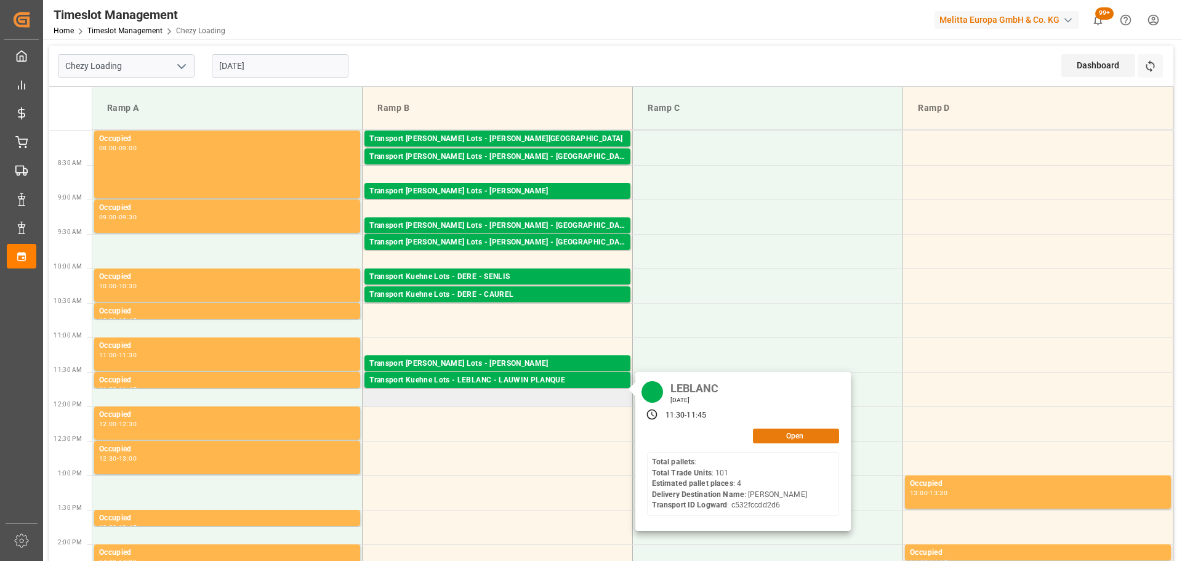
click at [786, 432] on button "Open" at bounding box center [796, 436] width 86 height 15
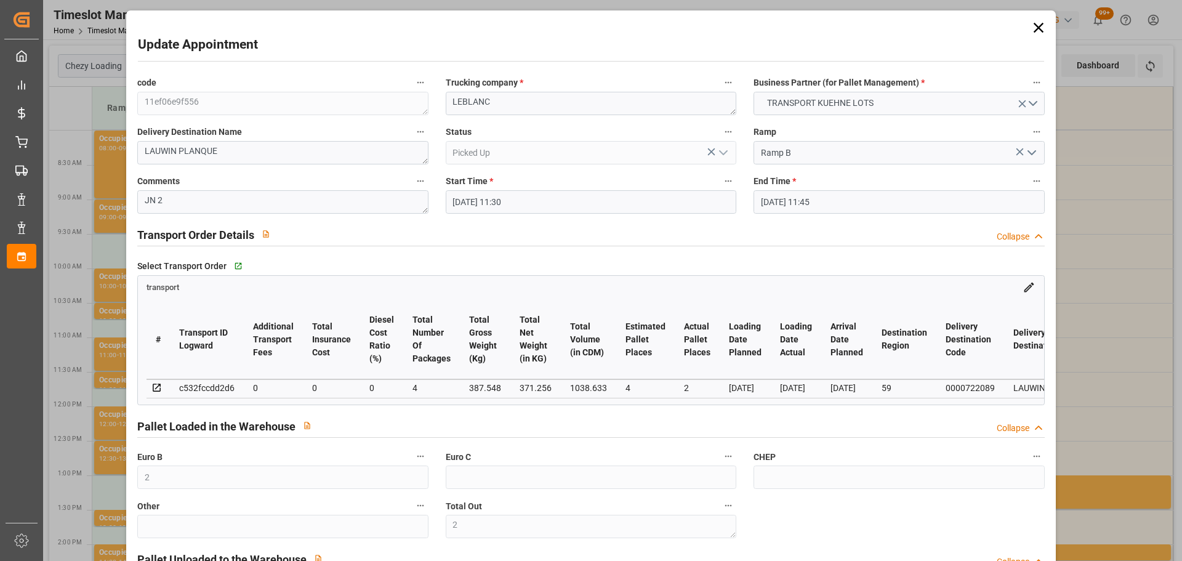
click at [1036, 23] on icon at bounding box center [1038, 27] width 17 height 17
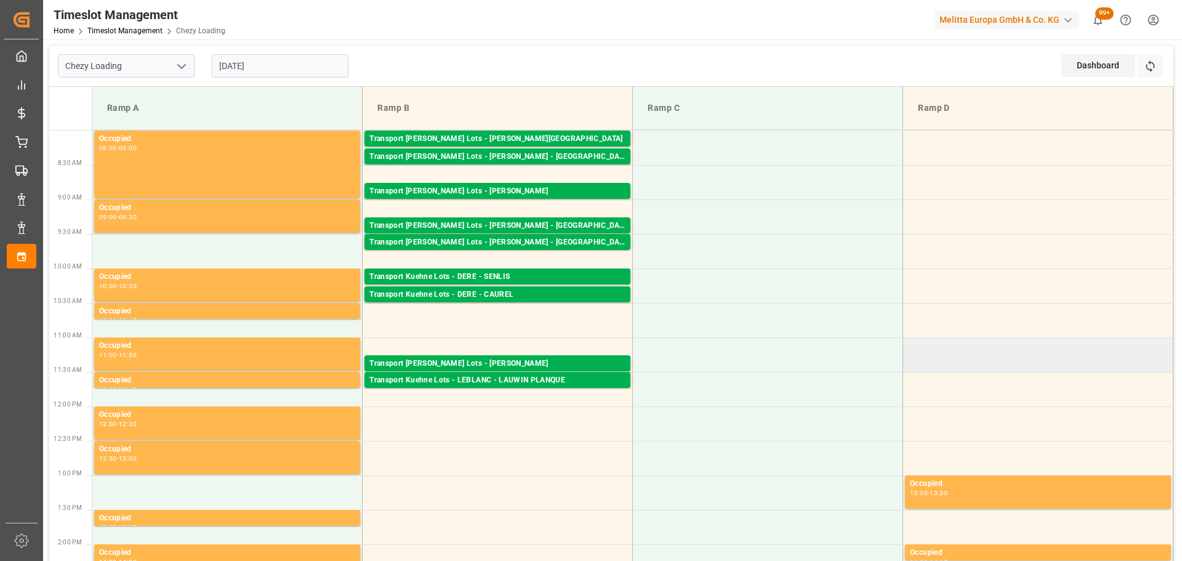
click at [1015, 344] on td at bounding box center [1038, 354] width 270 height 34
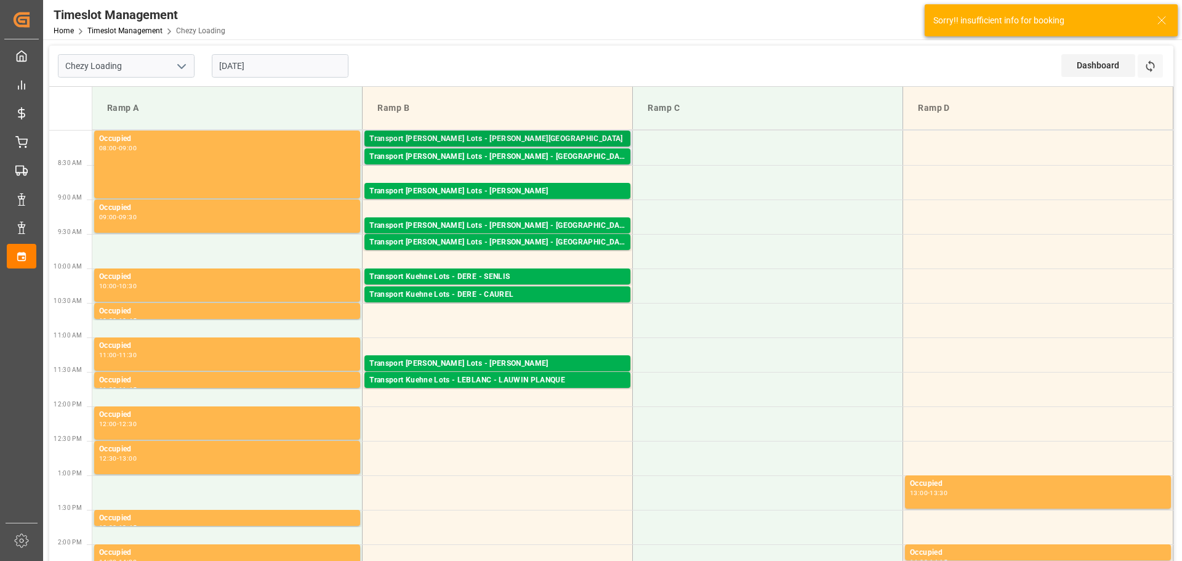
click at [528, 135] on div "Transport Kuehne Lots - BERNARDI - THIERVILLE" at bounding box center [497, 139] width 256 height 12
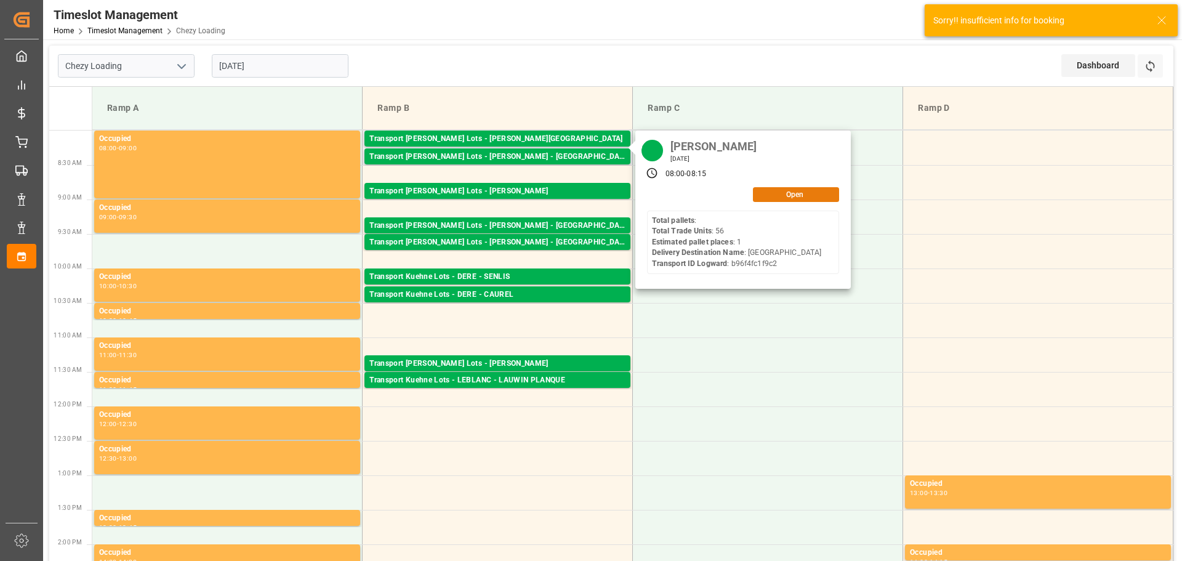
click at [796, 189] on button "Open" at bounding box center [796, 194] width 86 height 15
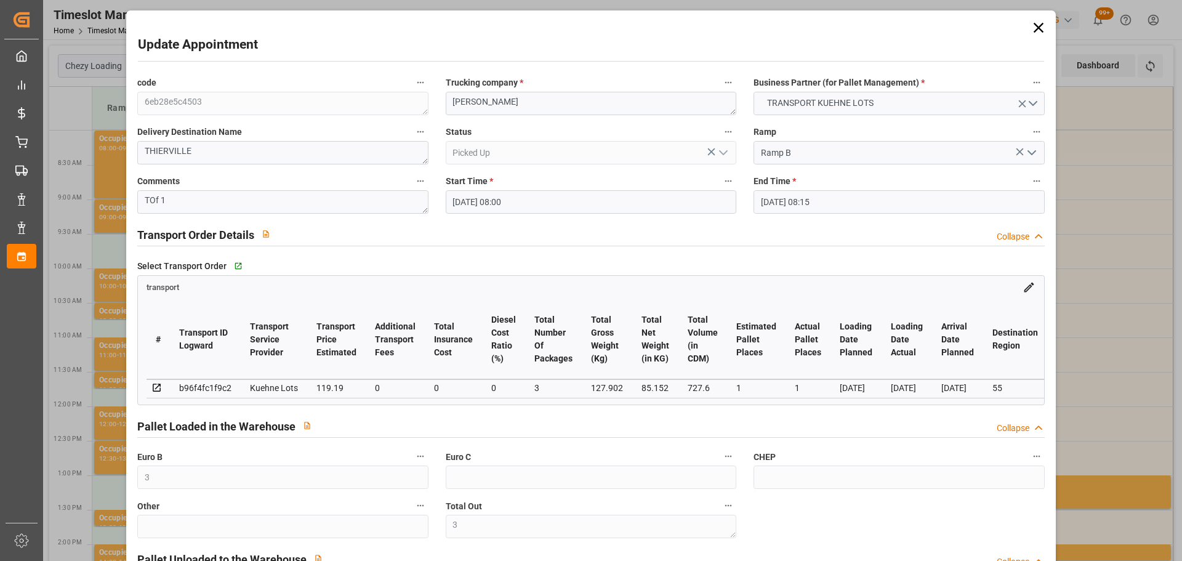
drag, startPoint x: 1031, startPoint y: 23, endPoint x: 1045, endPoint y: 36, distance: 19.6
click at [1031, 22] on icon at bounding box center [1038, 27] width 17 height 17
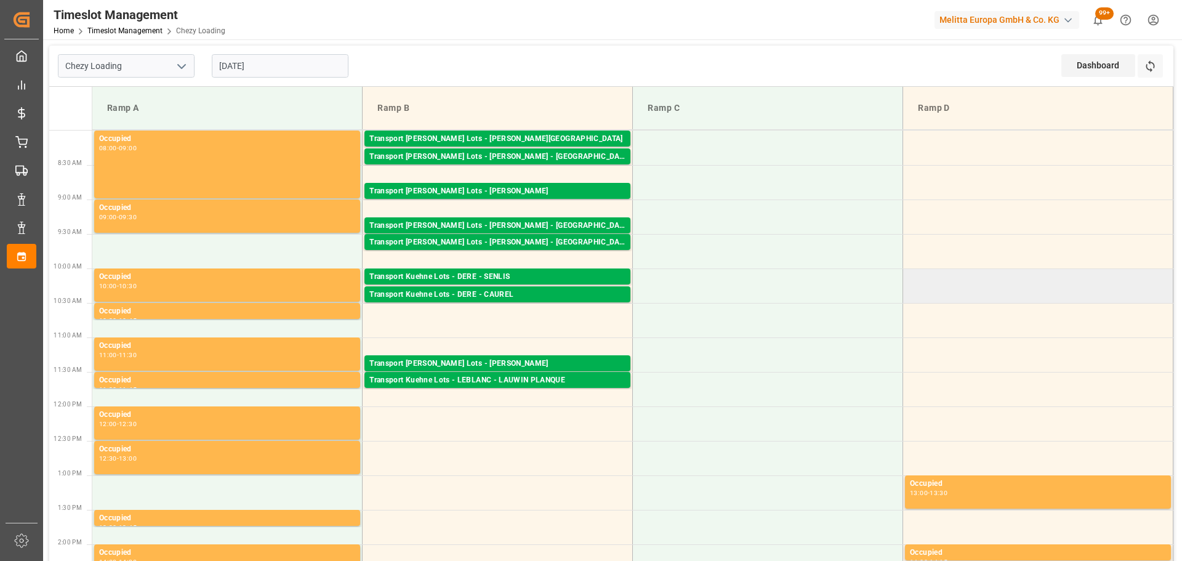
click at [1030, 292] on td at bounding box center [1038, 285] width 270 height 34
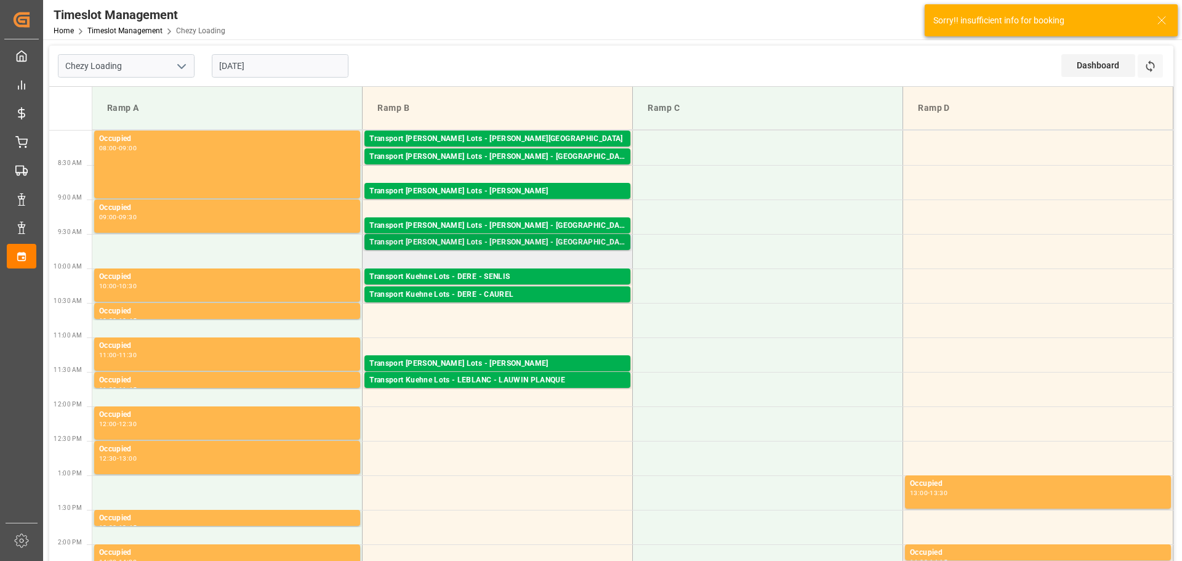
click at [522, 240] on div "Transport Kuehne Lots - LEBLANC - SAINT AVIT" at bounding box center [497, 242] width 256 height 12
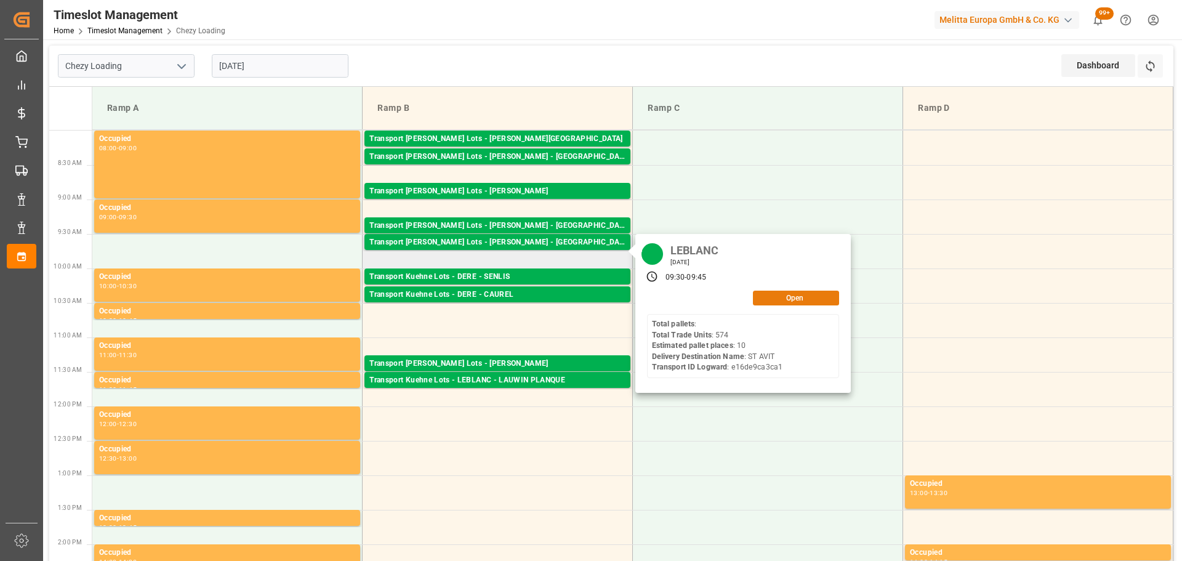
click at [780, 297] on button "Open" at bounding box center [796, 298] width 86 height 15
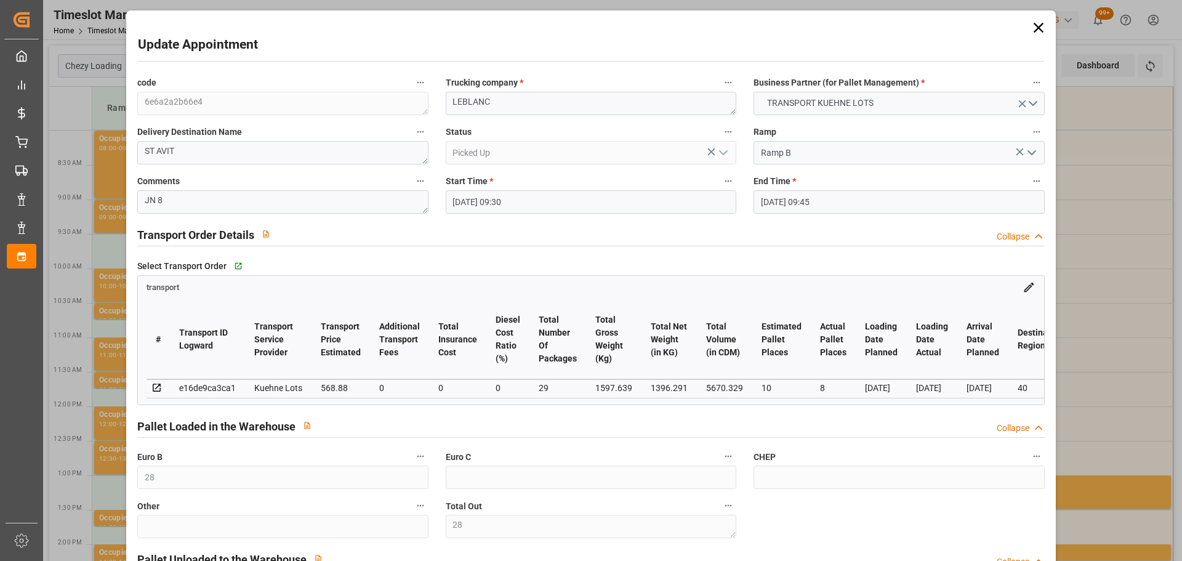
click at [1030, 26] on icon at bounding box center [1038, 27] width 17 height 17
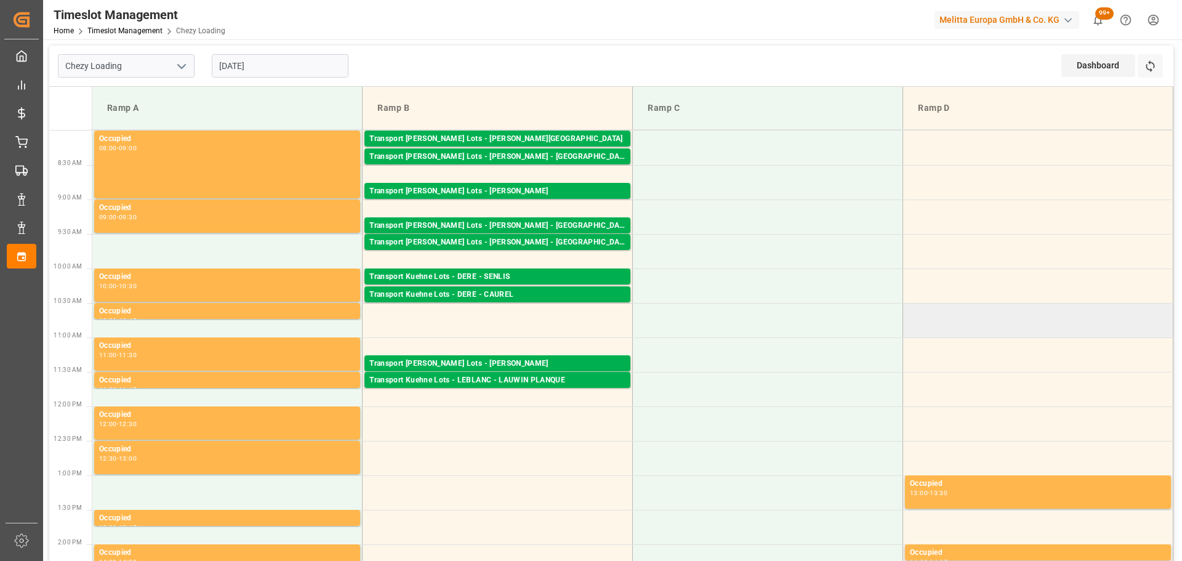
drag, startPoint x: 1055, startPoint y: 305, endPoint x: 1044, endPoint y: 305, distance: 11.1
click at [1055, 305] on td at bounding box center [1038, 320] width 270 height 34
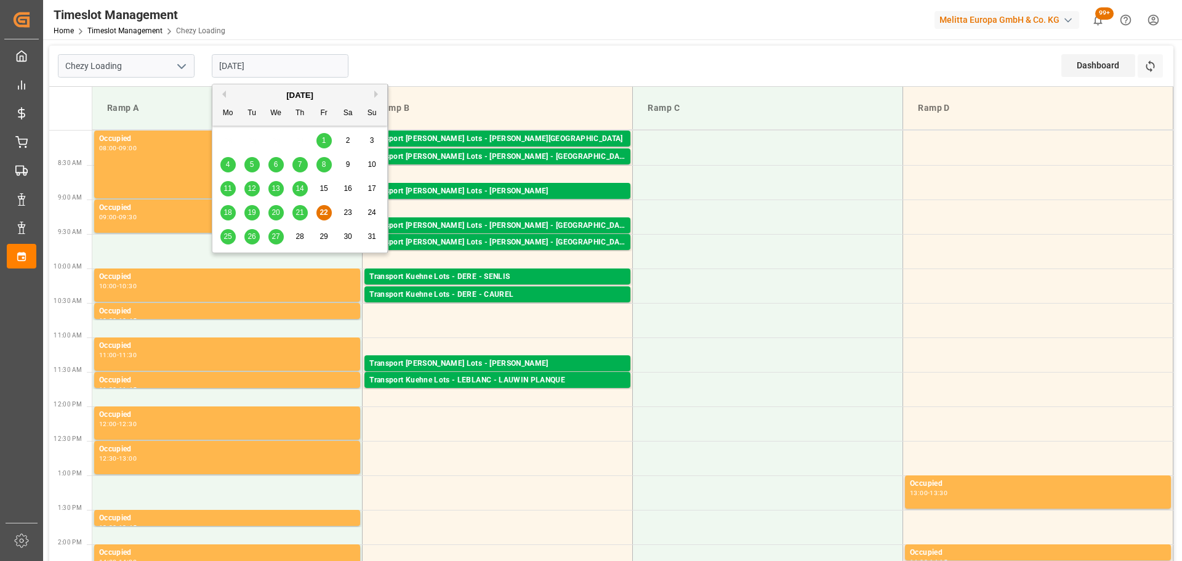
click at [267, 62] on input "22-08-2025" at bounding box center [280, 65] width 137 height 23
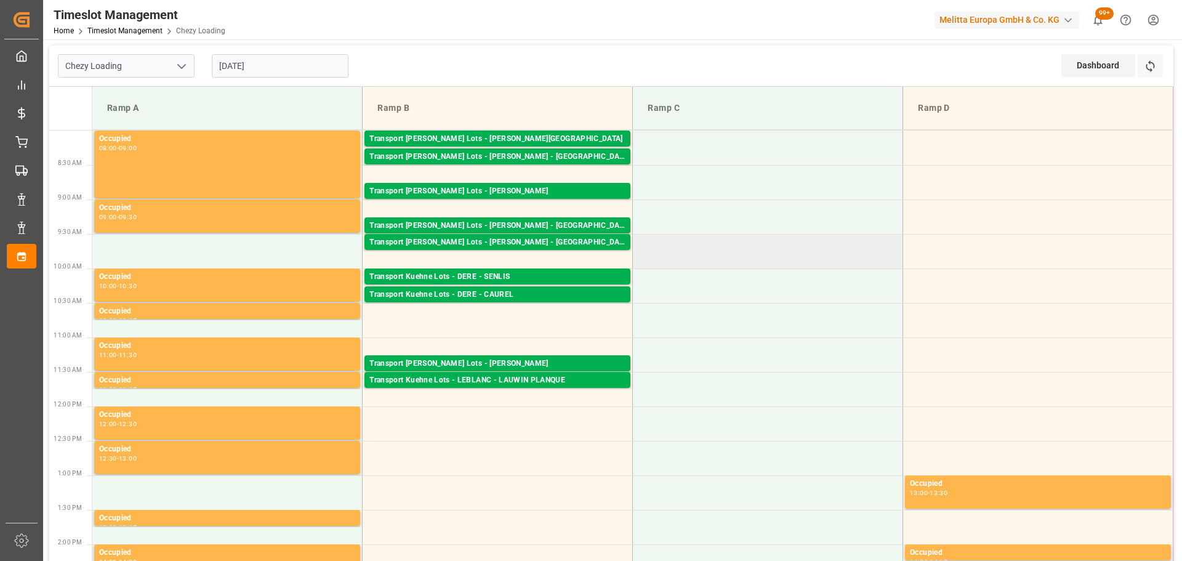
click at [789, 260] on td at bounding box center [768, 251] width 270 height 34
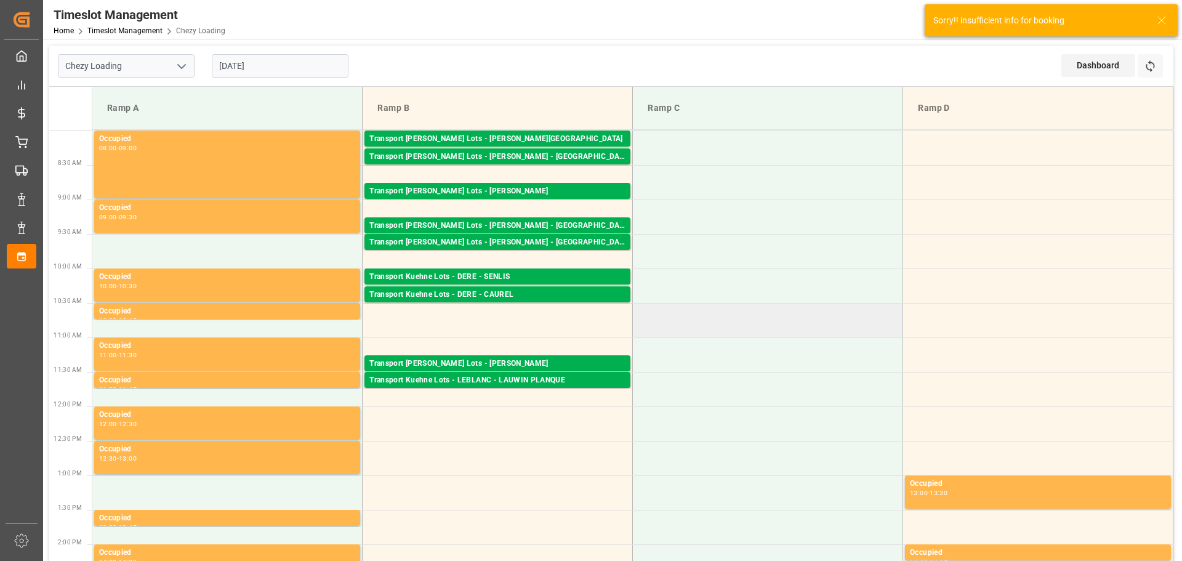
click at [817, 321] on td at bounding box center [768, 320] width 270 height 34
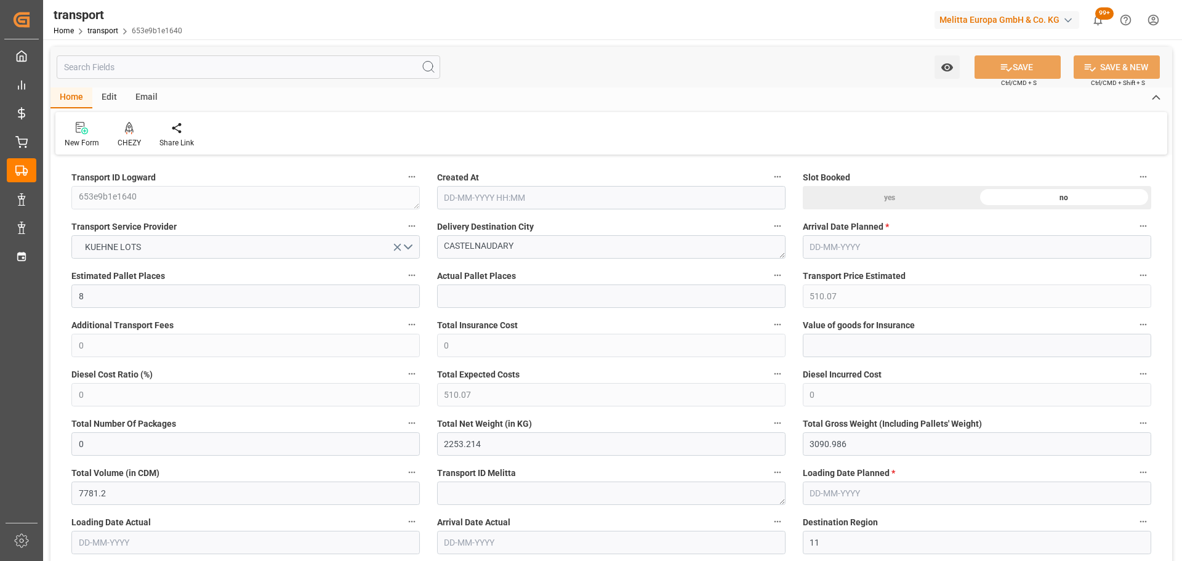
type input "[DATE] 11:25"
type input "[DATE]"
click at [129, 127] on icon at bounding box center [129, 128] width 9 height 12
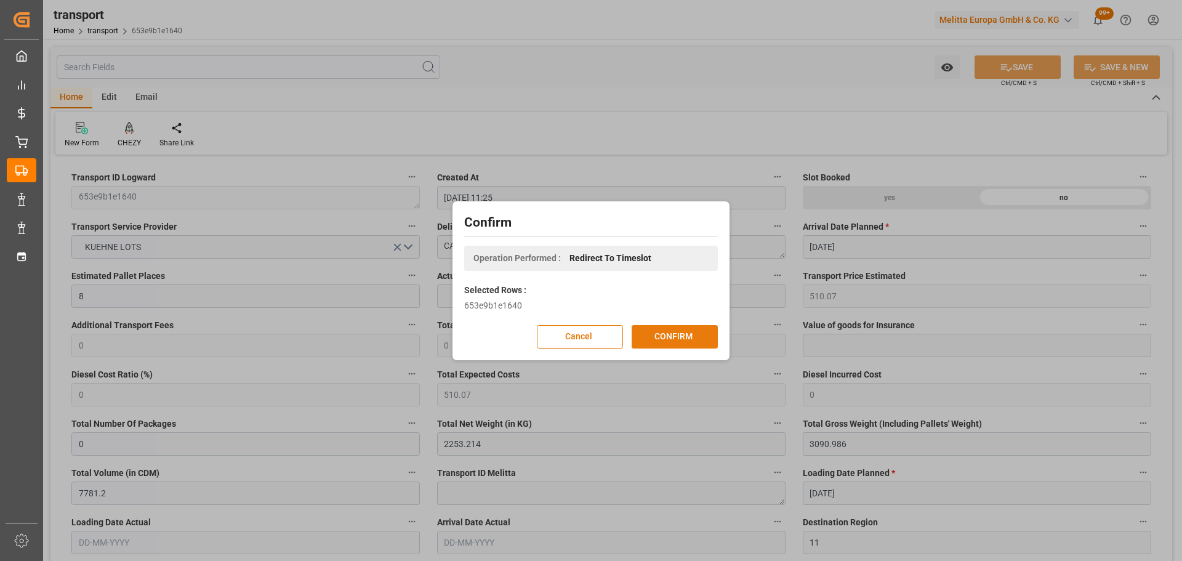
click at [690, 330] on button "CONFIRM" at bounding box center [675, 336] width 86 height 23
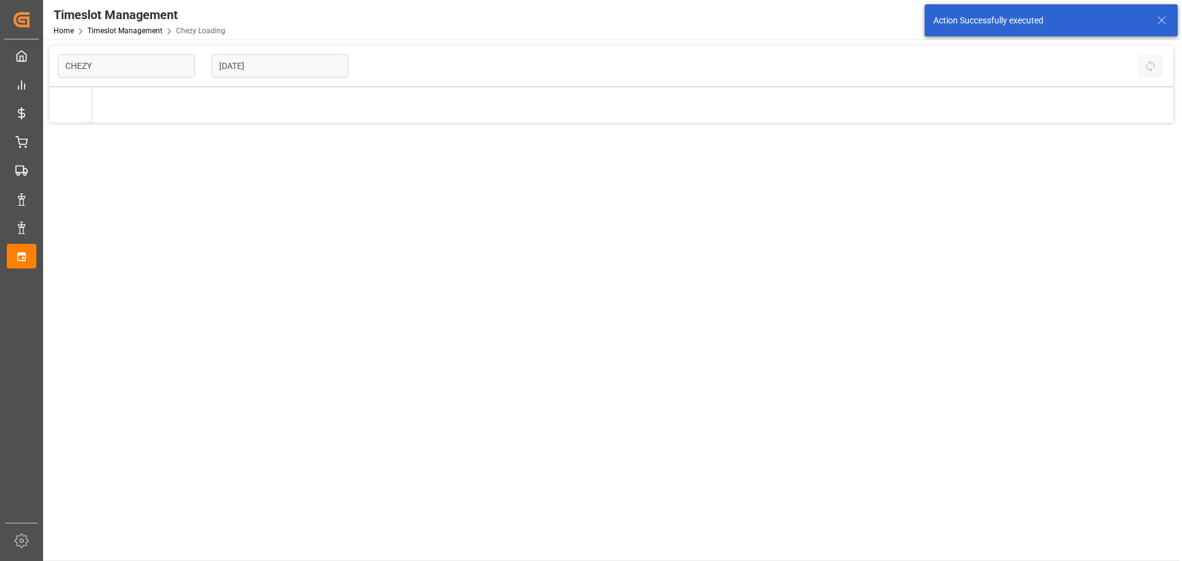
type input "Chezy Loading"
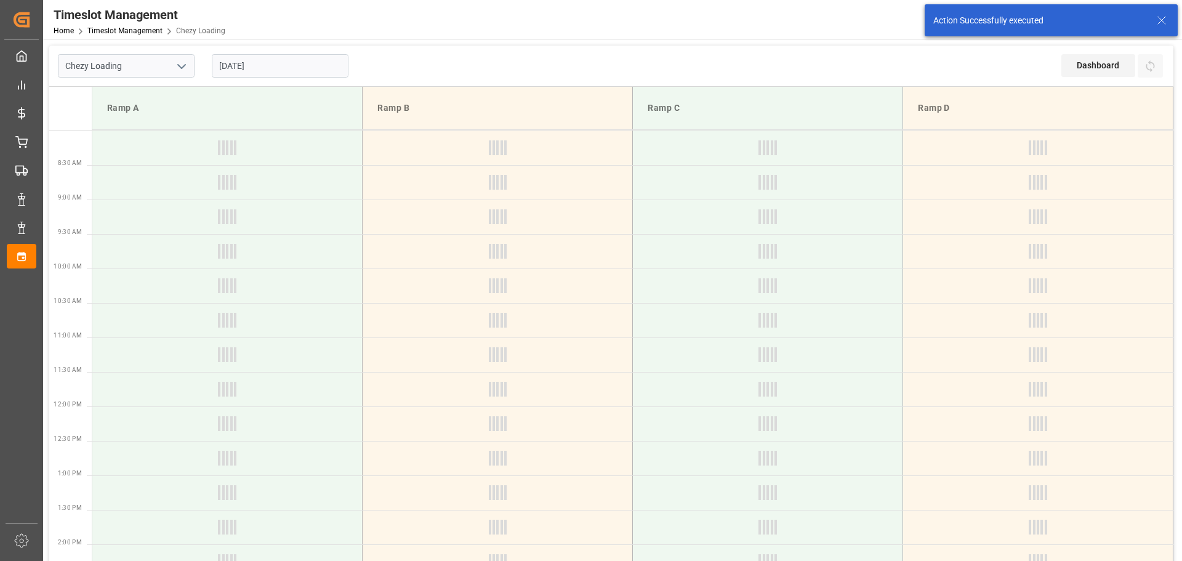
click at [288, 65] on input "27-08-2025" at bounding box center [280, 65] width 137 height 23
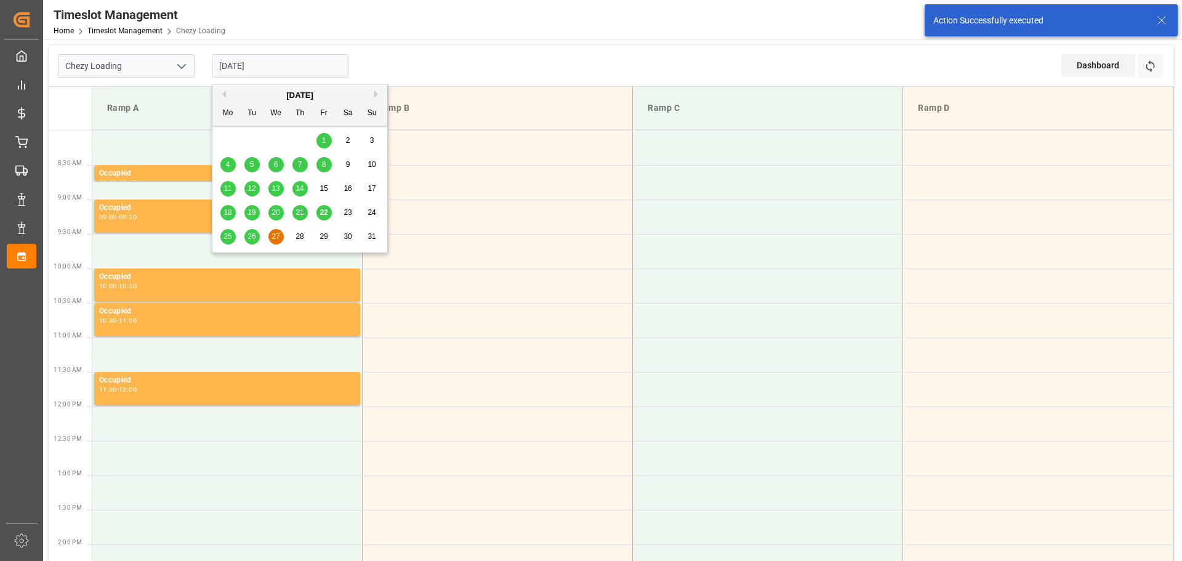
click at [246, 231] on div "26" at bounding box center [251, 237] width 15 height 15
type input "[DATE]"
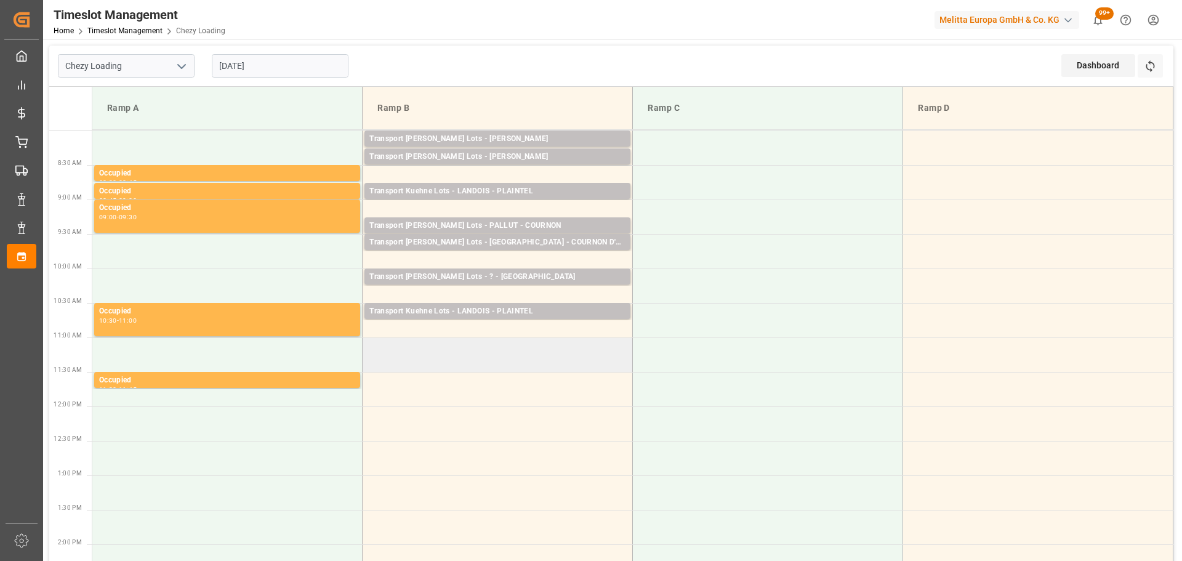
click at [368, 347] on td at bounding box center [498, 354] width 270 height 34
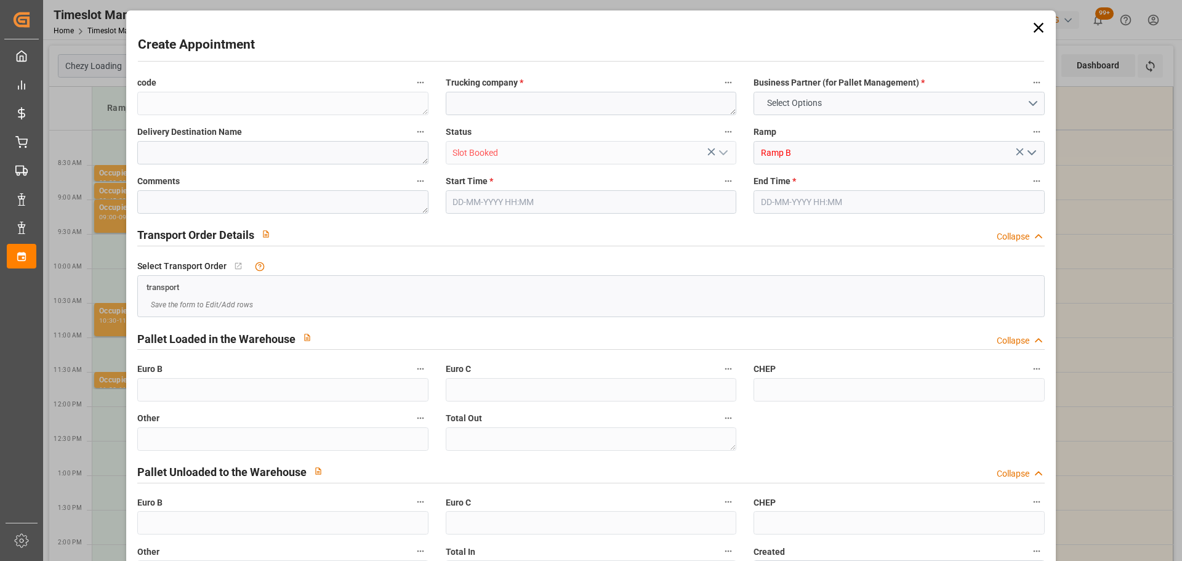
type input "0"
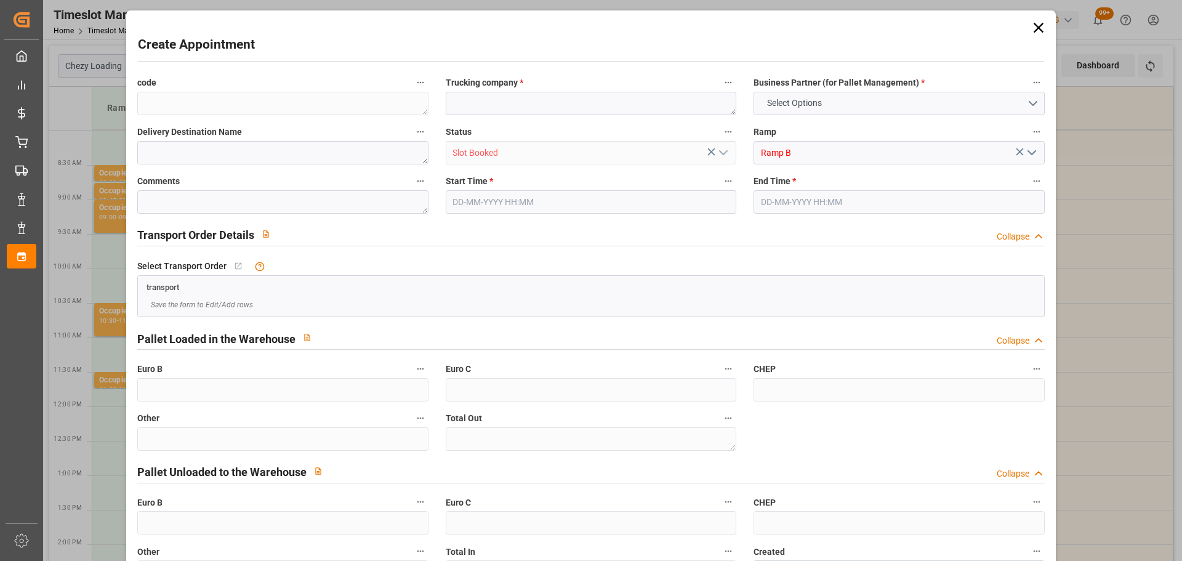
type input "0"
type input "26-08-2025 11:00"
type input "26-08-2025 11:30"
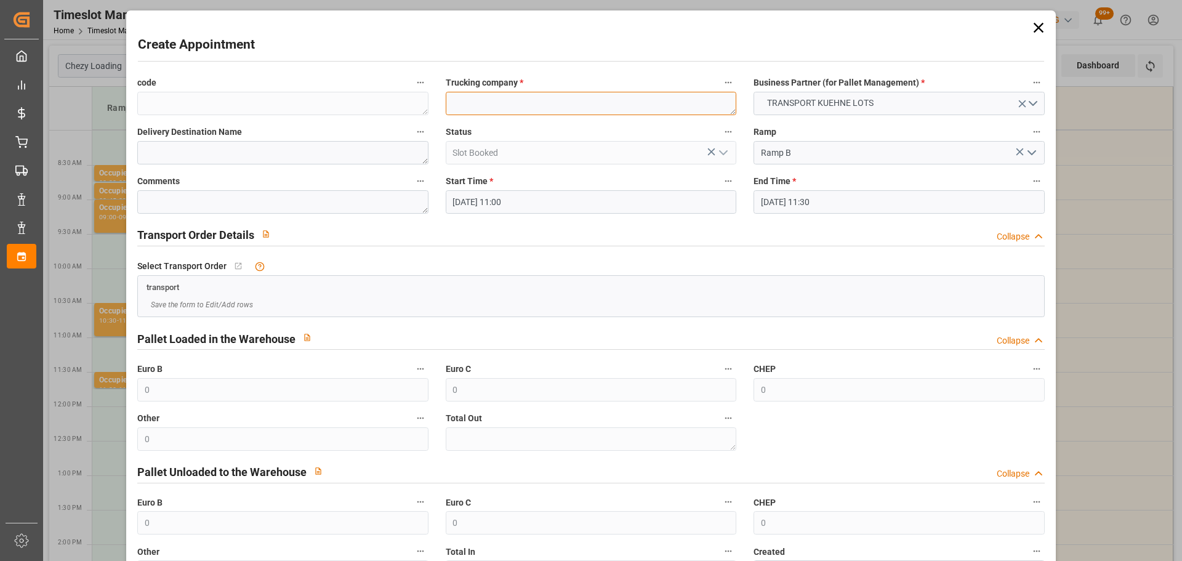
click at [463, 95] on textarea at bounding box center [591, 103] width 291 height 23
type textarea "FOURNIE"
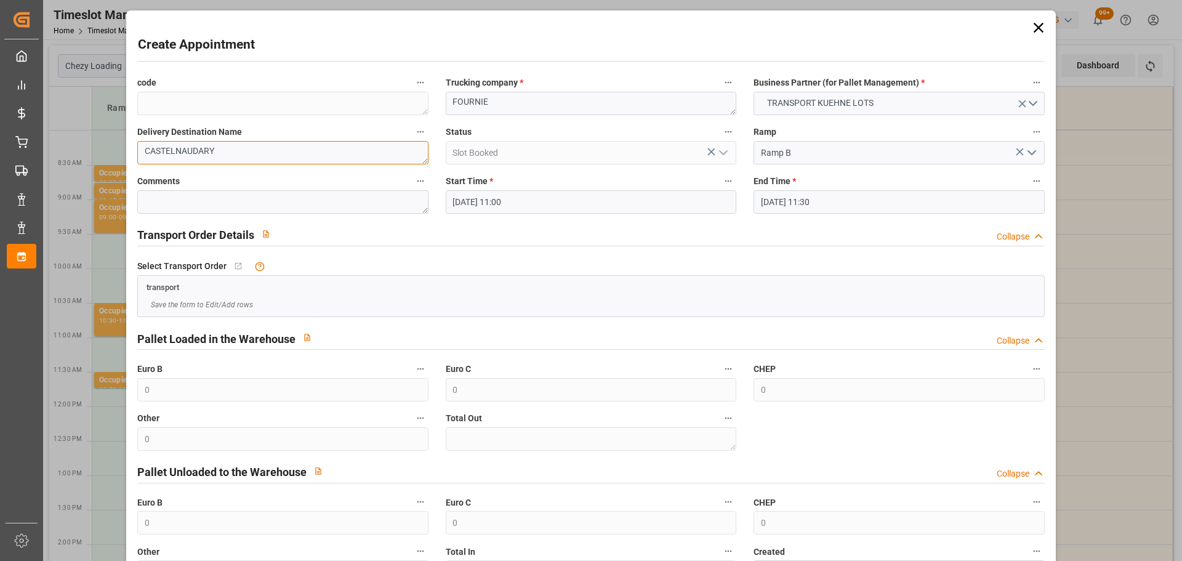
type textarea "CASTELNAUDARY"
click at [798, 186] on label "End Time *" at bounding box center [899, 181] width 291 height 17
click at [1029, 186] on button "End Time *" at bounding box center [1037, 181] width 16 height 16
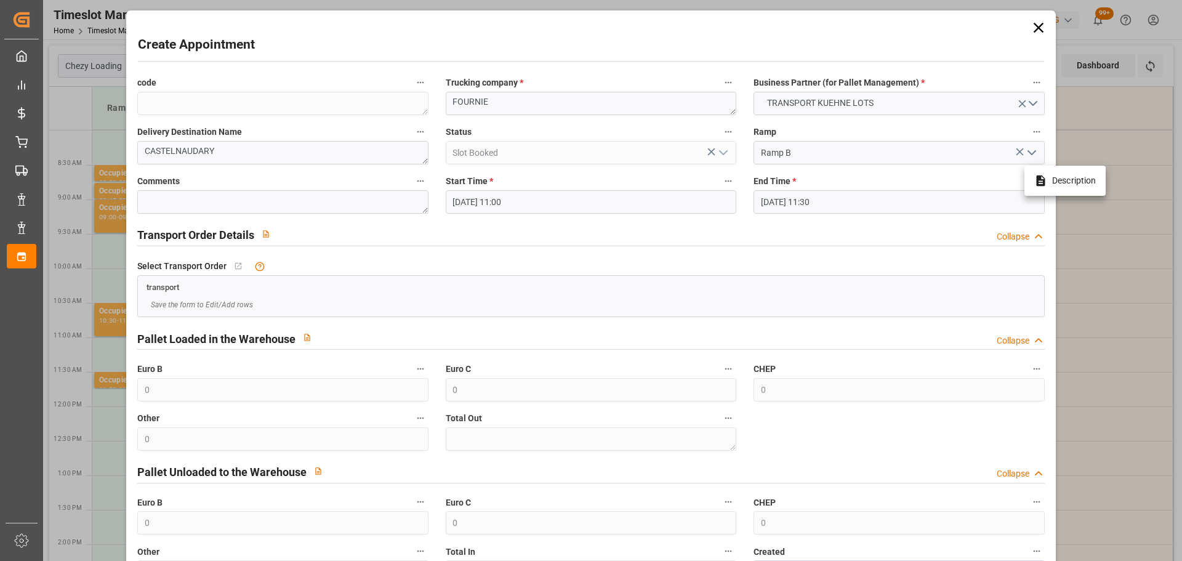
click at [788, 202] on div at bounding box center [591, 280] width 1182 height 561
click at [788, 202] on input "26-08-2025 11:30" at bounding box center [899, 201] width 291 height 23
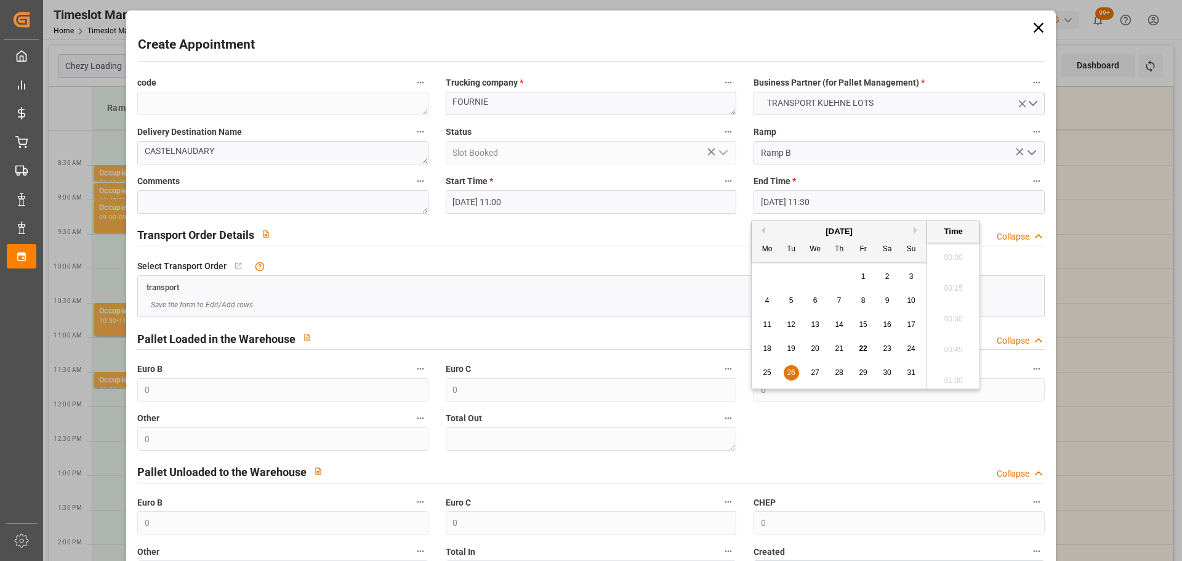
scroll to position [1359, 0]
drag, startPoint x: 795, startPoint y: 369, endPoint x: 849, endPoint y: 355, distance: 55.4
click at [794, 369] on span "26" at bounding box center [791, 372] width 8 height 9
click at [956, 281] on li "11:15" at bounding box center [953, 284] width 52 height 31
type input "26-08-2025 11:15"
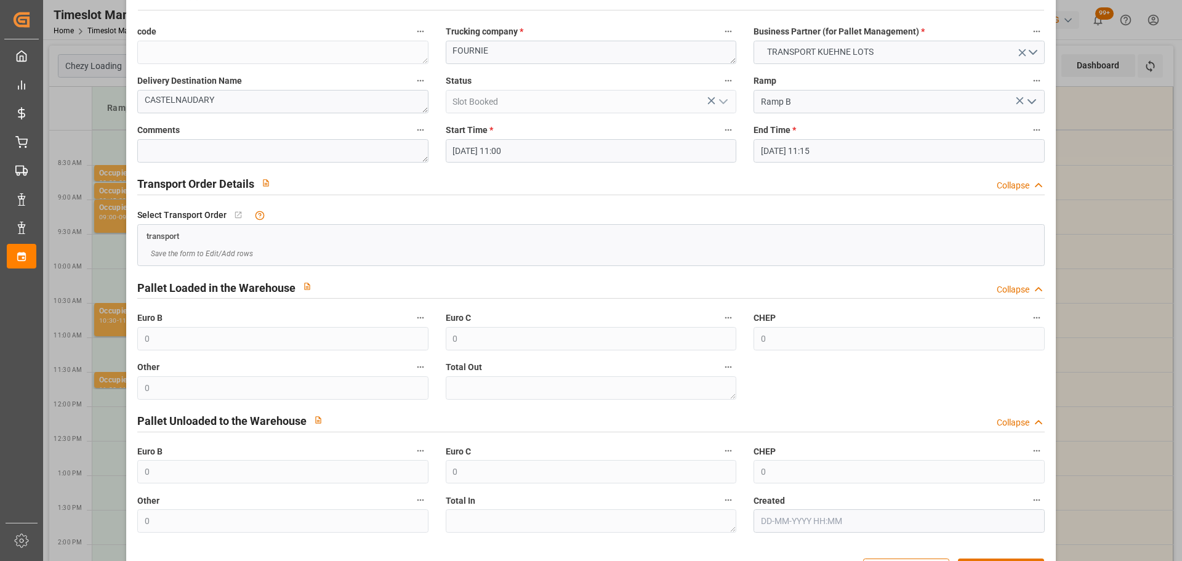
scroll to position [94, 0]
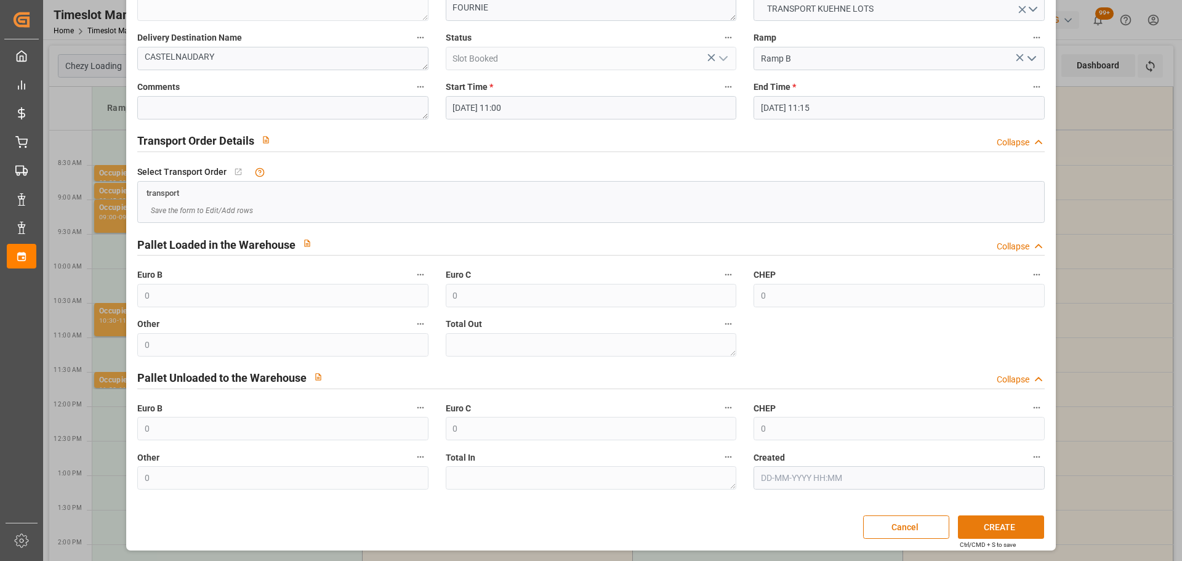
click at [983, 522] on button "CREATE" at bounding box center [1001, 526] width 86 height 23
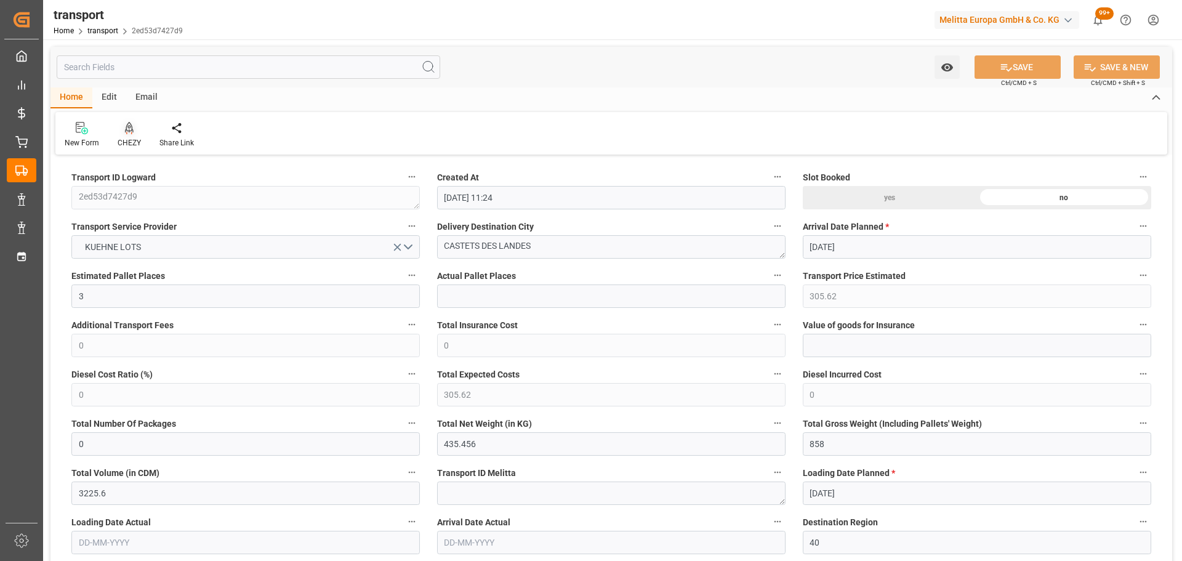
click at [132, 126] on icon at bounding box center [129, 128] width 9 height 12
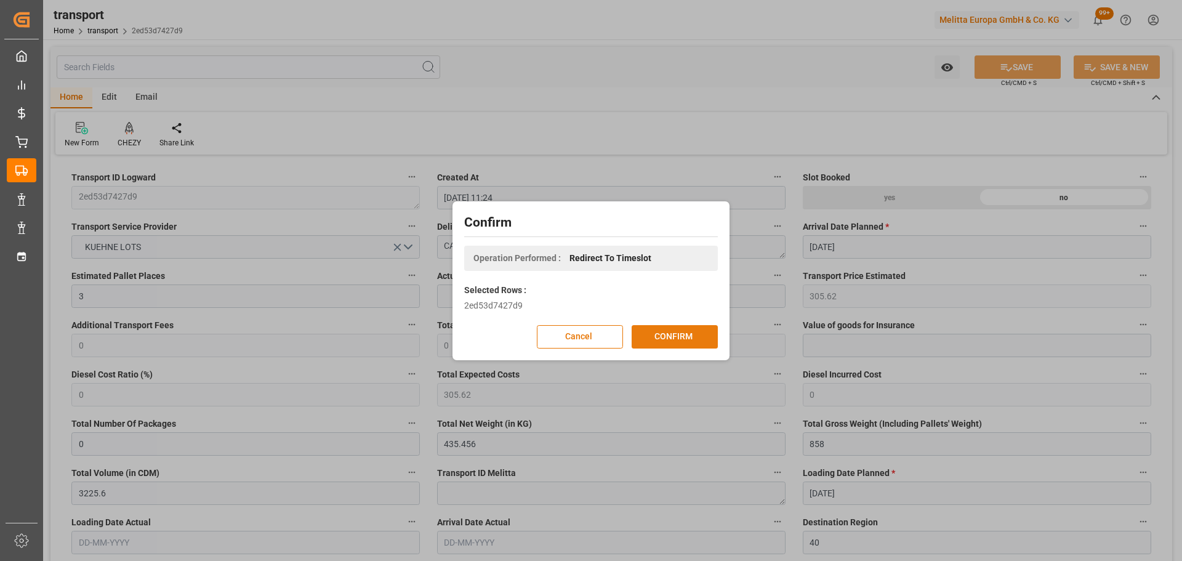
click at [675, 334] on button "CONFIRM" at bounding box center [675, 336] width 86 height 23
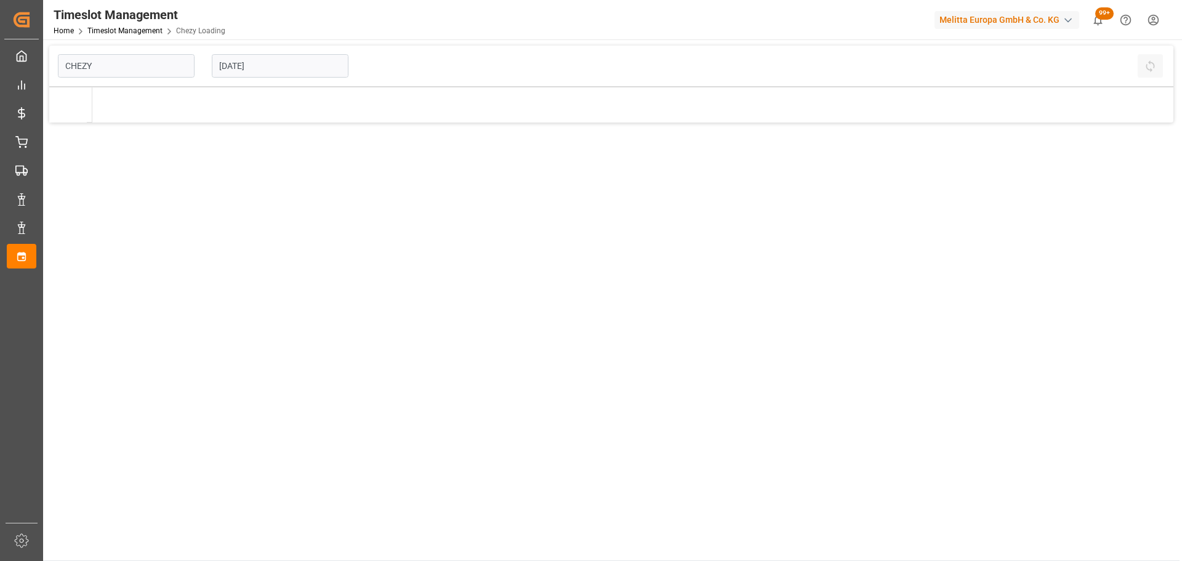
type input "Chezy Loading"
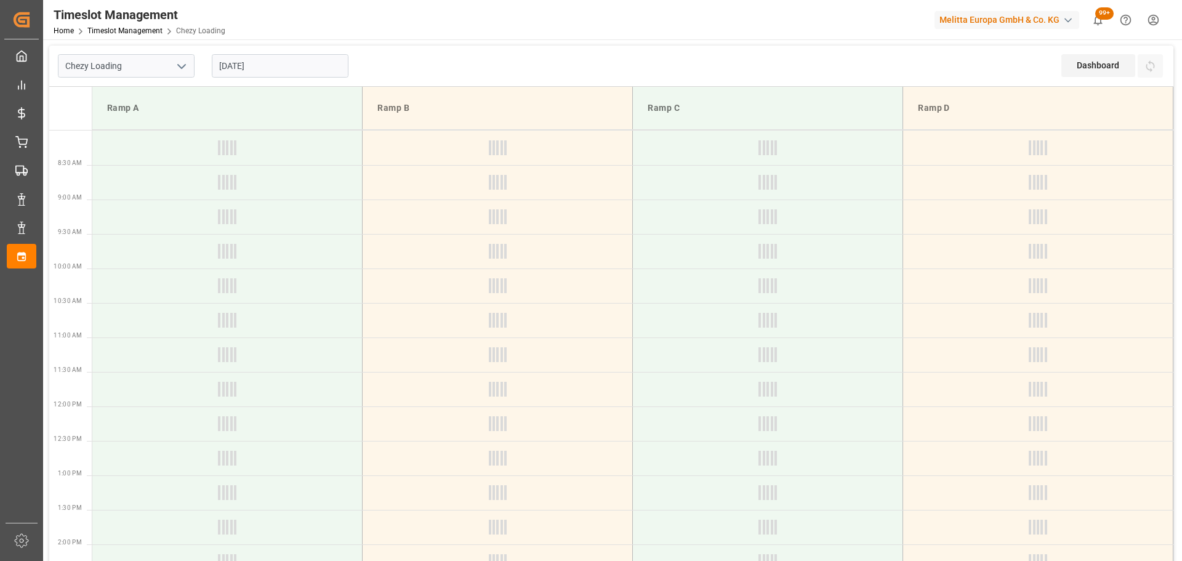
click at [252, 60] on input "[DATE]" at bounding box center [280, 65] width 137 height 23
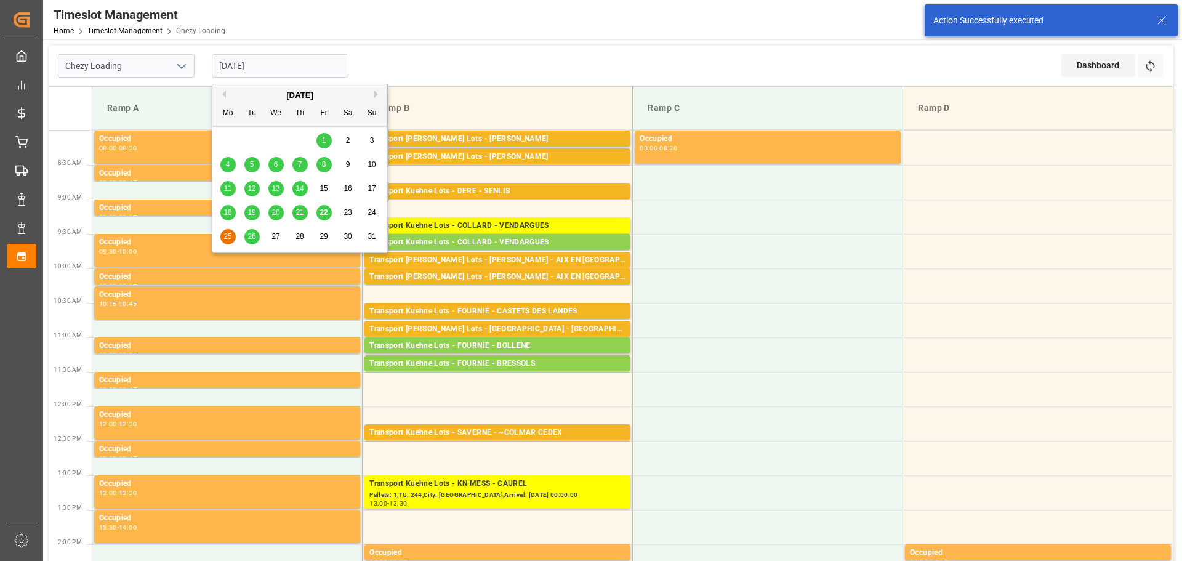
click at [249, 244] on div "26" at bounding box center [251, 237] width 15 height 15
type input "[DATE]"
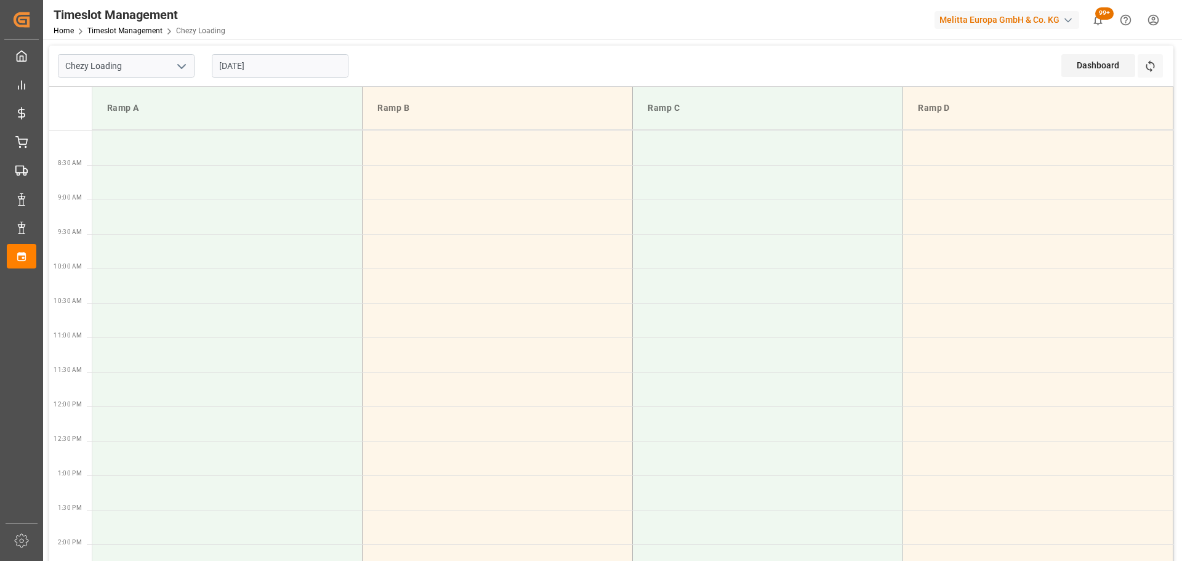
click at [241, 65] on input "[DATE]" at bounding box center [280, 65] width 137 height 23
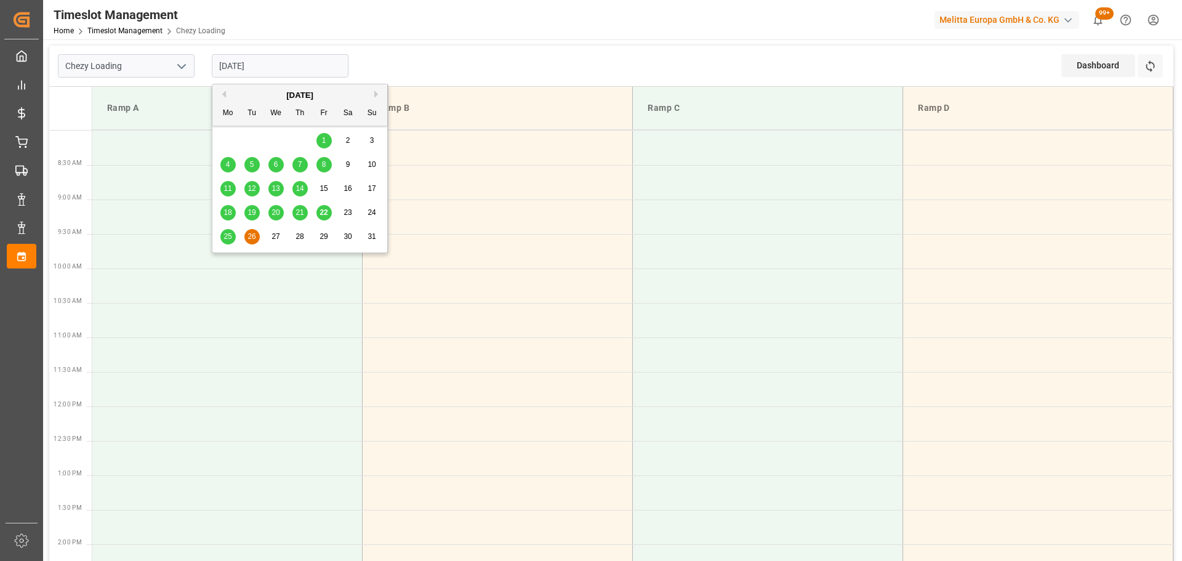
click at [252, 233] on span "26" at bounding box center [252, 236] width 8 height 9
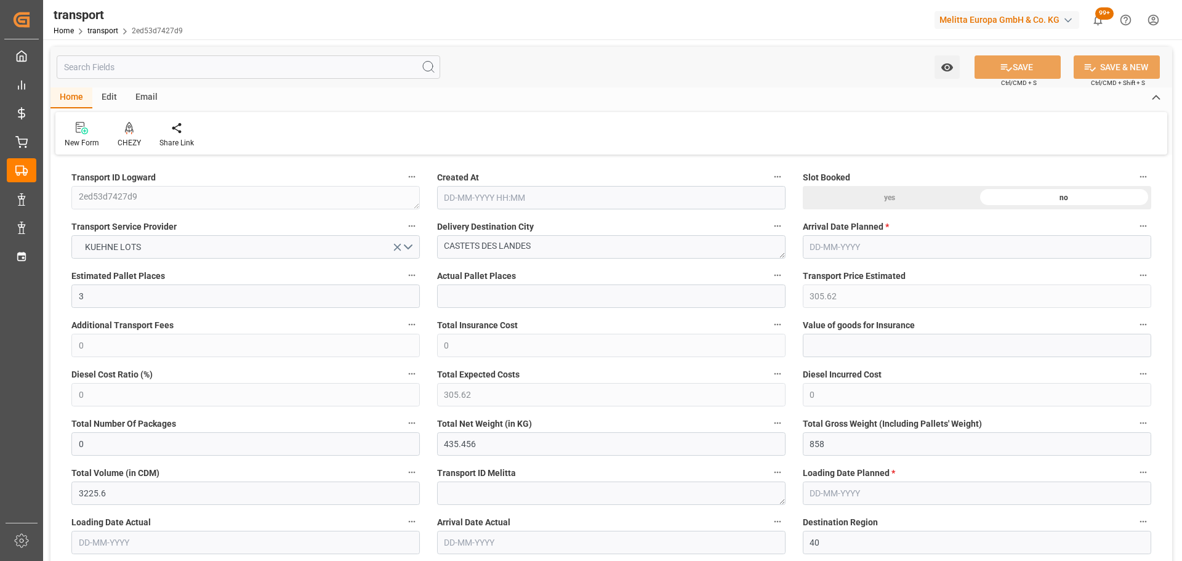
type input "[DATE] 11:24"
type input "[DATE]"
click at [128, 137] on div "CHEZY" at bounding box center [129, 142] width 23 height 11
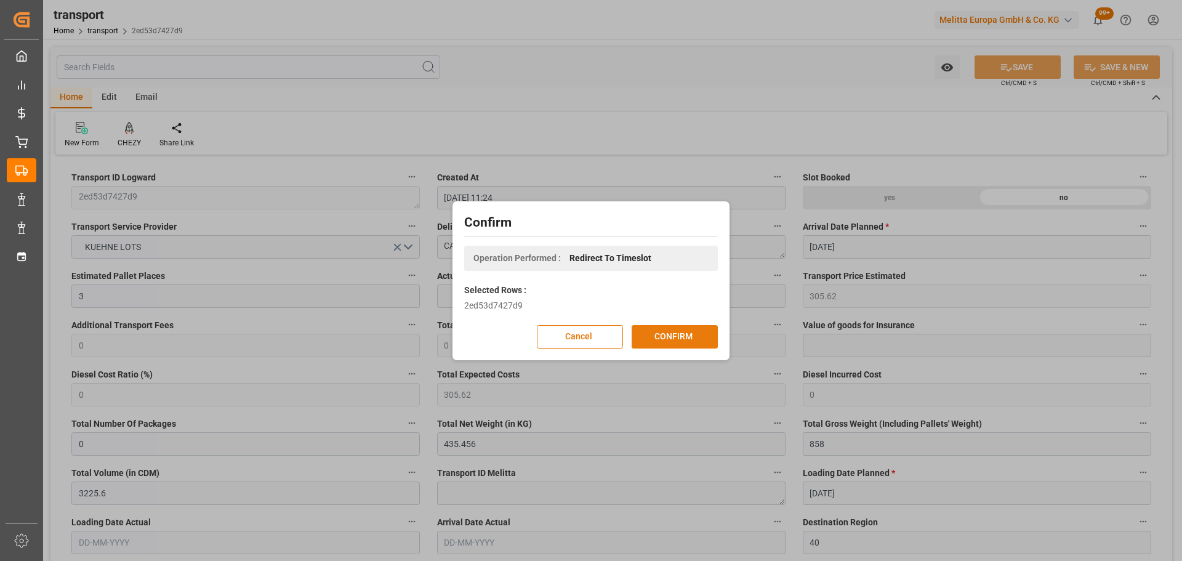
click at [696, 338] on button "CONFIRM" at bounding box center [675, 336] width 86 height 23
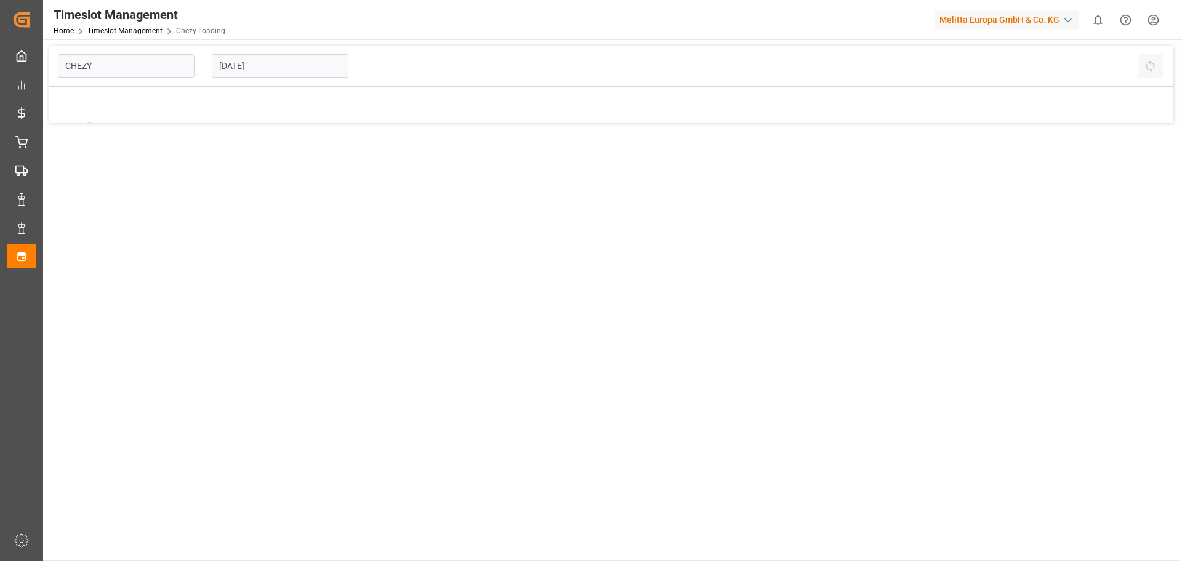
type input "Chezy Loading"
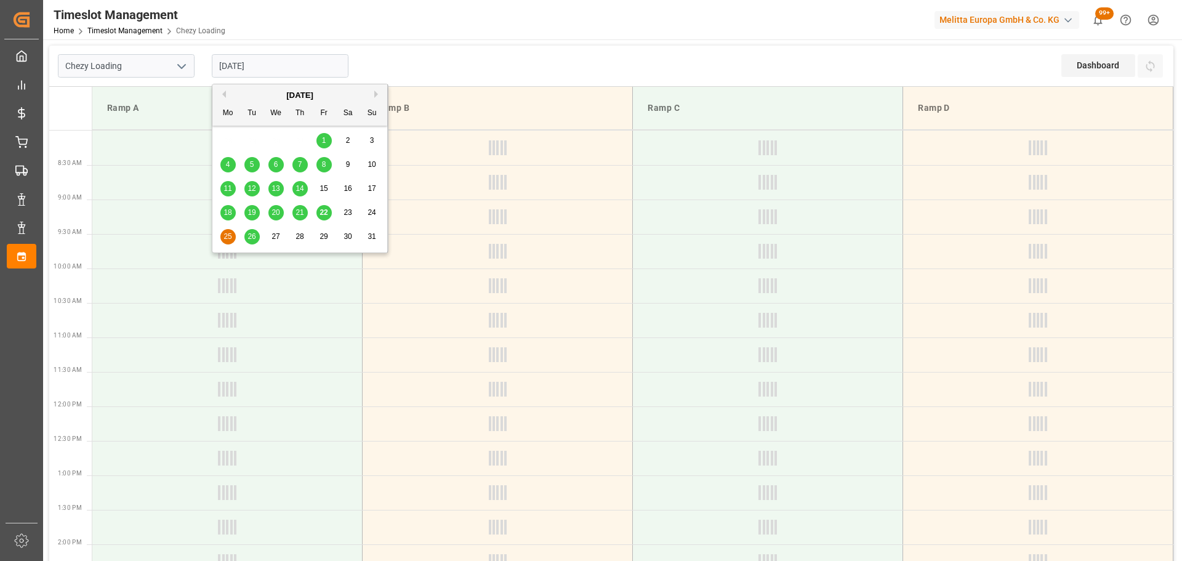
click at [272, 59] on input "[DATE]" at bounding box center [280, 65] width 137 height 23
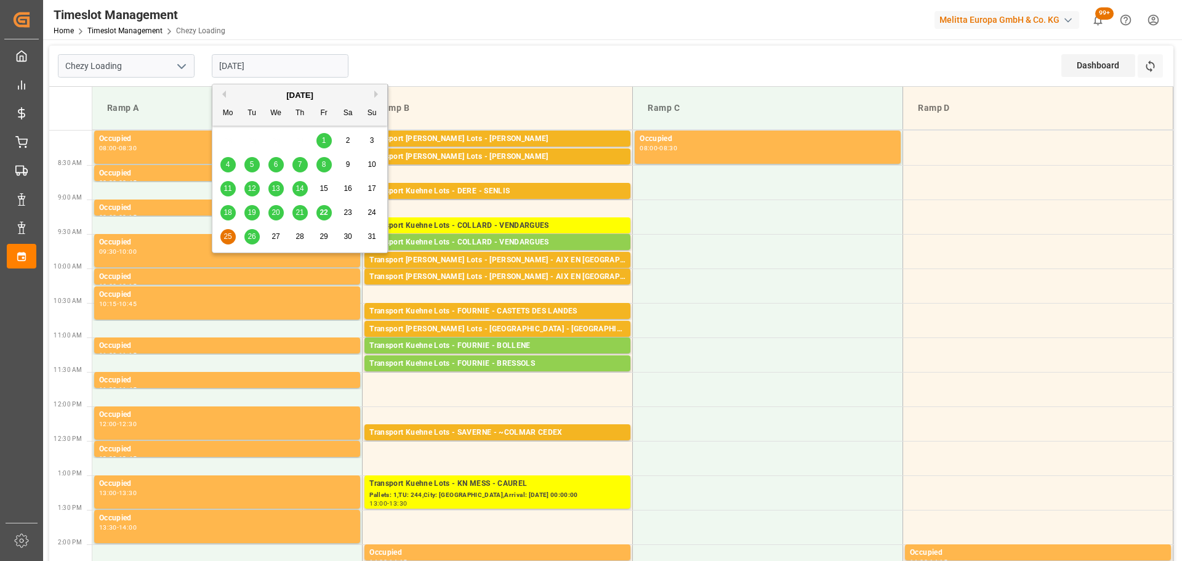
click at [251, 233] on span "26" at bounding box center [252, 236] width 8 height 9
type input "[DATE]"
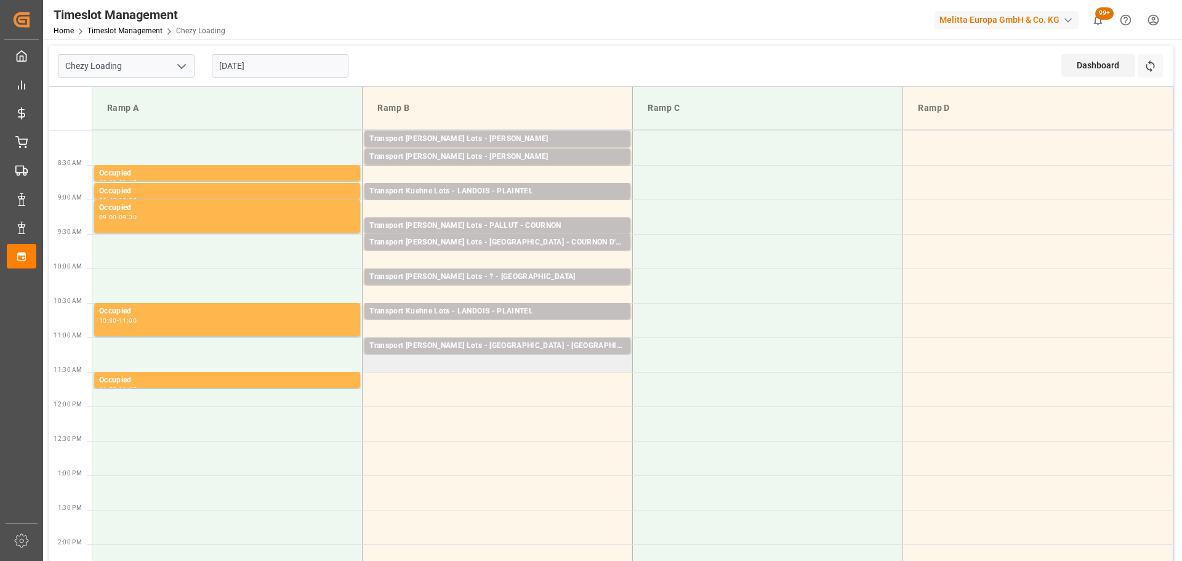
click at [374, 368] on td "Transport [PERSON_NAME] Lots - [GEOGRAPHIC_DATA] - CASTELNAUDARY Pallets: 3,TU:…" at bounding box center [498, 354] width 270 height 34
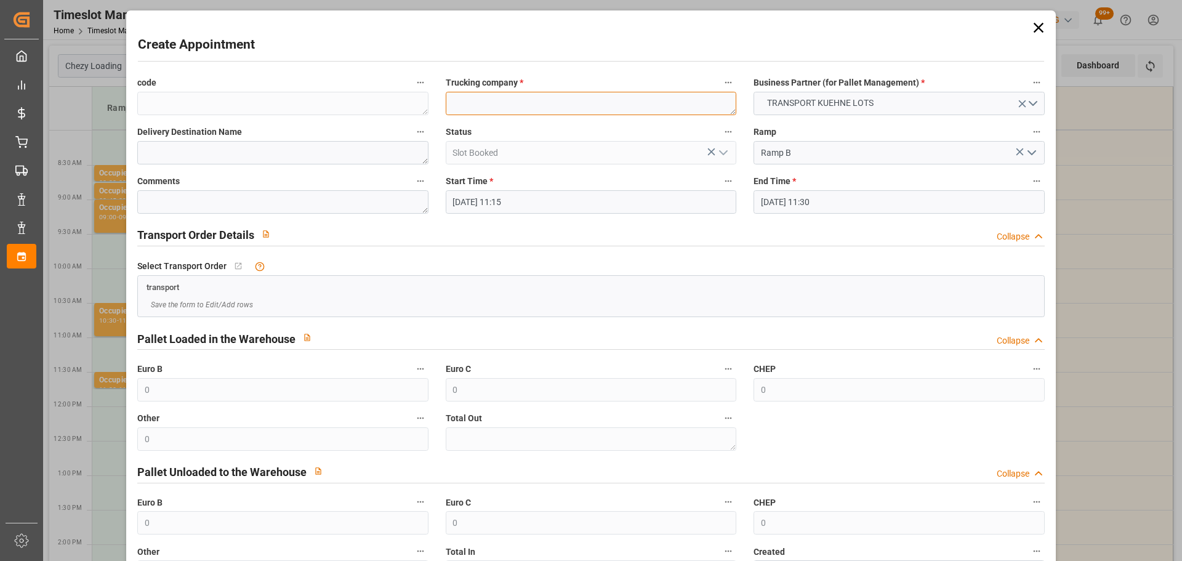
click at [503, 100] on textarea at bounding box center [591, 103] width 291 height 23
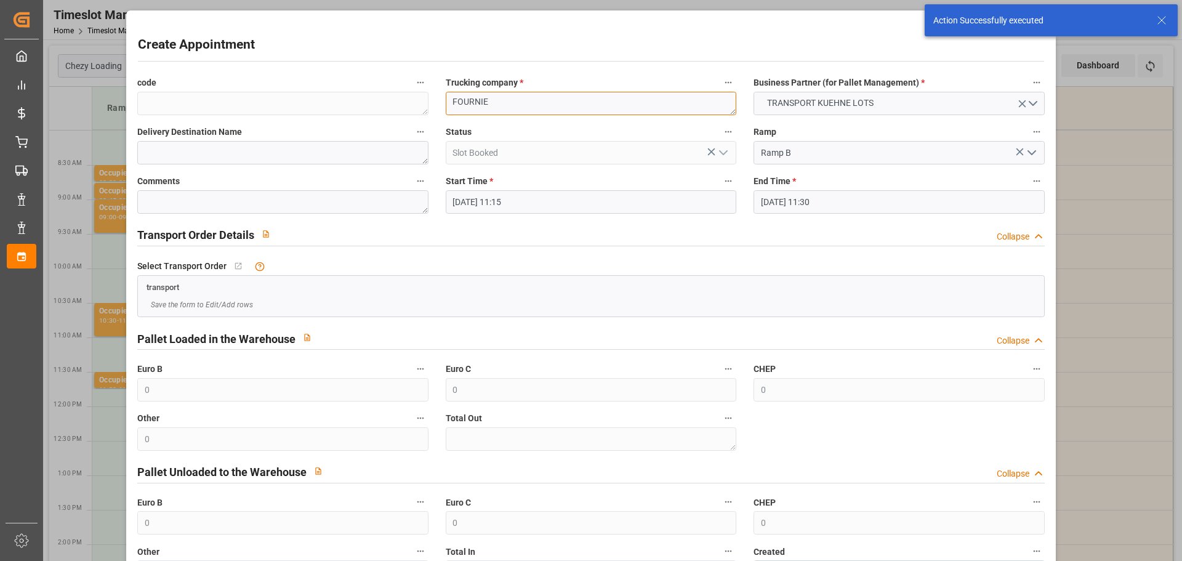
type textarea "FOURNIE"
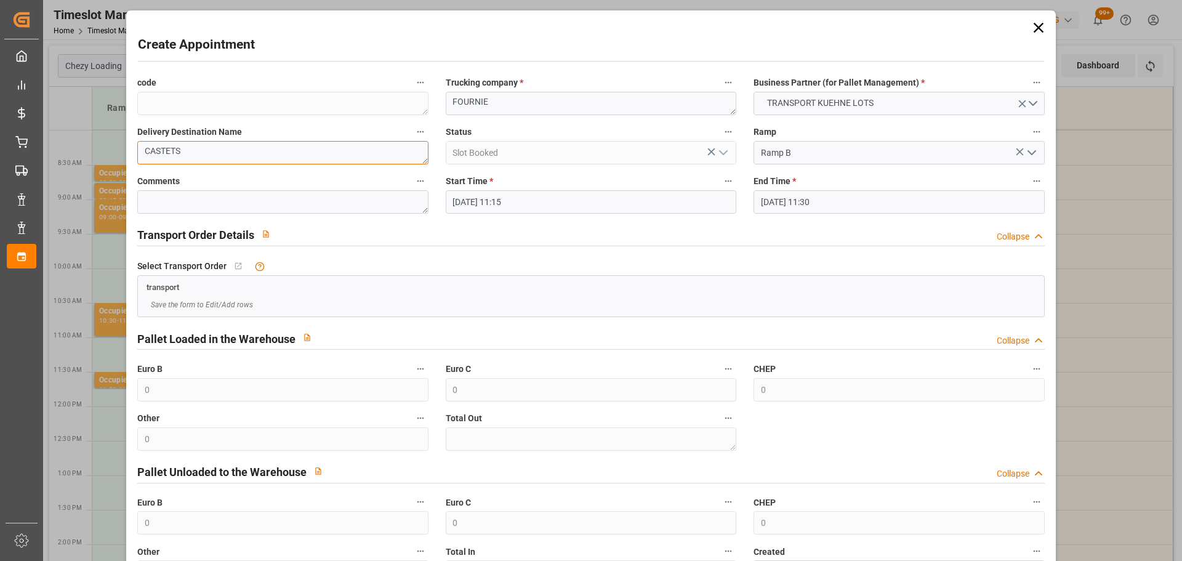
type textarea "CASTETS"
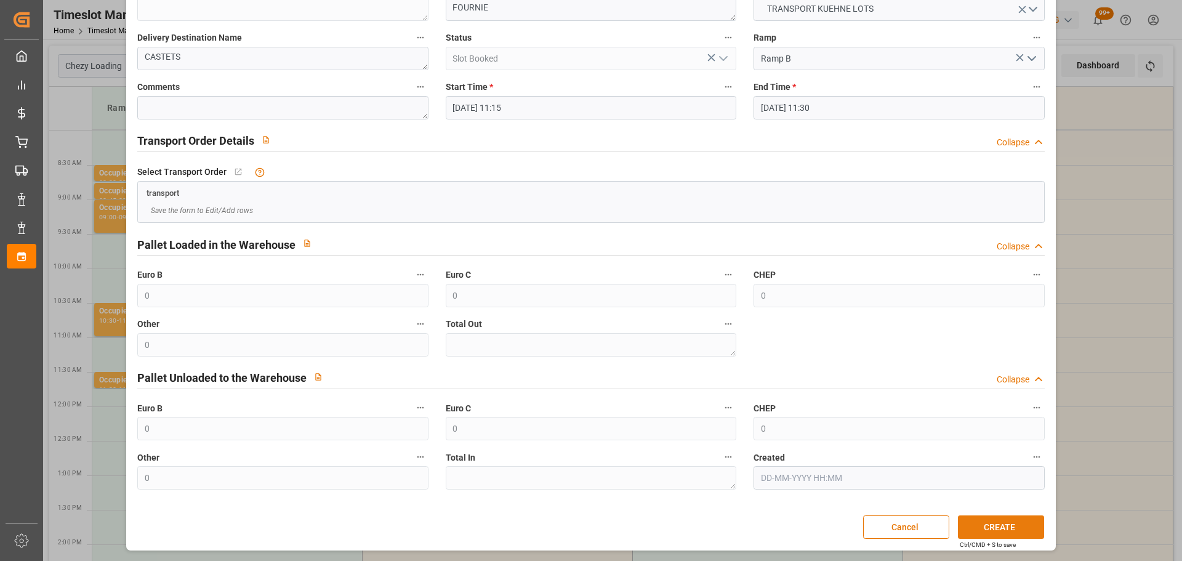
click at [991, 526] on button "CREATE" at bounding box center [1001, 526] width 86 height 23
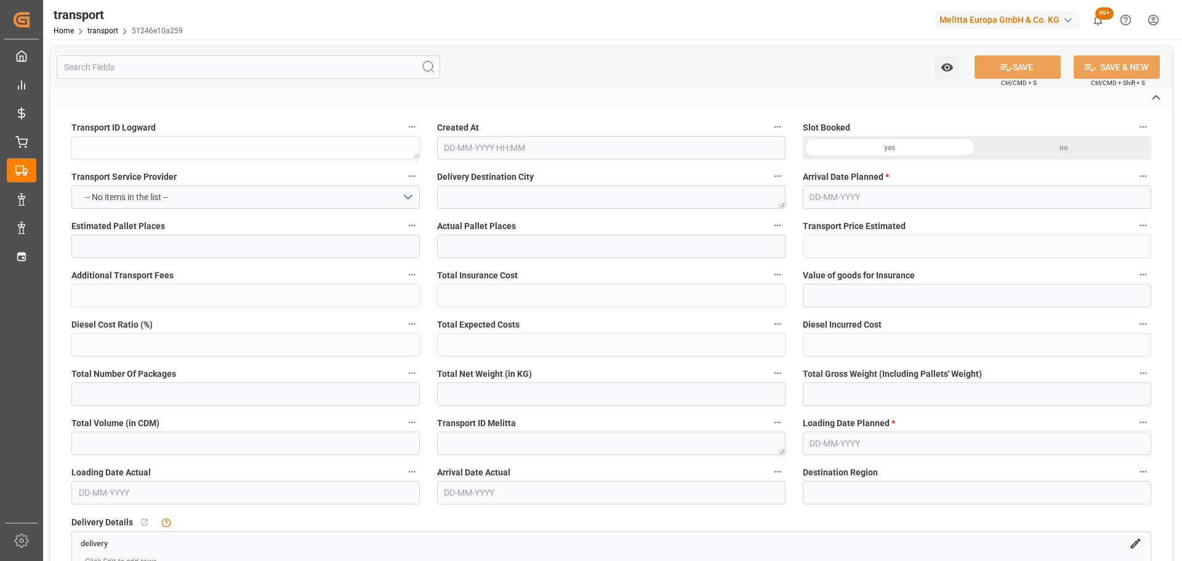
type textarea "51246e10a259"
type textarea "CESTAS"
type textarea "0000722550"
type textarea "FR-02570"
type textarea "FR"
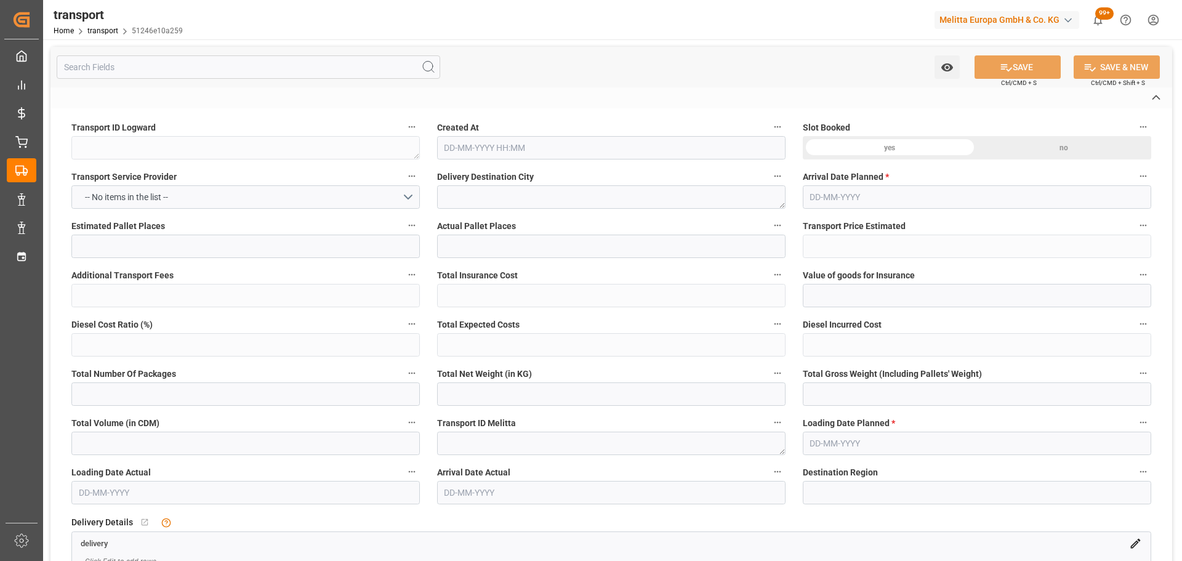
type input "Road"
type input "FR"
type input "02570"
type input "FR"
type input "33610"
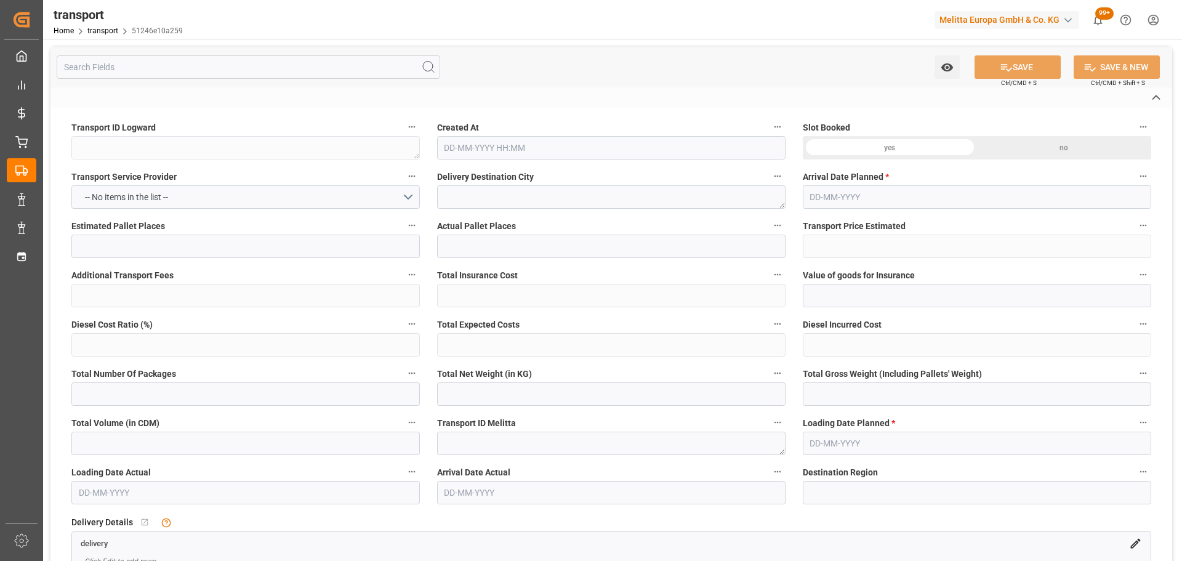
type input "Small Shipment"
type input "3.5-7.5 t"
type input "EURO 6"
type input "Diesel"
type input "1"
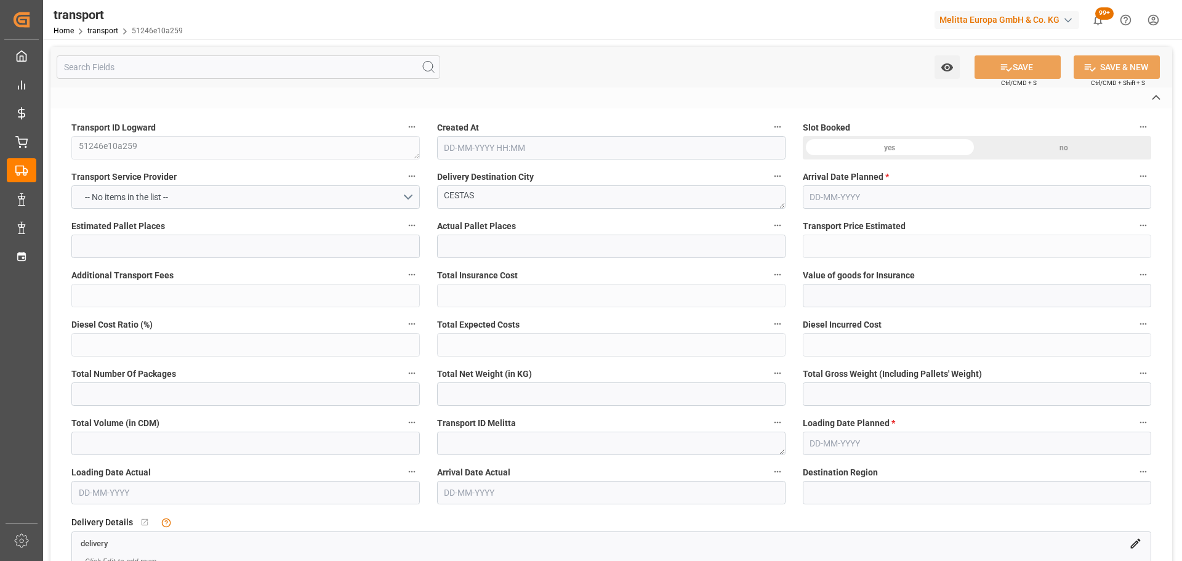
type input "202.28"
type input "0"
type input "202.28"
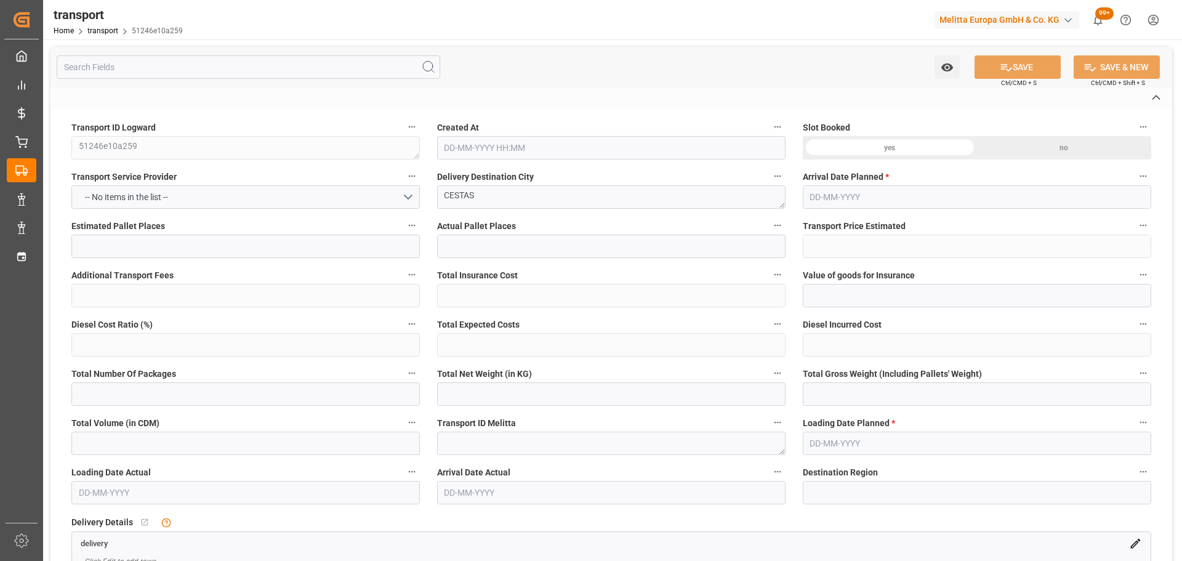
type input "0"
type input "245.98"
type input "372.628"
type input "786"
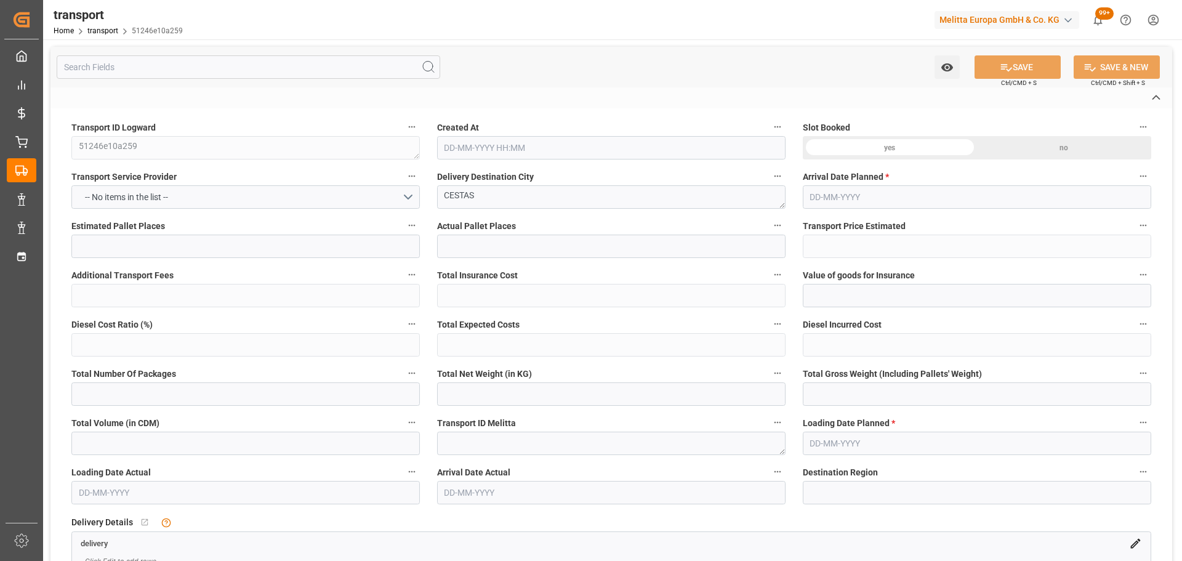
type input "33"
type input "0"
type input "76"
type input "3"
type input "101"
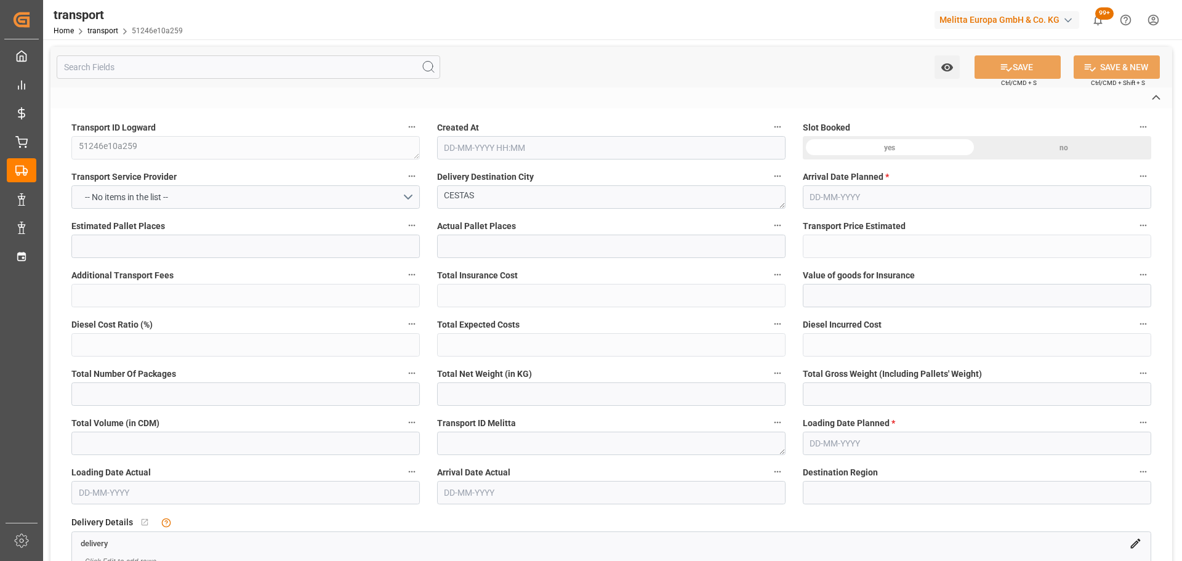
type input "303.628"
type input "0"
type input "4710.8598"
type input "0"
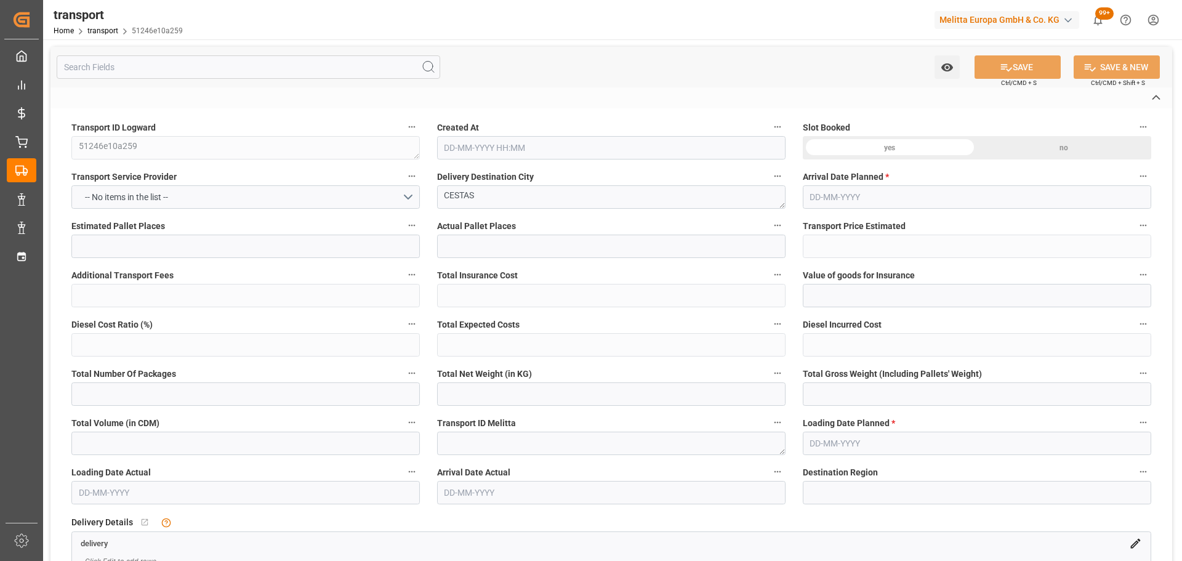
type input "21"
type input "35"
type input "22-08-2025 11:25"
type input "28-08-2025"
type input "[DATE]"
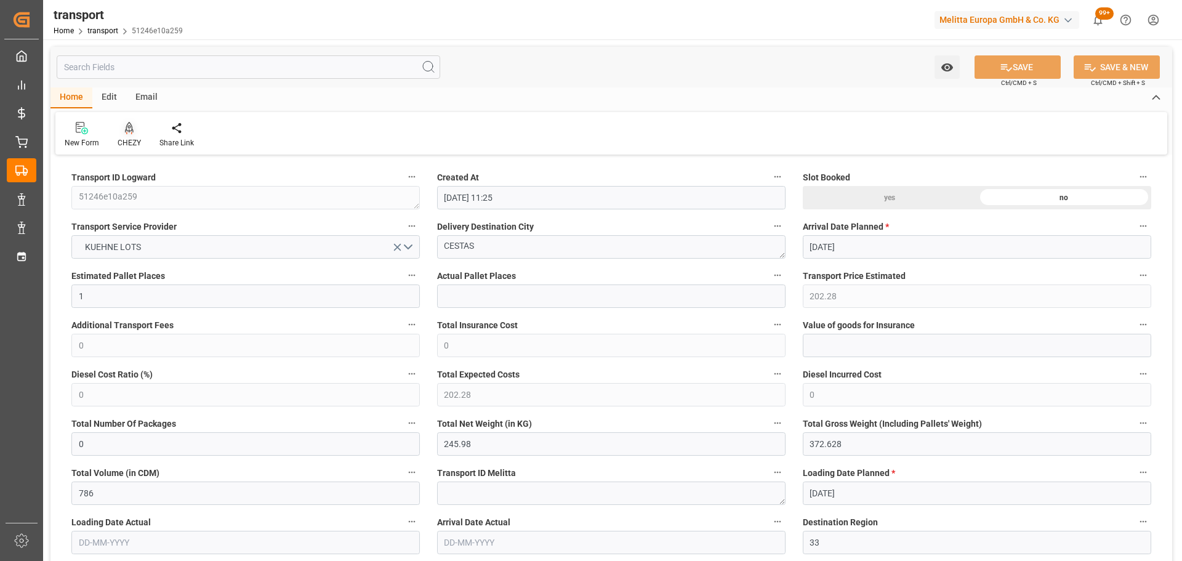
click at [129, 136] on div "CHEZY" at bounding box center [129, 134] width 42 height 27
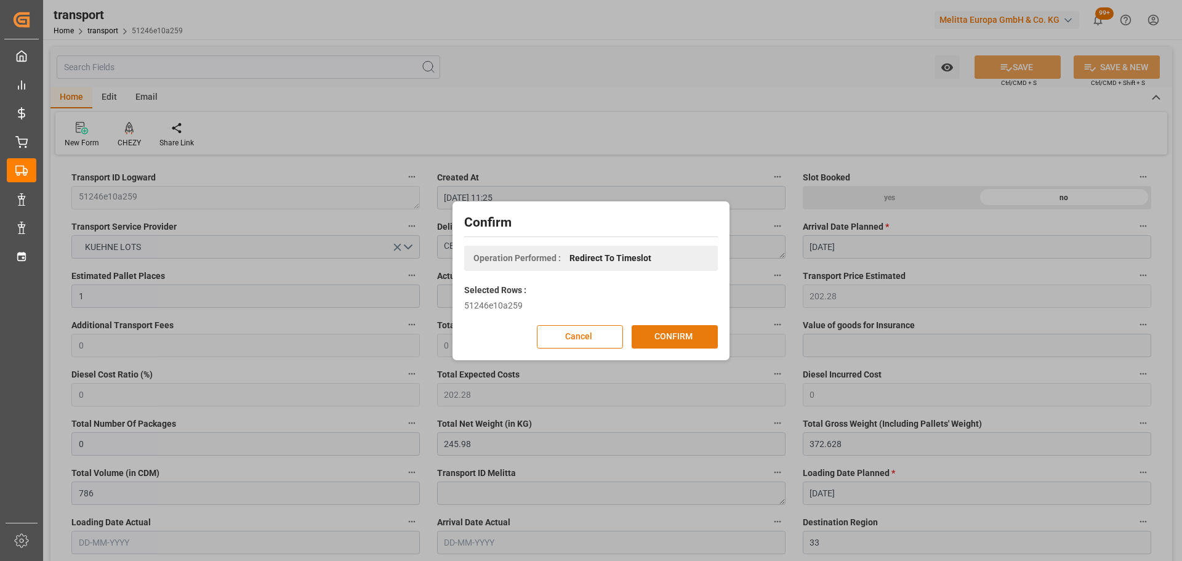
click at [682, 337] on button "CONFIRM" at bounding box center [675, 336] width 86 height 23
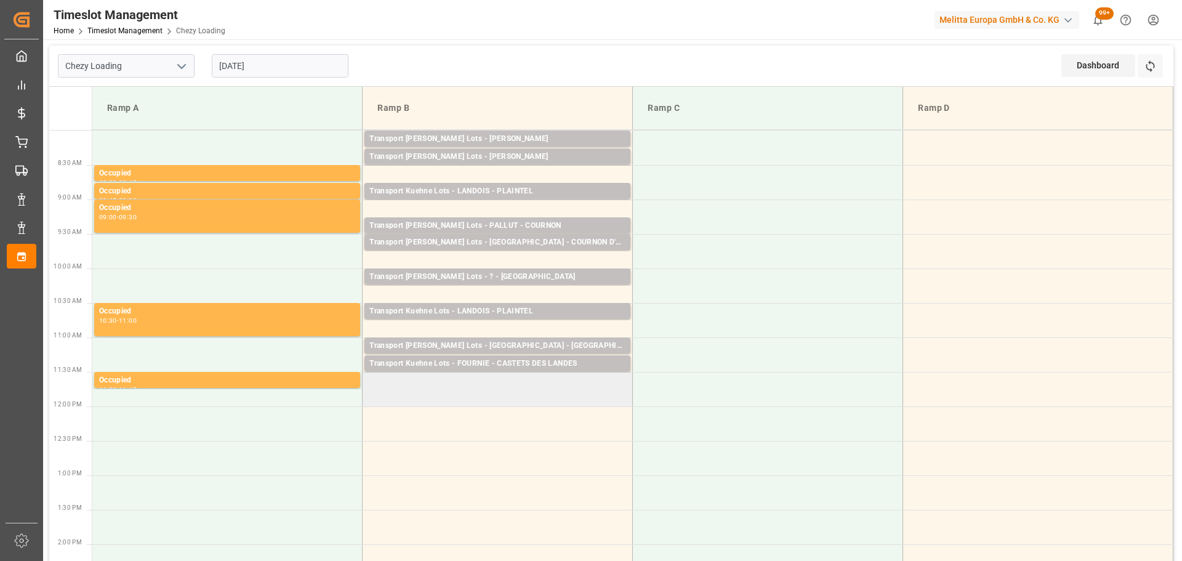
click at [374, 399] on td at bounding box center [498, 389] width 270 height 34
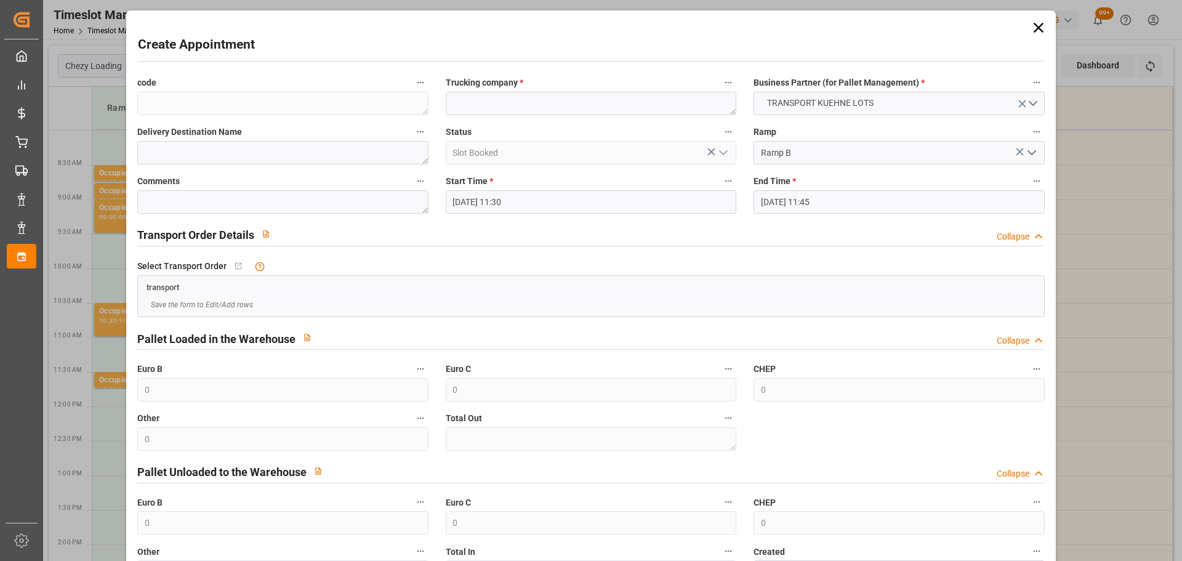
click at [499, 200] on input "[DATE] 11:30" at bounding box center [591, 201] width 291 height 23
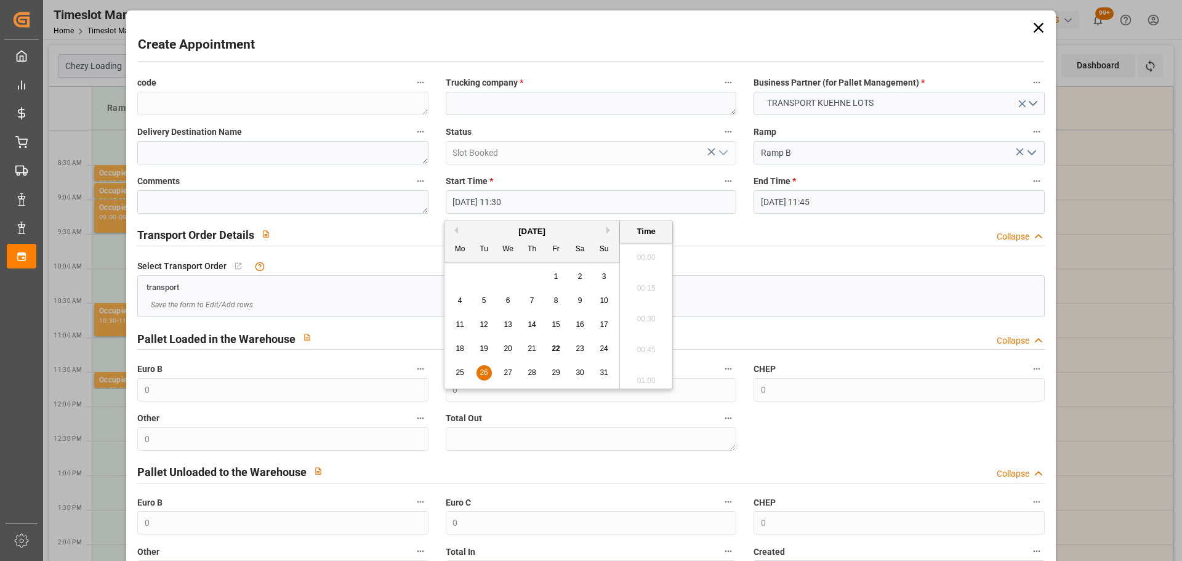
scroll to position [1359, 0]
click at [482, 371] on span "26" at bounding box center [484, 372] width 8 height 9
click at [656, 347] on li "11:45" at bounding box center [646, 346] width 52 height 31
type input "[DATE] 11:45"
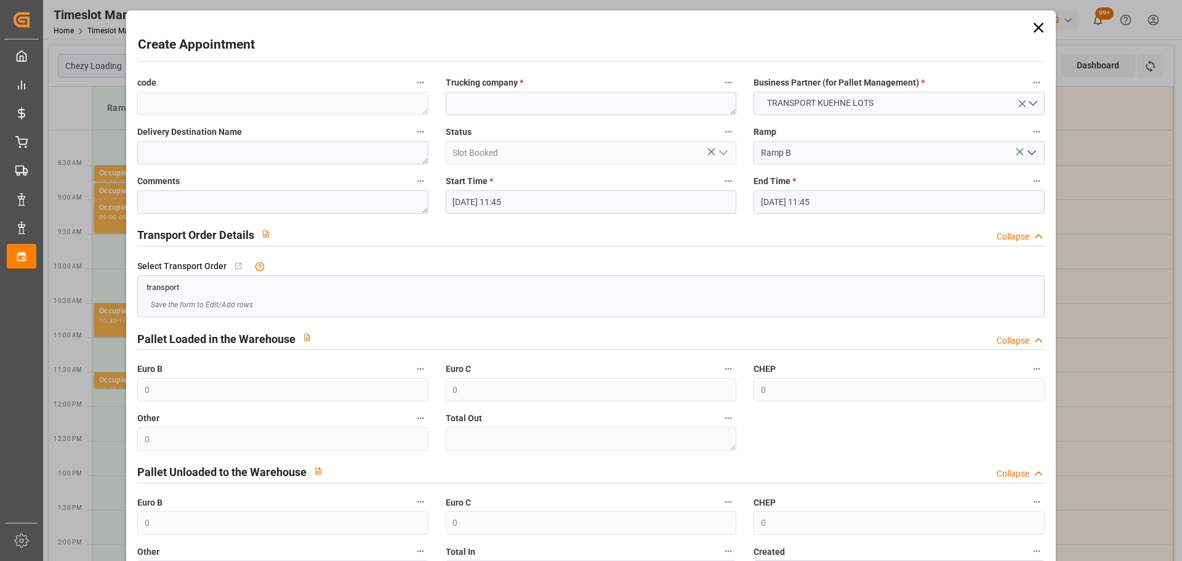
click at [807, 203] on input "[DATE] 11:45" at bounding box center [899, 201] width 291 height 23
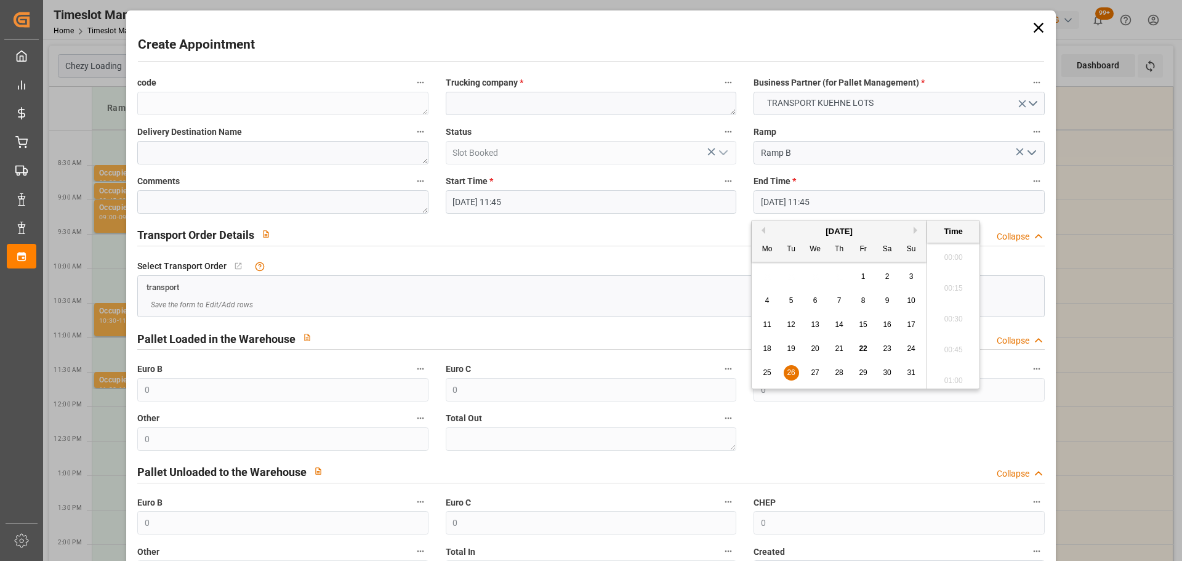
scroll to position [1390, 0]
click at [791, 369] on span "26" at bounding box center [791, 372] width 8 height 9
click at [958, 340] on li "12:00" at bounding box center [953, 346] width 52 height 31
type input "[DATE] 12:00"
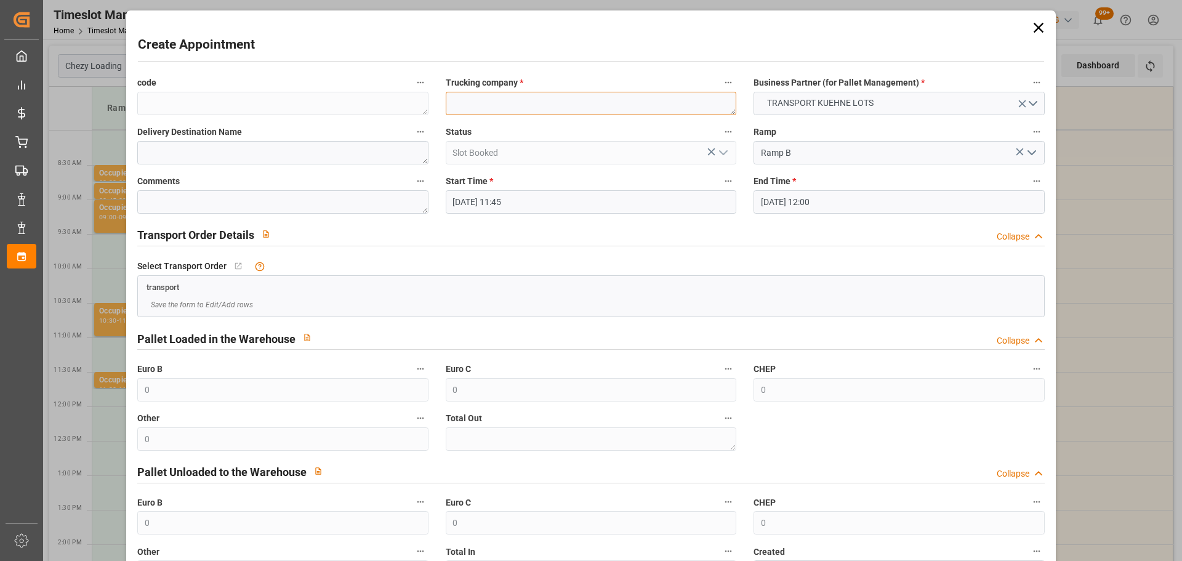
drag, startPoint x: 625, startPoint y: 107, endPoint x: 611, endPoint y: 107, distance: 13.6
click at [618, 107] on textarea at bounding box center [591, 103] width 291 height 23
type textarea "PEDRETTI"
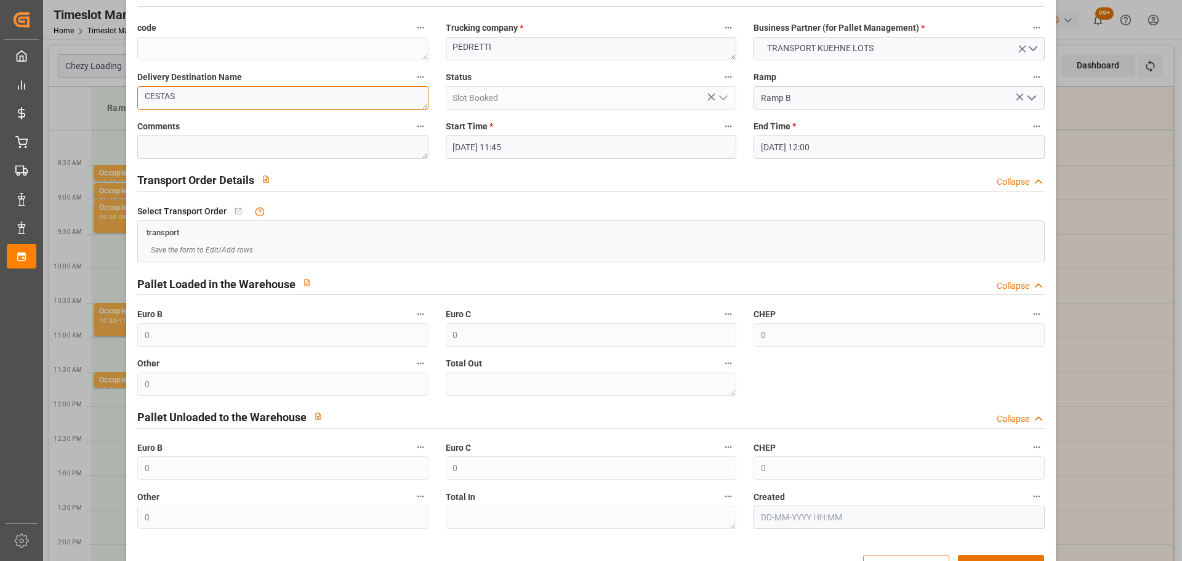
scroll to position [94, 0]
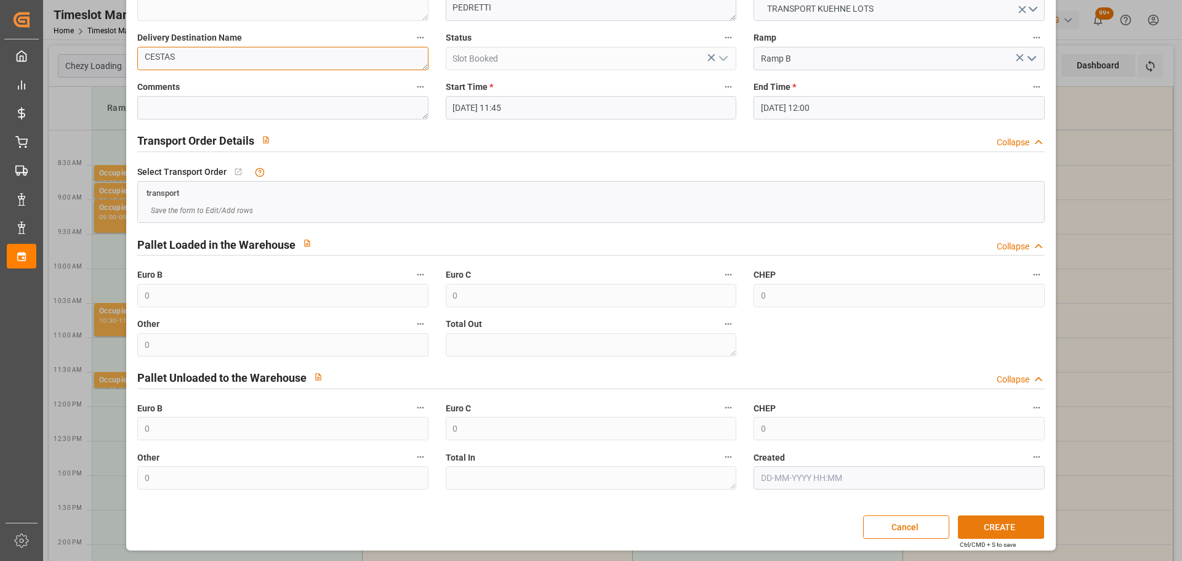
type textarea "CESTAS"
click at [1026, 531] on button "CREATE" at bounding box center [1001, 526] width 86 height 23
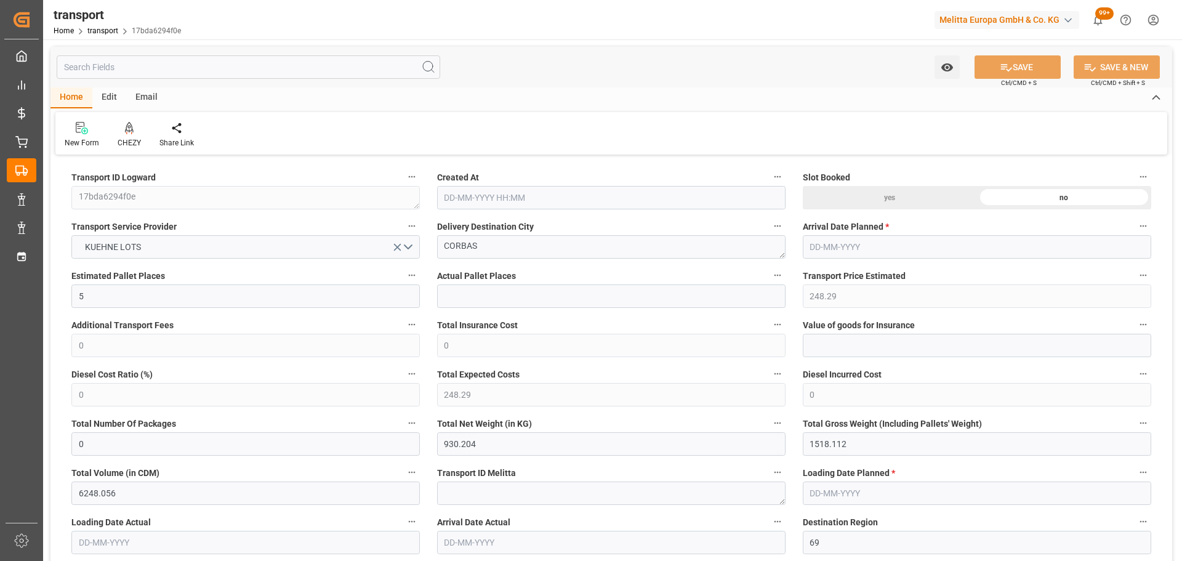
type input "[DATE] 11:25"
type input "[DATE]"
click at [131, 132] on icon at bounding box center [129, 133] width 6 height 2
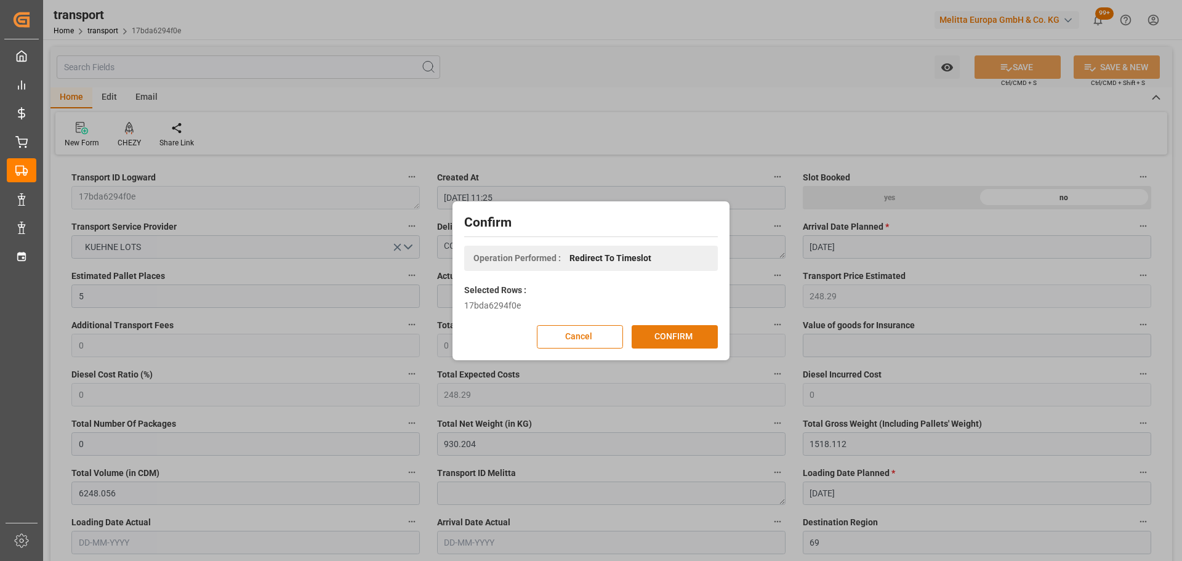
click at [676, 337] on button "CONFIRM" at bounding box center [675, 336] width 86 height 23
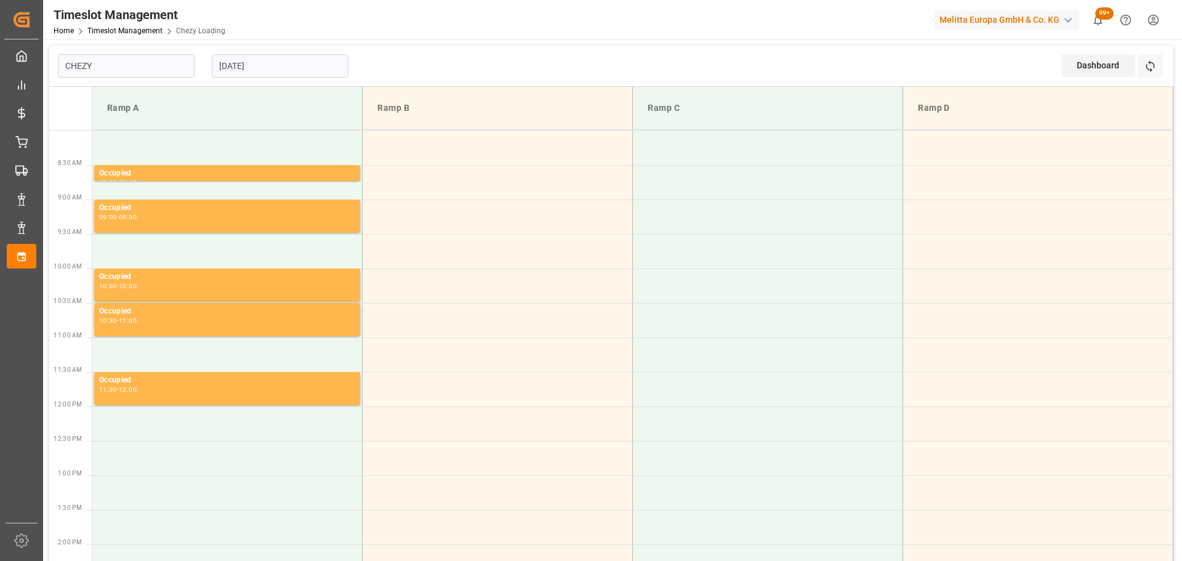
type input "Chezy Loading"
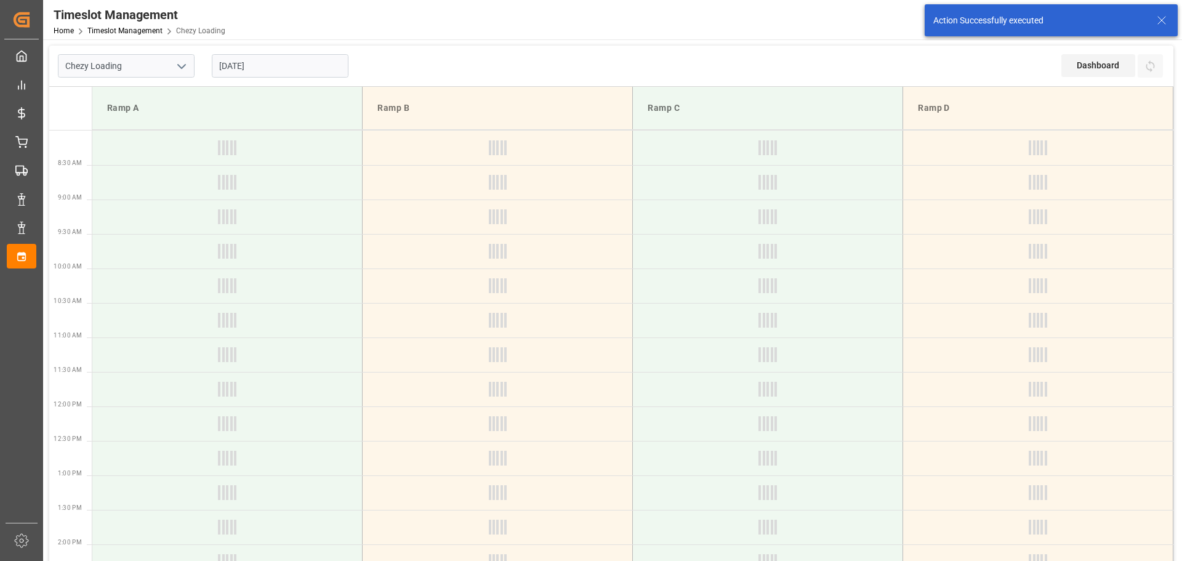
click at [236, 65] on input "[DATE]" at bounding box center [280, 65] width 137 height 23
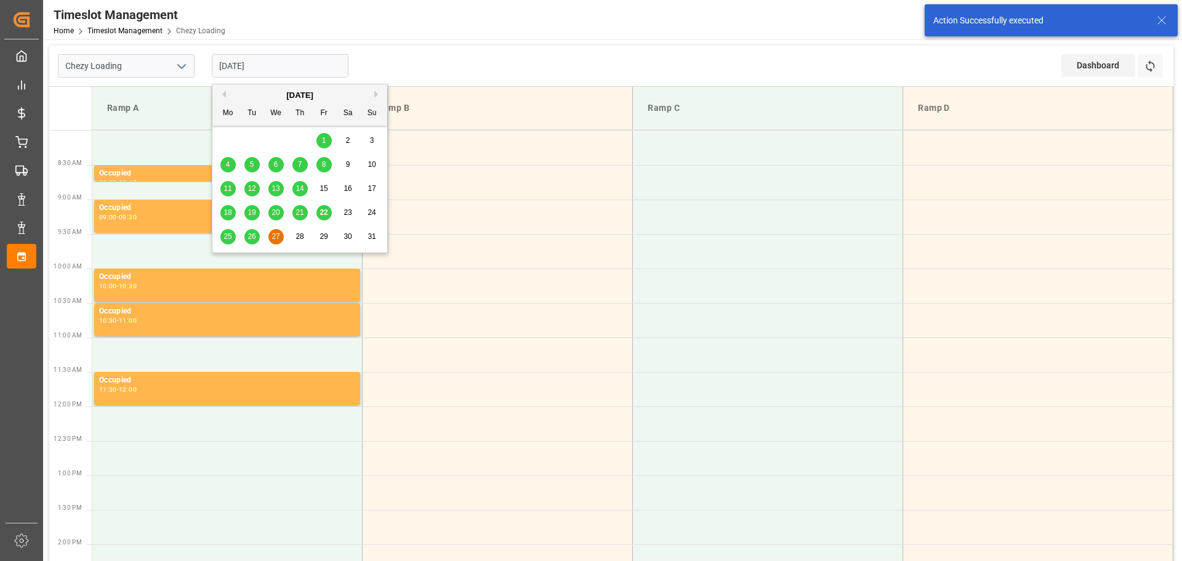
click at [252, 232] on div "26" at bounding box center [251, 237] width 15 height 15
type input "26-08-2025"
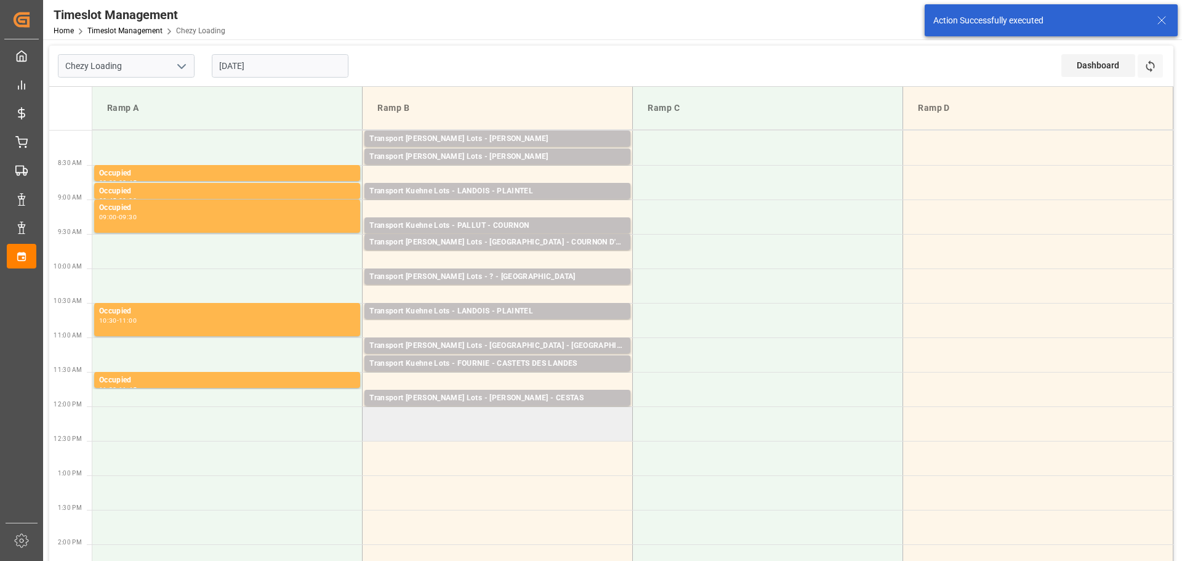
click at [372, 414] on td at bounding box center [498, 423] width 270 height 34
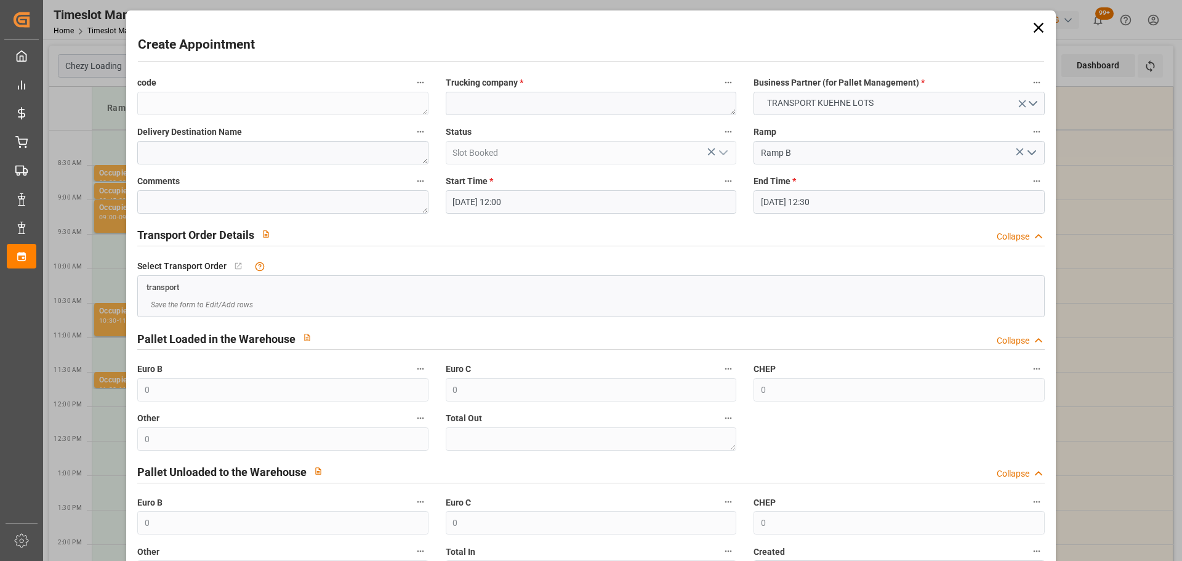
drag, startPoint x: 783, startPoint y: 206, endPoint x: 796, endPoint y: 216, distance: 16.8
click at [783, 206] on input "[DATE] 12:30" at bounding box center [899, 201] width 291 height 23
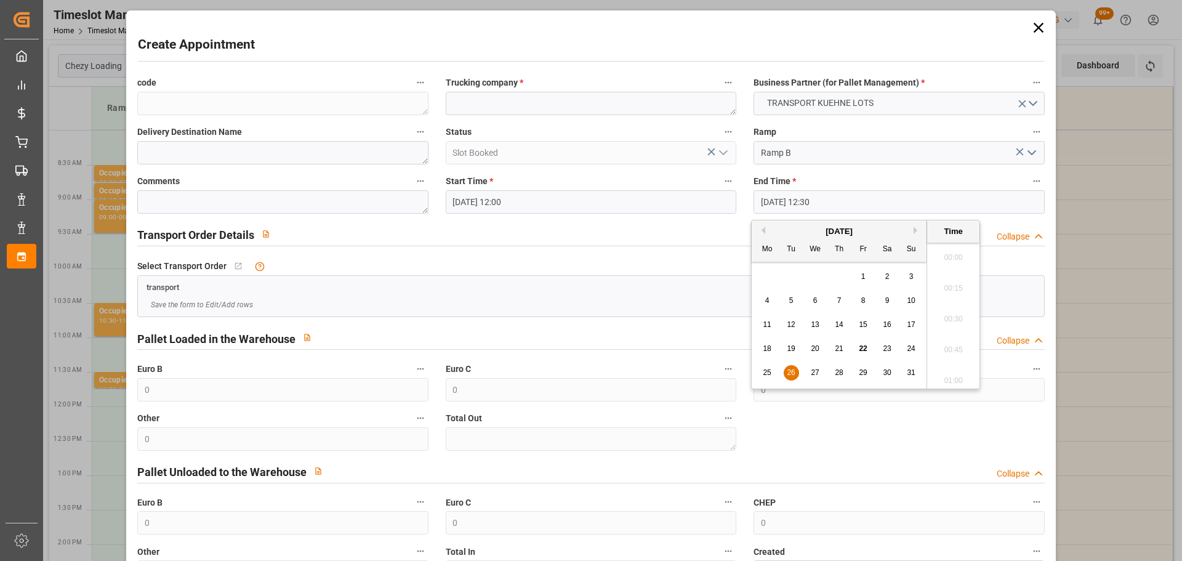
scroll to position [1482, 0]
click at [786, 373] on div "26" at bounding box center [791, 373] width 15 height 15
click at [951, 280] on li "12:15" at bounding box center [953, 284] width 52 height 31
type input "26-08-2025 12:15"
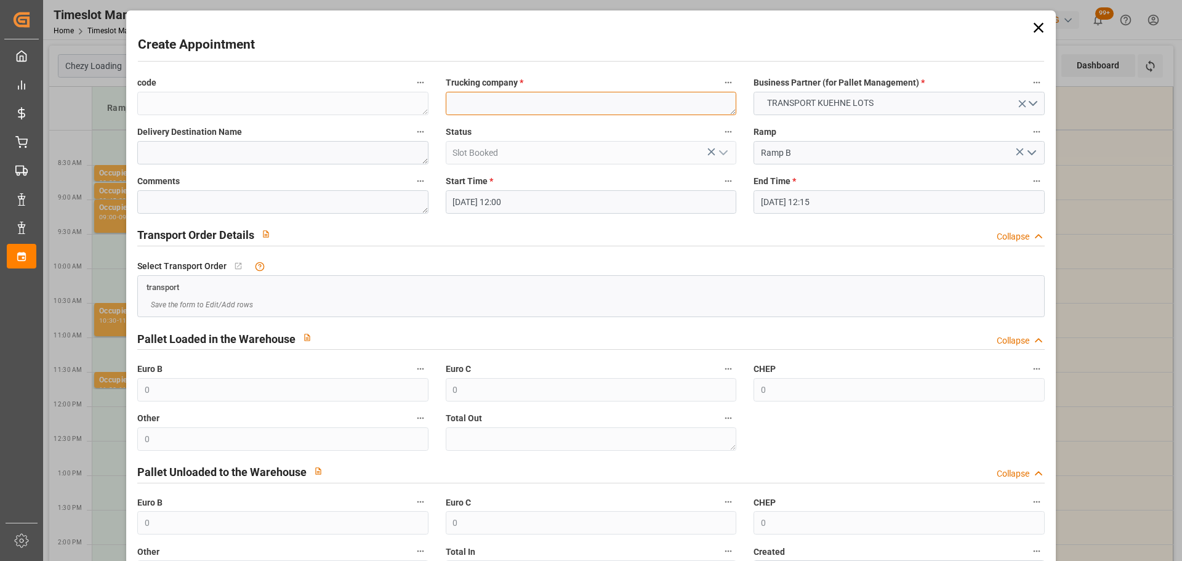
click at [517, 105] on textarea at bounding box center [591, 103] width 291 height 23
type textarea "PEDRETTI"
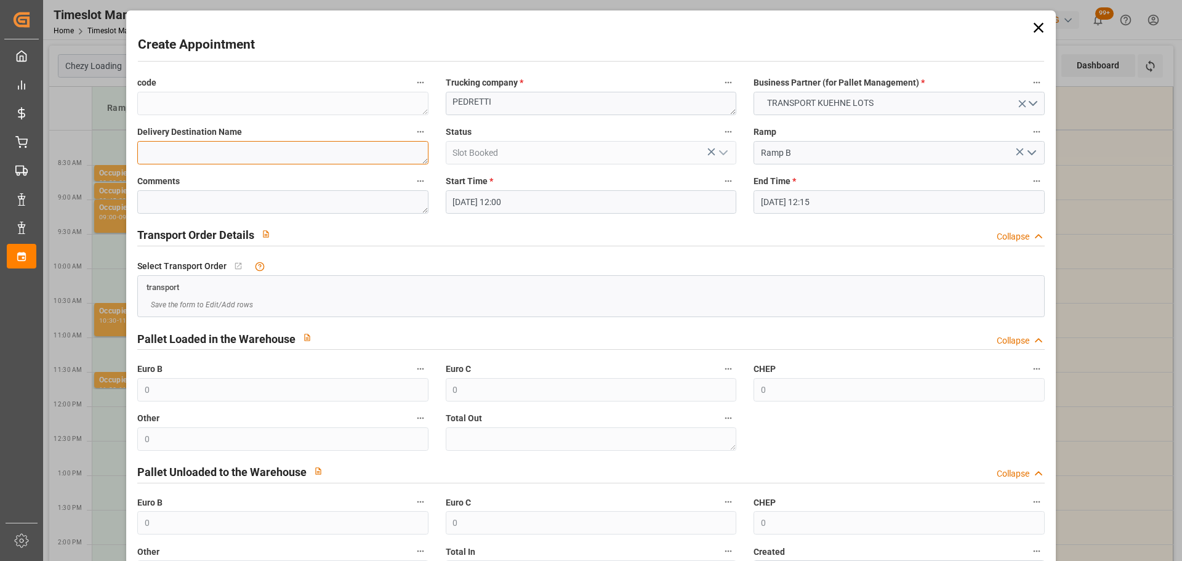
click at [240, 141] on textarea at bounding box center [282, 152] width 291 height 23
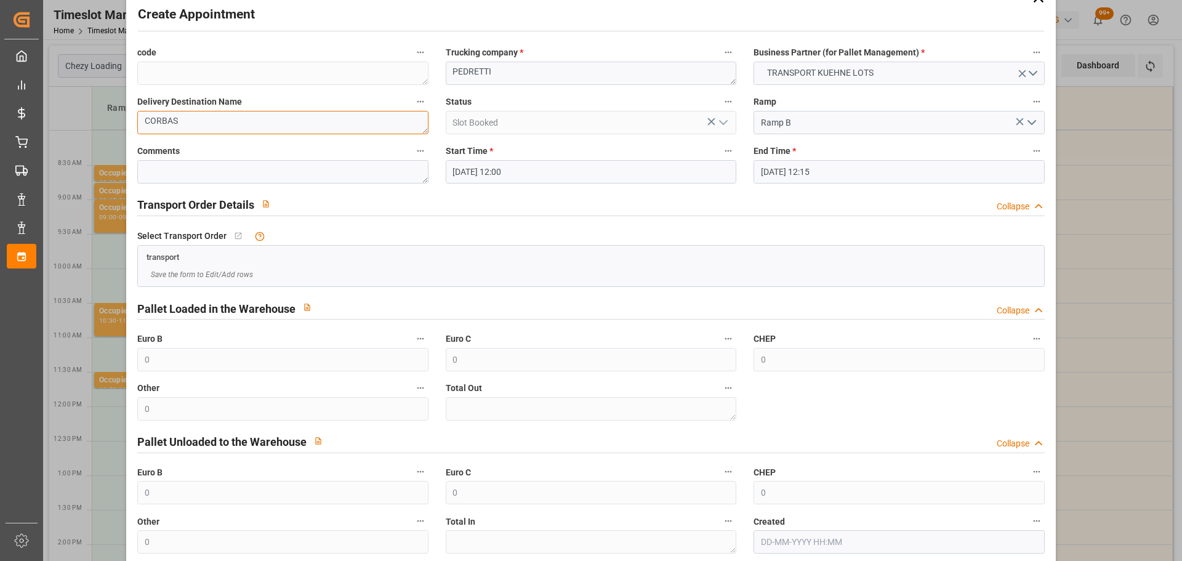
scroll to position [94, 0]
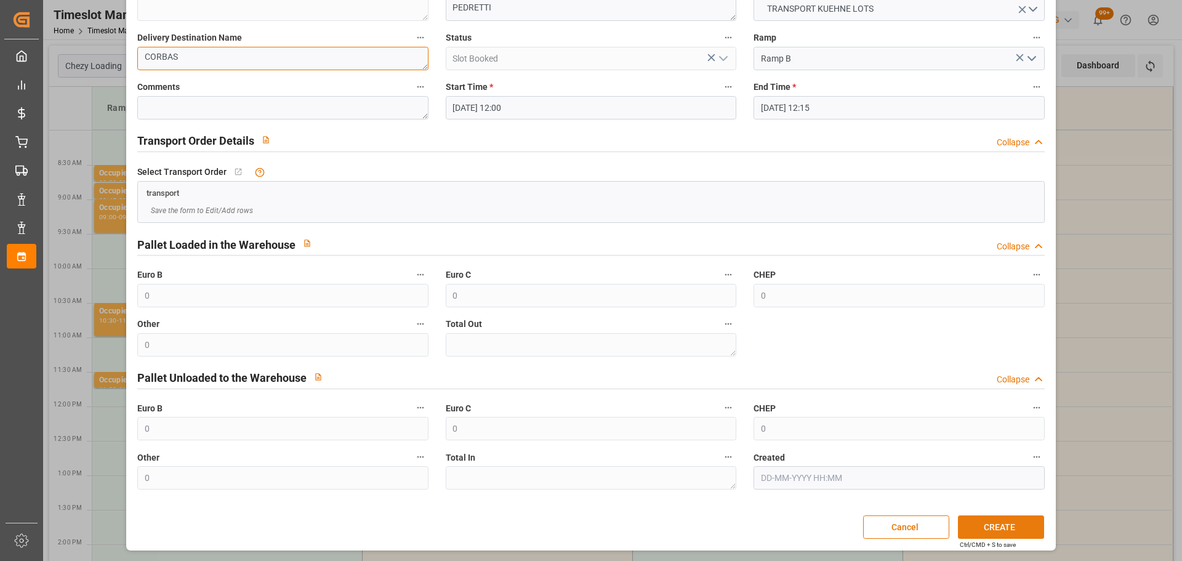
type textarea "CORBAS"
click at [1023, 527] on button "CREATE" at bounding box center [1001, 526] width 86 height 23
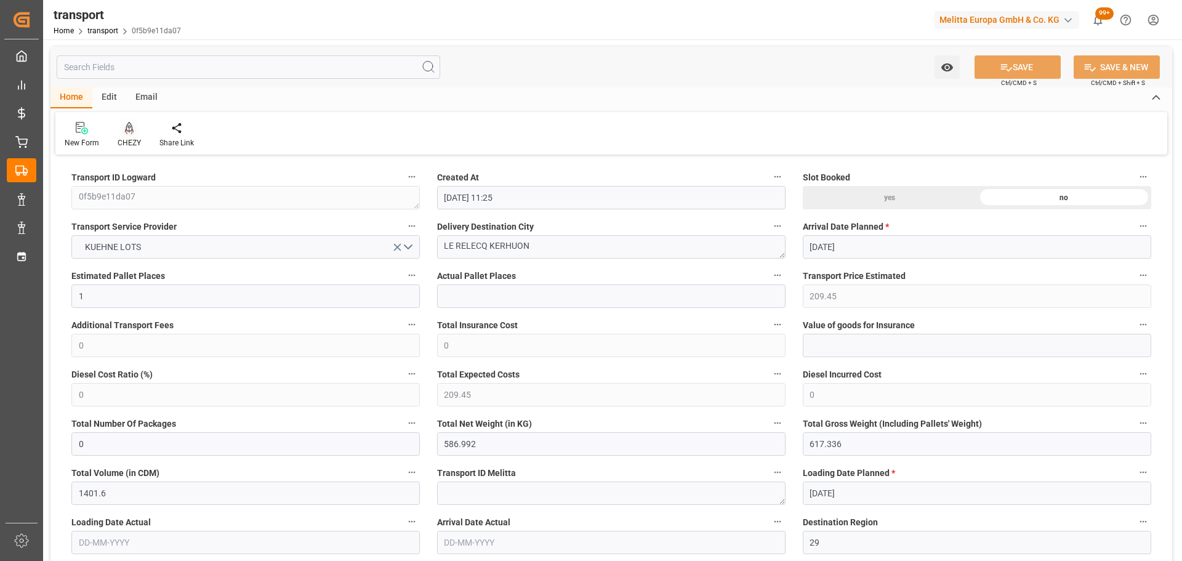
click at [129, 129] on icon at bounding box center [129, 128] width 9 height 12
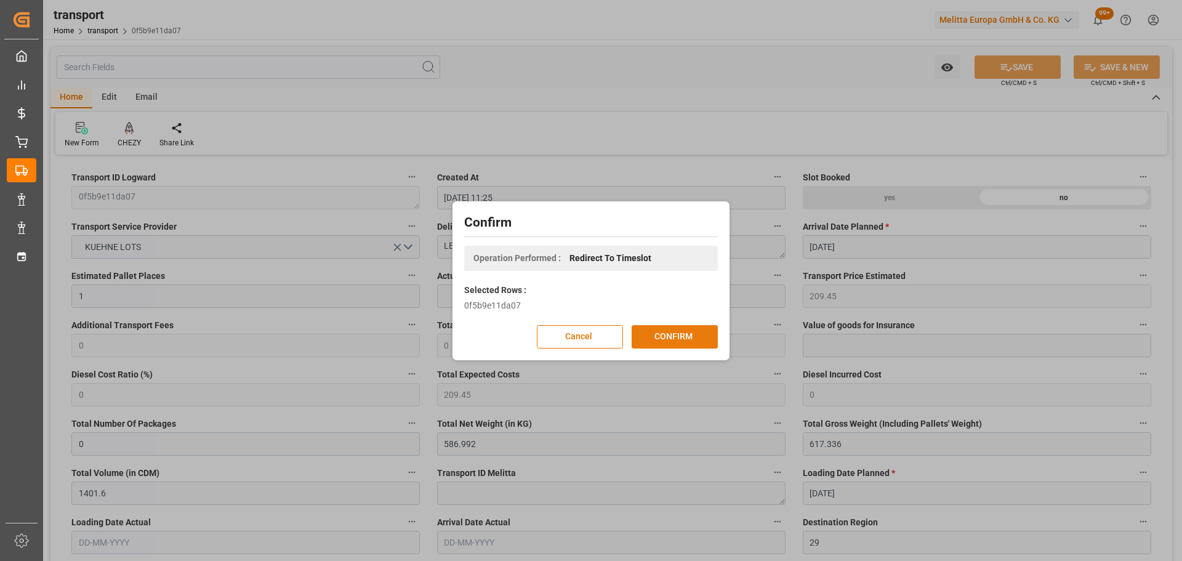
click at [693, 333] on button "CONFIRM" at bounding box center [675, 336] width 86 height 23
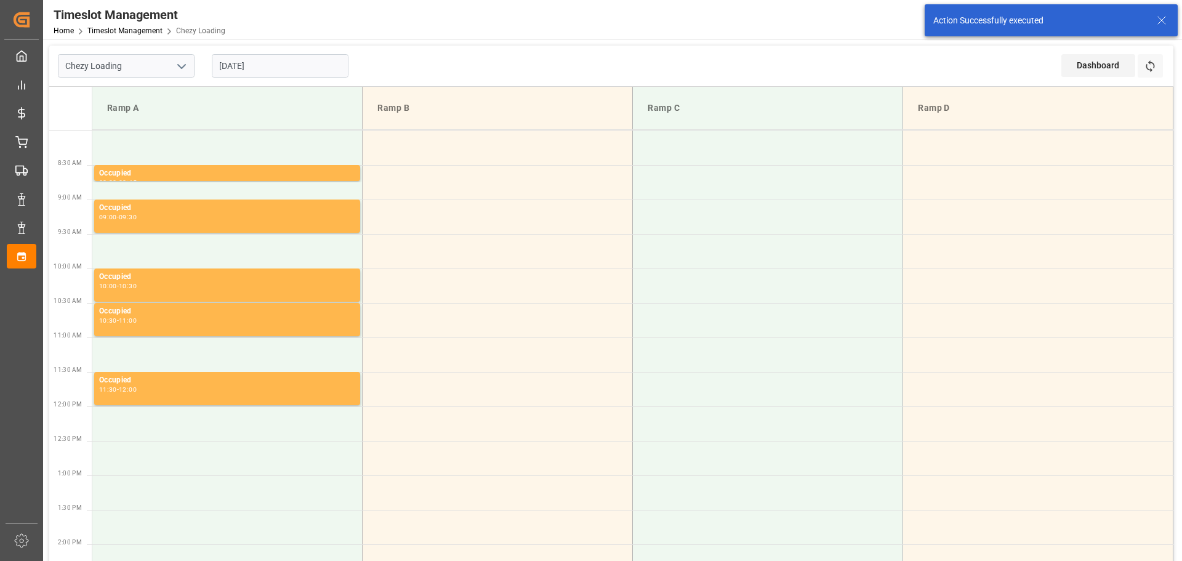
click at [251, 61] on input "[DATE]" at bounding box center [280, 65] width 137 height 23
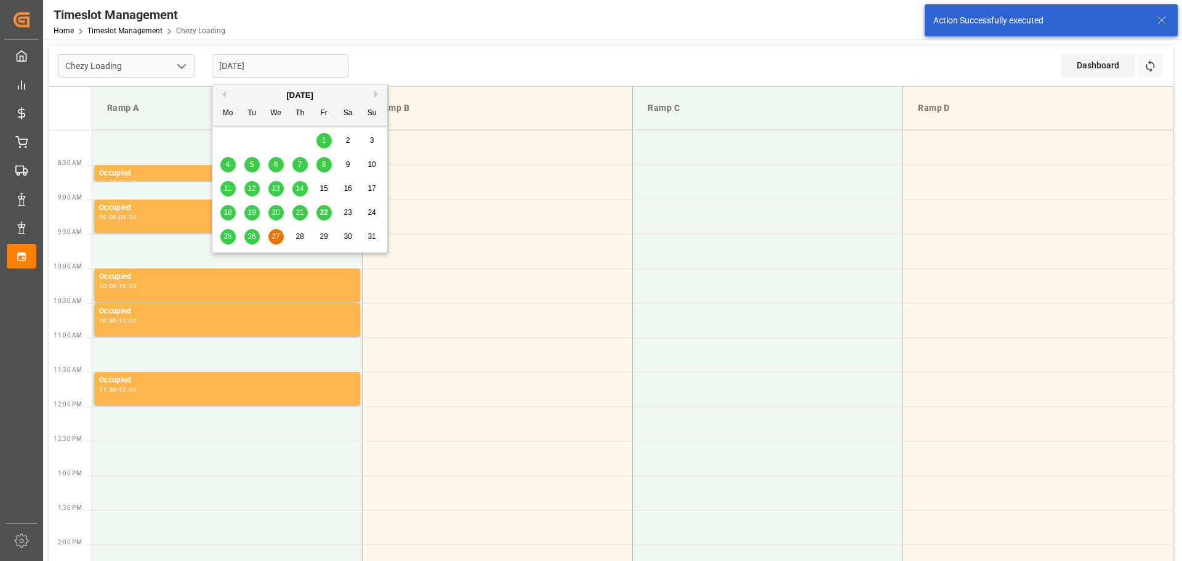
click at [250, 234] on span "26" at bounding box center [252, 236] width 8 height 9
type input "[DATE]"
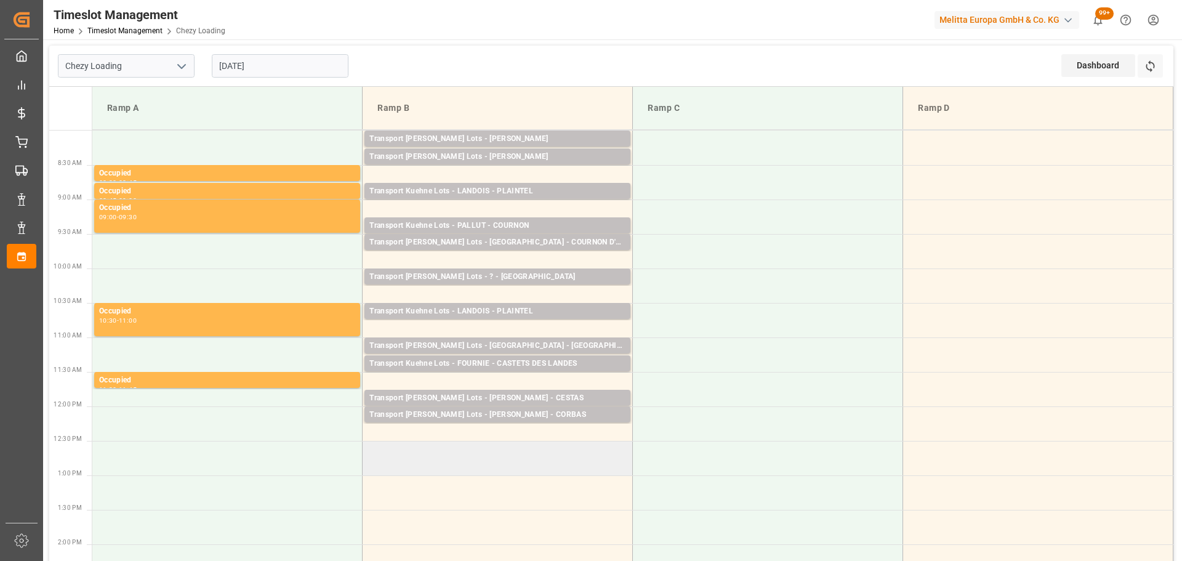
click at [371, 447] on td at bounding box center [498, 458] width 270 height 34
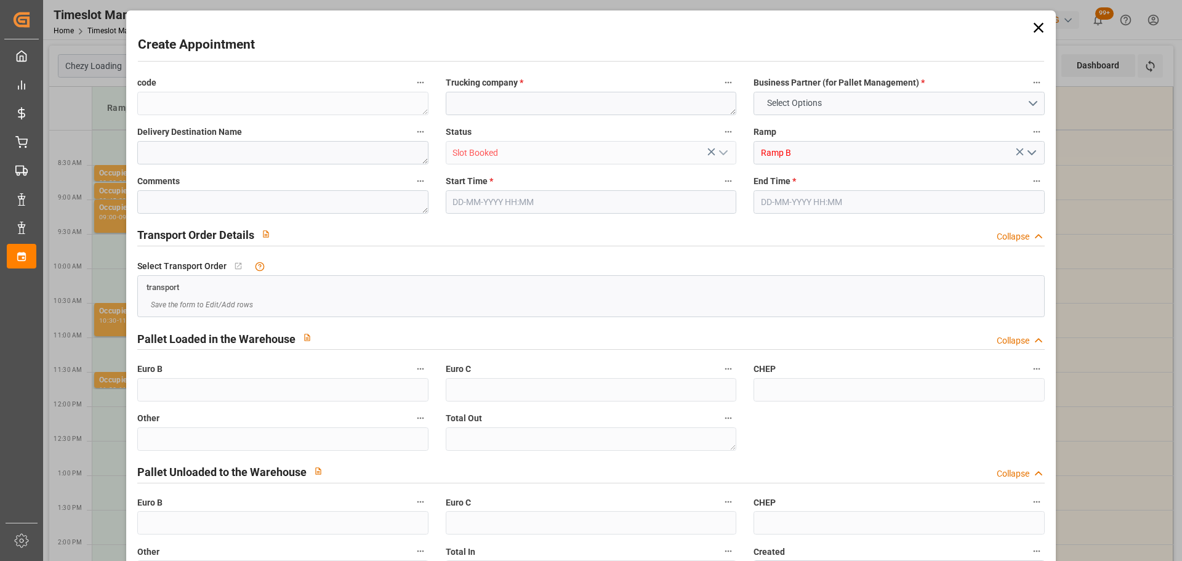
type input "0"
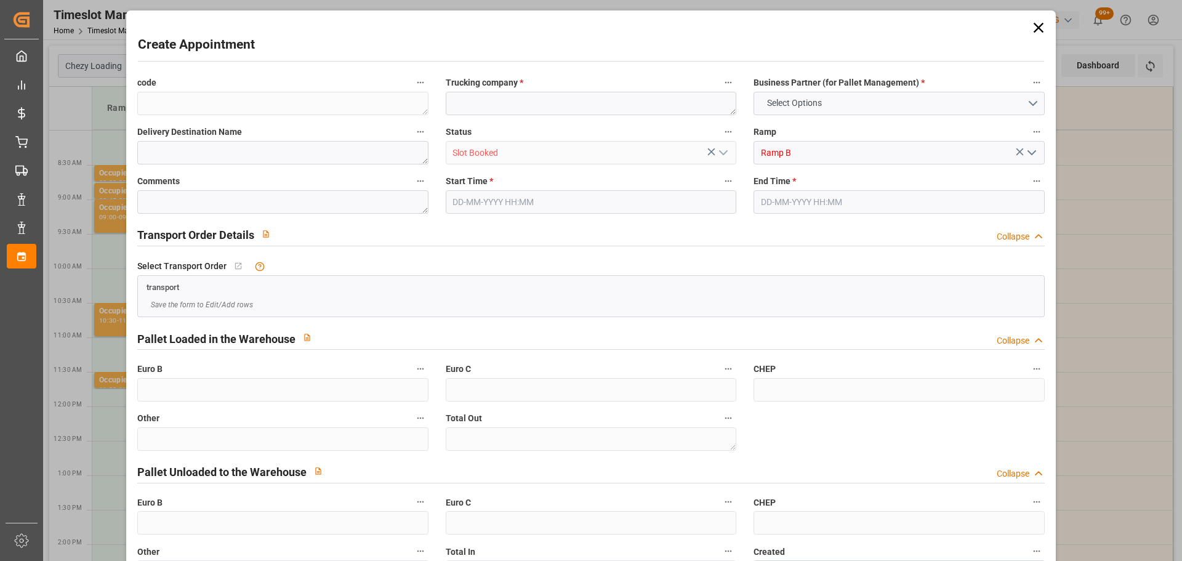
type input "0"
type input "[DATE] 12:30"
type input "[DATE] 12:45"
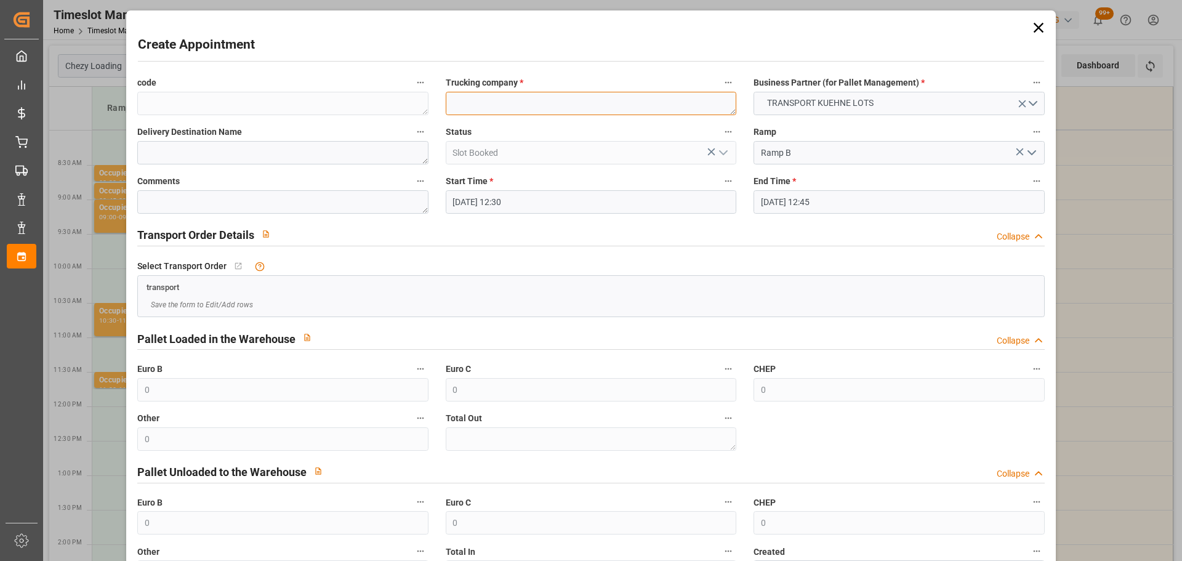
click at [485, 99] on textarea at bounding box center [591, 103] width 291 height 23
type textarea "LANDOIS"
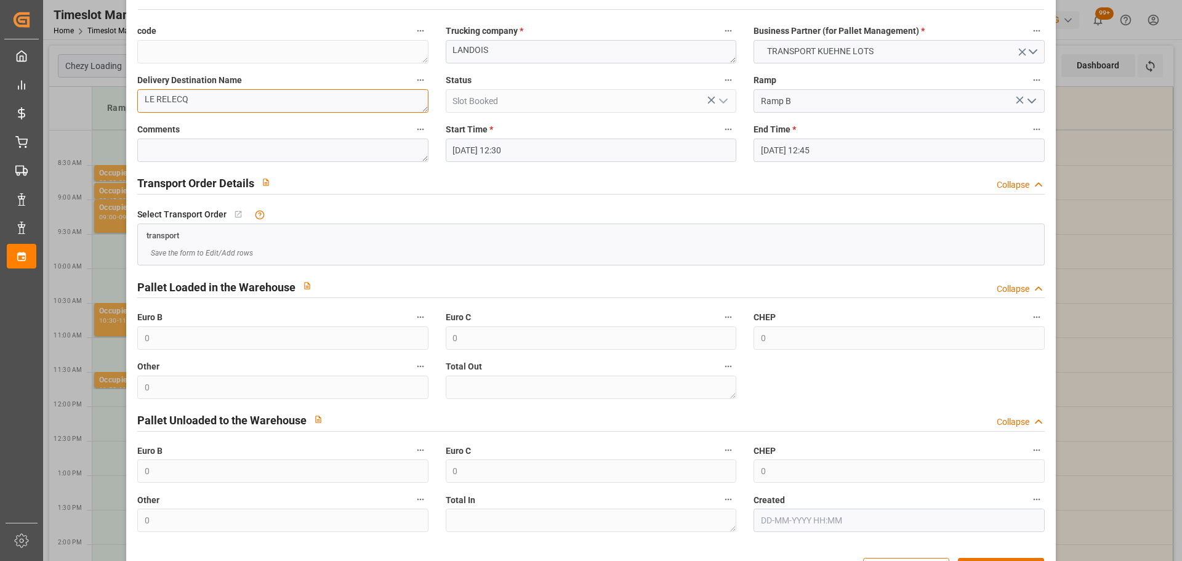
scroll to position [94, 0]
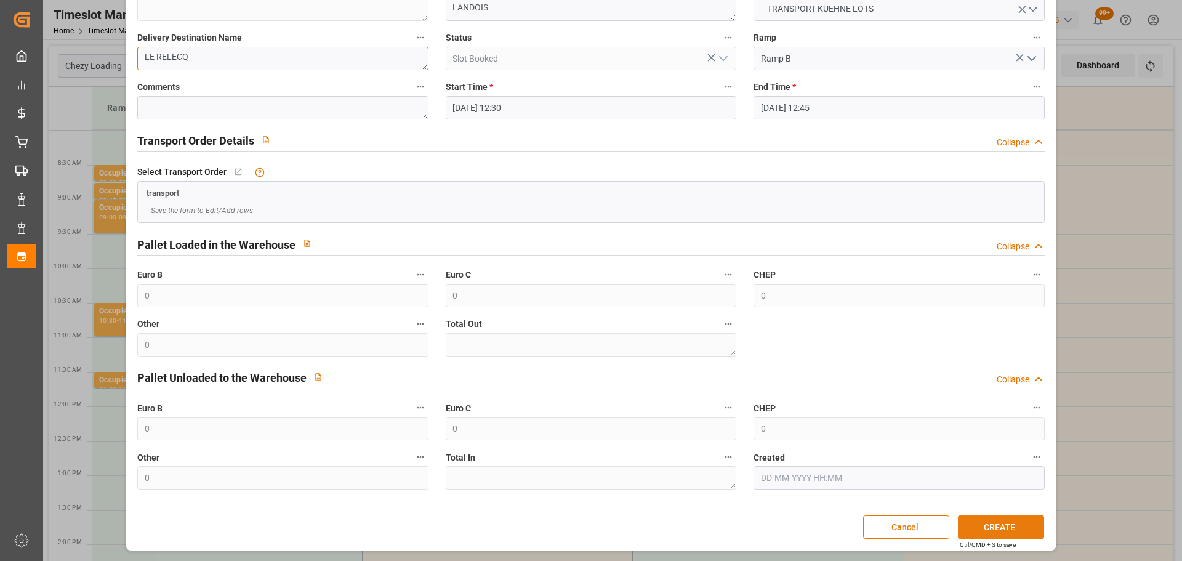
type textarea "LE RELECQ"
click at [1020, 519] on button "CREATE" at bounding box center [1001, 526] width 86 height 23
